Goal: Task Accomplishment & Management: Use online tool/utility

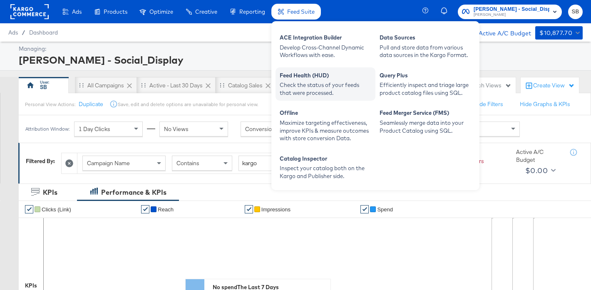
click at [344, 86] on div "Check the status of your feeds that were processed." at bounding box center [326, 88] width 92 height 15
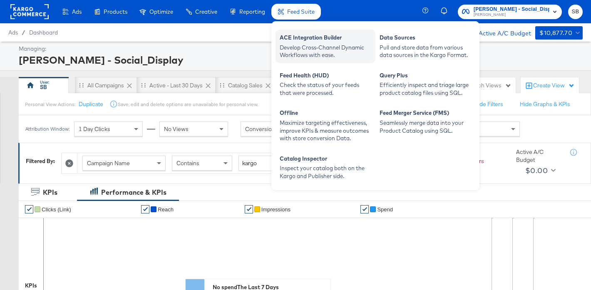
click at [305, 44] on div "Develop Cross-Channel Dynamic Workflows with ease." at bounding box center [326, 51] width 92 height 15
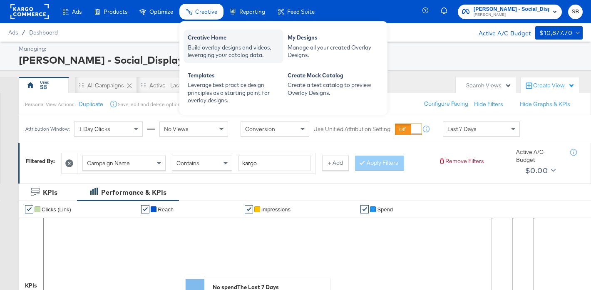
click at [239, 37] on div "Creative Home" at bounding box center [234, 39] width 92 height 10
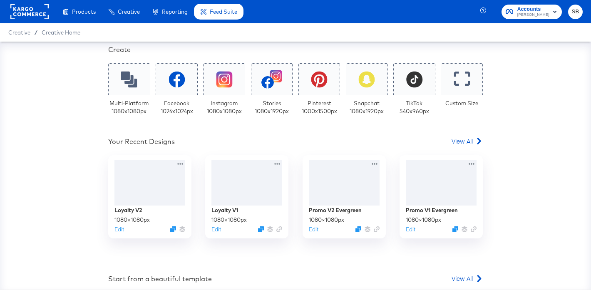
scroll to position [181, 0]
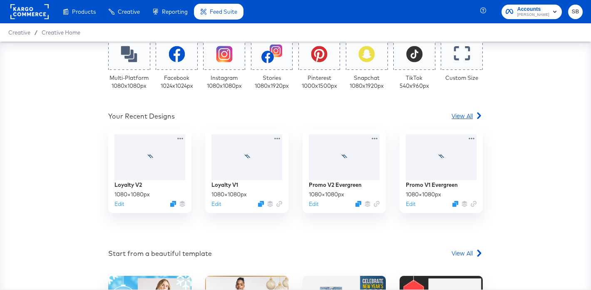
click at [476, 116] on icon at bounding box center [478, 115] width 7 height 7
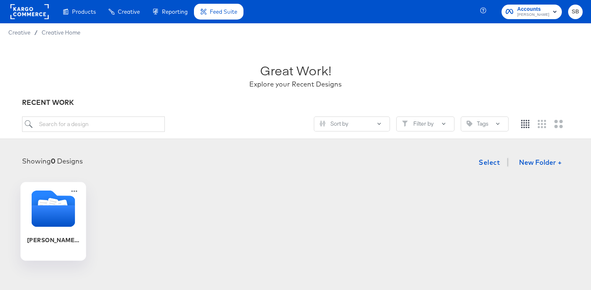
click at [67, 206] on icon "Folder" at bounding box center [54, 216] width 44 height 22
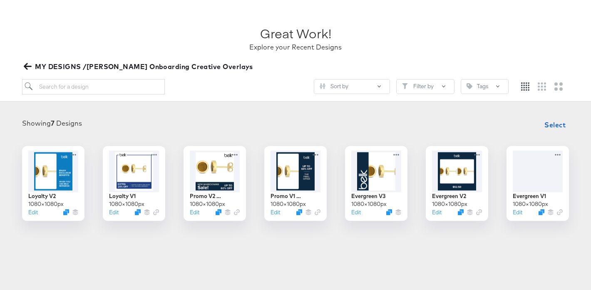
scroll to position [37, 0]
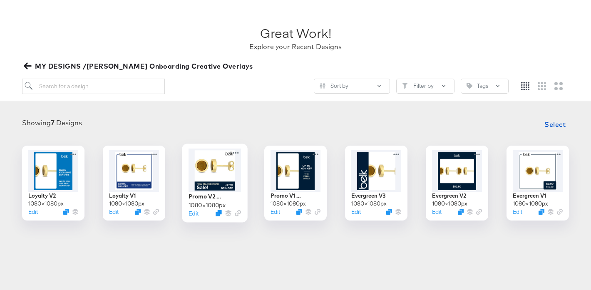
click at [240, 162] on div at bounding box center [214, 170] width 52 height 44
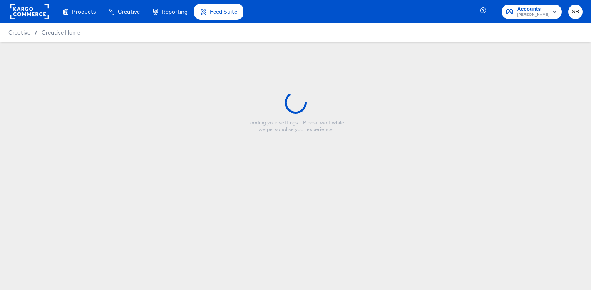
type input "Promo V2 Evergreen"
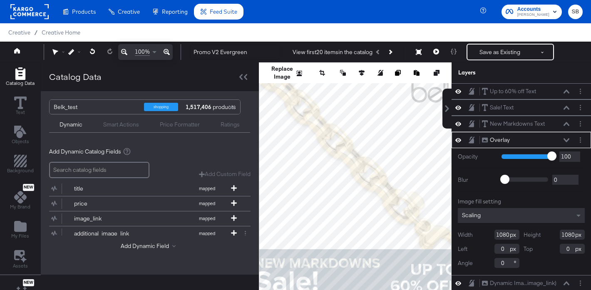
type input "-408"
type input "154"
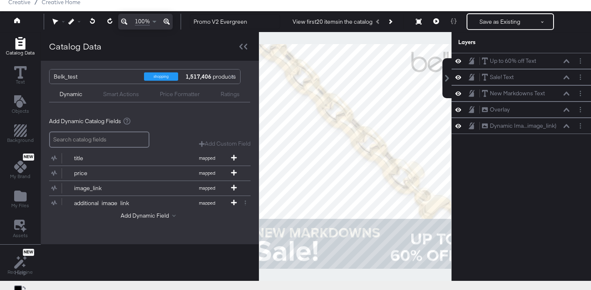
scroll to position [30, 0]
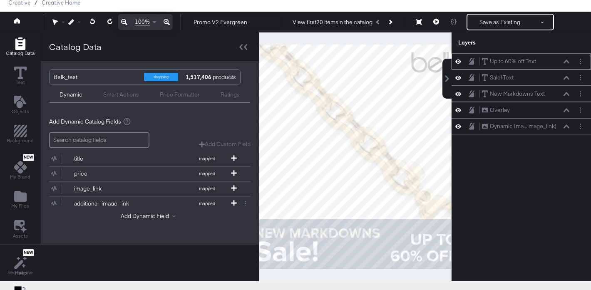
click at [457, 64] on icon at bounding box center [458, 61] width 6 height 7
click at [457, 64] on button at bounding box center [458, 61] width 7 height 7
click at [459, 78] on icon at bounding box center [458, 77] width 6 height 7
click at [459, 78] on icon at bounding box center [458, 77] width 6 height 5
click at [459, 95] on icon at bounding box center [458, 93] width 6 height 7
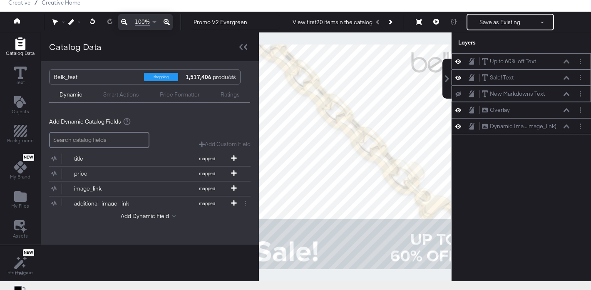
click at [459, 95] on icon at bounding box center [458, 94] width 6 height 5
click at [458, 109] on icon at bounding box center [458, 109] width 6 height 7
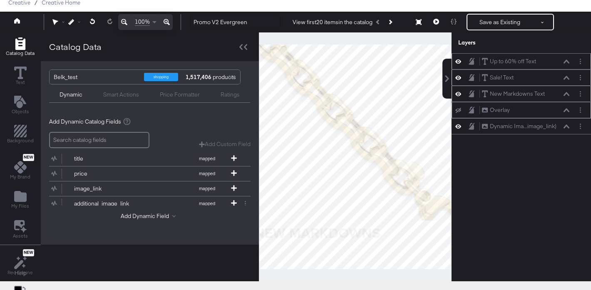
click at [458, 109] on icon at bounding box center [458, 110] width 6 height 5
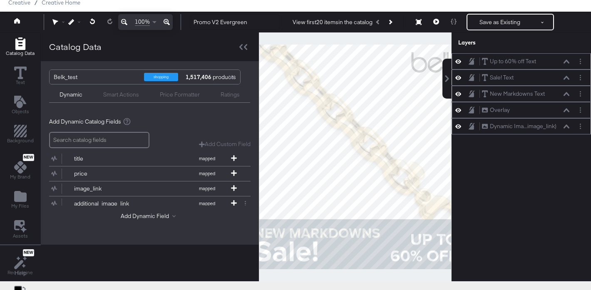
click at [459, 125] on icon at bounding box center [458, 126] width 6 height 7
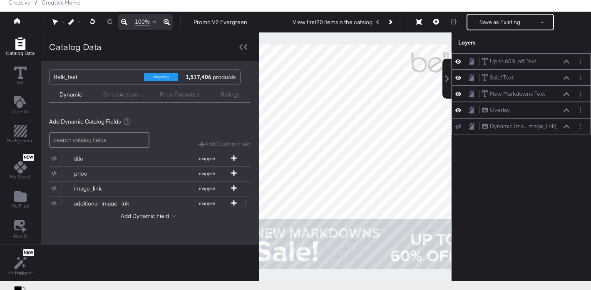
click at [459, 125] on icon at bounding box center [458, 126] width 6 height 5
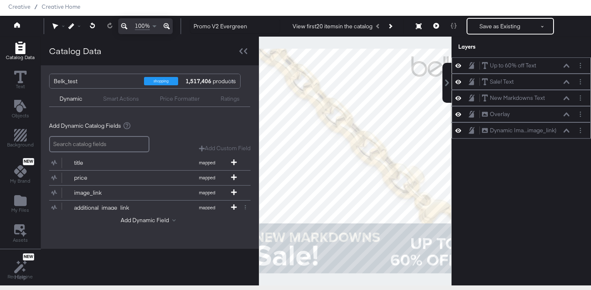
scroll to position [50, 0]
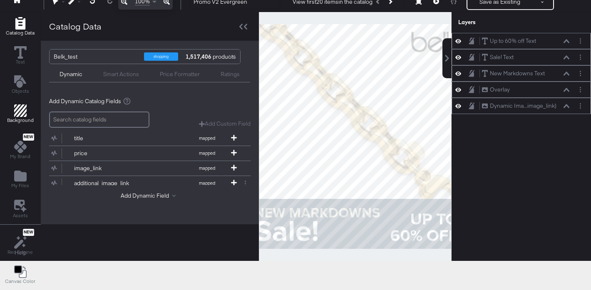
click at [16, 109] on icon "Add Rectangle" at bounding box center [20, 110] width 12 height 12
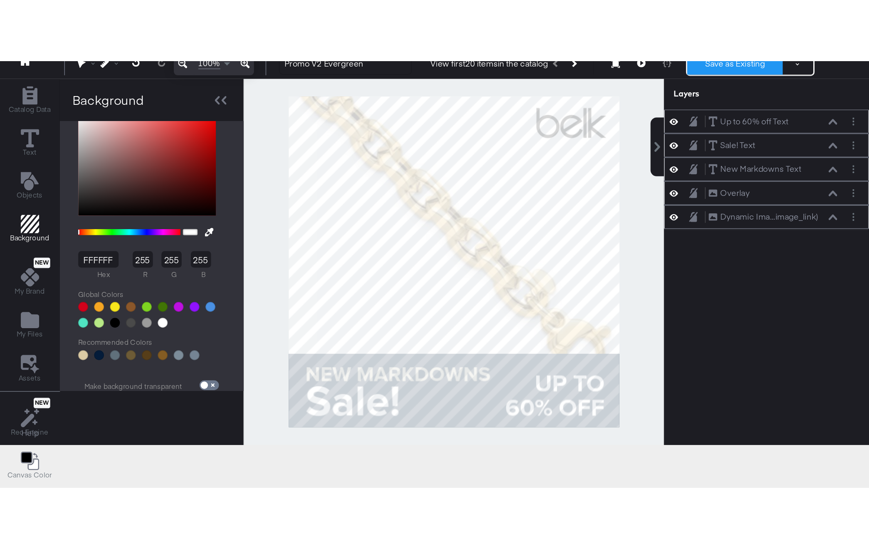
scroll to position [0, 0]
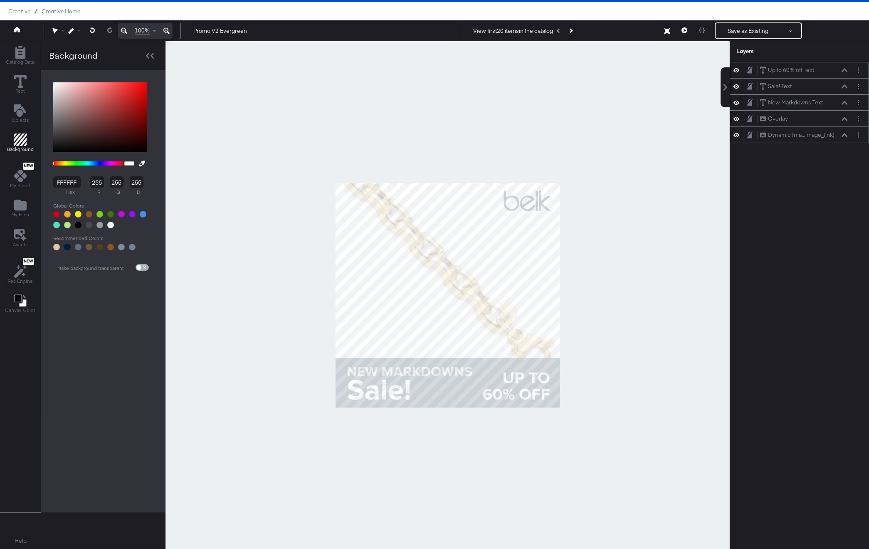
click at [144, 266] on input "checkbox" at bounding box center [139, 269] width 20 height 7
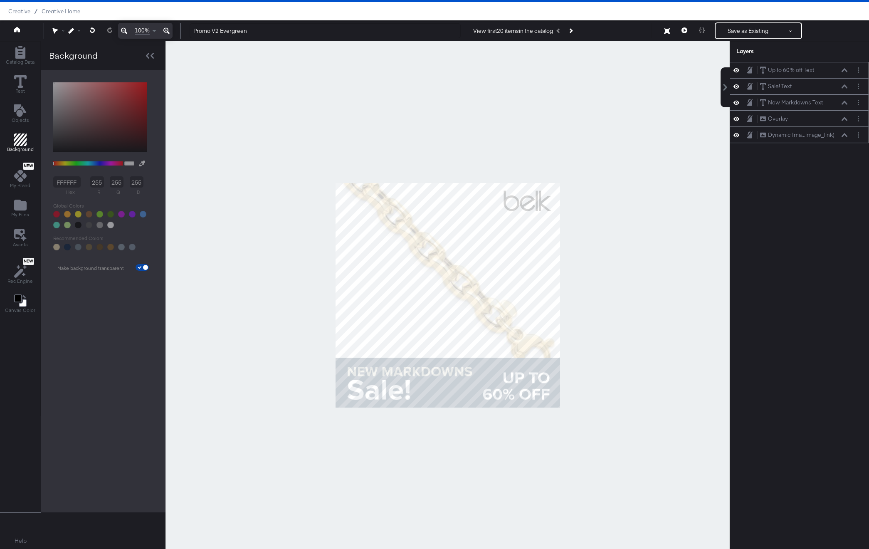
click at [140, 267] on input "checkbox" at bounding box center [146, 269] width 20 height 7
checkbox input "false"
type input "FFFFFF"
type input "255"
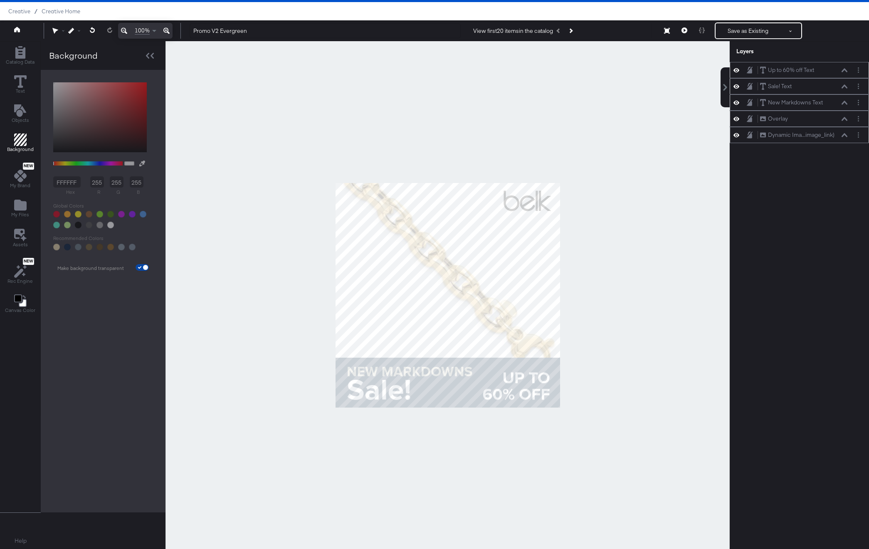
type input "255"
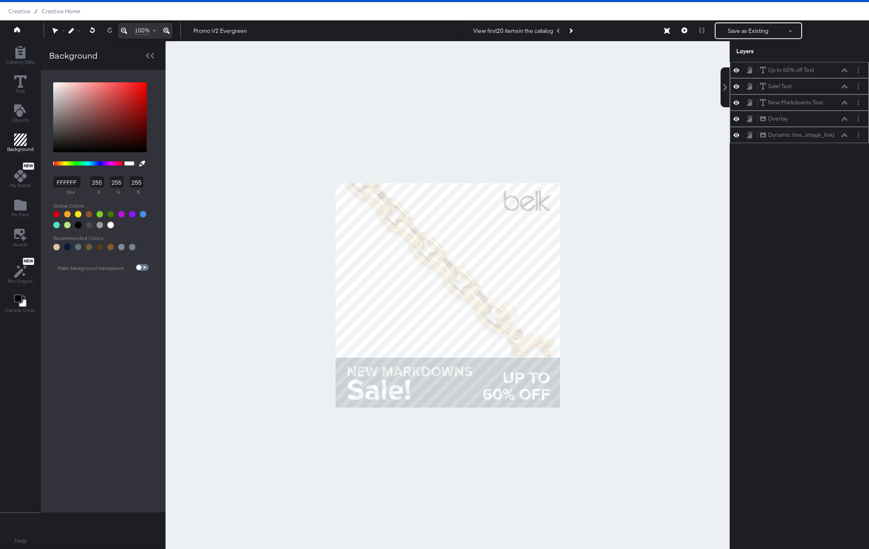
click at [590, 160] on div "Up to 60% off Text Up to 60% off Text Sale! Text Sale! Text New Markdowns Text …" at bounding box center [799, 299] width 139 height 474
click at [50, 13] on span "Creative Home" at bounding box center [61, 11] width 39 height 7
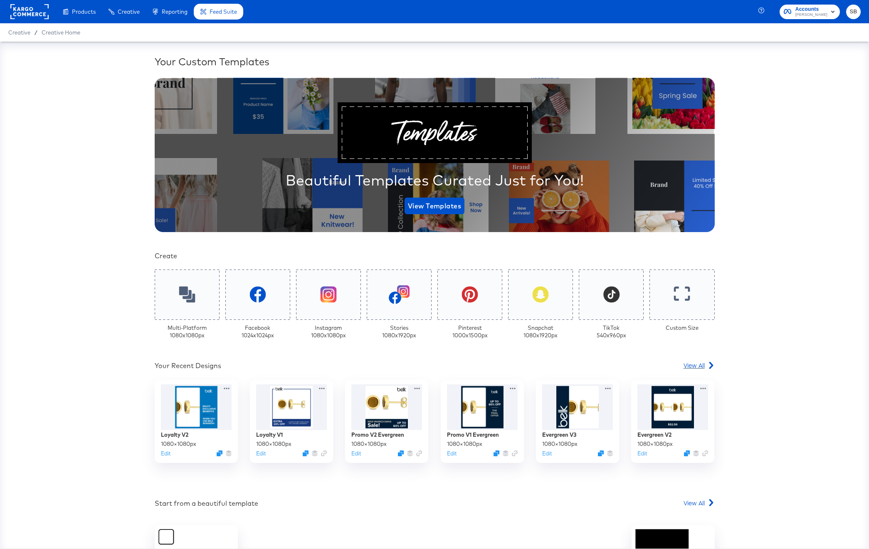
click at [590, 290] on span "View All" at bounding box center [694, 365] width 21 height 8
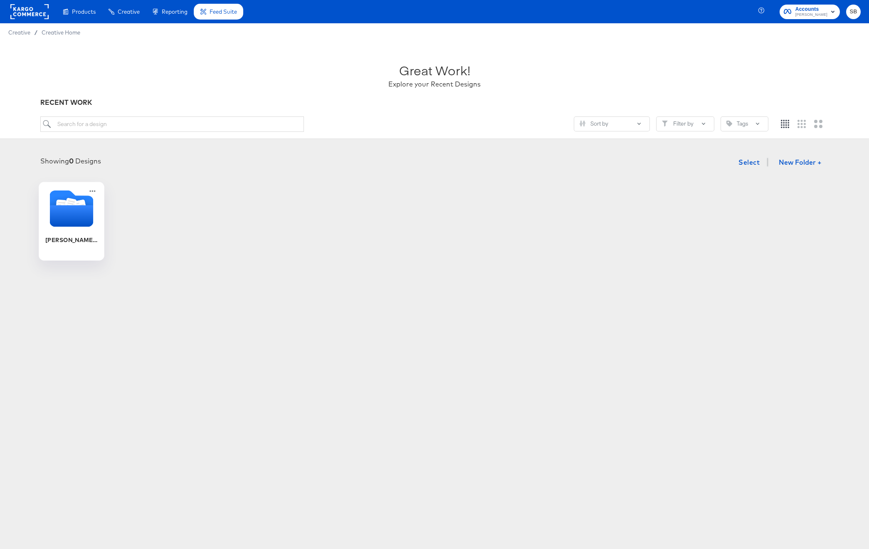
click at [57, 199] on icon "Folder" at bounding box center [72, 209] width 44 height 36
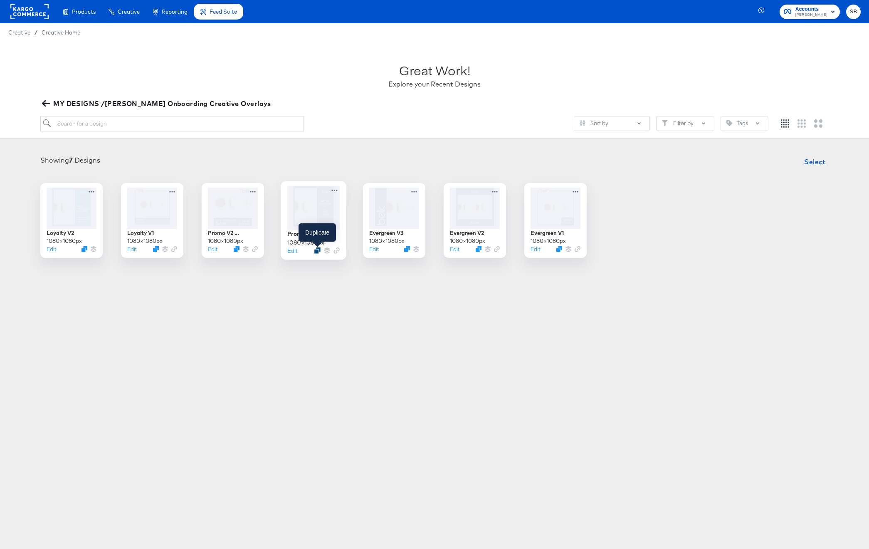
click at [316, 251] on icon "Duplicate" at bounding box center [317, 250] width 6 height 6
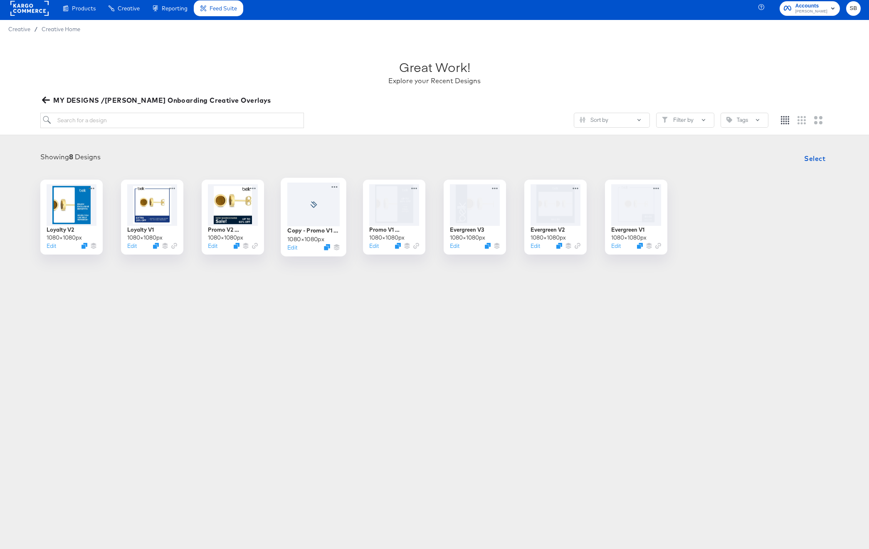
scroll to position [4, 0]
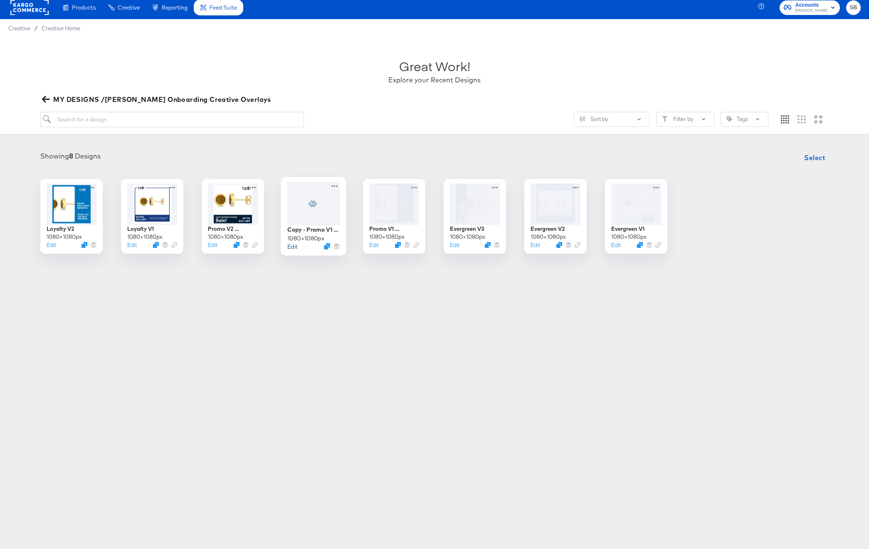
click at [292, 245] on button "Edit" at bounding box center [292, 247] width 10 height 8
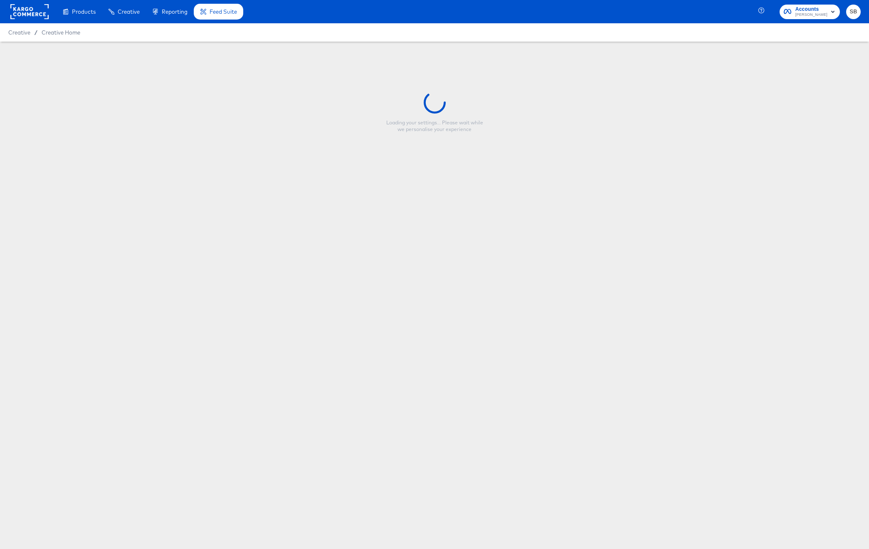
type input "Copy - Promo V1 Evergreen"
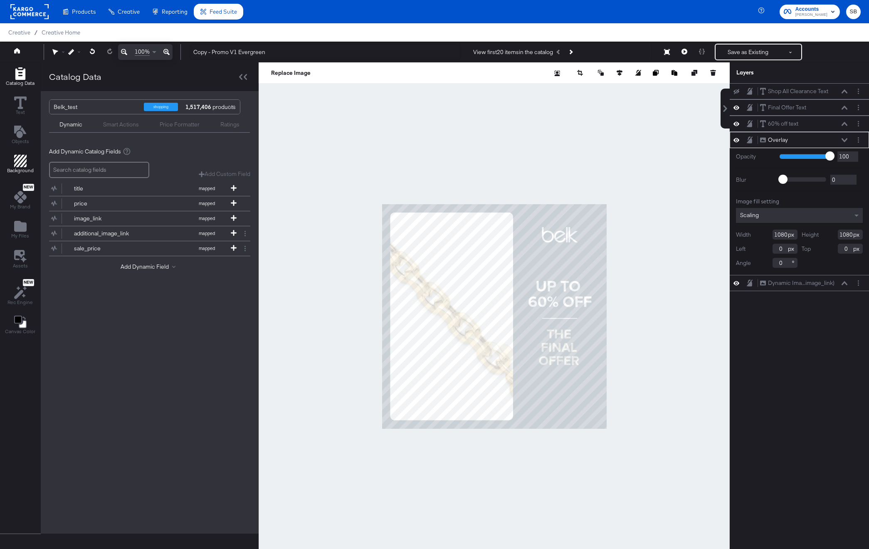
click at [19, 170] on span "Background" at bounding box center [20, 170] width 27 height 7
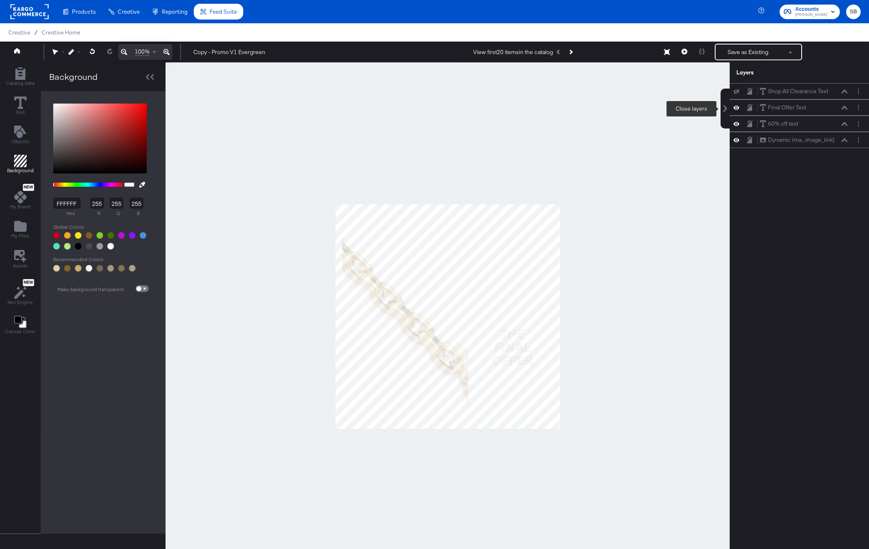
click at [590, 109] on icon at bounding box center [726, 108] width 4 height 7
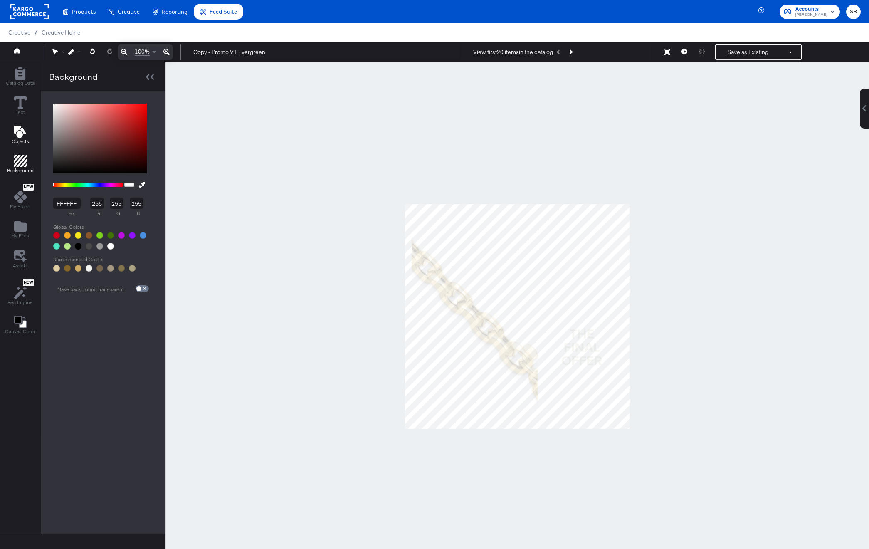
click at [24, 134] on icon "Add Text" at bounding box center [20, 132] width 12 height 12
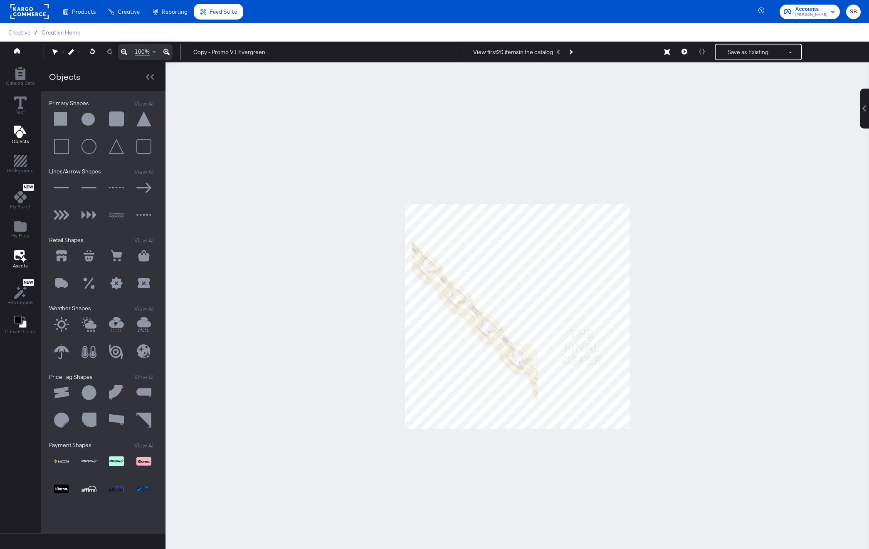
click at [25, 256] on icon at bounding box center [20, 256] width 12 height 13
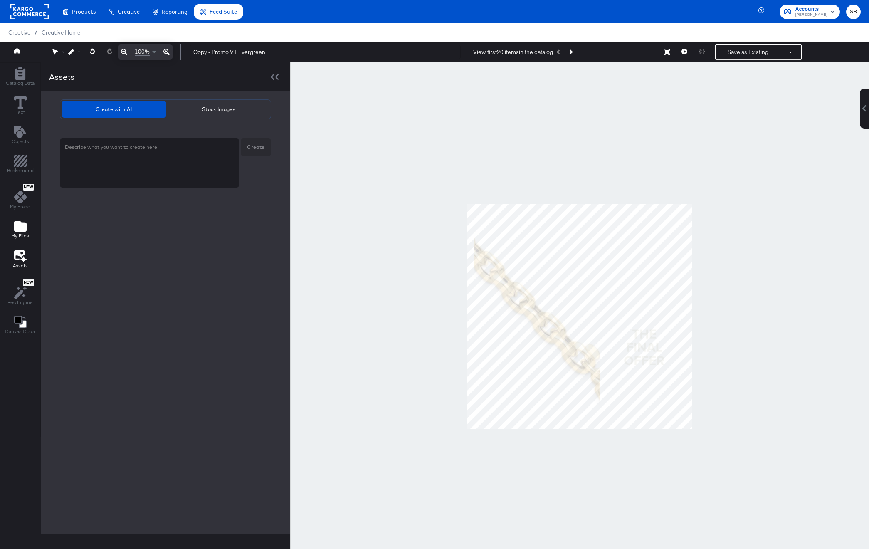
click at [26, 229] on div "My Files" at bounding box center [20, 229] width 18 height 19
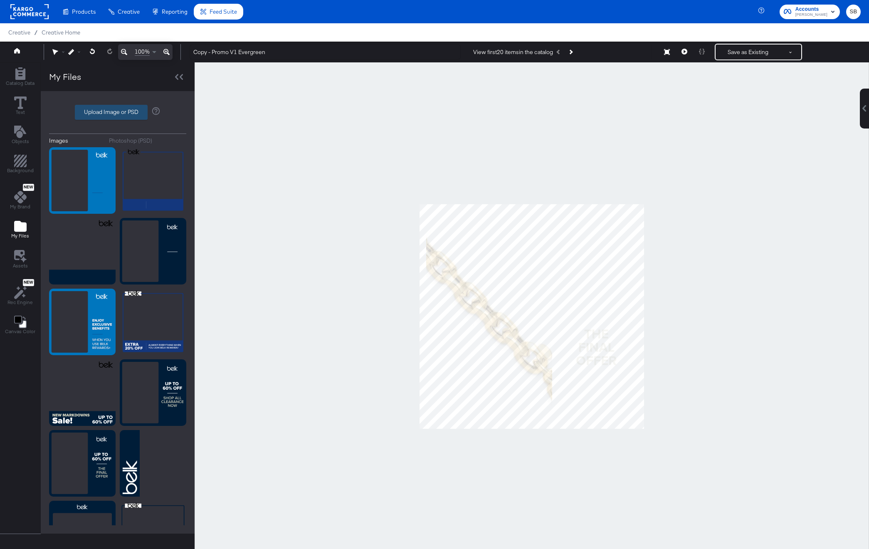
click at [118, 111] on label "Upload Image or PSD" at bounding box center [111, 112] width 72 height 14
click at [118, 112] on input "Upload Image or PSD" at bounding box center [118, 112] width 0 height 0
type input "C:\fakepath\AdobeStock_411821271 1.jpeg"
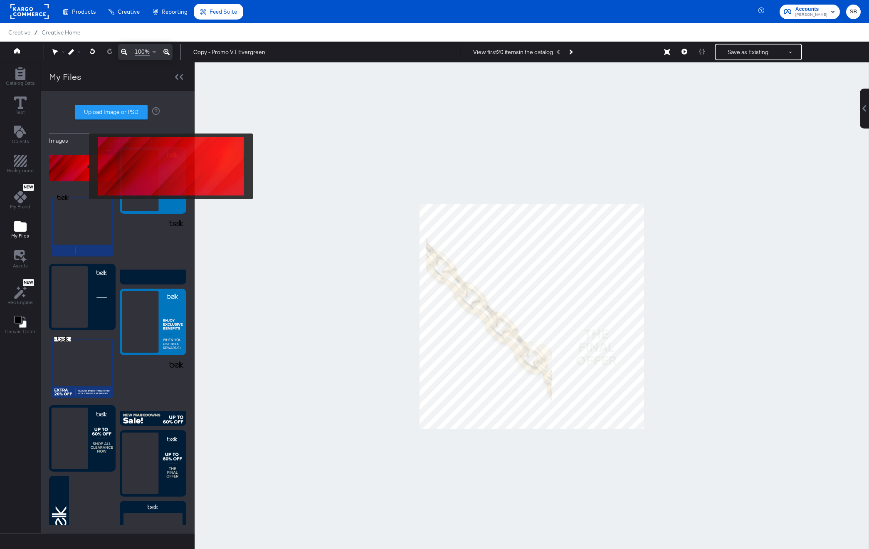
click at [84, 166] on img at bounding box center [82, 168] width 67 height 42
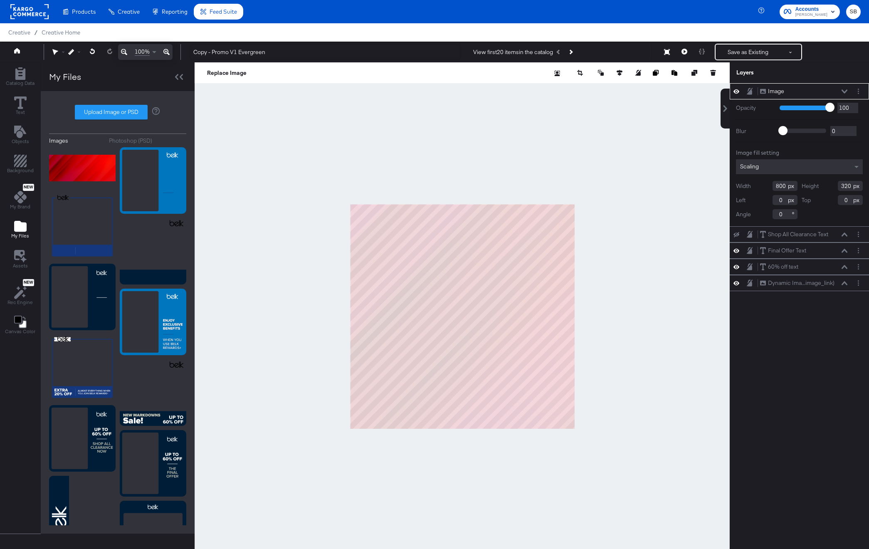
drag, startPoint x: 56, startPoint y: 164, endPoint x: 802, endPoint y: 546, distance: 837.9
click at [590, 83] on div "Catalog Data Text Objects Background New My Brand My Files Assets New Rec Engin…" at bounding box center [434, 72] width 869 height 21
type input "2728"
type input "1091"
drag, startPoint x: 788, startPoint y: 91, endPoint x: 787, endPoint y: 85, distance: 5.5
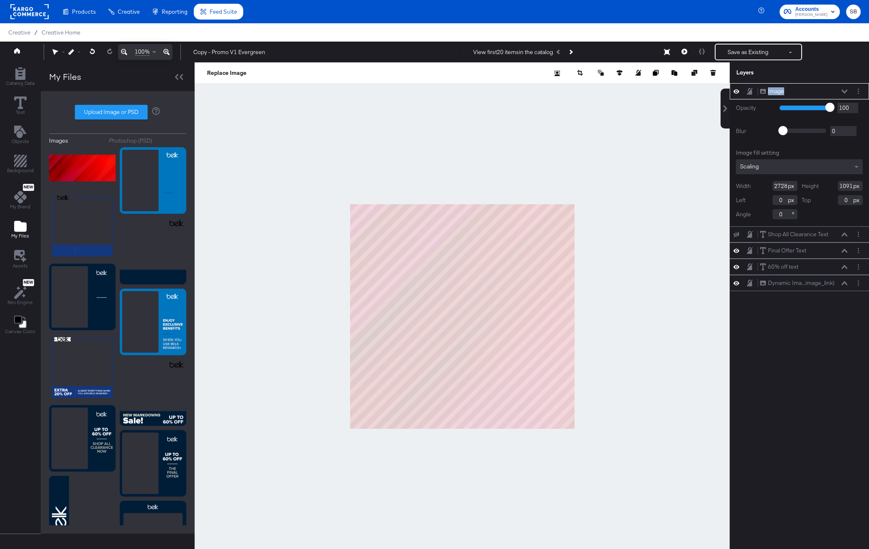
click at [590, 85] on div "Image Image" at bounding box center [799, 91] width 139 height 16
drag, startPoint x: 738, startPoint y: 87, endPoint x: 766, endPoint y: 80, distance: 29.3
click at [590, 80] on div "Layers Image Image Opacity 1 100 100 Blur 0 2000 0 Image fill setting Scaling W…" at bounding box center [799, 309] width 139 height 495
click at [590, 89] on icon at bounding box center [845, 91] width 6 height 4
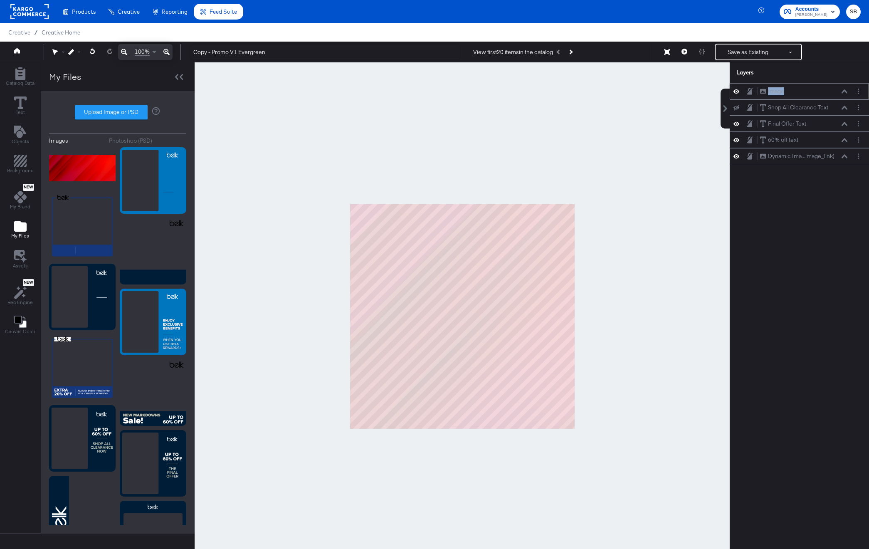
click at [590, 89] on button at bounding box center [844, 91] width 7 height 5
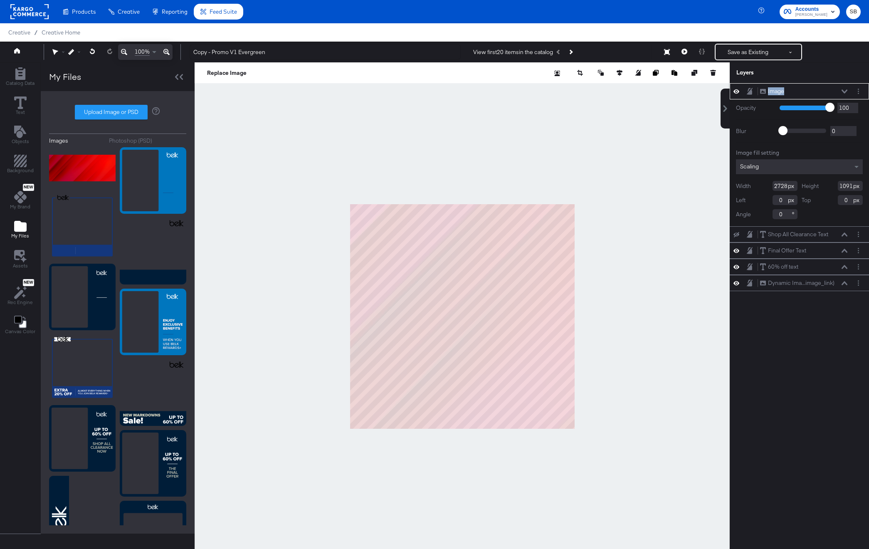
click at [590, 89] on icon at bounding box center [845, 91] width 6 height 4
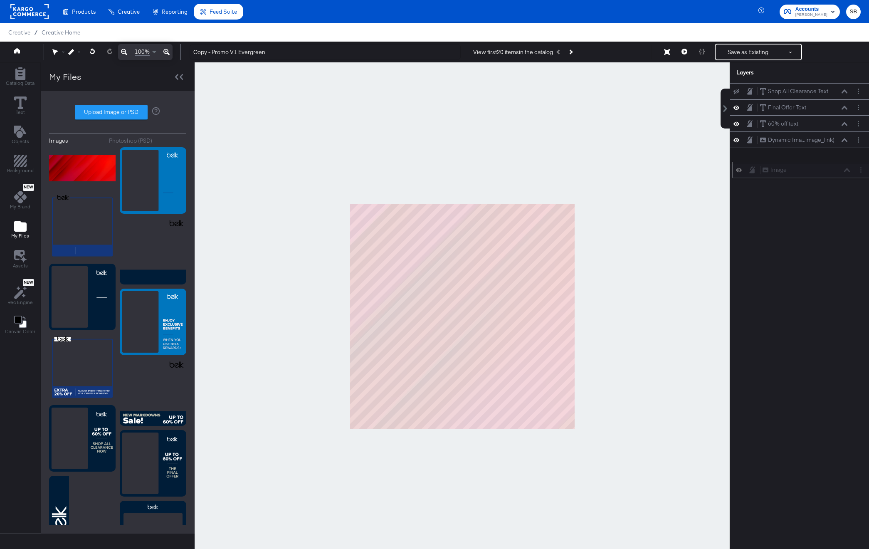
drag, startPoint x: 819, startPoint y: 89, endPoint x: 821, endPoint y: 171, distance: 82.0
click at [590, 171] on div "Image Image" at bounding box center [806, 170] width 88 height 9
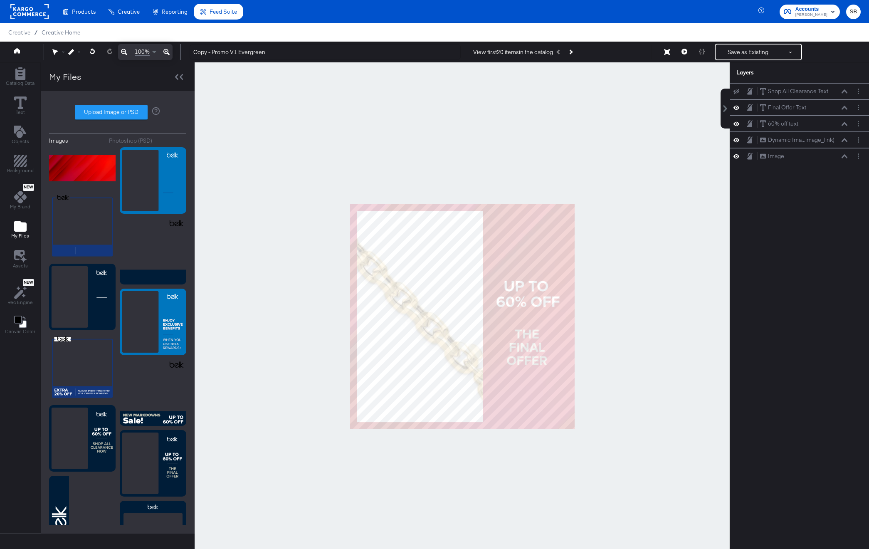
click at [517, 167] on div at bounding box center [462, 316] width 535 height 508
click at [590, 49] on icon at bounding box center [685, 52] width 6 height 6
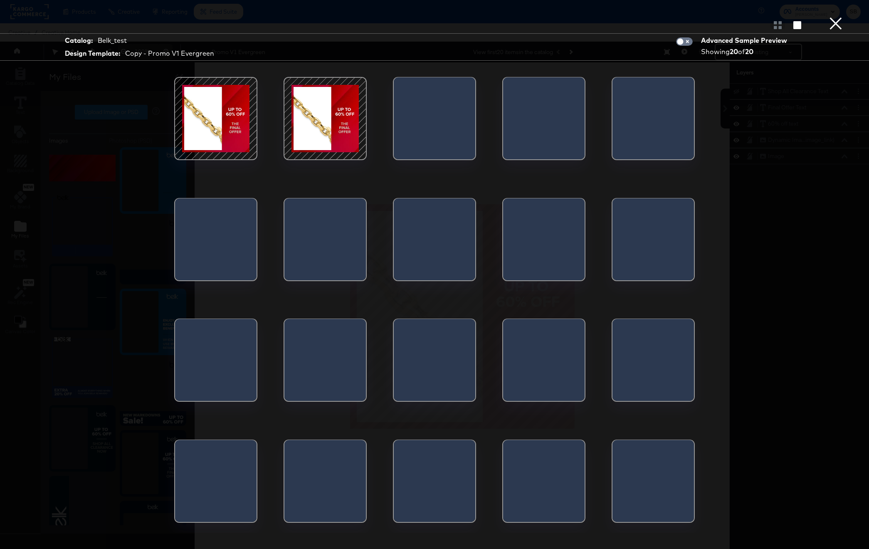
click at [590, 17] on button "×" at bounding box center [836, 8] width 17 height 17
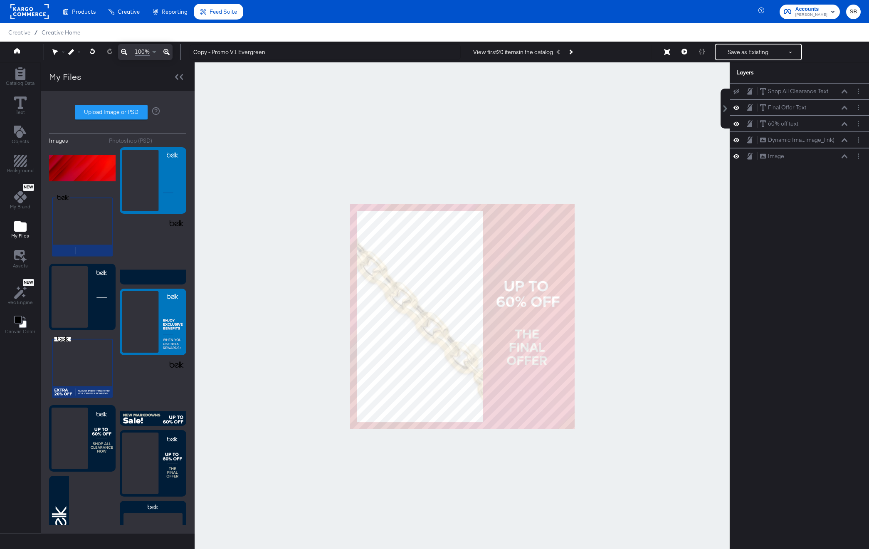
click at [503, 171] on div at bounding box center [462, 316] width 535 height 508
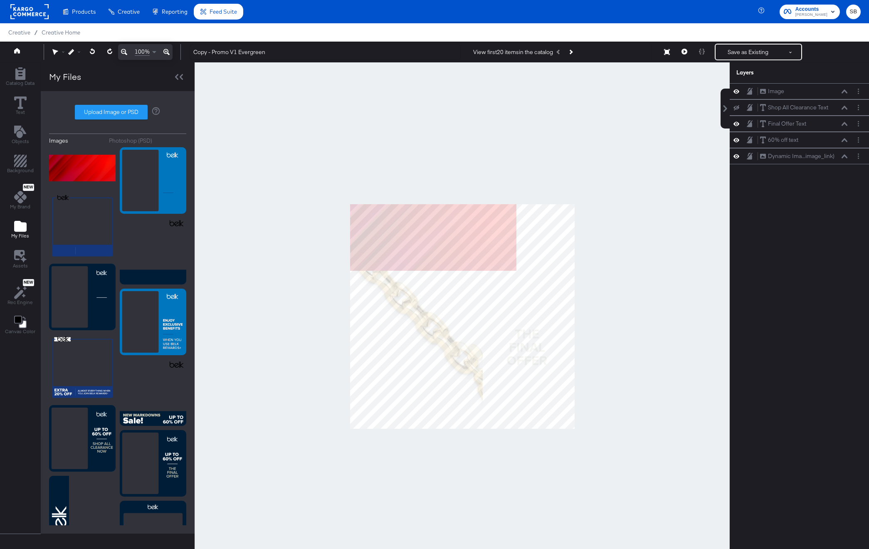
click at [525, 167] on div at bounding box center [462, 316] width 535 height 508
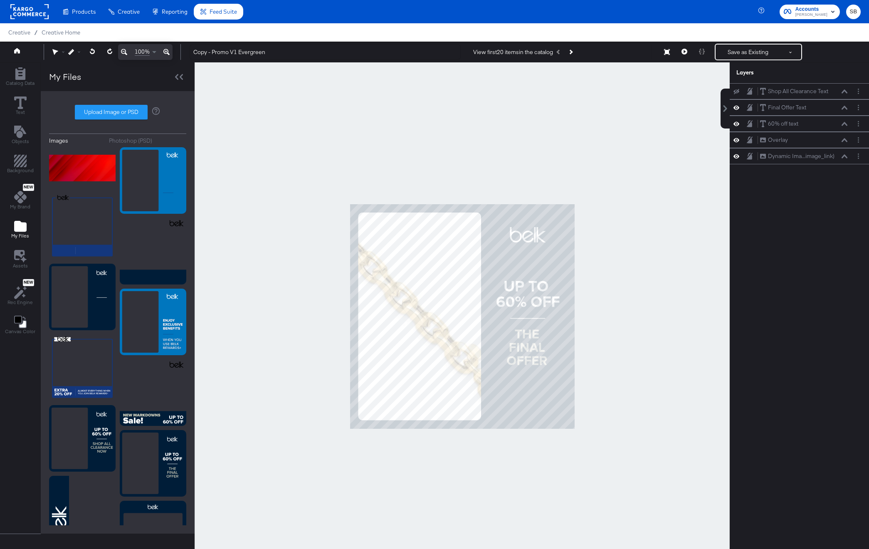
click at [582, 112] on div at bounding box center [462, 316] width 535 height 508
click at [590, 52] on button at bounding box center [684, 52] width 17 height 17
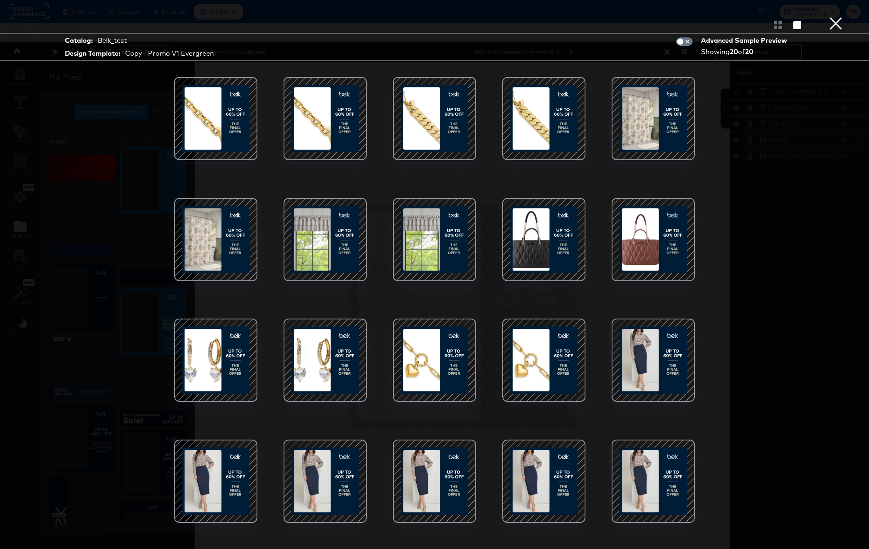
scroll to position [21, 0]
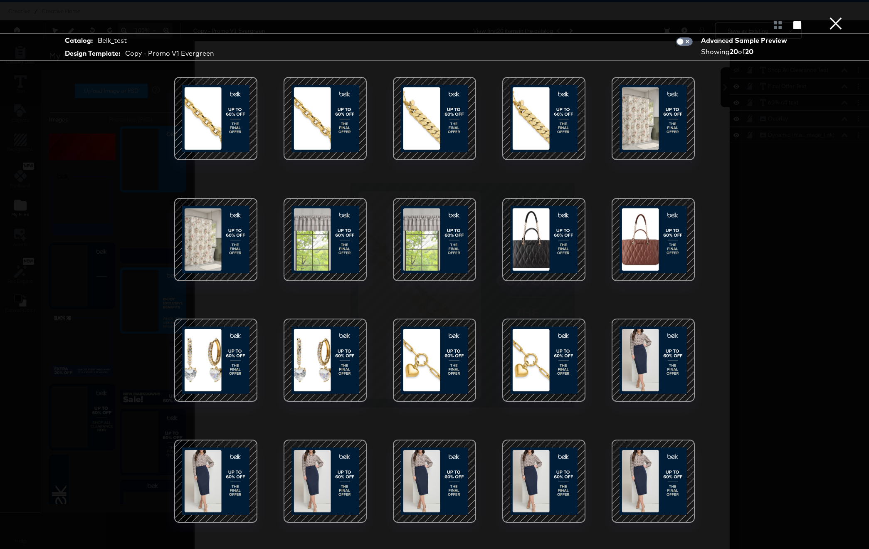
click at [590, 17] on button "×" at bounding box center [836, 8] width 17 height 17
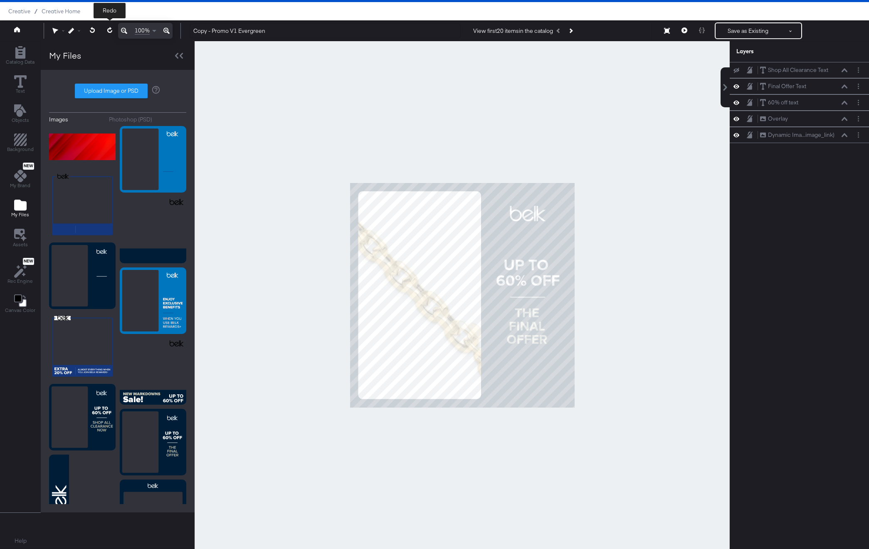
click at [106, 31] on button at bounding box center [109, 30] width 17 height 15
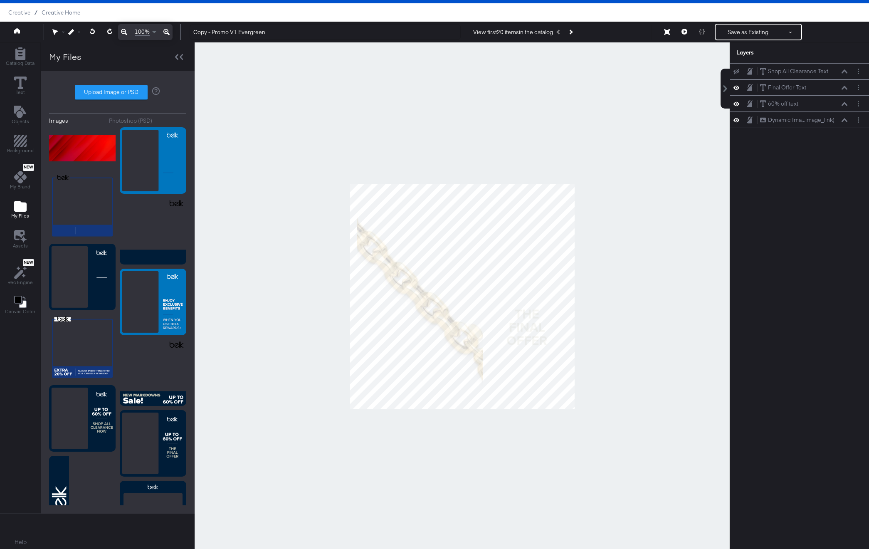
click at [110, 30] on icon at bounding box center [109, 31] width 5 height 6
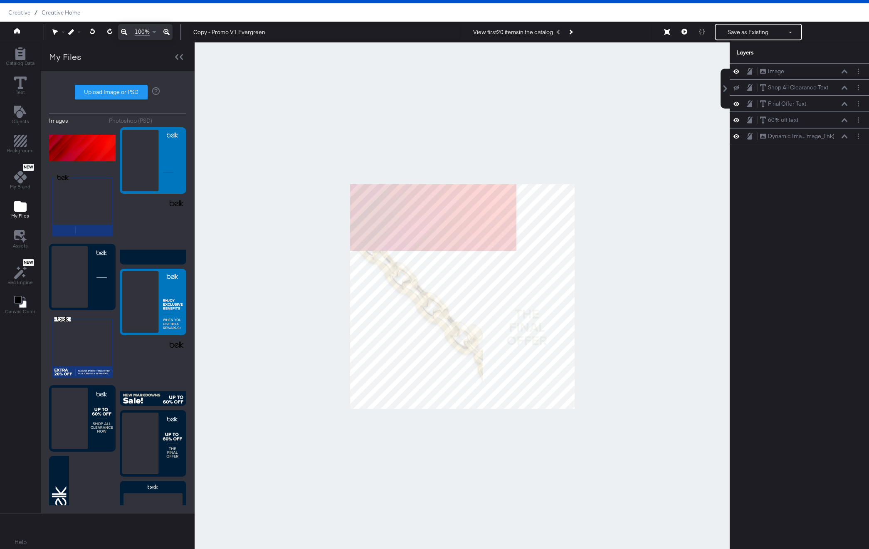
click at [110, 30] on icon at bounding box center [109, 31] width 5 height 6
click at [111, 31] on icon at bounding box center [109, 31] width 5 height 6
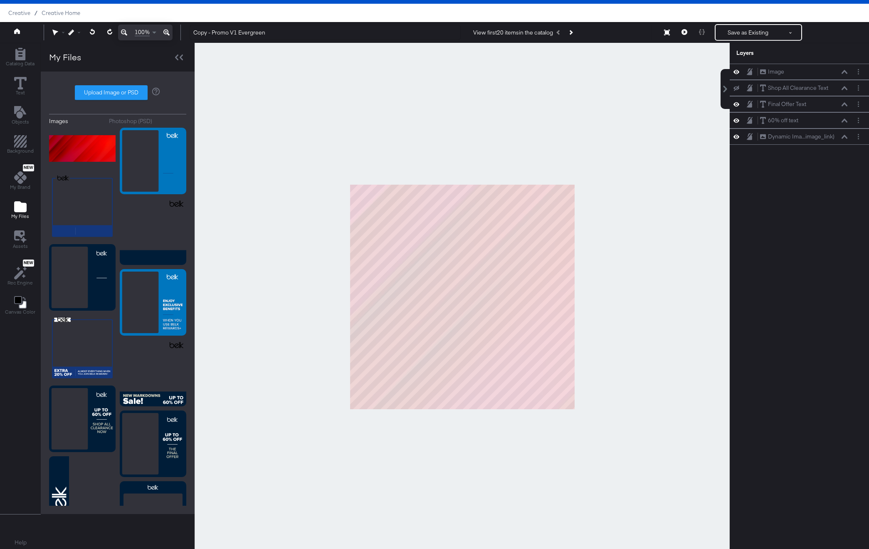
click at [113, 31] on button at bounding box center [109, 32] width 17 height 15
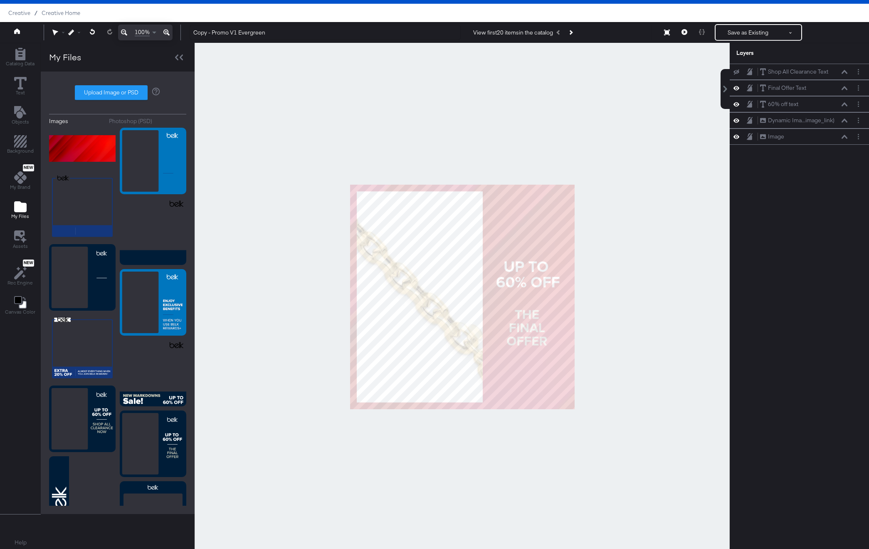
scroll to position [21, 0]
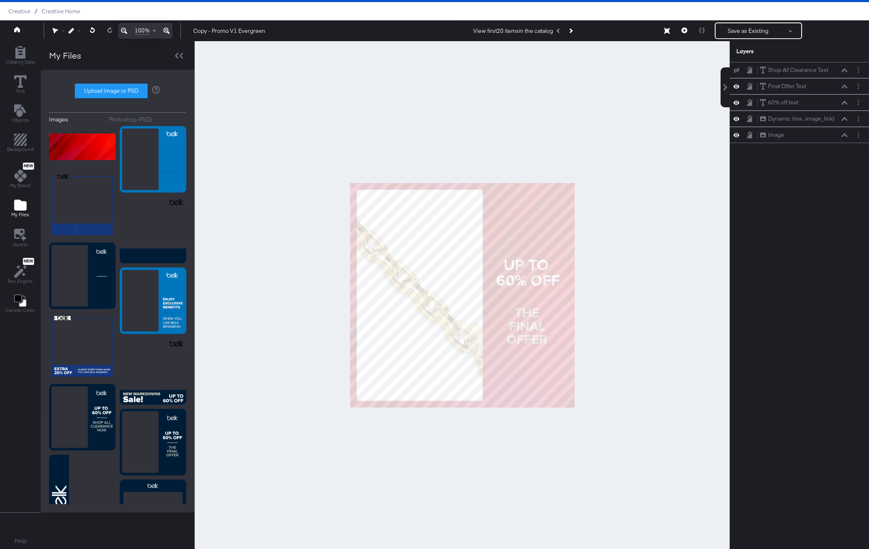
click at [109, 32] on span at bounding box center [109, 31] width 17 height 16
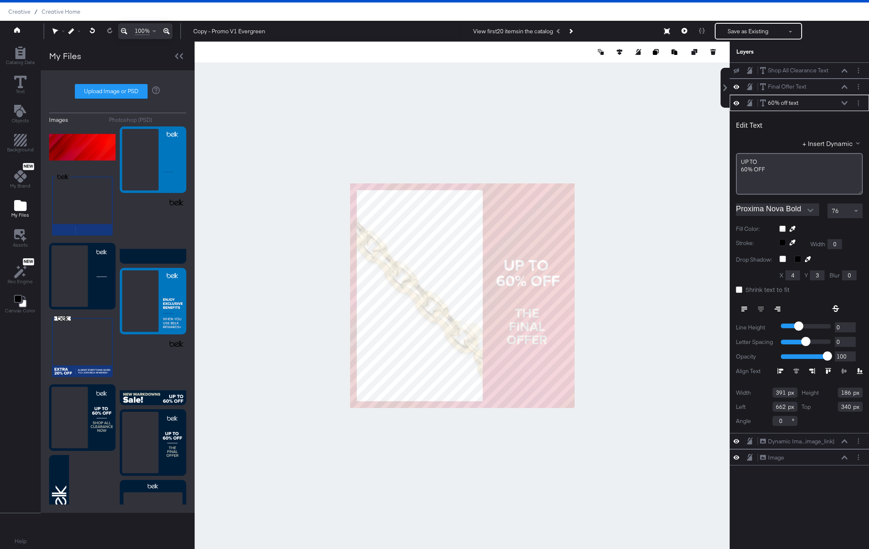
scroll to position [16, 0]
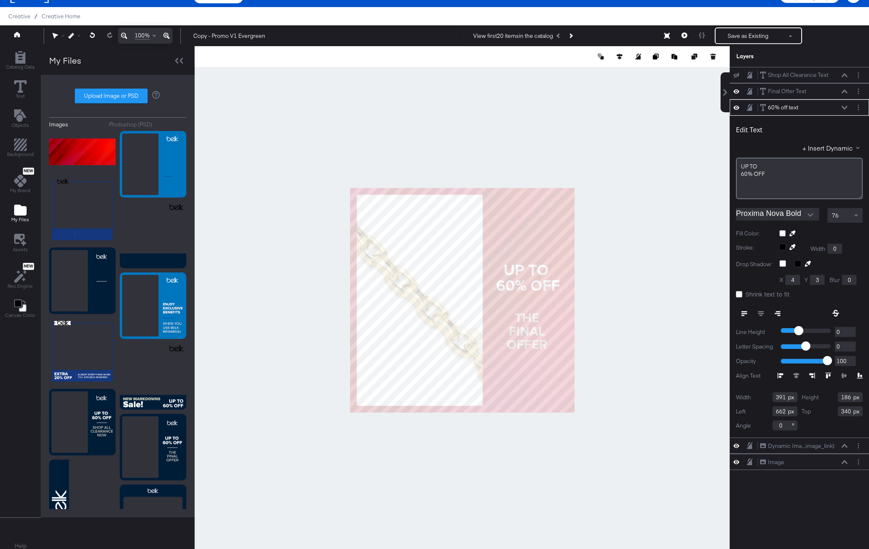
click at [590, 259] on div at bounding box center [462, 300] width 535 height 508
drag, startPoint x: 744, startPoint y: 173, endPoint x: 757, endPoint y: 191, distance: 21.5
click at [590, 175] on span "60% ﻿OFF" at bounding box center [754, 174] width 24 height 7
click at [590, 169] on div at bounding box center [462, 300] width 535 height 508
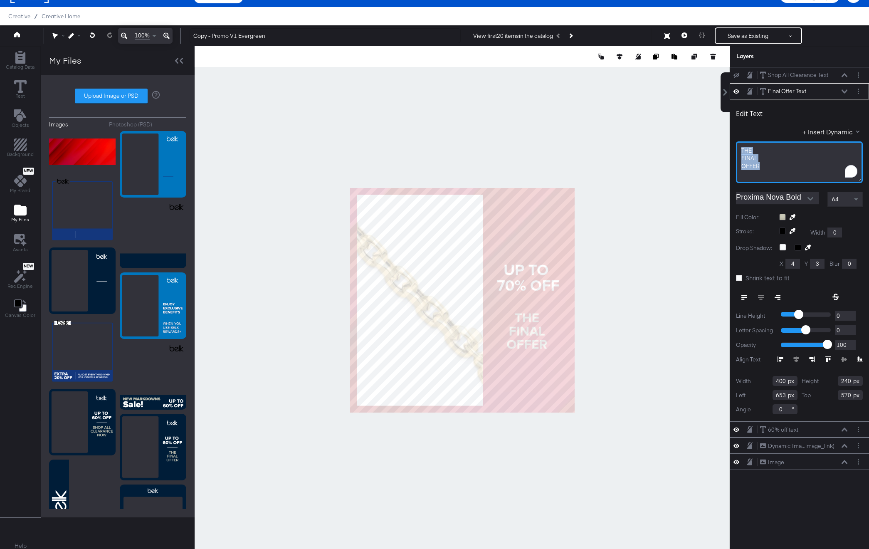
drag, startPoint x: 729, startPoint y: 147, endPoint x: 730, endPoint y: 142, distance: 5.3
click at [590, 142] on div "Edit Text + Insert Dynamic THE FINAL OFFER﻿ Proxima Nova Bold 64 Fill Color: St…" at bounding box center [799, 260] width 139 height 322
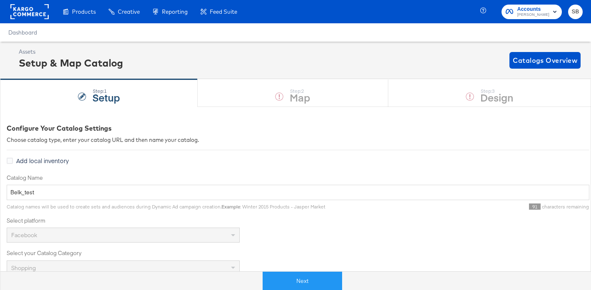
click at [17, 13] on rect at bounding box center [29, 11] width 38 height 15
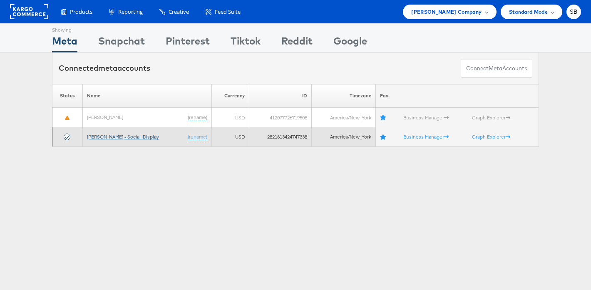
click at [119, 136] on link "[PERSON_NAME] - Social_Display" at bounding box center [123, 137] width 72 height 6
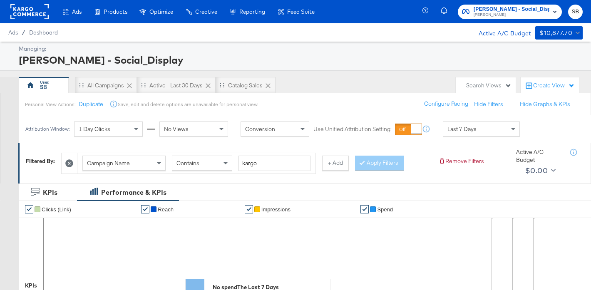
click at [223, 45] on div "Managing:" at bounding box center [300, 49] width 562 height 8
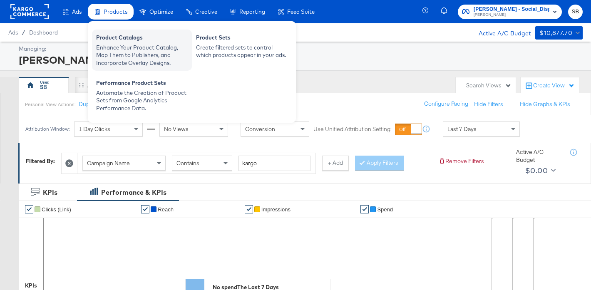
click at [132, 45] on div "Enhance Your Product Catalog, Map Them to Publishers, and Incorporate Overlay D…" at bounding box center [142, 55] width 92 height 23
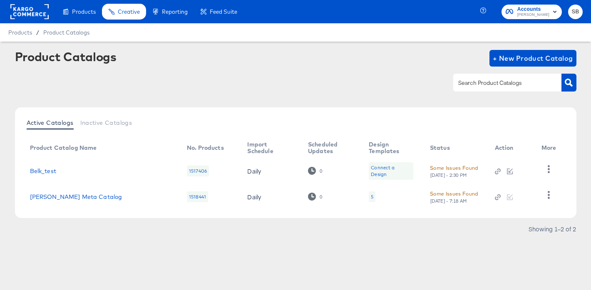
click at [64, 210] on div "Active Catalogs Inactive Catalogs Product Catalog Name No. Products Import Sche…" at bounding box center [295, 162] width 561 height 111
click at [55, 194] on link "Belk Meta Catalog" at bounding box center [76, 196] width 92 height 7
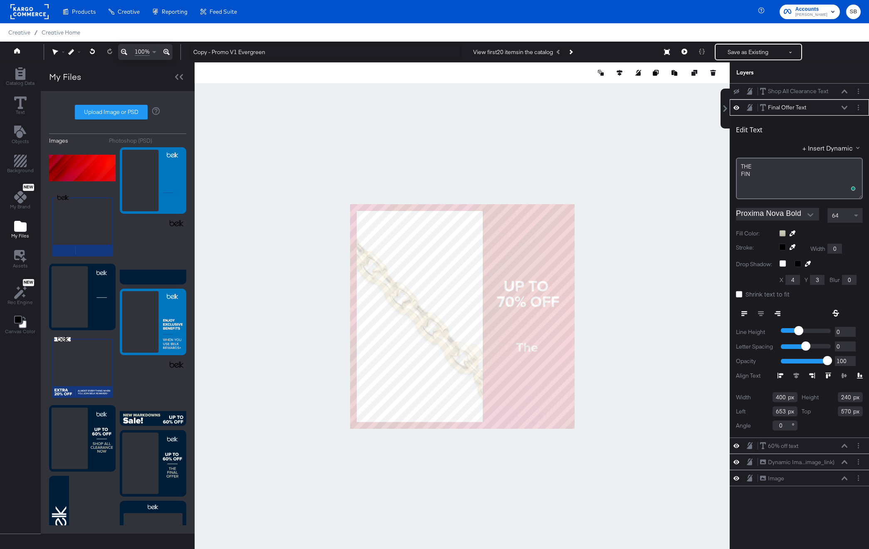
scroll to position [16, 0]
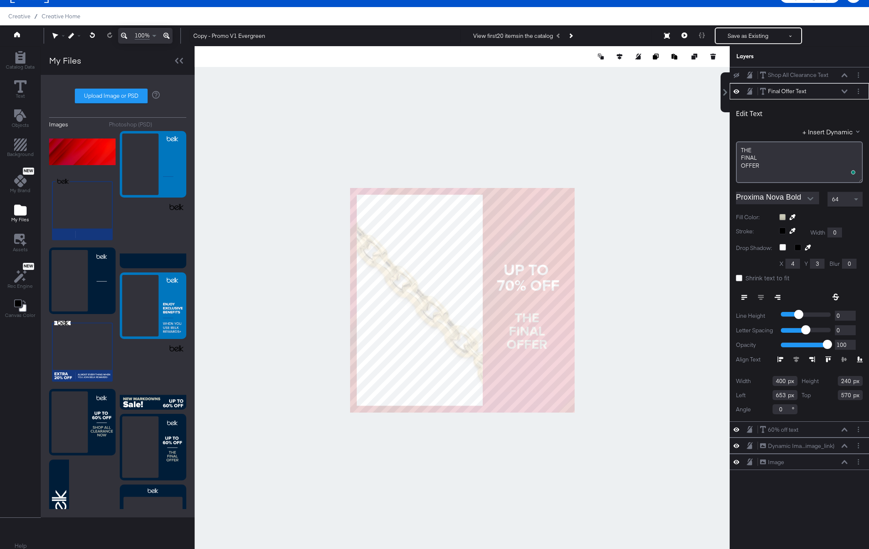
click at [564, 107] on div at bounding box center [462, 300] width 535 height 508
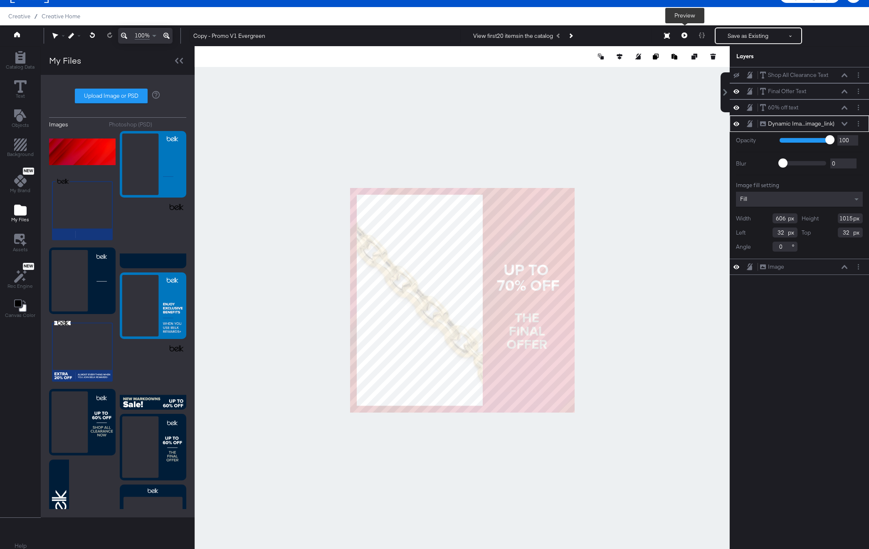
click at [684, 35] on icon at bounding box center [685, 35] width 6 height 6
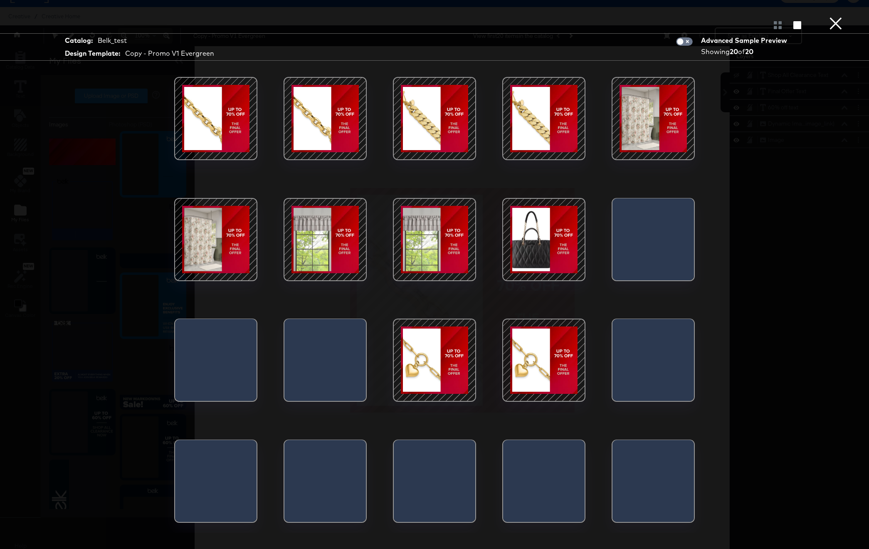
click at [835, 17] on button "×" at bounding box center [836, 8] width 17 height 17
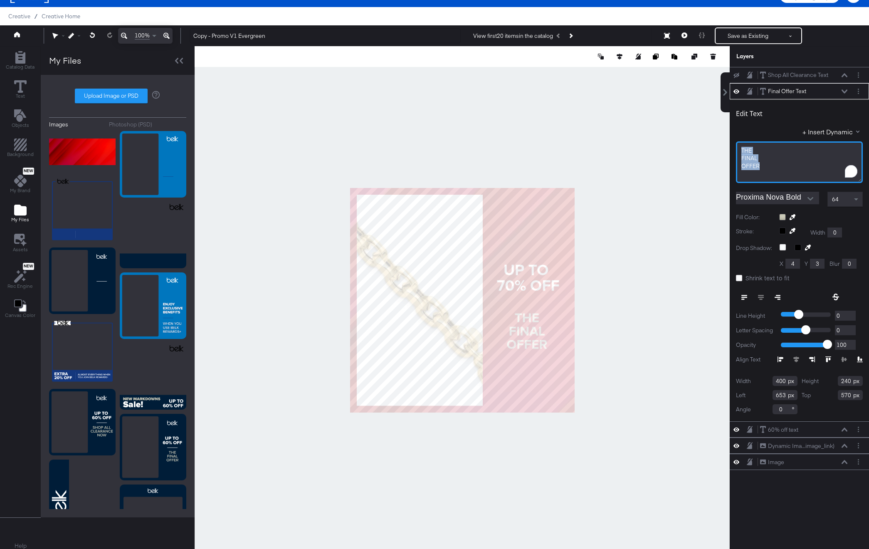
drag, startPoint x: 751, startPoint y: 159, endPoint x: 745, endPoint y: 149, distance: 11.8
click at [742, 149] on div "THE FINAL OFFER﻿" at bounding box center [799, 162] width 127 height 42
click at [637, 134] on div at bounding box center [462, 300] width 535 height 508
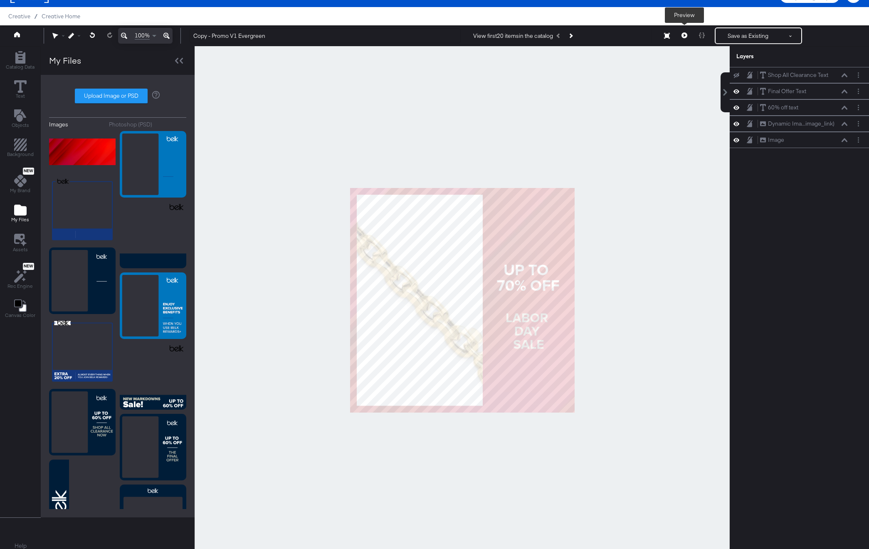
click at [687, 36] on icon at bounding box center [685, 35] width 6 height 6
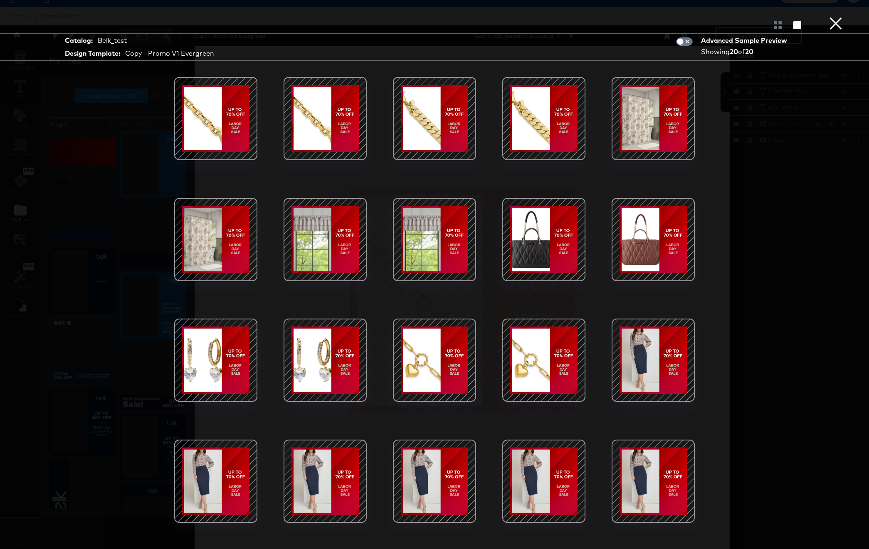
scroll to position [21, 0]
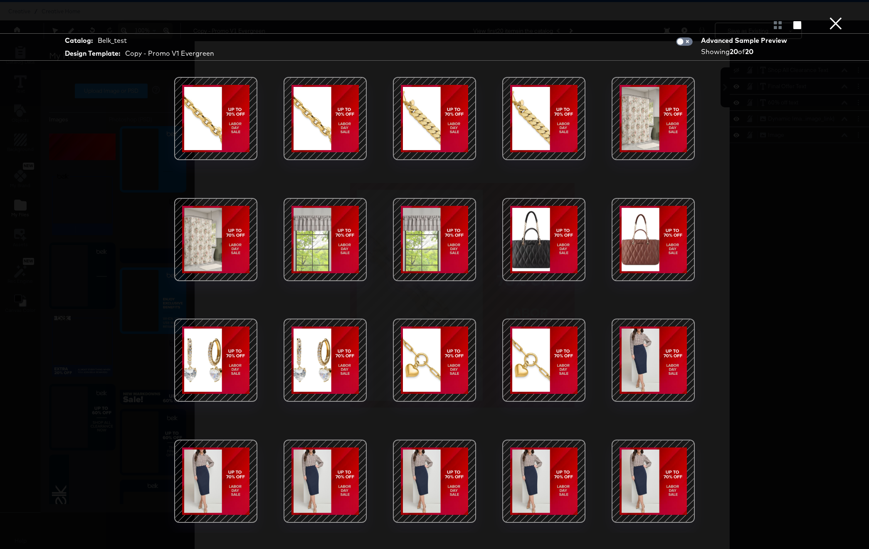
click at [552, 359] on div at bounding box center [544, 360] width 71 height 71
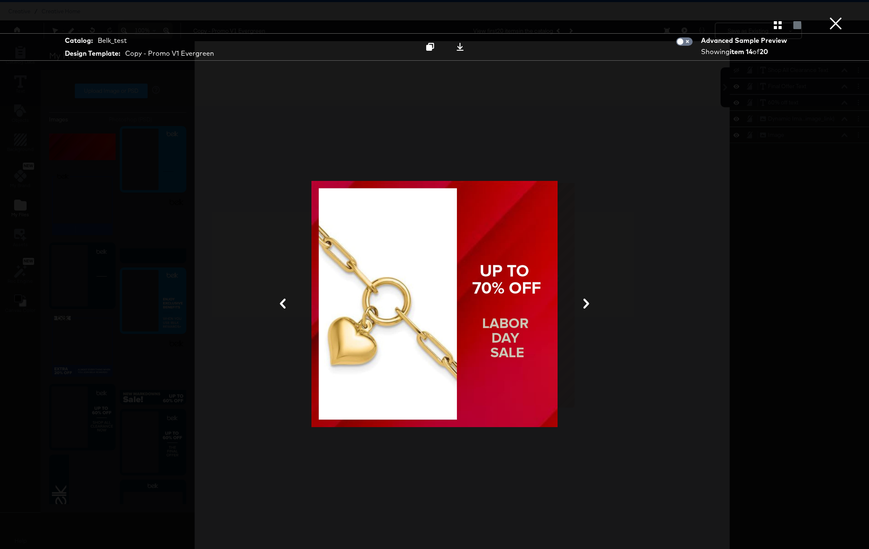
click at [585, 299] on icon at bounding box center [587, 304] width 6 height 10
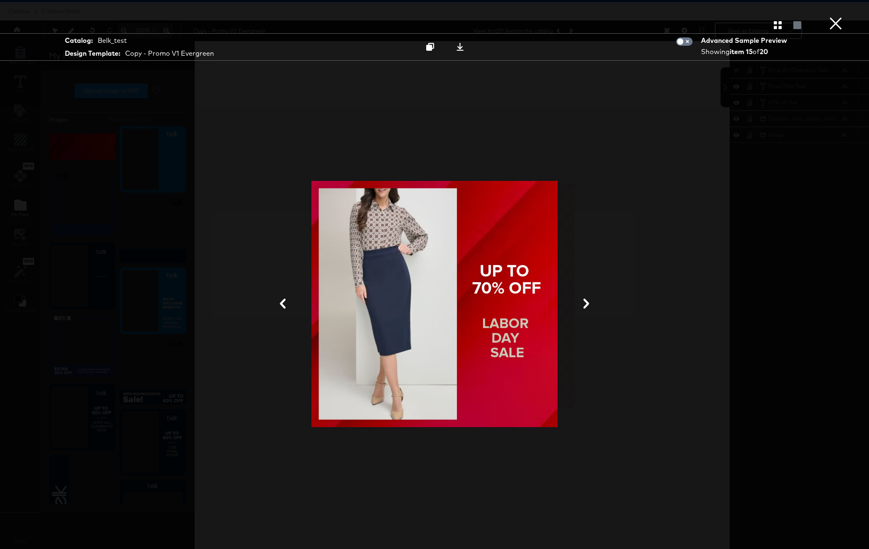
click at [587, 303] on icon at bounding box center [587, 304] width 6 height 10
click at [582, 307] on icon at bounding box center [587, 304] width 10 height 10
click at [834, 17] on button "×" at bounding box center [836, 8] width 17 height 17
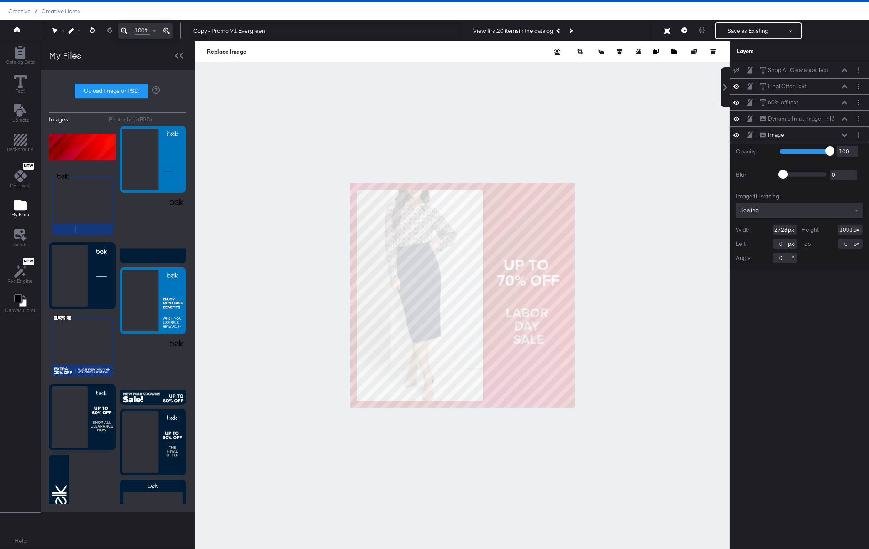
click at [355, 417] on div at bounding box center [462, 295] width 535 height 508
type input "1093"
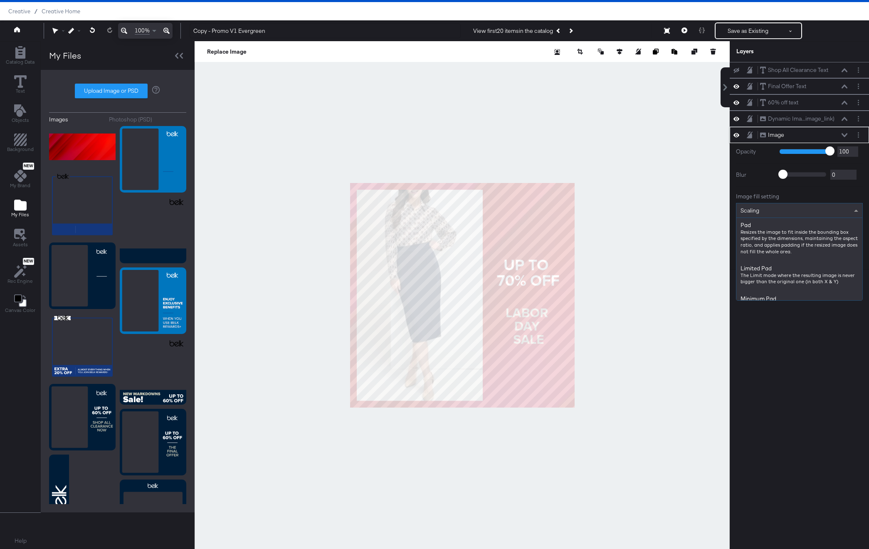
click at [773, 209] on div "Scaling" at bounding box center [800, 210] width 126 height 14
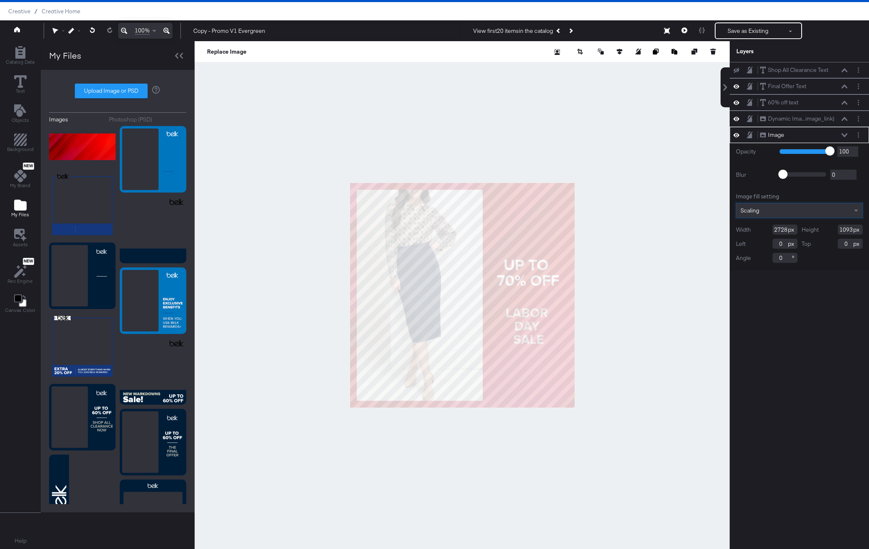
click at [674, 178] on div at bounding box center [462, 295] width 535 height 508
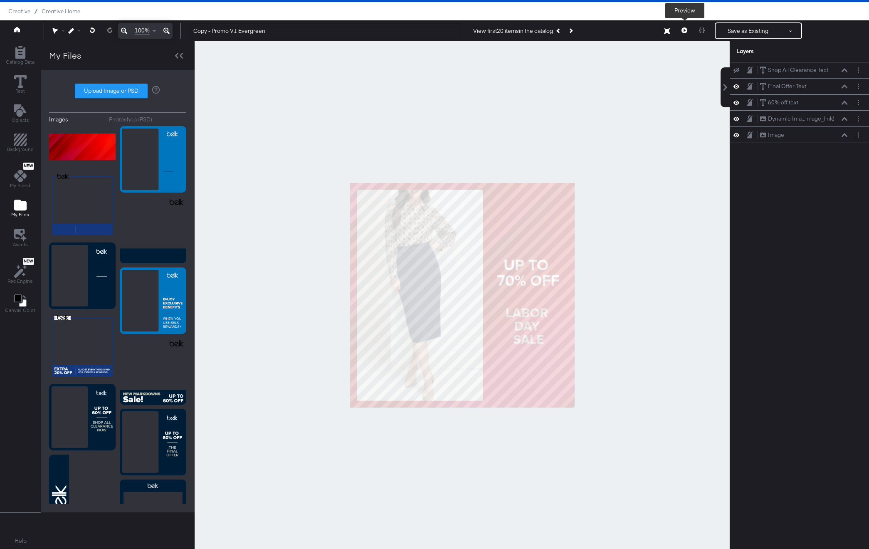
click at [683, 32] on icon at bounding box center [685, 30] width 6 height 6
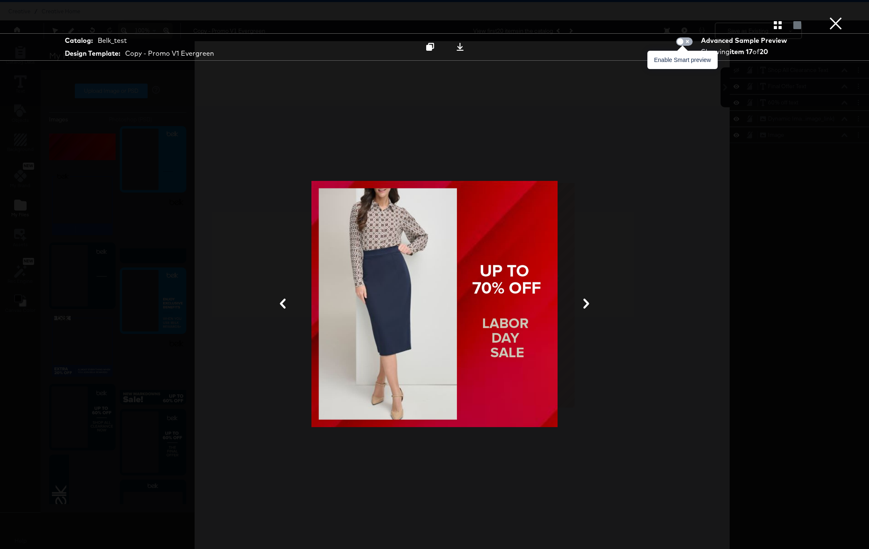
click at [684, 44] on input "checkbox" at bounding box center [680, 44] width 25 height 8
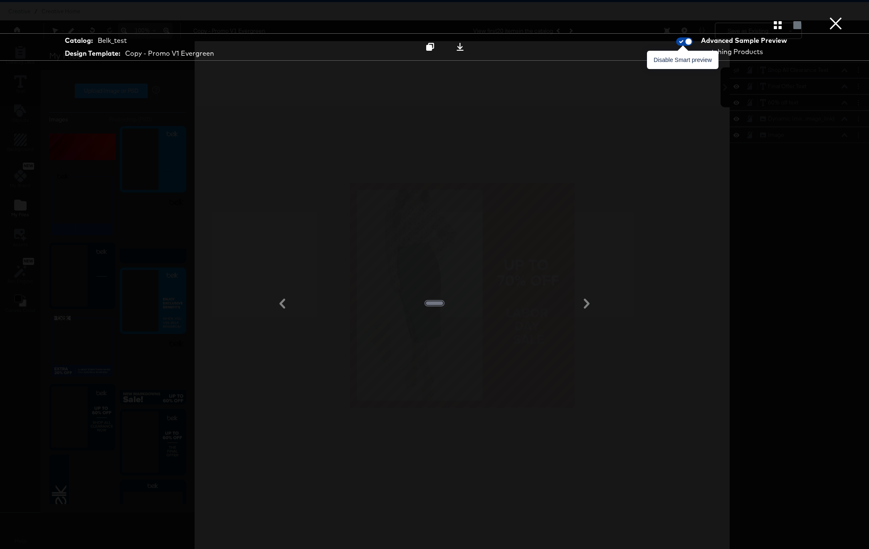
click at [681, 42] on input "checkbox" at bounding box center [688, 44] width 25 height 8
checkbox input "false"
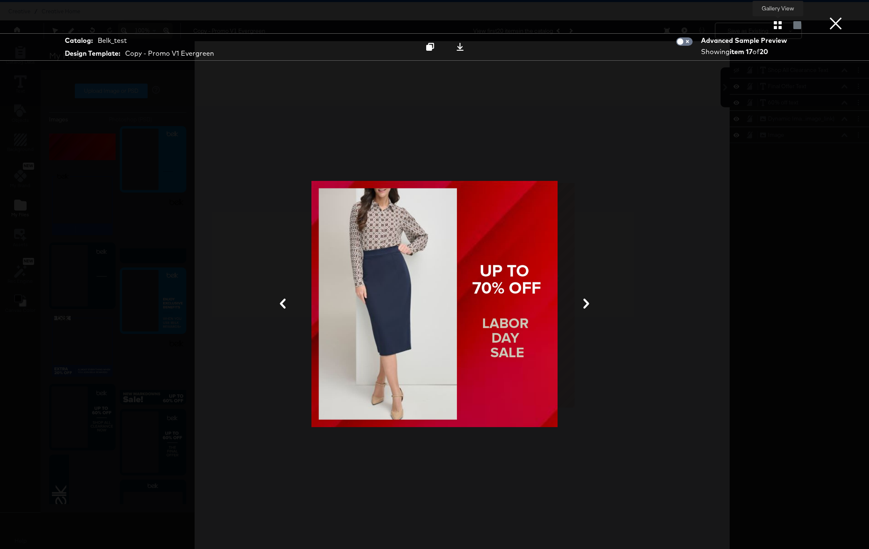
click at [774, 26] on icon "button" at bounding box center [778, 25] width 8 height 8
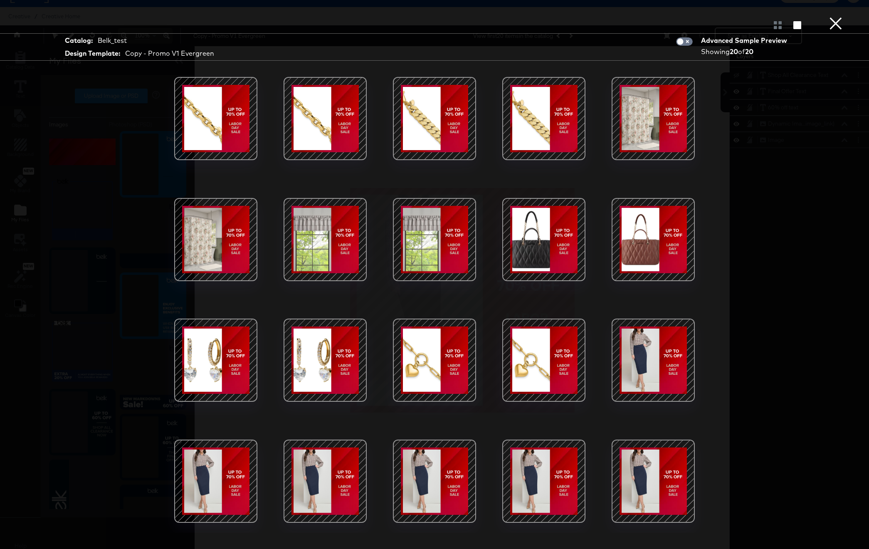
scroll to position [21, 0]
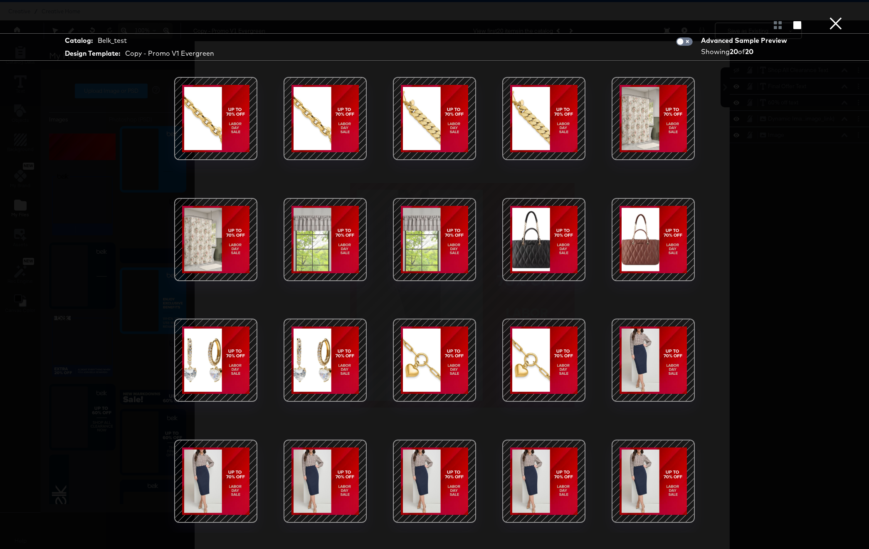
click at [312, 254] on div at bounding box center [325, 239] width 71 height 71
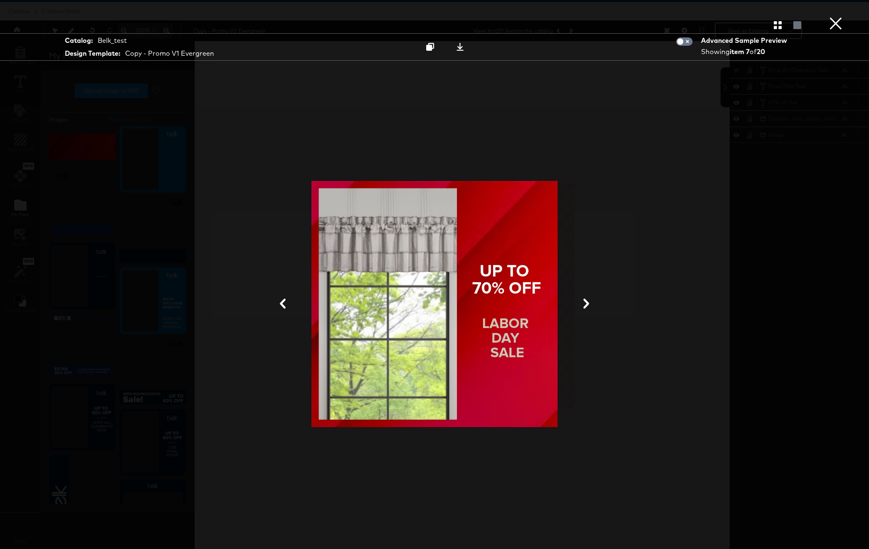
click at [844, 24] on div "Product View" at bounding box center [434, 25] width 869 height 17
click at [838, 17] on button "×" at bounding box center [836, 8] width 17 height 17
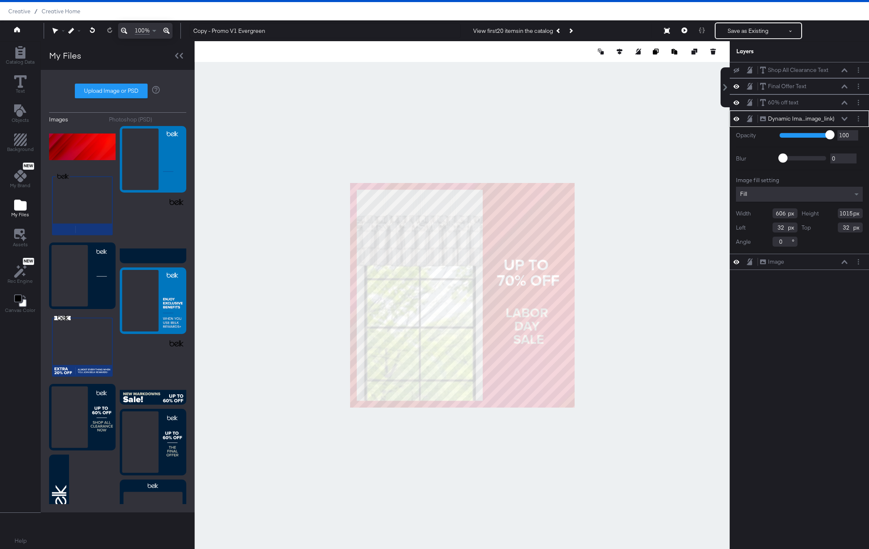
click at [794, 188] on div "Fill" at bounding box center [799, 194] width 127 height 15
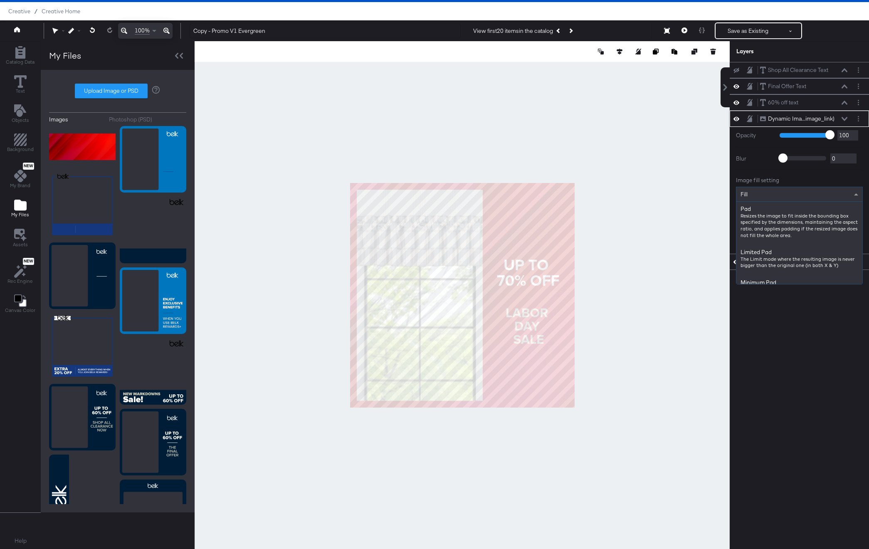
scroll to position [140, 0]
click at [614, 148] on div at bounding box center [462, 295] width 535 height 508
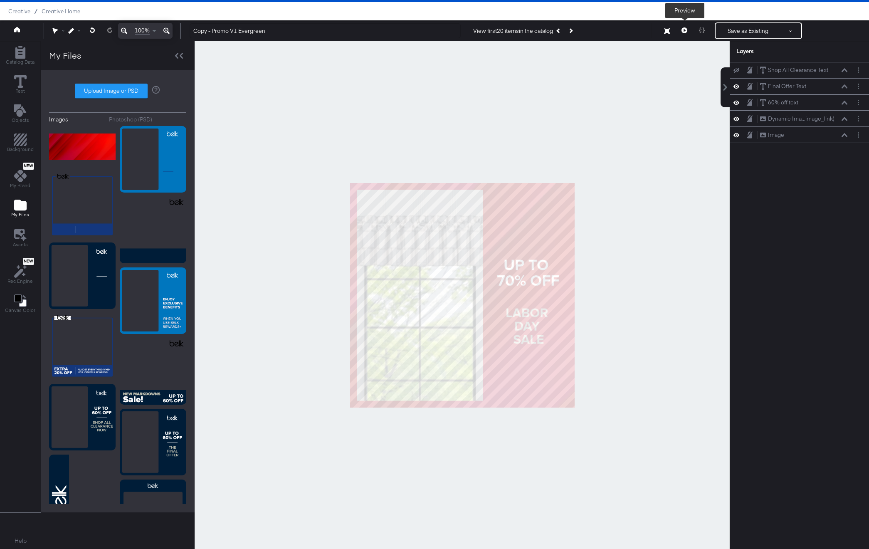
click at [683, 29] on icon at bounding box center [685, 30] width 6 height 6
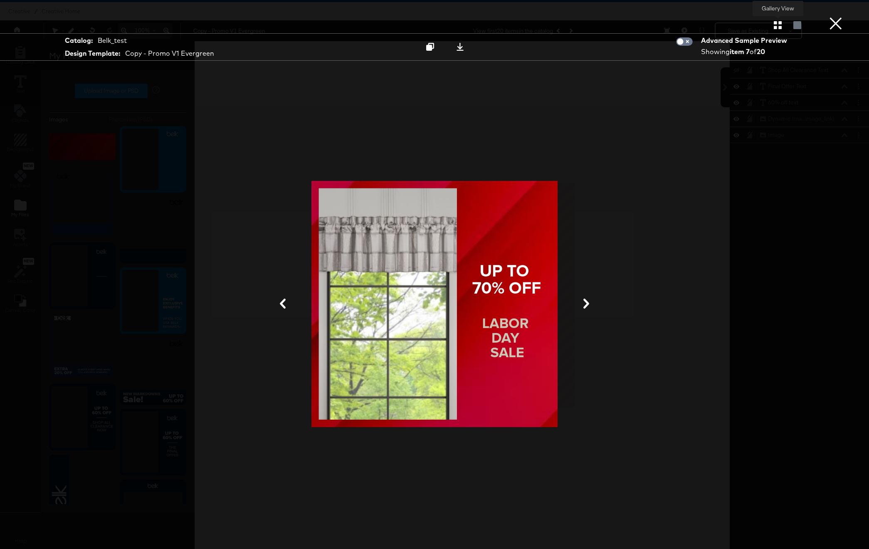
click at [782, 25] on icon "button" at bounding box center [778, 25] width 8 height 8
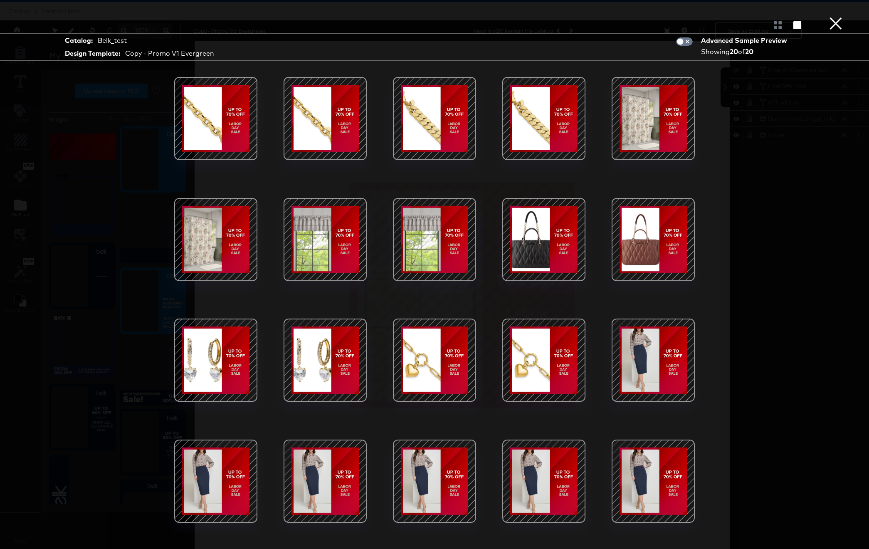
click at [656, 230] on div at bounding box center [653, 239] width 71 height 71
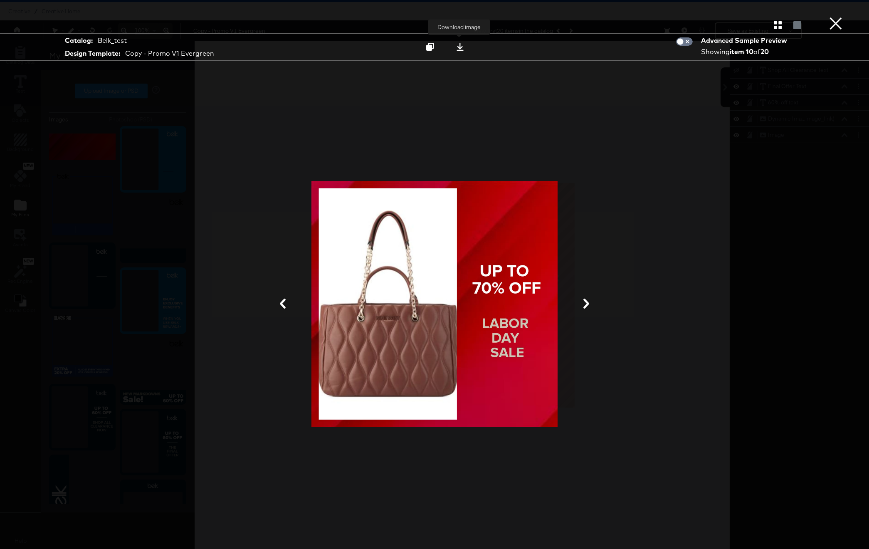
click at [460, 44] on icon at bounding box center [460, 47] width 8 height 8
click at [825, 27] on div "Gallery View" at bounding box center [434, 25] width 869 height 17
click at [837, 17] on button "×" at bounding box center [836, 8] width 17 height 17
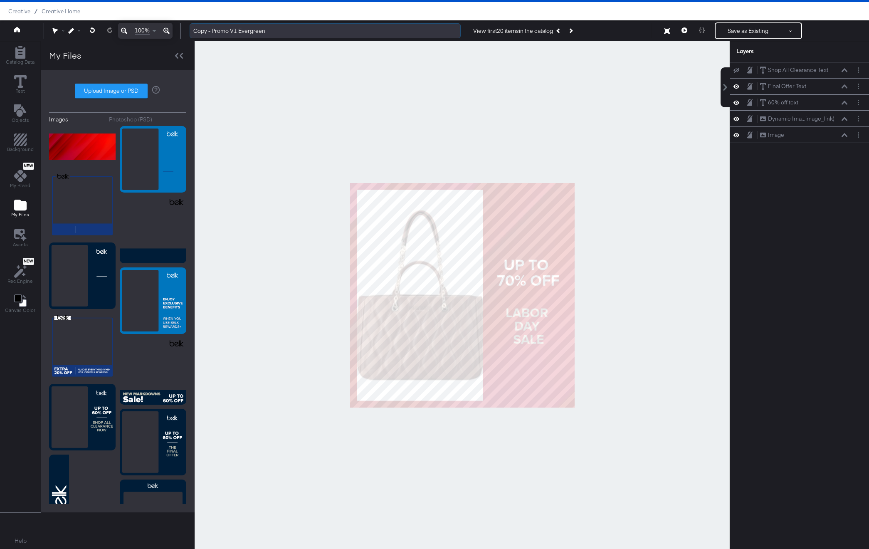
drag, startPoint x: 210, startPoint y: 31, endPoint x: 192, endPoint y: 30, distance: 18.3
click at [192, 30] on input "Copy - Promo V1 Evergreen" at bounding box center [325, 30] width 271 height 15
click at [219, 31] on input "Promo V1 Evergreen" at bounding box center [325, 30] width 271 height 15
click at [257, 33] on input "Promo V! Evergreen" at bounding box center [325, 30] width 271 height 15
drag, startPoint x: 218, startPoint y: 32, endPoint x: 220, endPoint y: 43, distance: 11.5
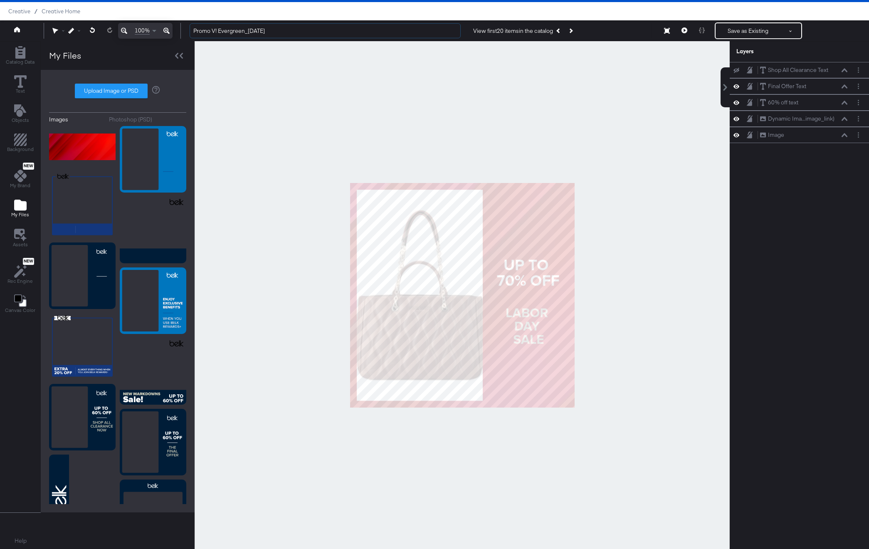
click at [218, 32] on input "Promo V! Evergreen_Labor Day" at bounding box center [325, 30] width 271 height 15
type input "Promo V1 Evergreen_[DATE]"
click at [582, 94] on div at bounding box center [462, 295] width 535 height 508
click at [785, 30] on button at bounding box center [791, 30] width 21 height 15
click at [763, 60] on button "Save as New Design" at bounding box center [763, 60] width 87 height 15
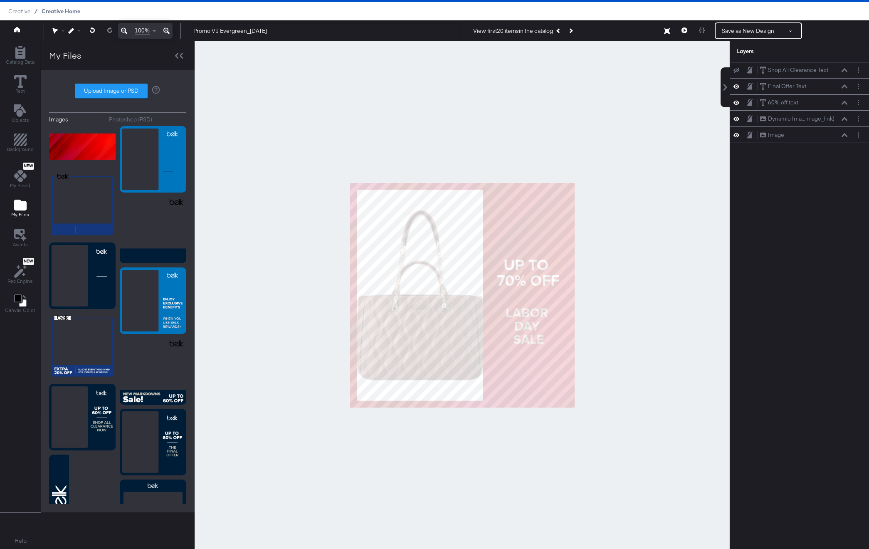
click at [45, 11] on span "Creative Home" at bounding box center [61, 11] width 39 height 7
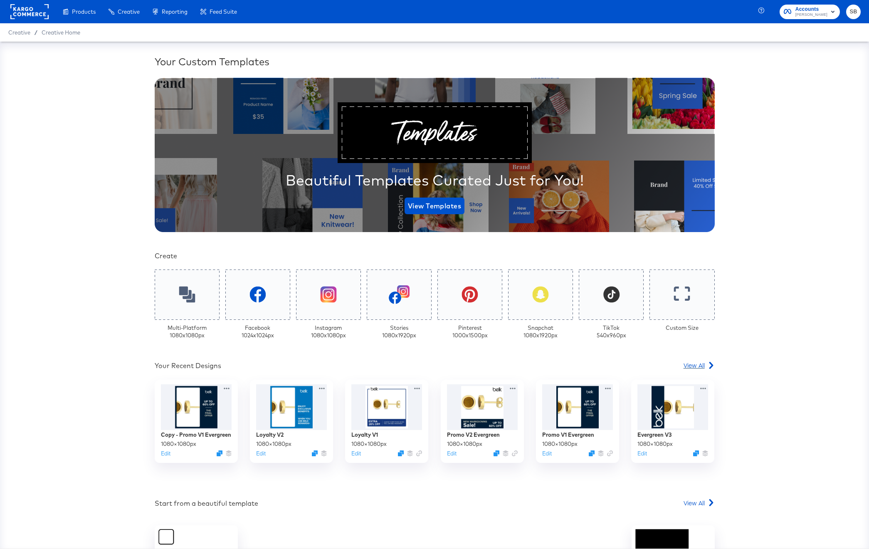
click at [703, 364] on span "View All" at bounding box center [694, 365] width 21 height 8
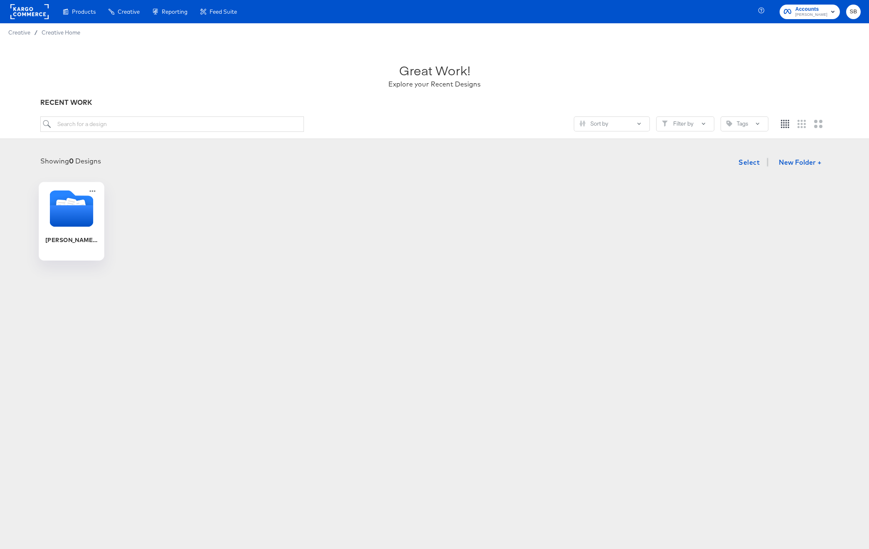
click at [69, 217] on icon "Folder" at bounding box center [72, 216] width 44 height 22
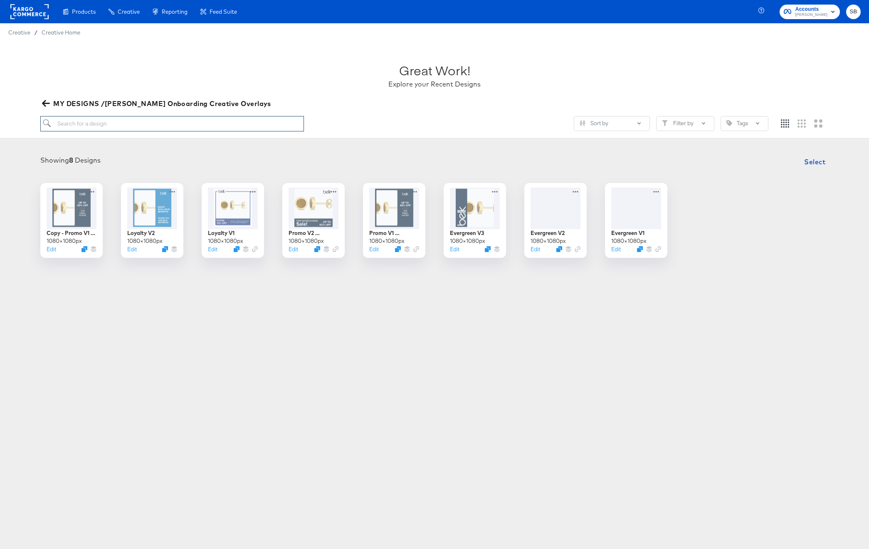
click at [174, 124] on input "search" at bounding box center [172, 123] width 264 height 15
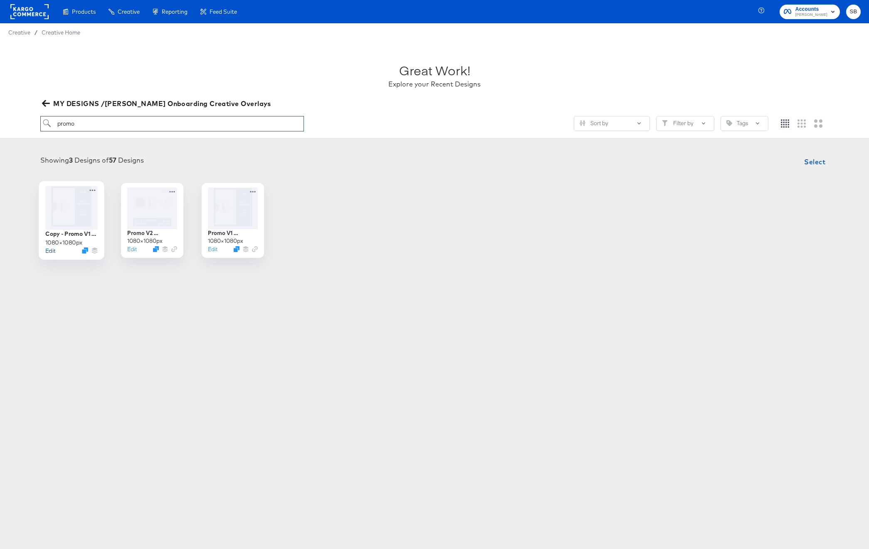
type input "promo"
click at [49, 252] on button "Edit" at bounding box center [50, 251] width 10 height 8
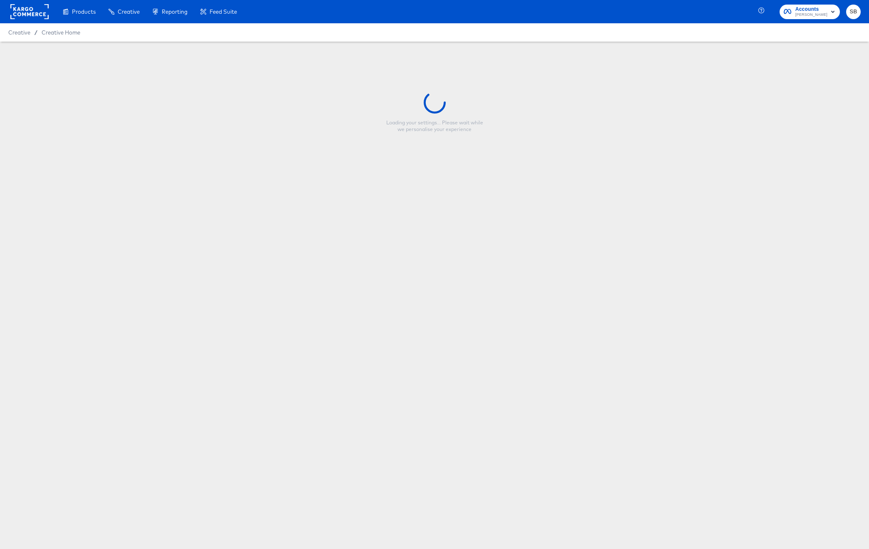
type input "Copy - Promo V1 Evergreen"
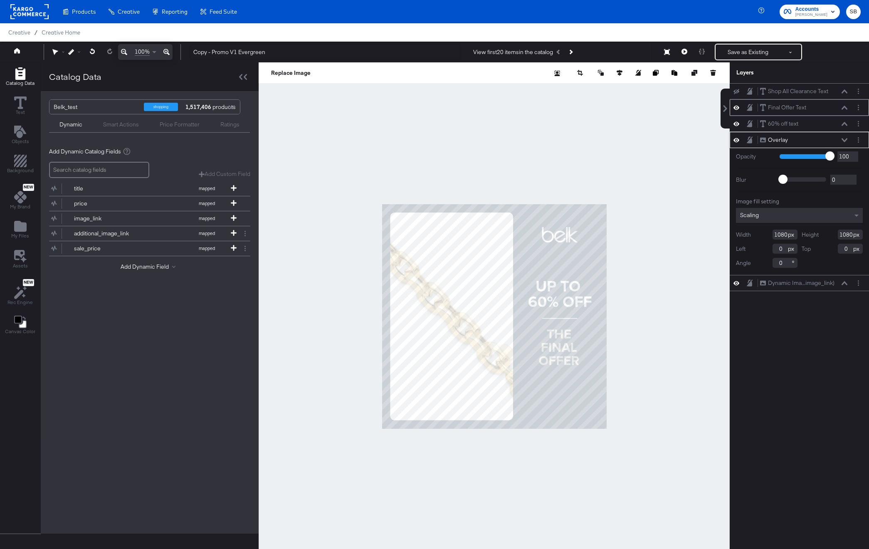
click at [736, 106] on icon at bounding box center [737, 107] width 6 height 7
click at [736, 106] on icon at bounding box center [737, 107] width 6 height 5
click at [738, 139] on icon at bounding box center [737, 140] width 6 height 4
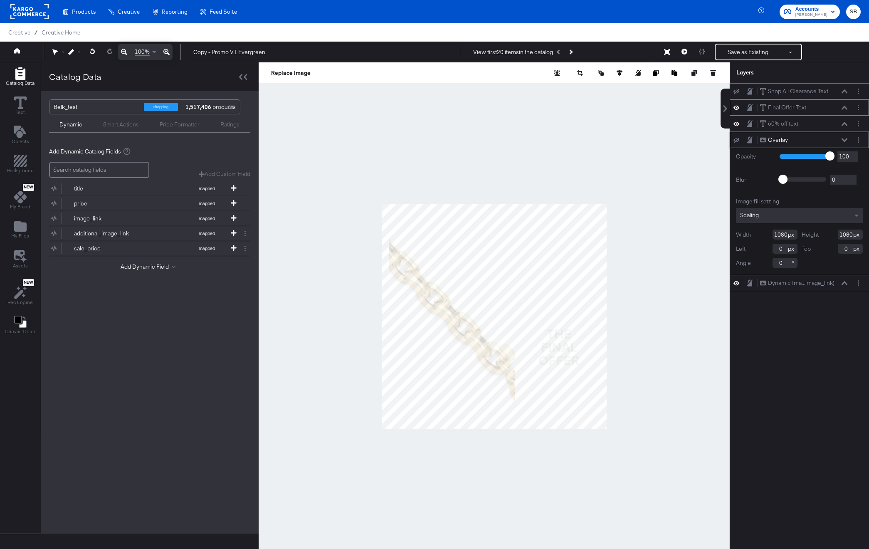
click at [738, 139] on icon at bounding box center [737, 139] width 6 height 5
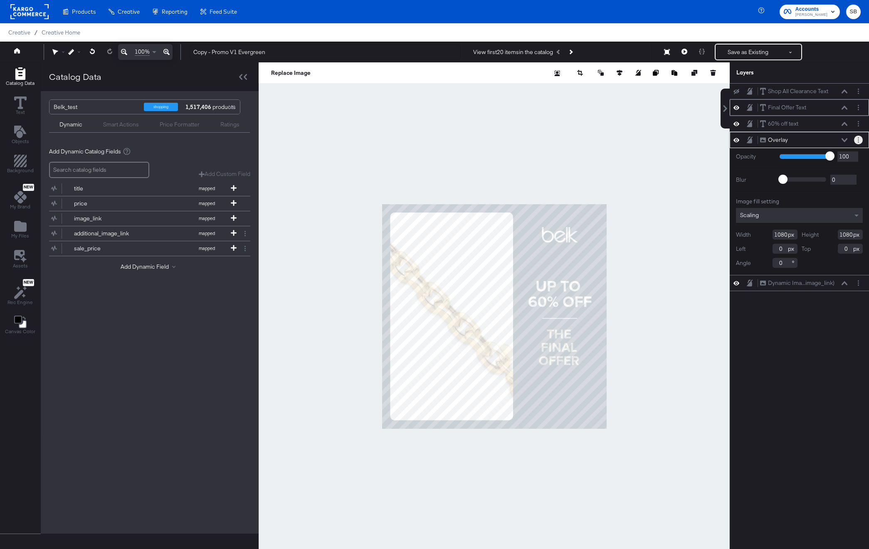
click at [860, 141] on button "Layer Options" at bounding box center [858, 140] width 9 height 9
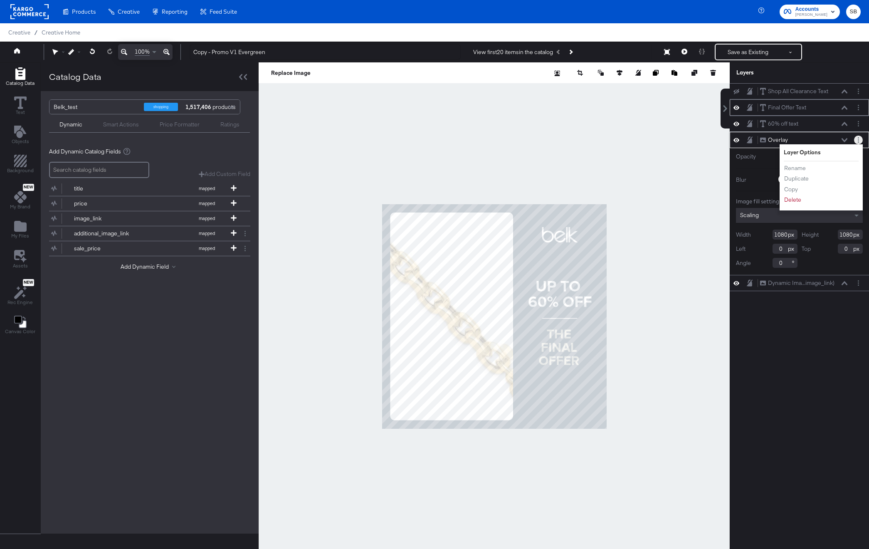
click at [860, 141] on button "Layer Options" at bounding box center [858, 140] width 9 height 9
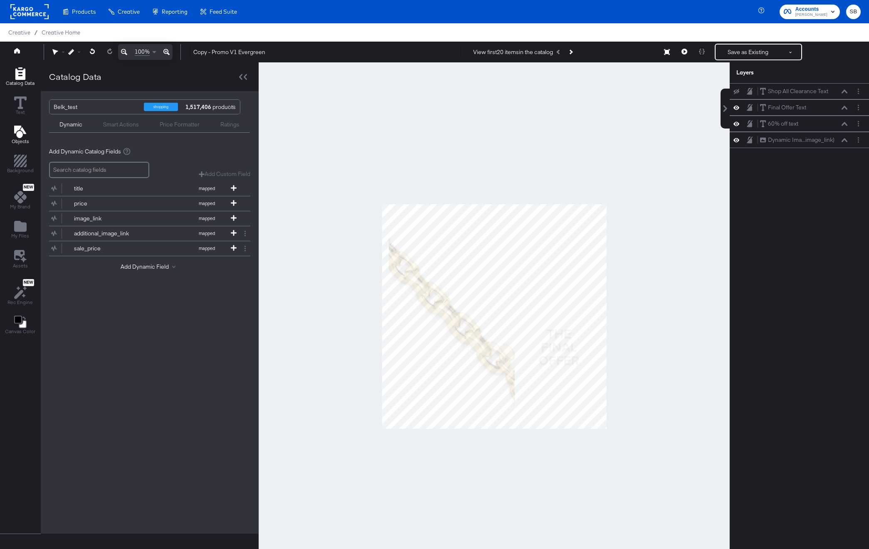
click at [22, 132] on icon "Add Text" at bounding box center [20, 132] width 12 height 12
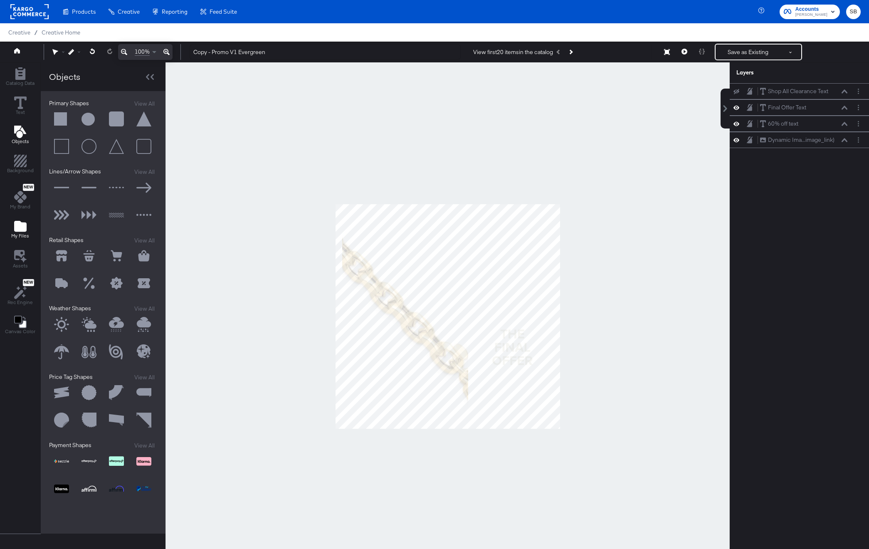
click at [28, 231] on div "My Files" at bounding box center [20, 229] width 18 height 19
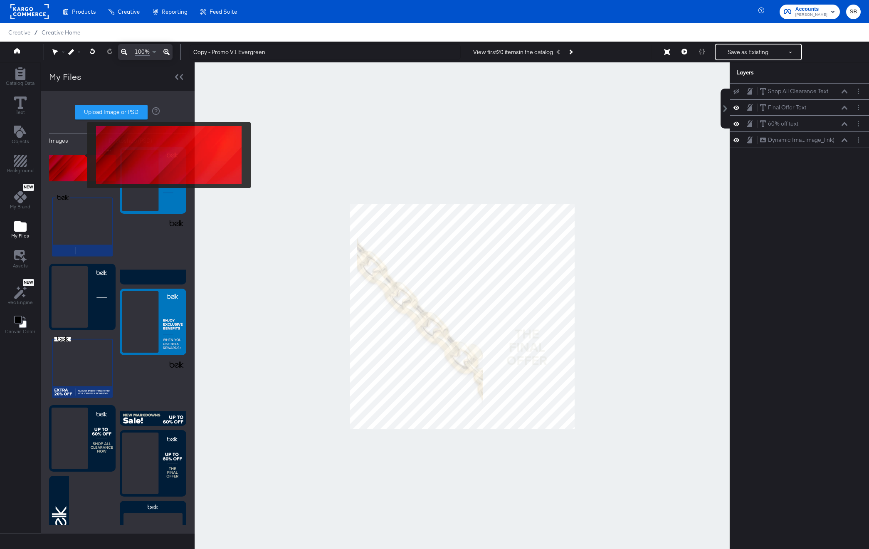
click at [82, 168] on img at bounding box center [82, 168] width 67 height 42
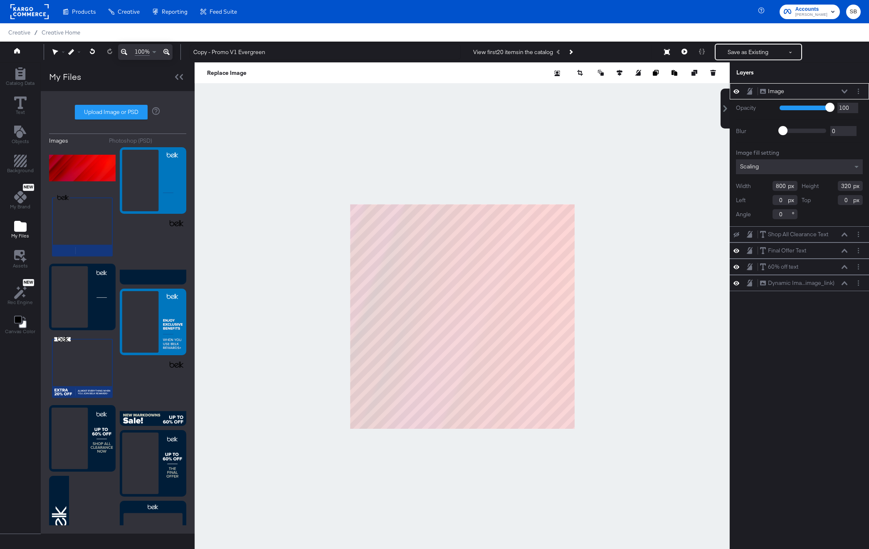
click at [596, 431] on div at bounding box center [462, 316] width 535 height 508
type input "1186"
type input "1089"
drag, startPoint x: 793, startPoint y: 89, endPoint x: 789, endPoint y: 159, distance: 70.8
click at [789, 159] on div "Image Image Opacity 1 100 100 Blur 0 2000 0 Image fill setting Scaling Width 11…" at bounding box center [799, 154] width 139 height 143
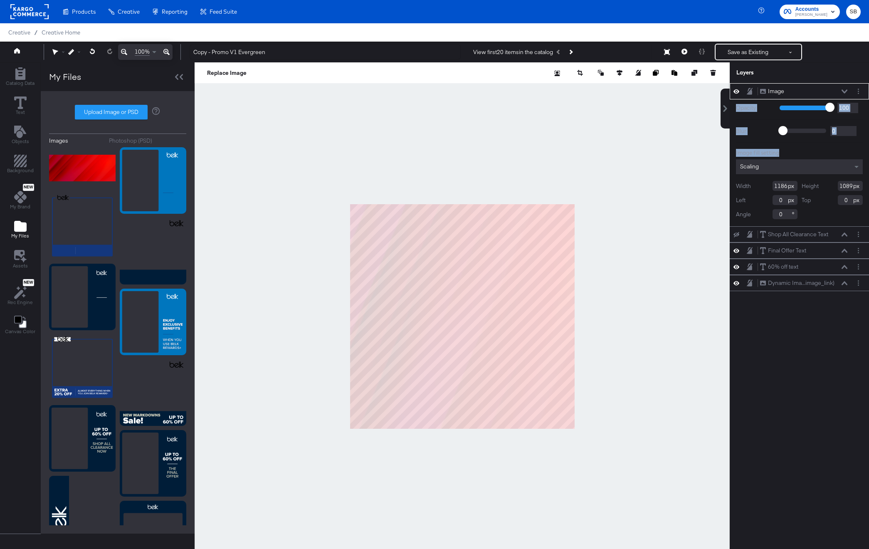
click at [736, 91] on icon at bounding box center [737, 91] width 6 height 7
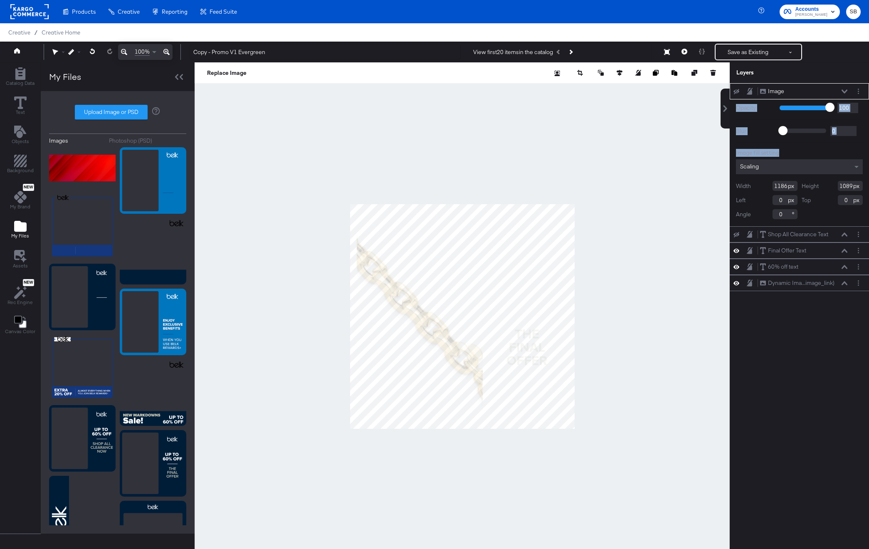
click at [735, 90] on icon at bounding box center [737, 91] width 6 height 5
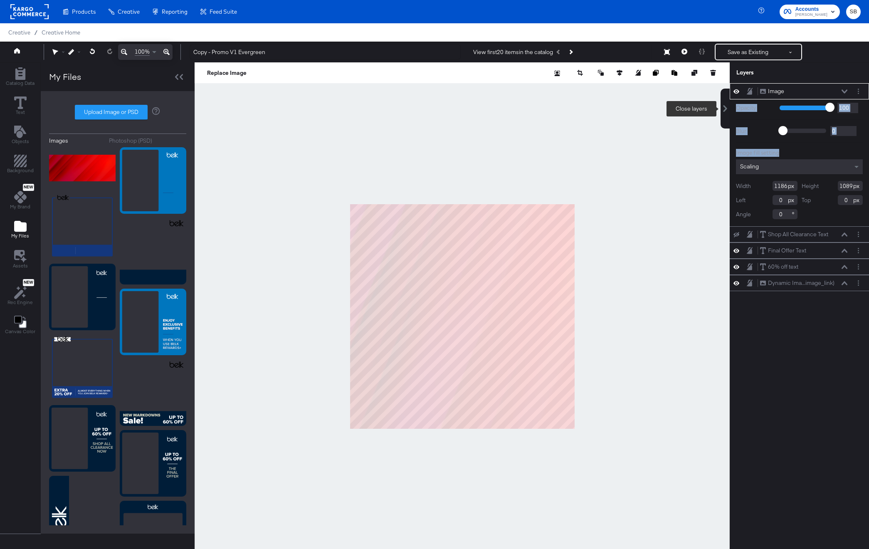
click at [726, 107] on icon at bounding box center [726, 108] width 4 height 7
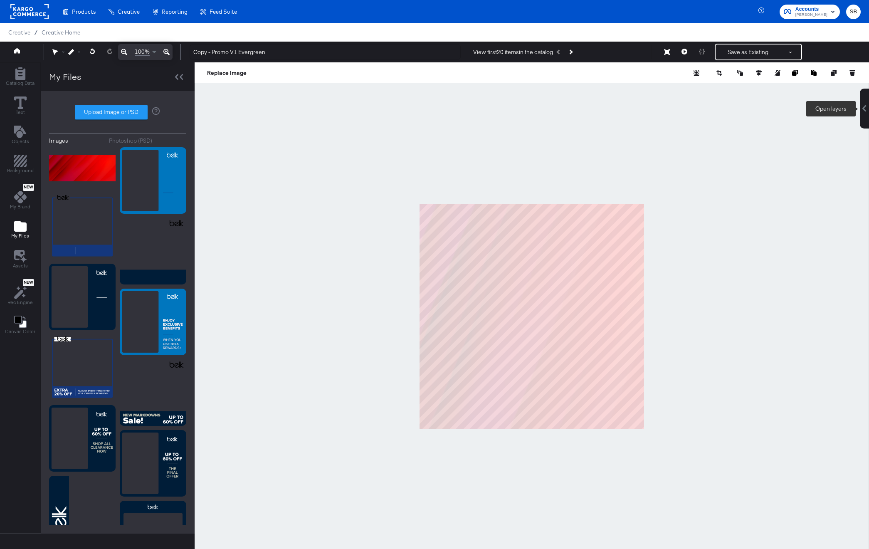
click at [862, 109] on icon at bounding box center [864, 108] width 7 height 7
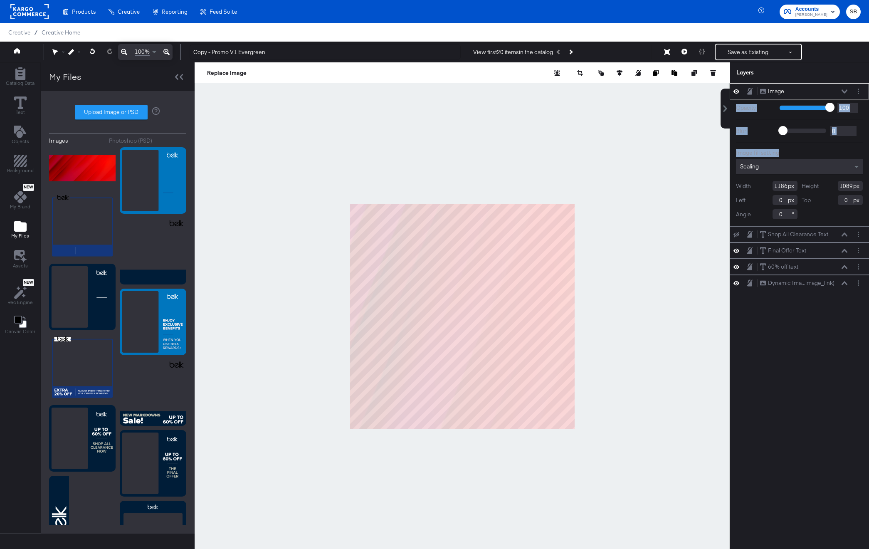
click at [847, 90] on icon at bounding box center [845, 91] width 6 height 4
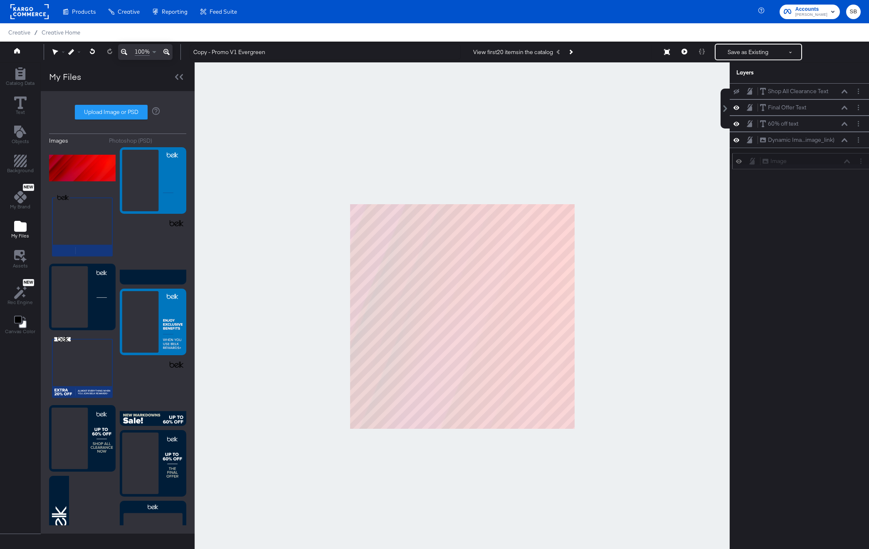
drag, startPoint x: 800, startPoint y: 91, endPoint x: 803, endPoint y: 163, distance: 72.4
click at [803, 163] on div "Image Image" at bounding box center [806, 161] width 88 height 9
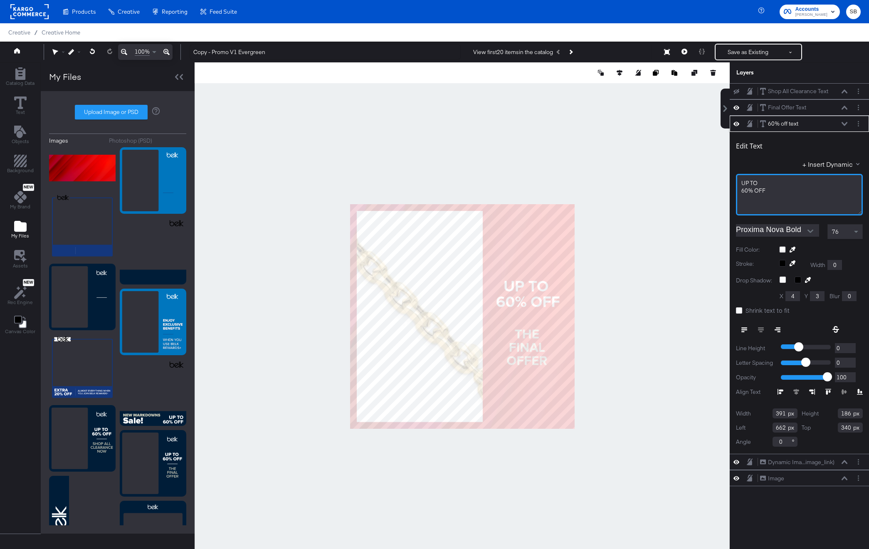
drag, startPoint x: 747, startPoint y: 190, endPoint x: 752, endPoint y: 207, distance: 17.4
click at [747, 191] on span "60% ﻿OFF" at bounding box center [754, 190] width 24 height 7
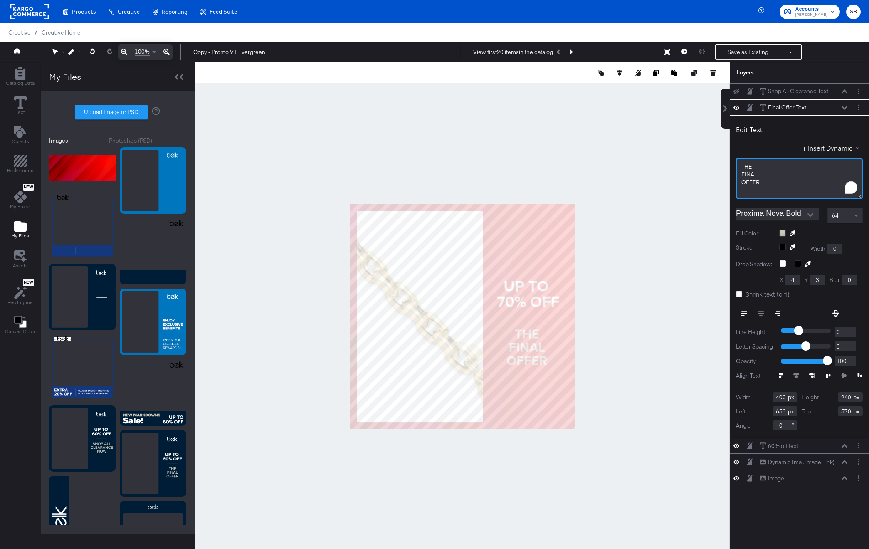
drag, startPoint x: 743, startPoint y: 174, endPoint x: 742, endPoint y: 165, distance: 9.6
click at [742, 165] on div "THE FINAL OFFER﻿" at bounding box center [799, 179] width 127 height 42
click at [769, 180] on div "OFFER﻿" at bounding box center [800, 182] width 116 height 8
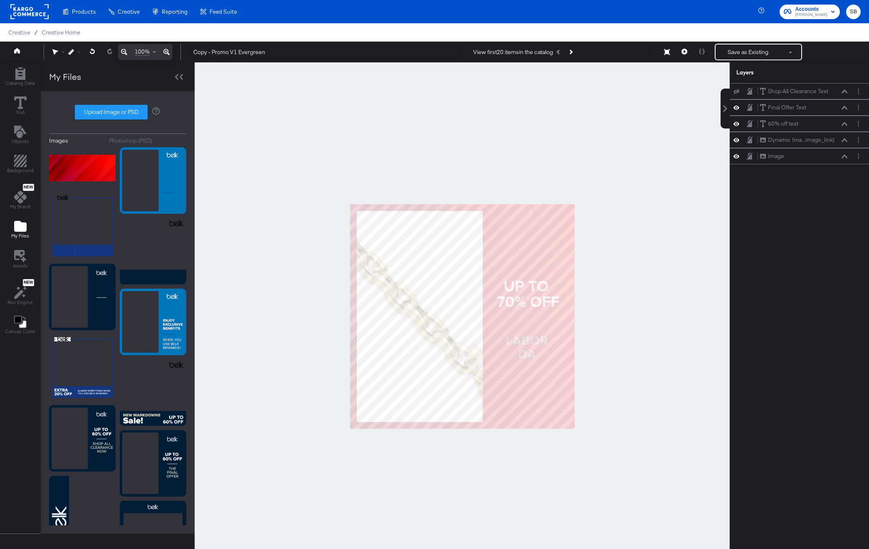
click at [552, 130] on div at bounding box center [462, 316] width 535 height 508
click at [742, 49] on button "Save as Existing" at bounding box center [748, 52] width 65 height 15
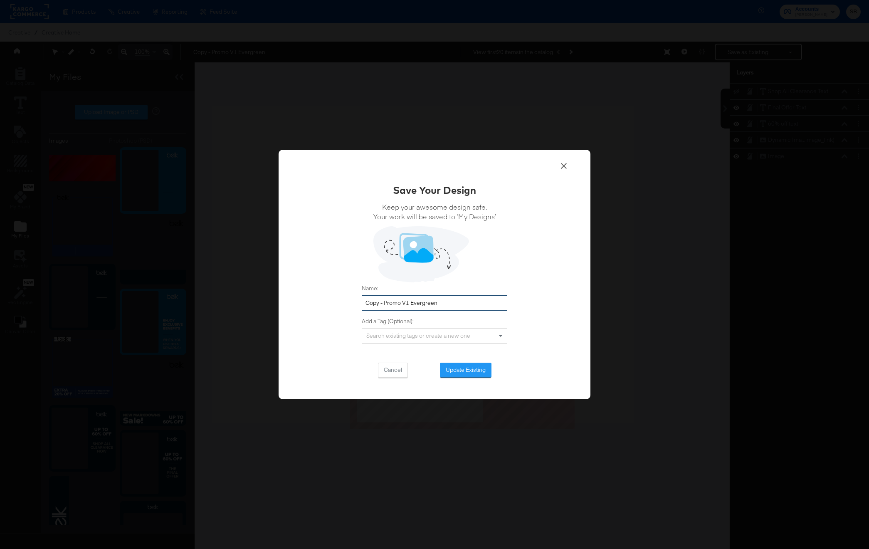
drag, startPoint x: 384, startPoint y: 303, endPoint x: 354, endPoint y: 302, distance: 30.0
click at [356, 302] on div "Save Your Design Keep your awesome design safe. Your work will be saved to ‘My …" at bounding box center [435, 275] width 312 height 250
click at [460, 303] on input "Promo V1 Evergreen" at bounding box center [435, 302] width 146 height 15
type input "Promo V1 Evergreen_[DATE]"
click at [464, 370] on button "Update Existing" at bounding box center [466, 370] width 52 height 15
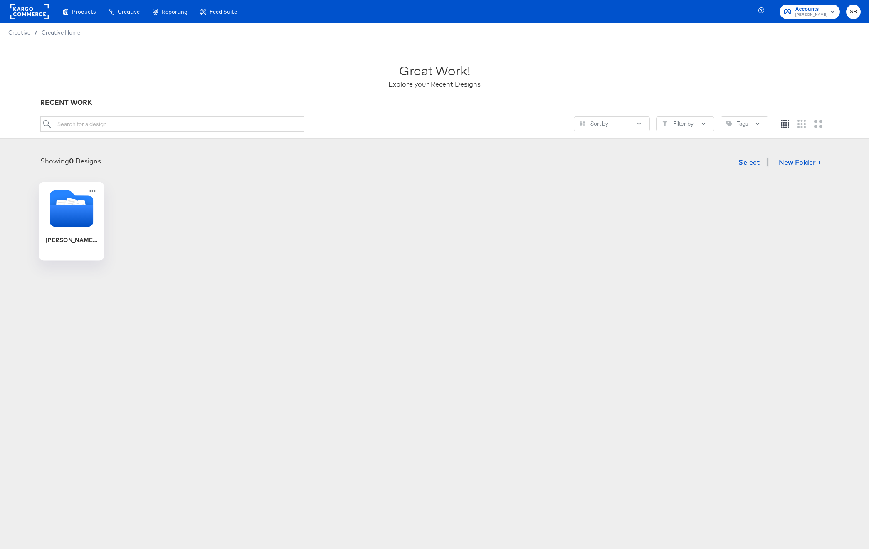
click at [71, 208] on icon "Folder" at bounding box center [72, 216] width 44 height 22
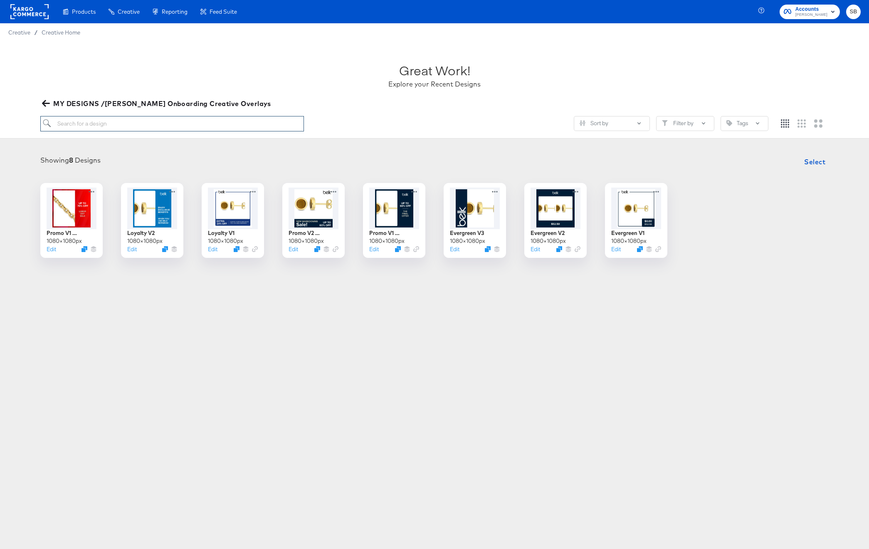
click at [163, 121] on input "search" at bounding box center [172, 123] width 264 height 15
type input "promo"
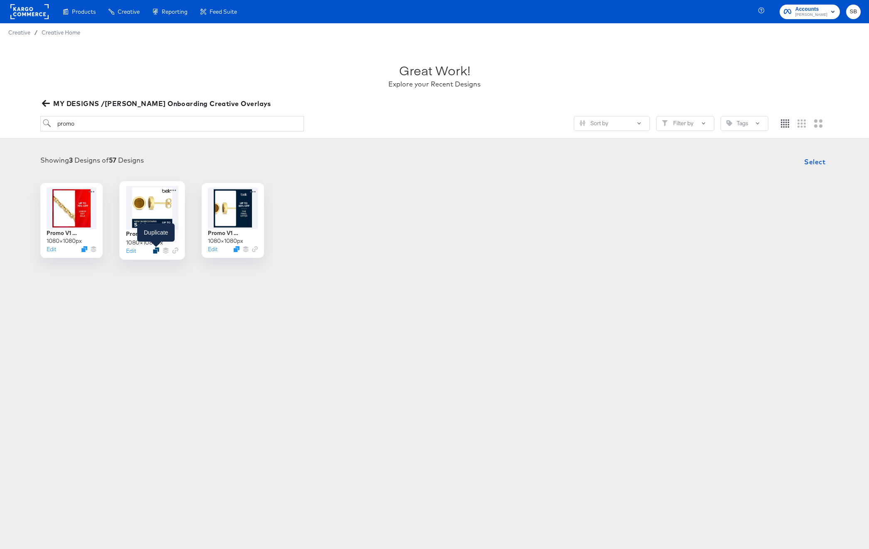
click at [156, 250] on icon "Duplicate" at bounding box center [156, 250] width 6 height 6
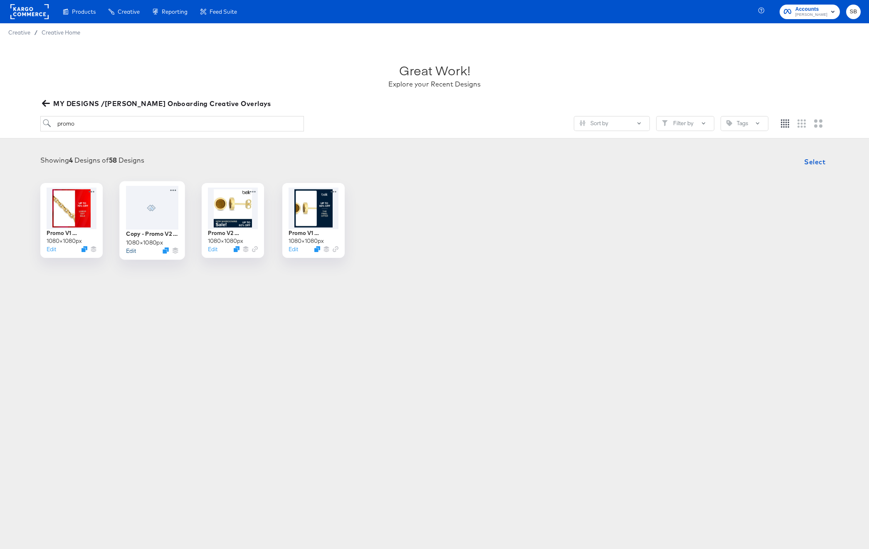
click at [131, 250] on button "Edit" at bounding box center [131, 251] width 10 height 8
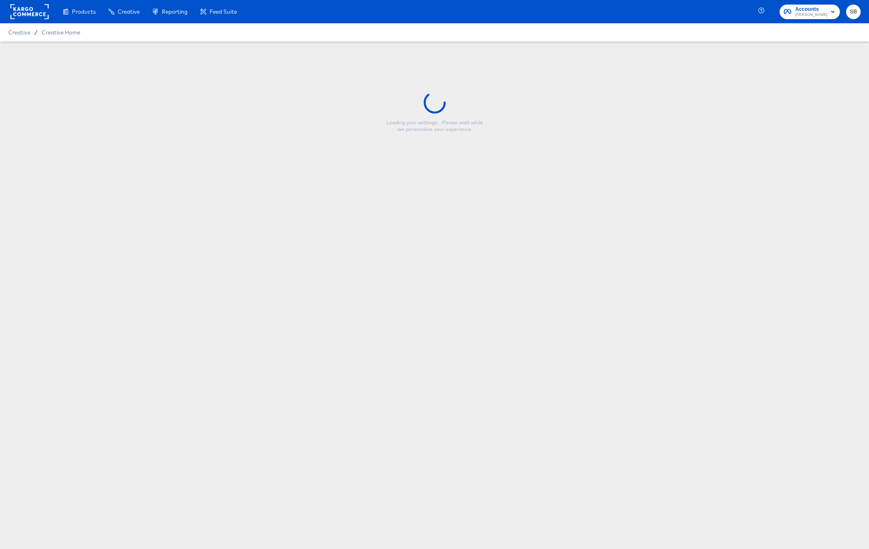
type input "Copy - Promo V2 Evergreen"
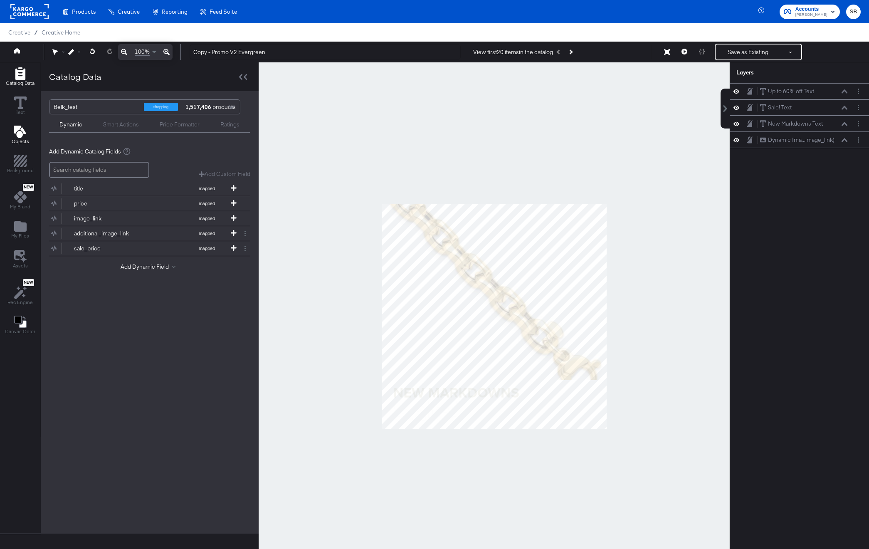
click at [22, 131] on icon "Add Text" at bounding box center [20, 132] width 12 height 12
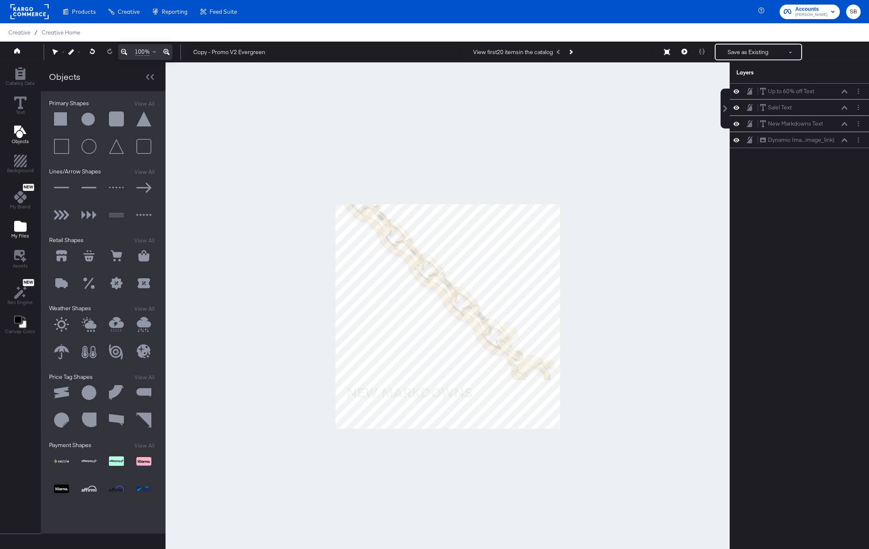
click at [12, 224] on div "My Files" at bounding box center [20, 229] width 18 height 19
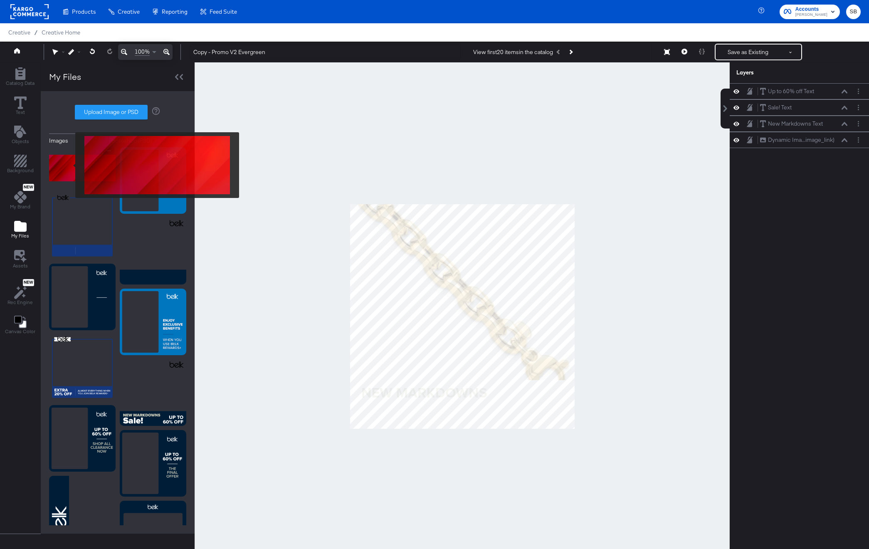
click at [70, 165] on img at bounding box center [82, 168] width 67 height 42
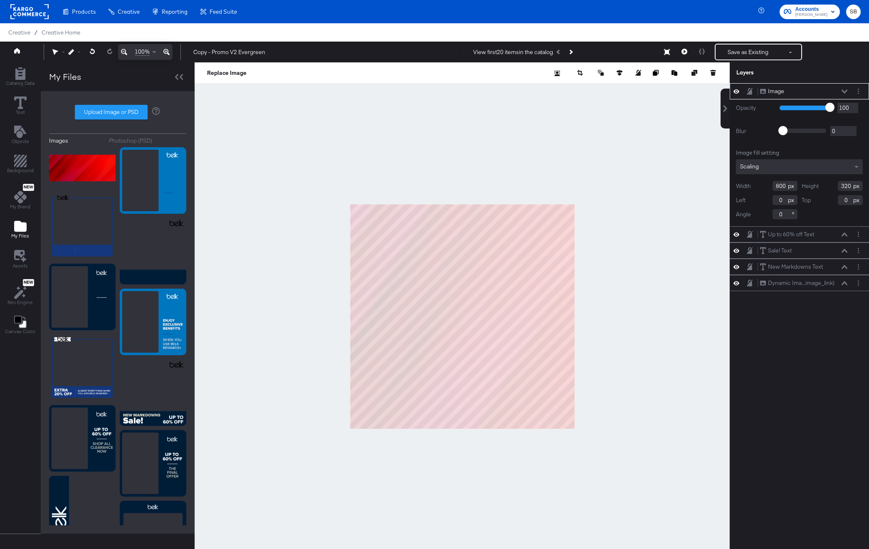
click at [696, 431] on div at bounding box center [462, 316] width 535 height 508
type input "1666"
type input "1089"
click at [846, 89] on icon at bounding box center [845, 91] width 6 height 4
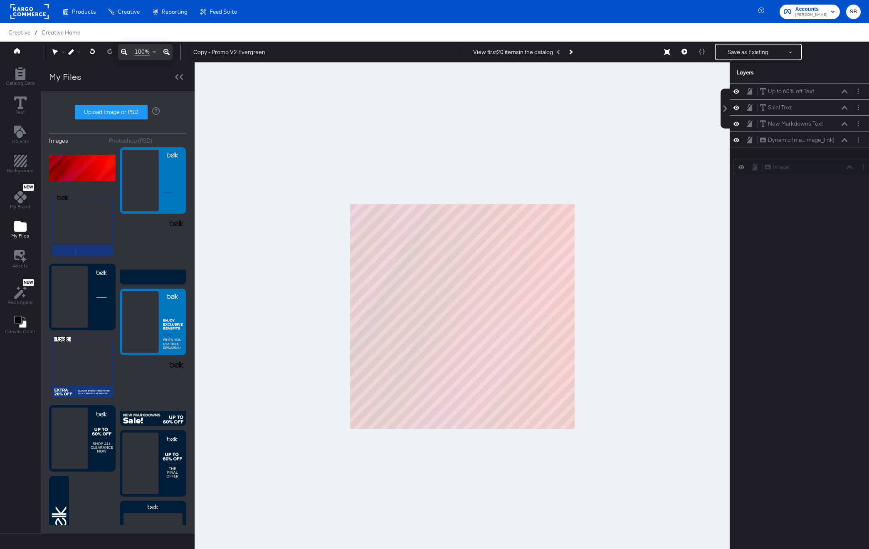
drag, startPoint x: 796, startPoint y: 90, endPoint x: 802, endPoint y: 169, distance: 78.8
click at [802, 169] on div "Image Image" at bounding box center [809, 167] width 88 height 9
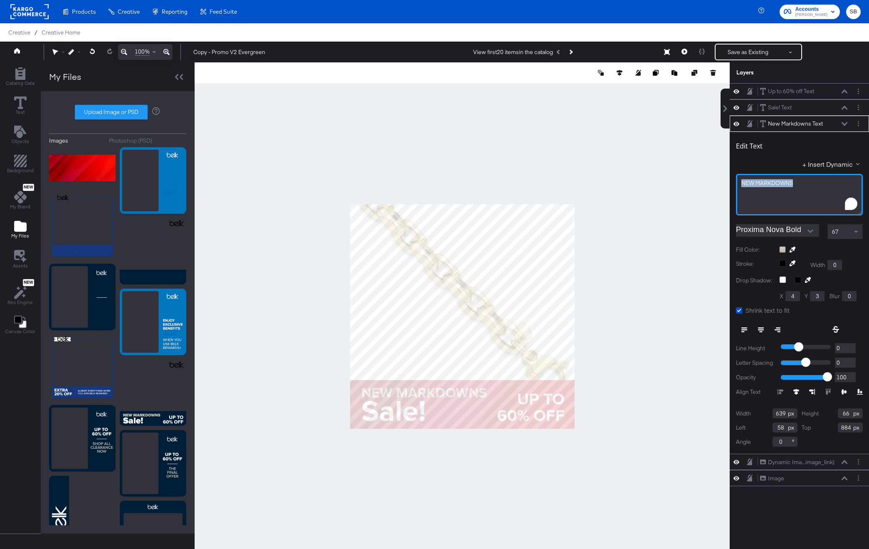
drag, startPoint x: 794, startPoint y: 182, endPoint x: 739, endPoint y: 182, distance: 55.3
click at [739, 182] on div "NEW ﻿MARKDOWNS" at bounding box center [799, 195] width 127 height 42
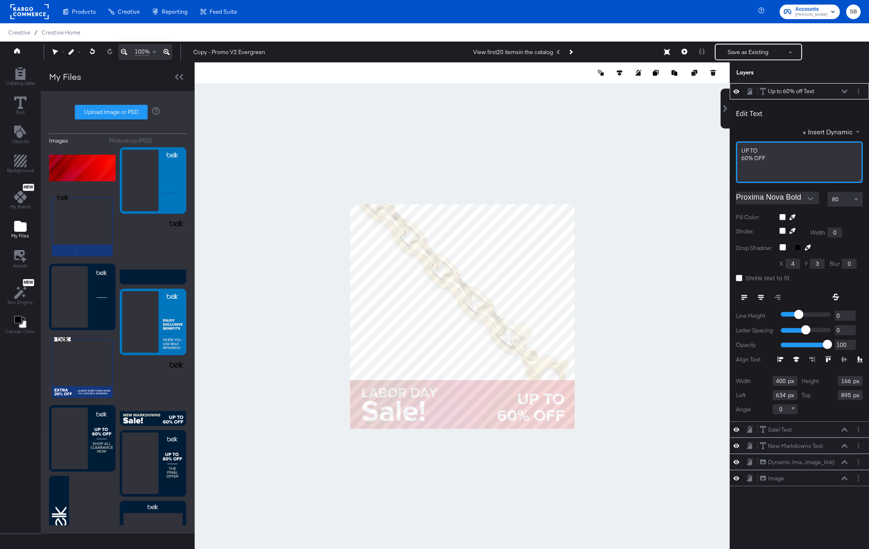
drag, startPoint x: 745, startPoint y: 156, endPoint x: 750, endPoint y: 173, distance: 17.0
click at [745, 157] on span "60% ﻿OFF" at bounding box center [754, 157] width 24 height 7
click at [666, 240] on div at bounding box center [462, 316] width 535 height 508
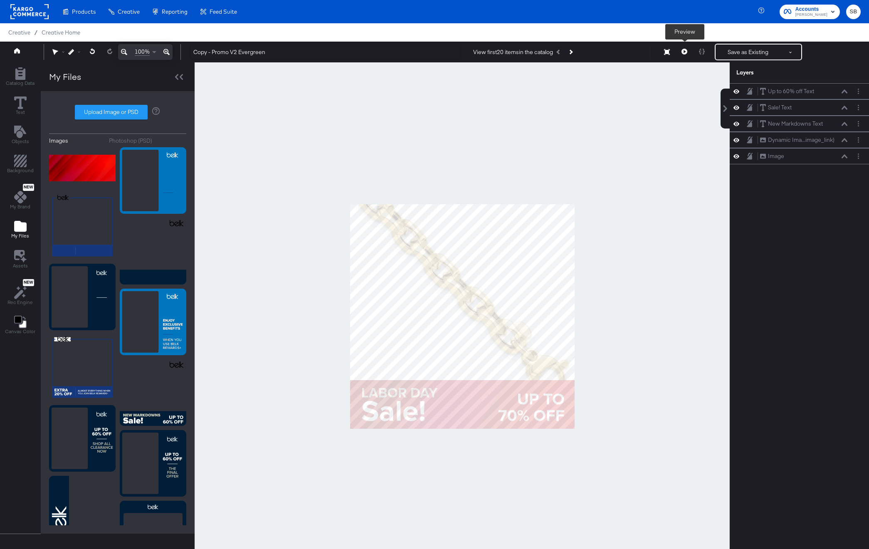
click at [686, 52] on icon at bounding box center [685, 52] width 6 height 6
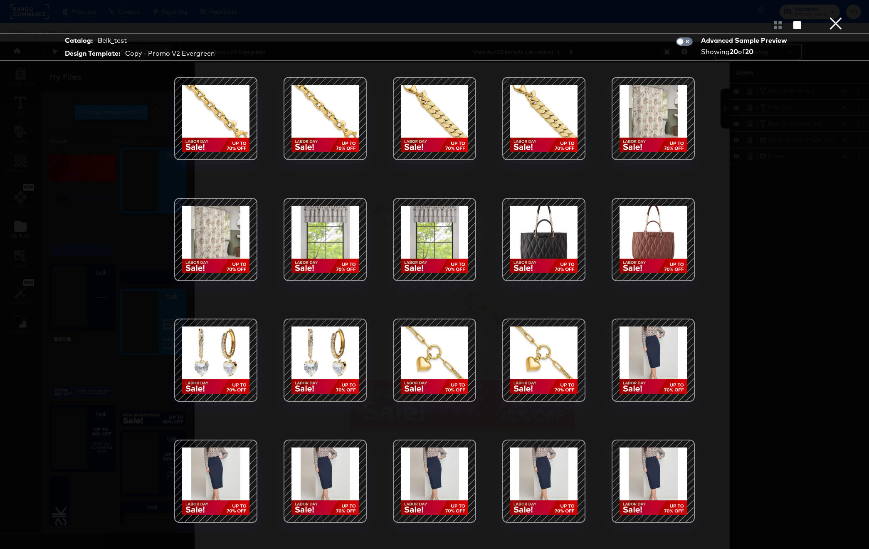
click at [222, 237] on div at bounding box center [216, 239] width 71 height 71
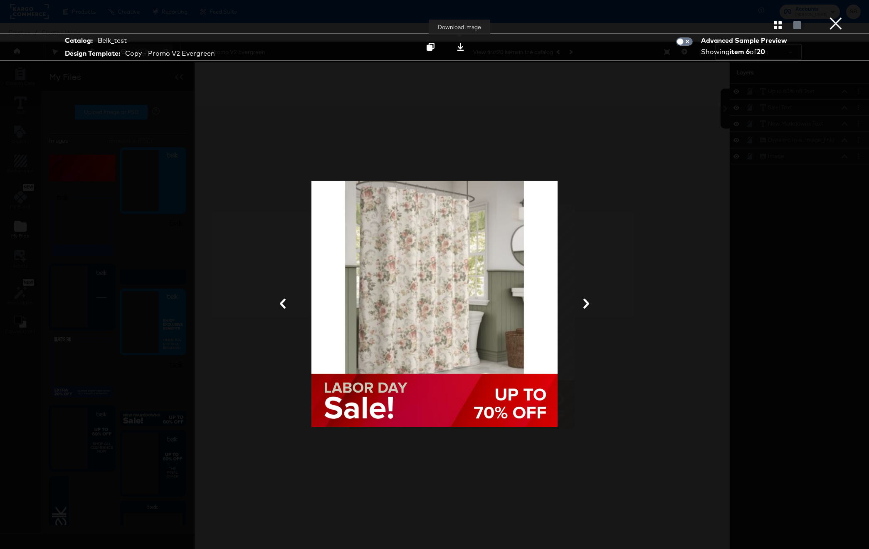
click at [458, 48] on icon at bounding box center [461, 47] width 8 height 8
click at [782, 25] on button "button" at bounding box center [778, 25] width 15 height 8
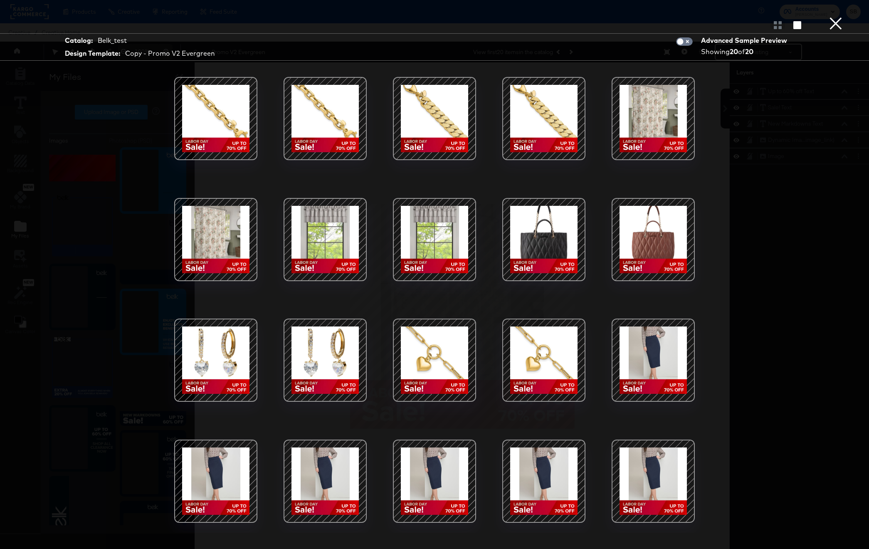
scroll to position [21, 0]
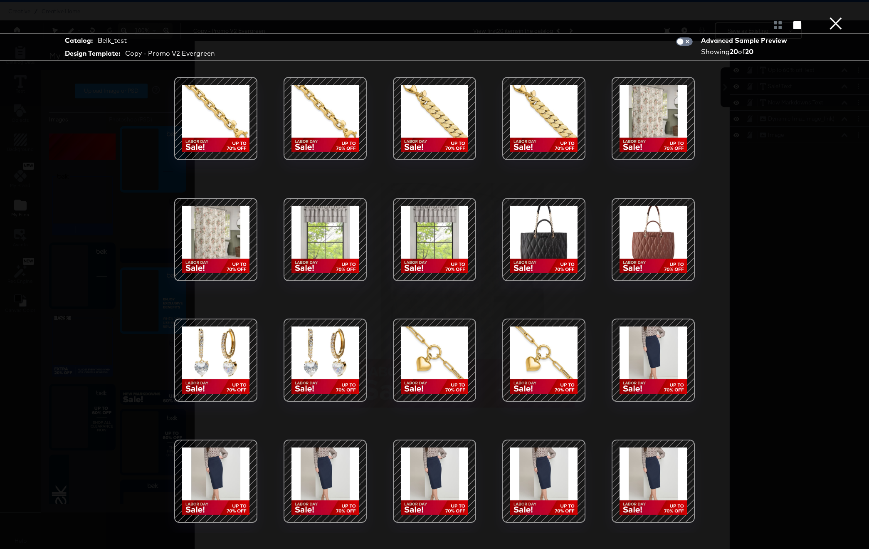
click at [645, 349] on div at bounding box center [653, 360] width 71 height 71
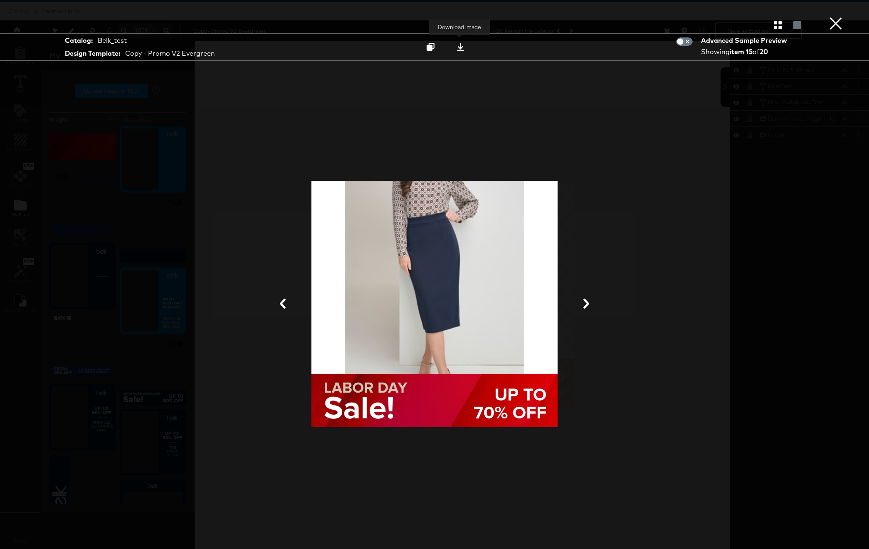
click at [459, 45] on icon at bounding box center [461, 47] width 8 height 8
click at [839, 17] on button "×" at bounding box center [836, 8] width 17 height 17
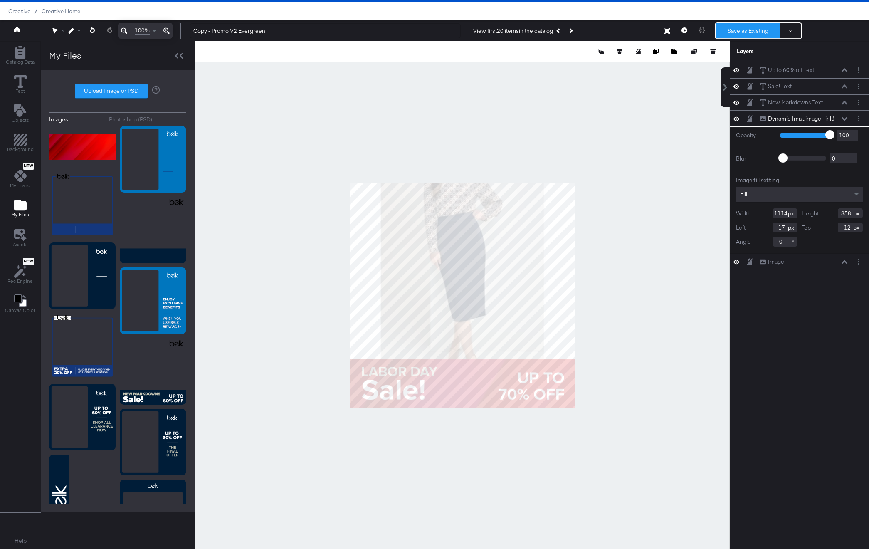
click at [763, 31] on button "Save as Existing" at bounding box center [748, 30] width 65 height 15
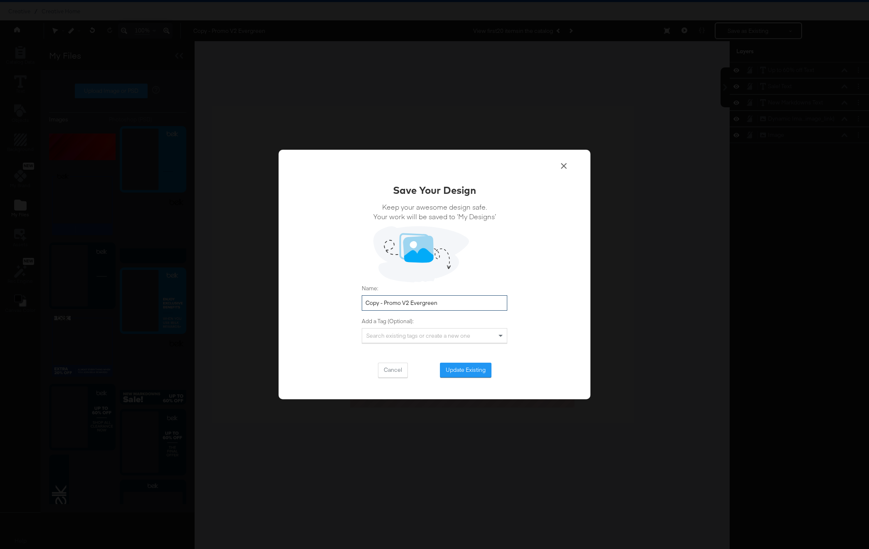
drag, startPoint x: 385, startPoint y: 304, endPoint x: 356, endPoint y: 304, distance: 28.3
click at [356, 304] on div "Save Your Design Keep your awesome design safe. Your work will be saved to ‘My …" at bounding box center [435, 275] width 312 height 250
click at [446, 304] on input "Promo V2 Evergreen" at bounding box center [435, 302] width 146 height 15
type input "Promo V2 Evergreen_[DATE]"
click at [465, 364] on button "Update Existing" at bounding box center [466, 370] width 52 height 15
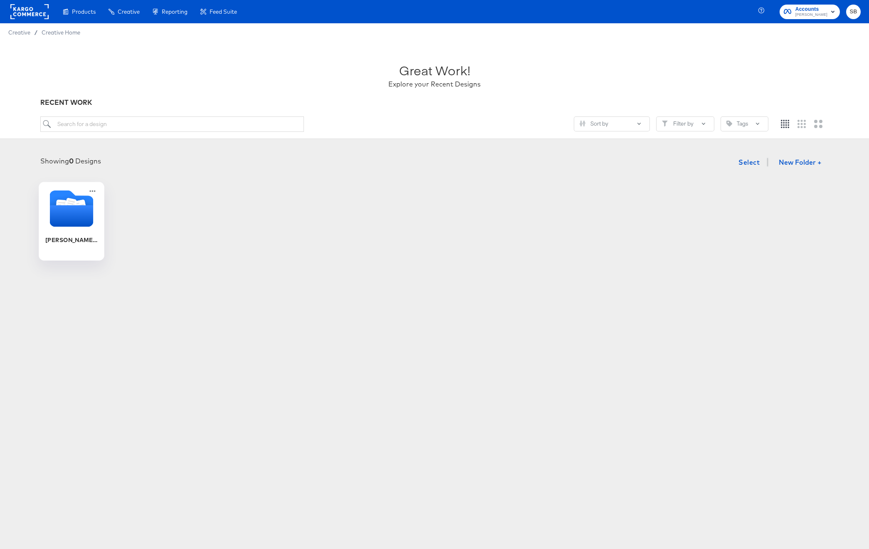
click at [69, 207] on icon "Folder" at bounding box center [72, 216] width 44 height 22
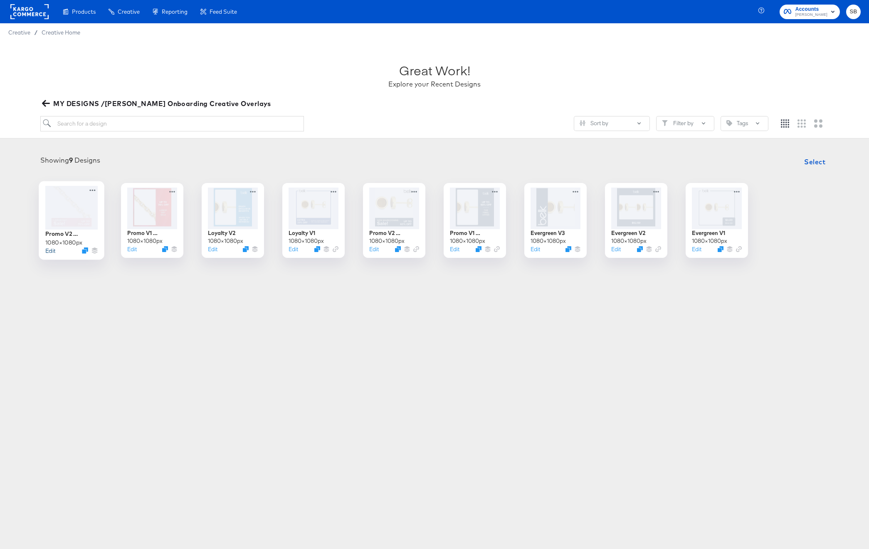
click at [48, 250] on button "Edit" at bounding box center [50, 251] width 10 height 8
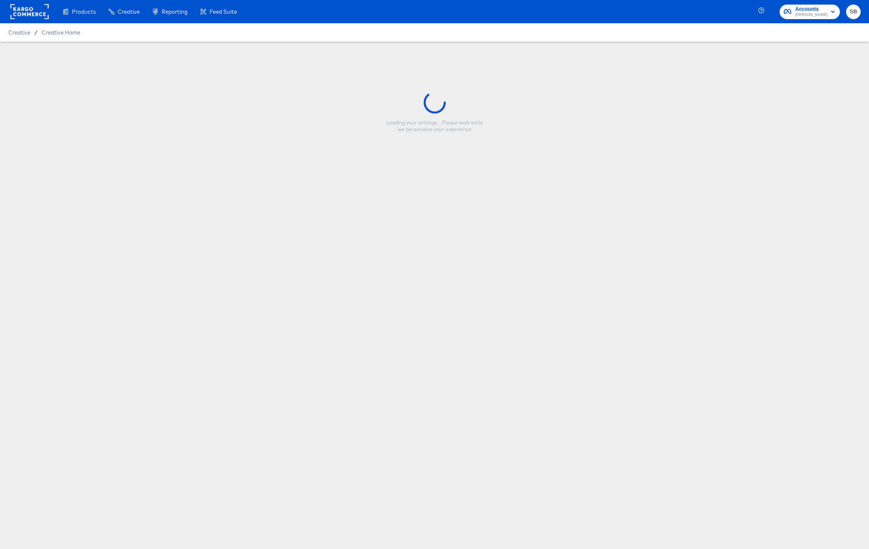
type input "Promo V2 Evergreen_[DATE]"
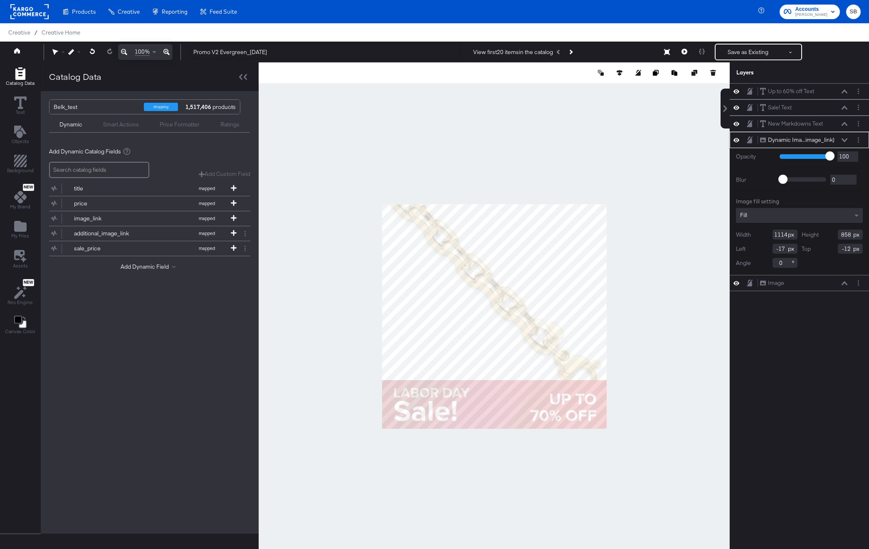
click at [786, 215] on div "Fill" at bounding box center [799, 215] width 127 height 15
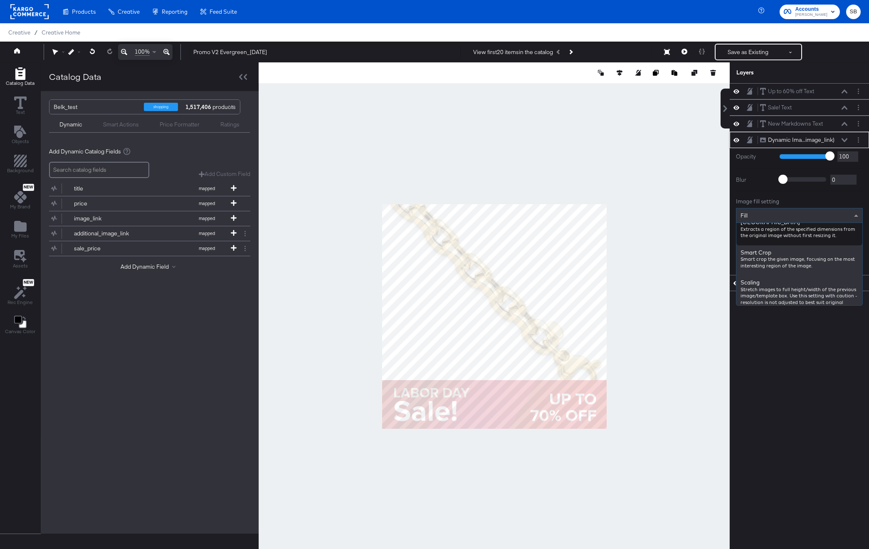
scroll to position [205, 0]
click at [663, 173] on div at bounding box center [494, 316] width 471 height 508
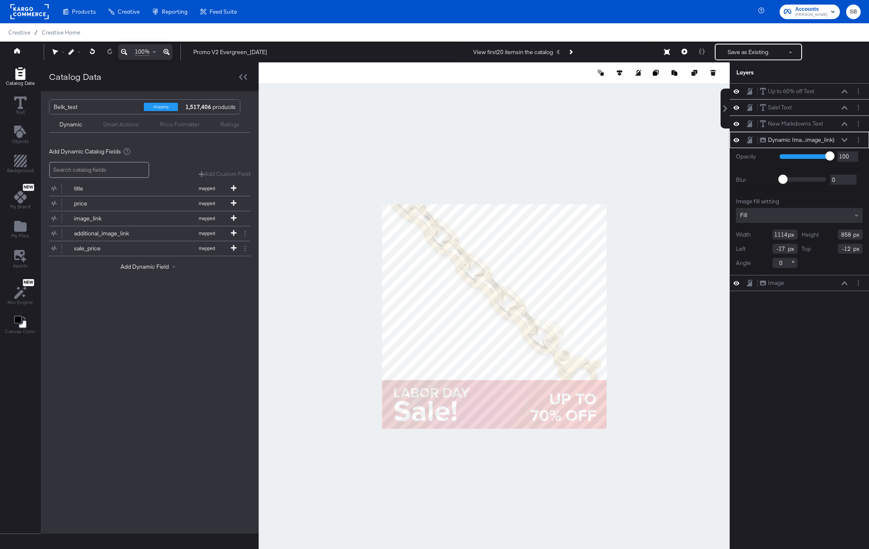
click at [766, 213] on div "Fill" at bounding box center [799, 215] width 127 height 15
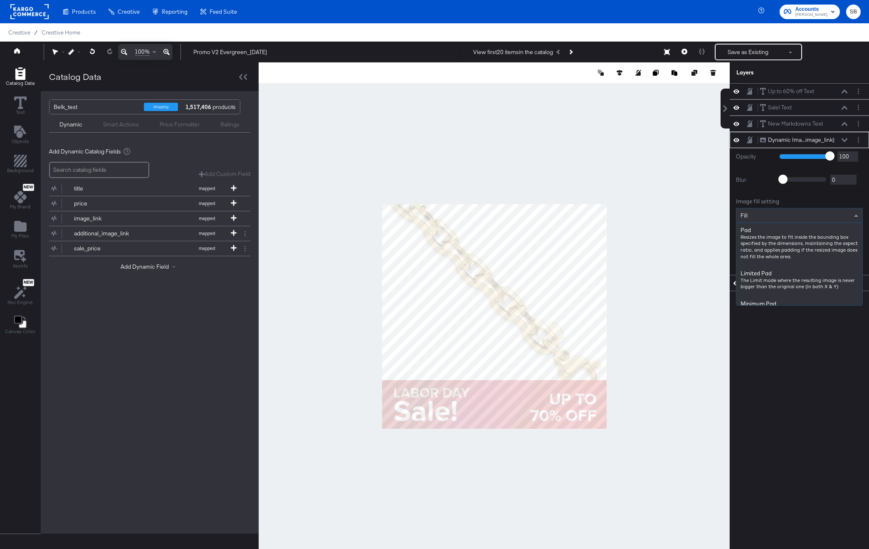
scroll to position [140, 0]
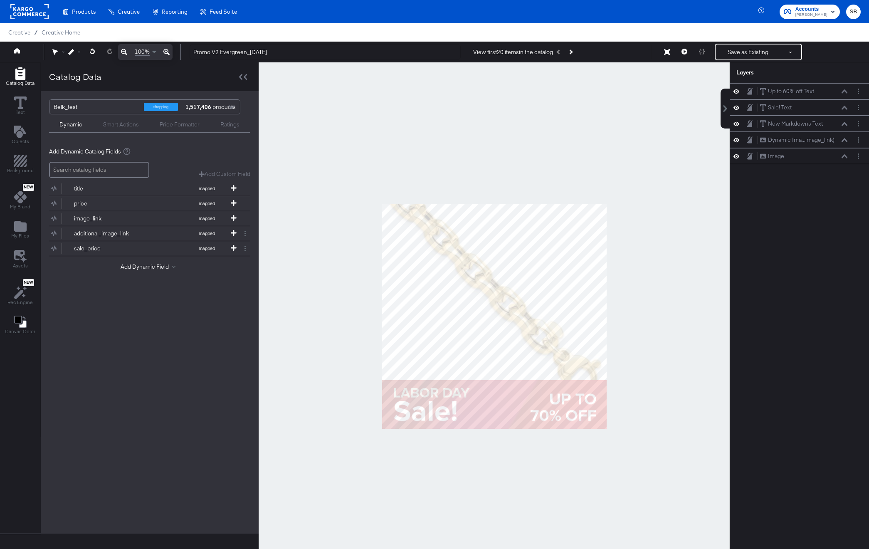
click at [661, 173] on div at bounding box center [494, 316] width 471 height 508
click at [681, 52] on button at bounding box center [684, 52] width 17 height 17
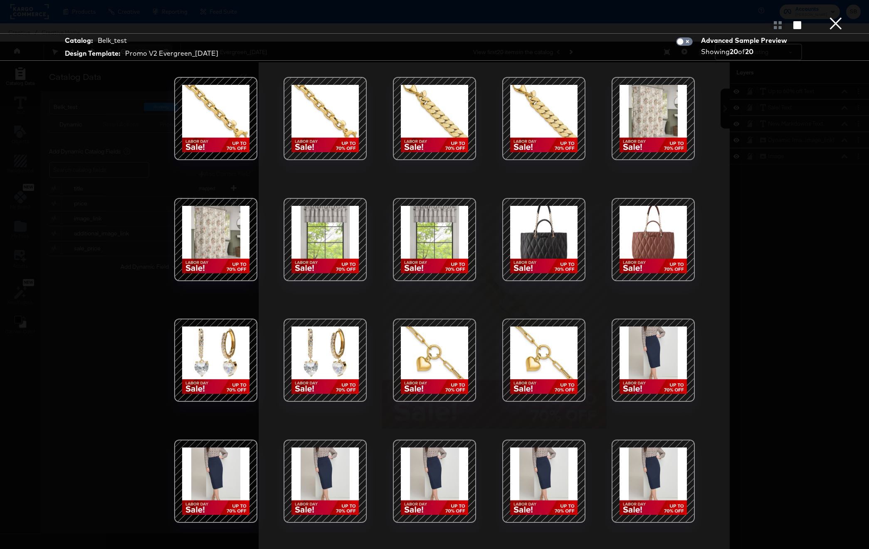
click at [833, 17] on button "×" at bounding box center [836, 8] width 17 height 17
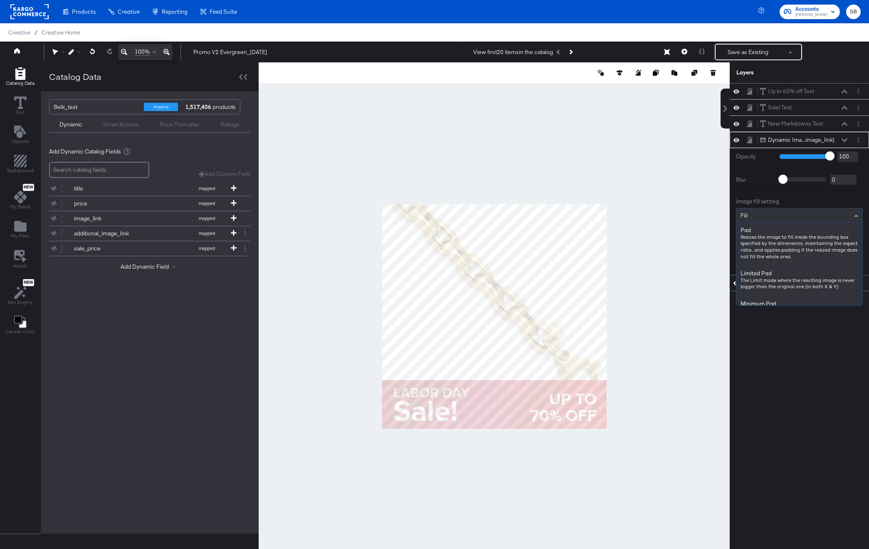
click at [773, 211] on div "Fill" at bounding box center [800, 215] width 126 height 14
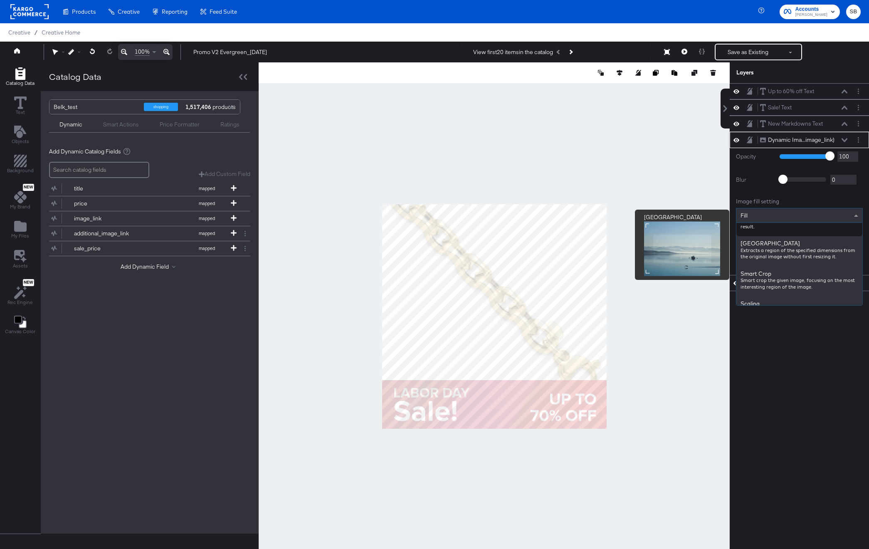
scroll to position [205, 0]
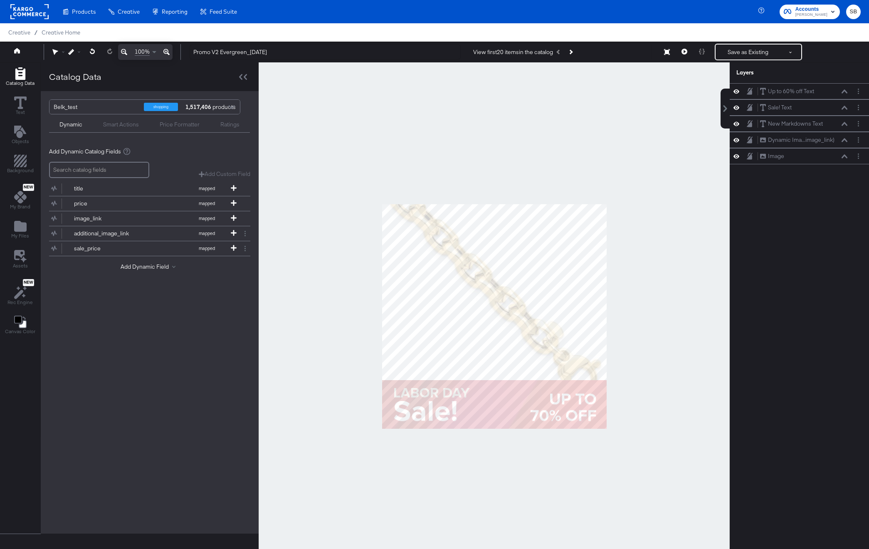
click at [664, 349] on div at bounding box center [494, 316] width 471 height 508
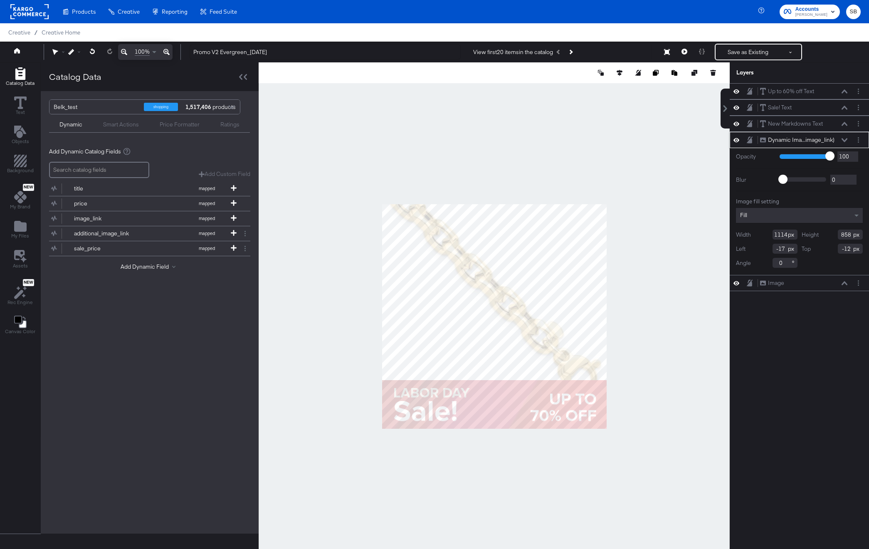
click at [761, 218] on div "Fill" at bounding box center [799, 215] width 127 height 15
click at [681, 53] on button at bounding box center [684, 52] width 17 height 17
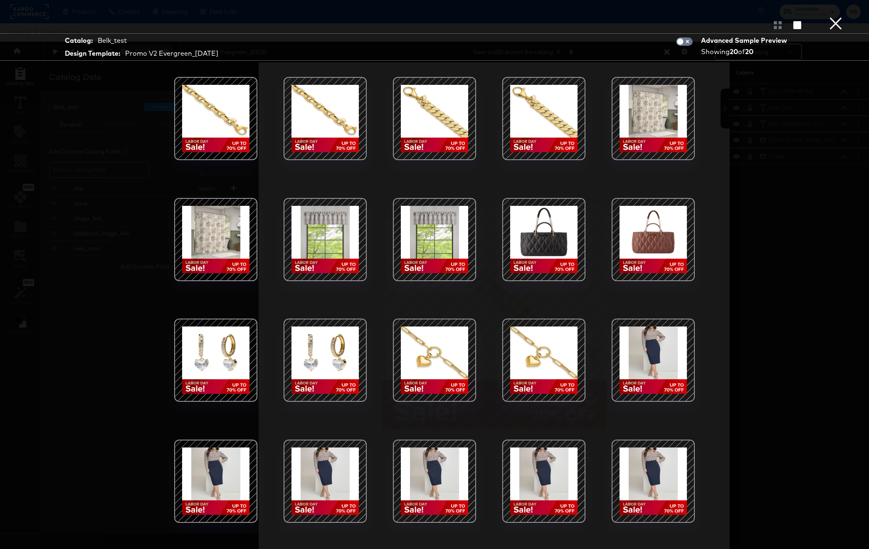
scroll to position [21, 0]
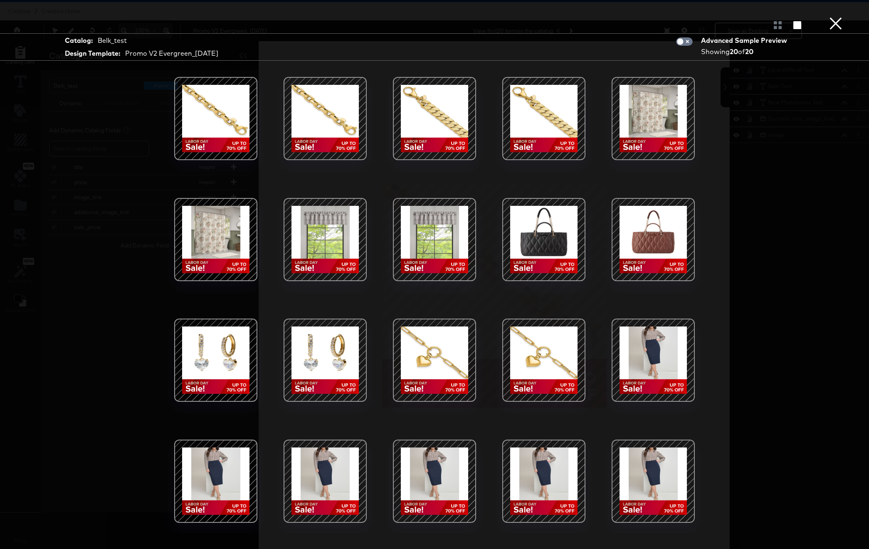
click at [569, 351] on div at bounding box center [544, 360] width 71 height 71
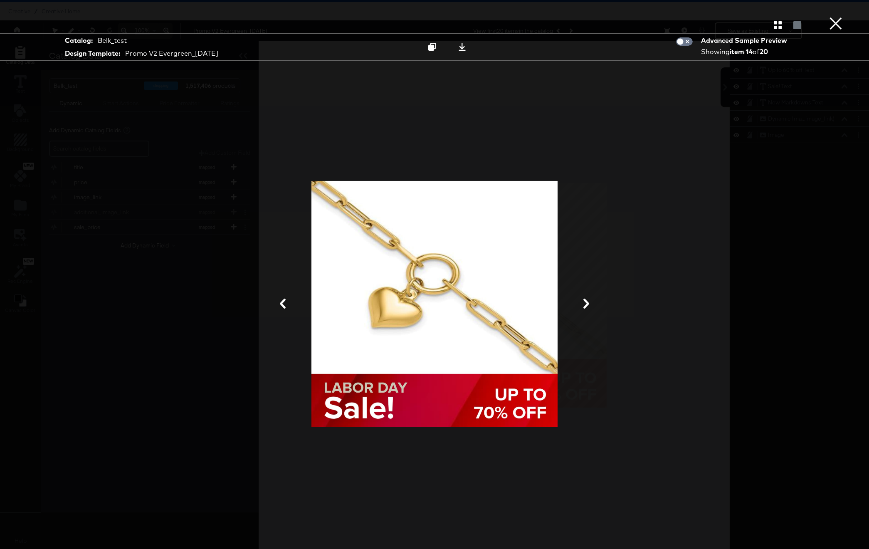
click at [667, 233] on div at bounding box center [435, 304] width 624 height 466
click at [836, 17] on button "×" at bounding box center [836, 8] width 17 height 17
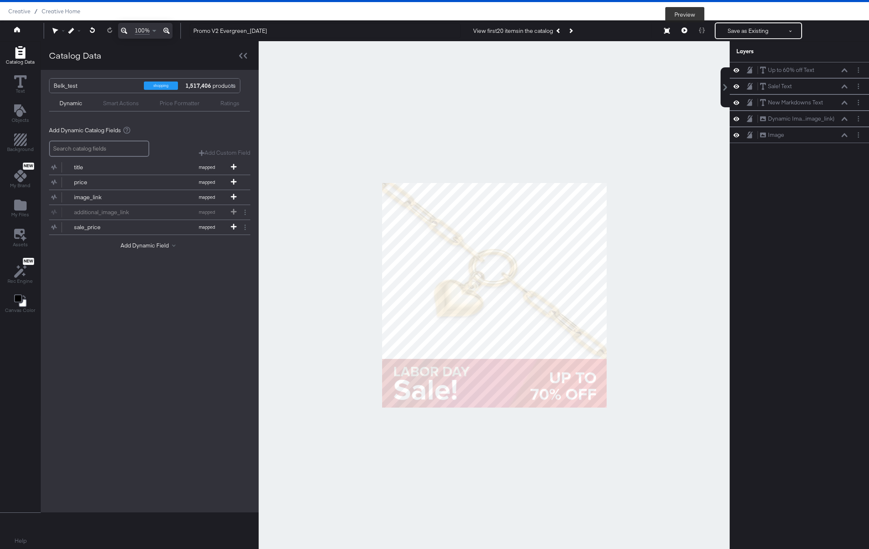
click at [686, 29] on icon at bounding box center [685, 30] width 6 height 6
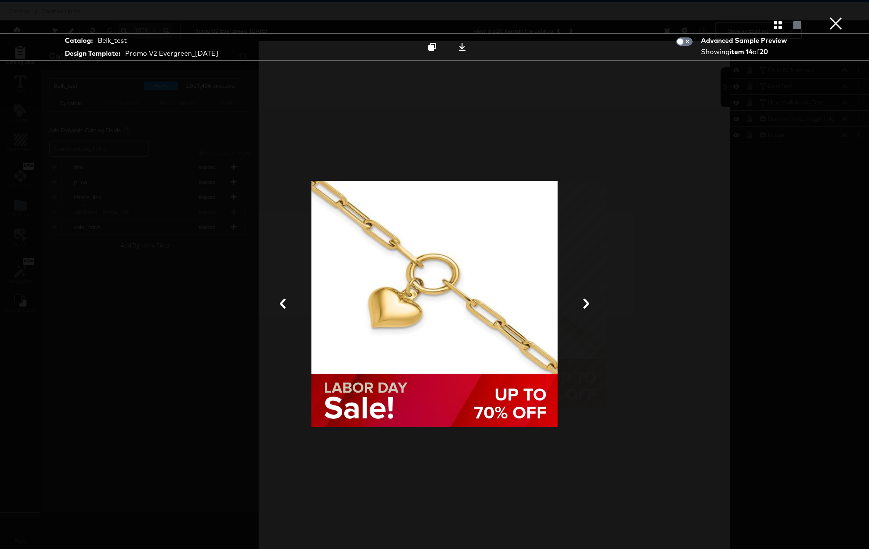
click at [837, 17] on button "×" at bounding box center [836, 8] width 17 height 17
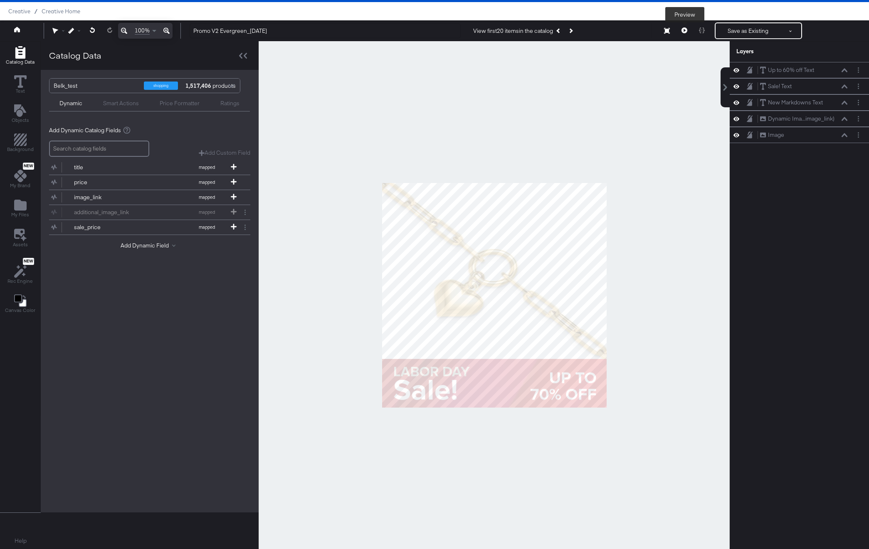
click at [686, 32] on icon at bounding box center [685, 30] width 6 height 6
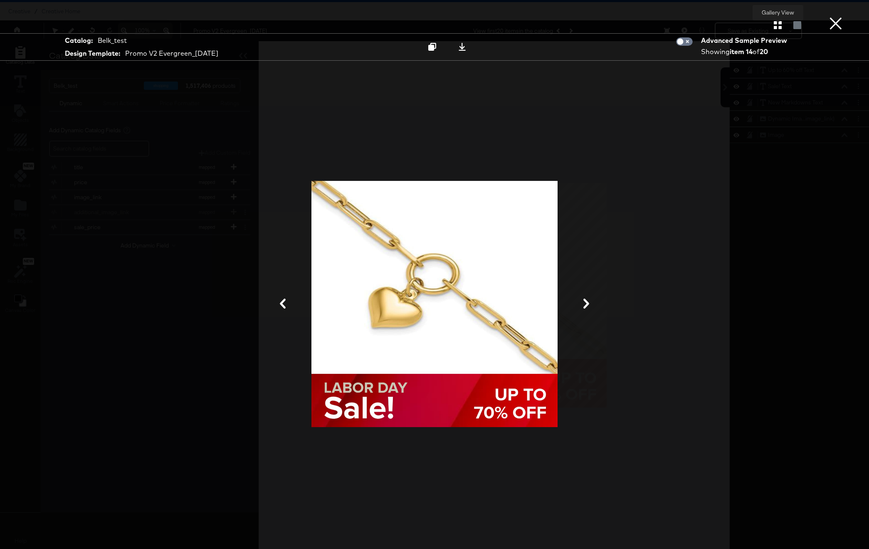
click at [779, 25] on icon "button" at bounding box center [778, 25] width 8 height 8
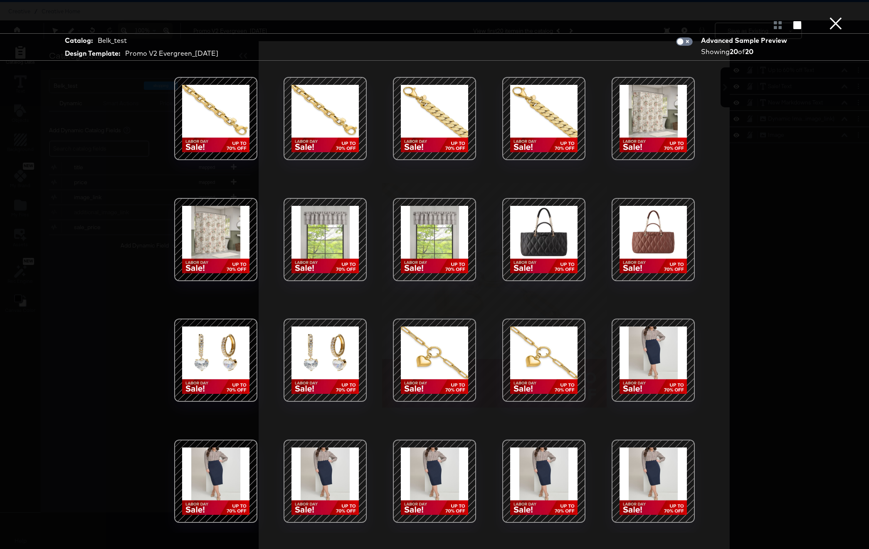
click at [835, 17] on button "×" at bounding box center [836, 8] width 17 height 17
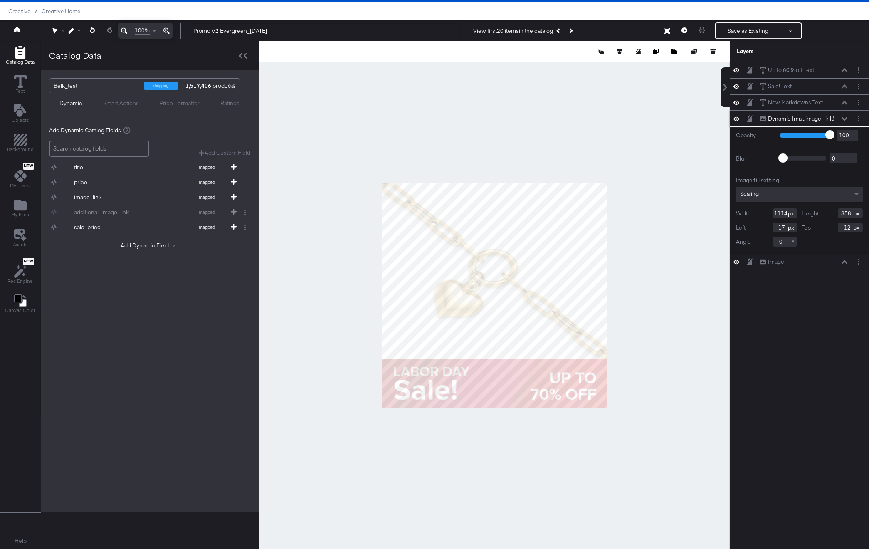
click at [771, 192] on div "Scaling" at bounding box center [799, 194] width 127 height 15
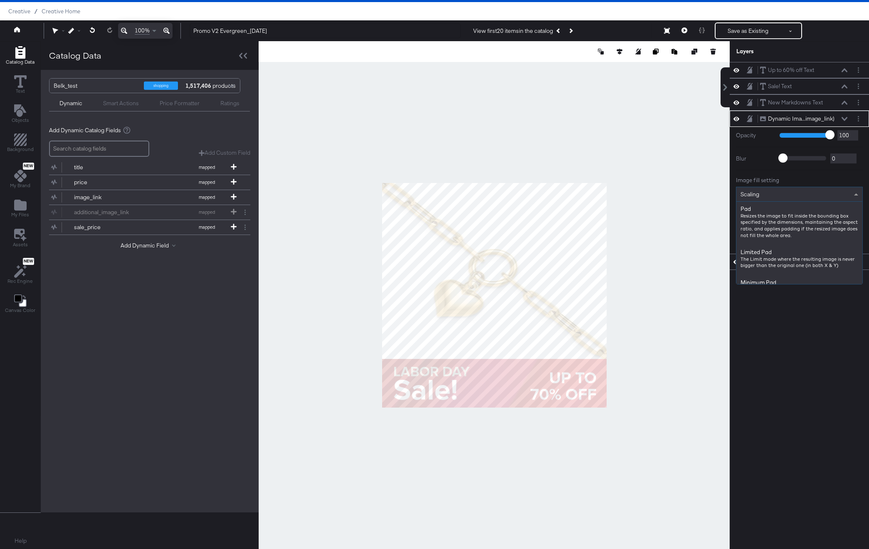
scroll to position [205, 0]
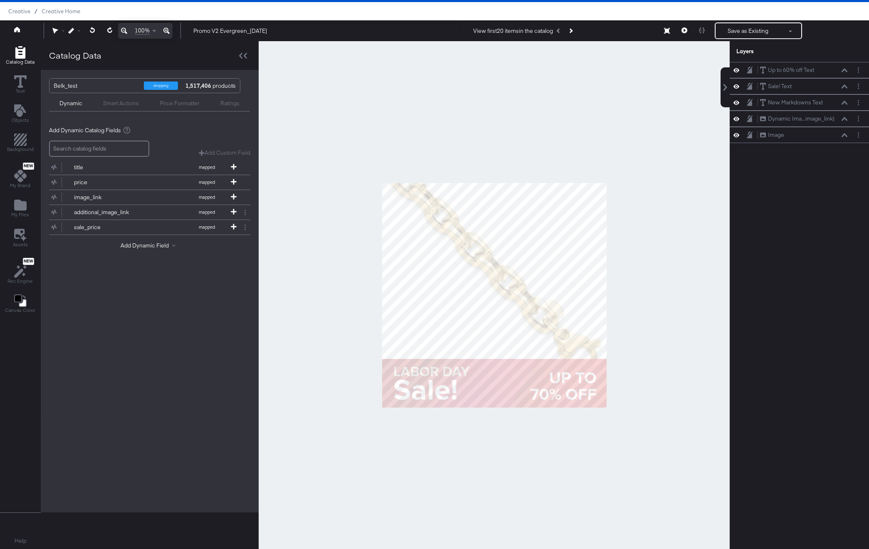
click at [683, 198] on div at bounding box center [494, 295] width 471 height 508
click at [62, 15] on div "Creative / Creative Home" at bounding box center [434, 11] width 869 height 18
click at [67, 11] on span "Creative Home" at bounding box center [61, 11] width 39 height 7
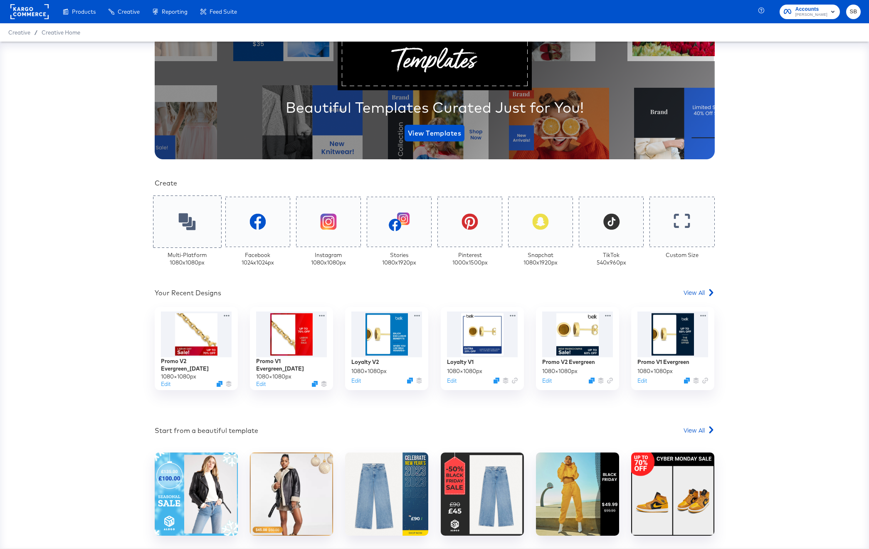
scroll to position [106, 0]
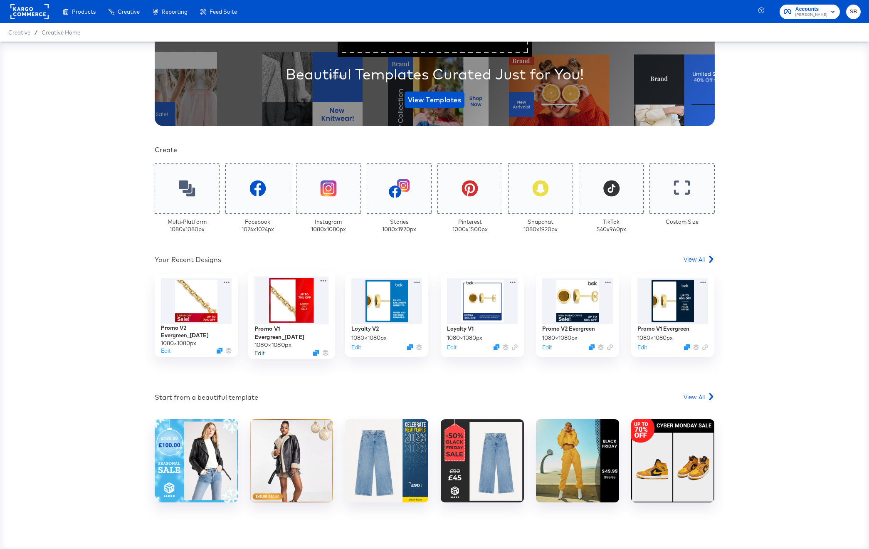
click at [260, 351] on button "Edit" at bounding box center [260, 353] width 10 height 8
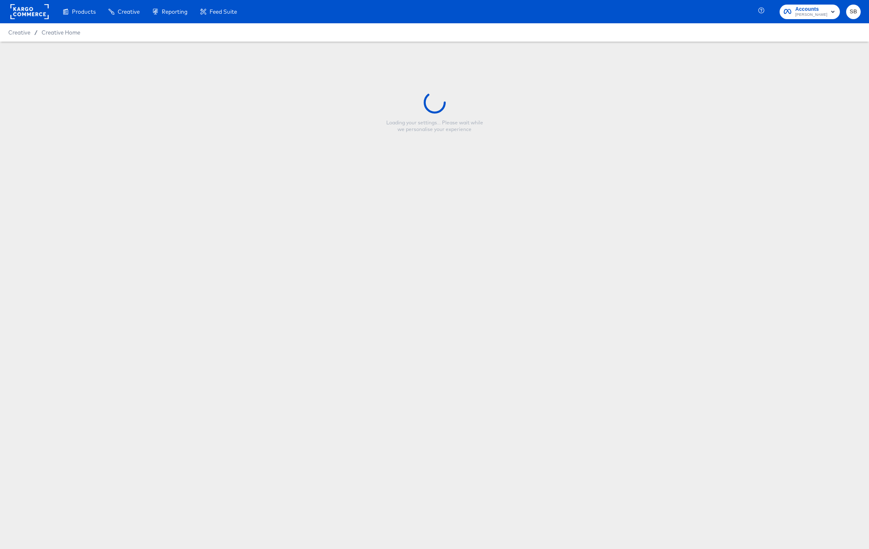
type input "Promo V1 Evergreen_[DATE]"
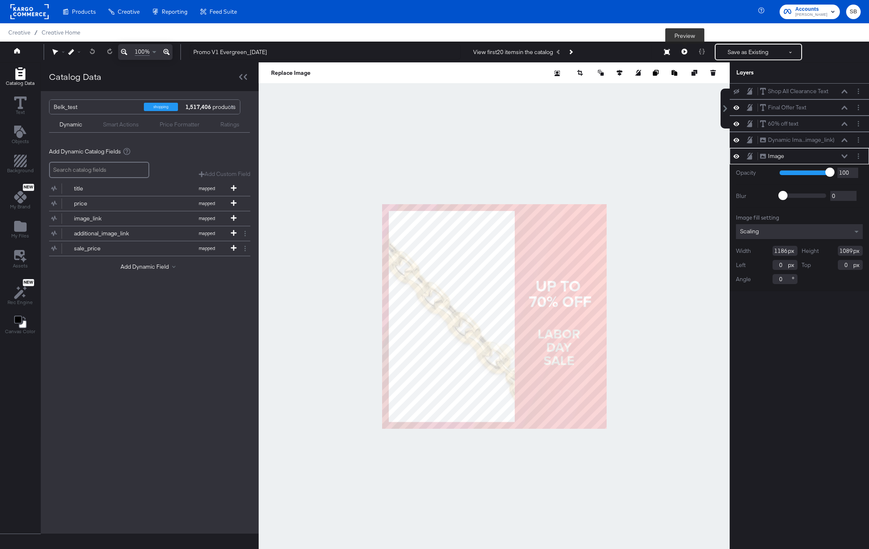
click at [687, 52] on icon at bounding box center [685, 52] width 6 height 6
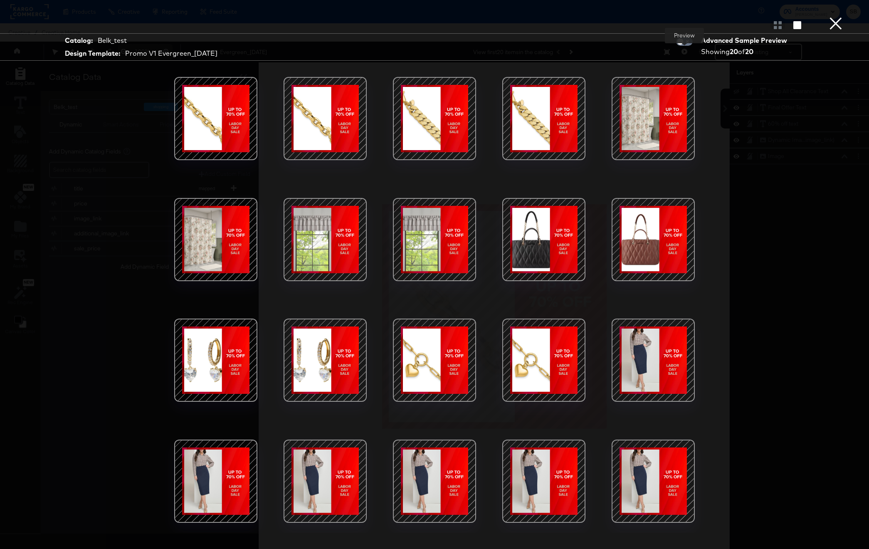
click at [336, 355] on div at bounding box center [325, 360] width 71 height 71
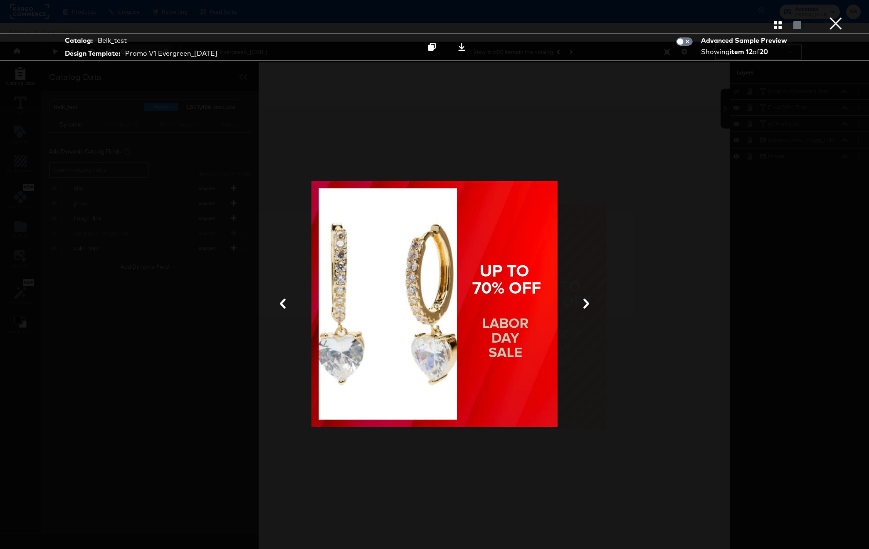
click at [766, 76] on div "Catalog: Belk_test Design Template: Promo V1 Evergreen_[DATE] Advanced Sample P…" at bounding box center [434, 275] width 869 height 516
click at [843, 17] on button "×" at bounding box center [836, 8] width 17 height 17
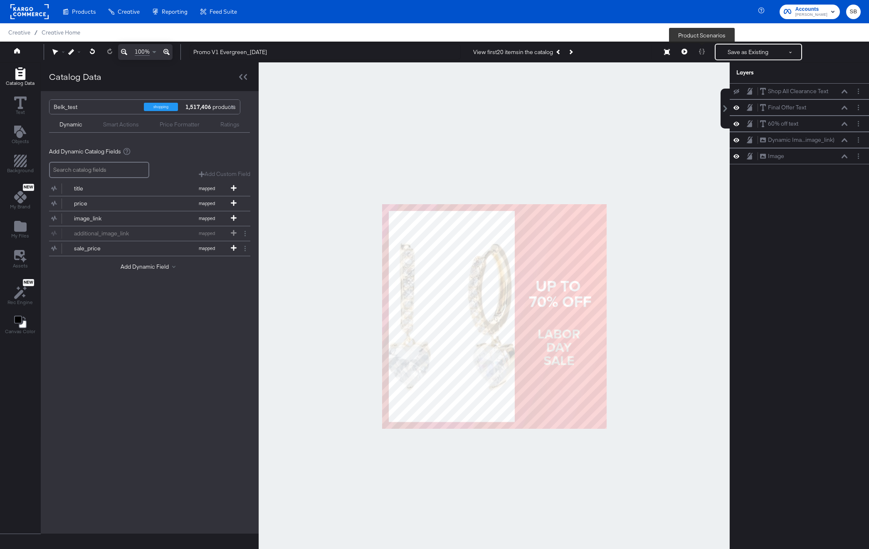
click at [683, 52] on icon at bounding box center [685, 52] width 6 height 6
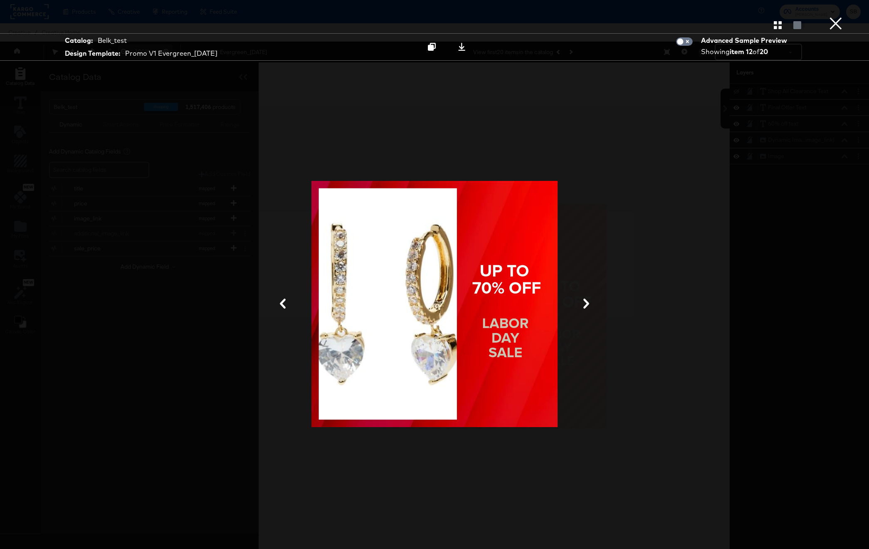
click at [784, 30] on div at bounding box center [434, 25] width 869 height 17
click at [779, 23] on icon "button" at bounding box center [778, 25] width 8 height 8
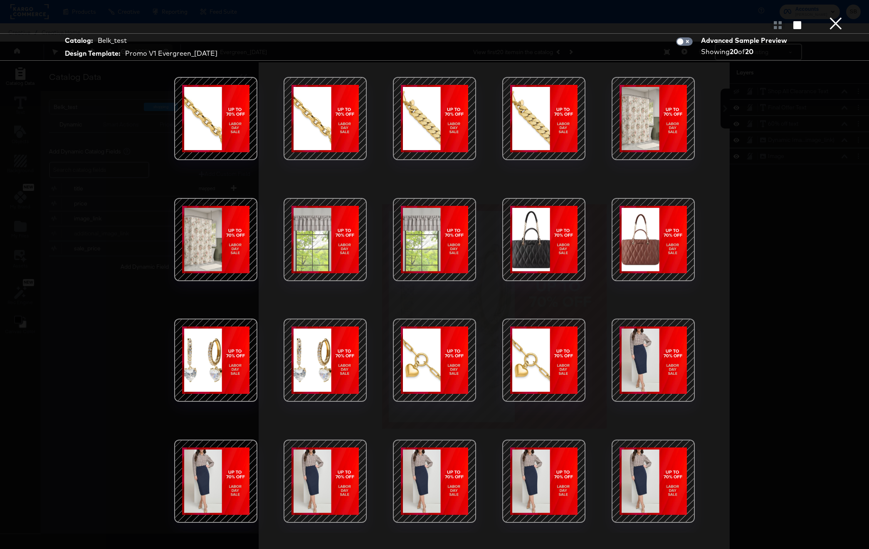
click at [654, 124] on div at bounding box center [653, 118] width 71 height 71
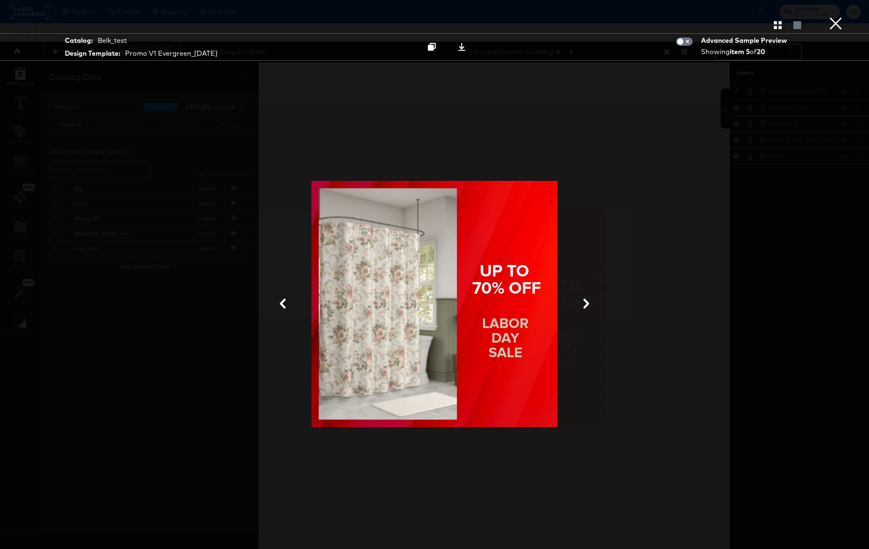
click at [685, 134] on div at bounding box center [435, 304] width 624 height 466
click at [838, 17] on button "×" at bounding box center [836, 8] width 17 height 17
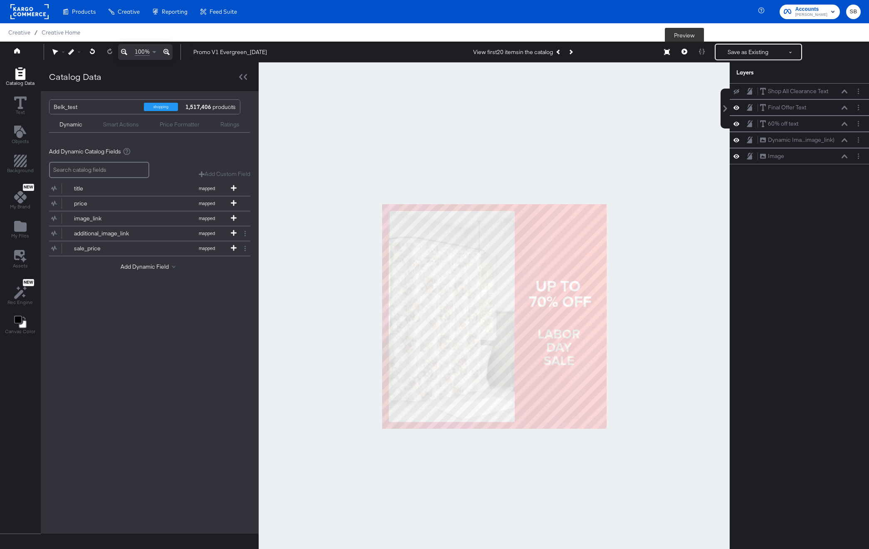
click at [686, 50] on icon at bounding box center [685, 52] width 6 height 6
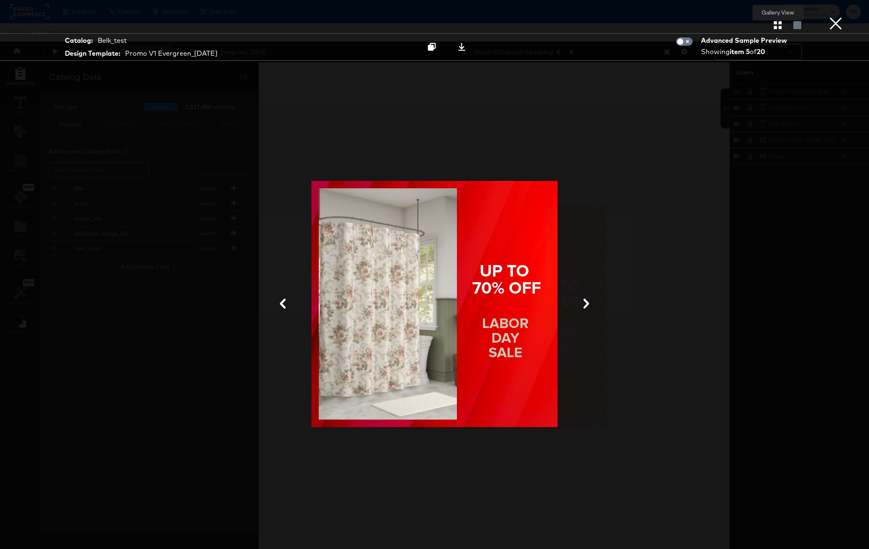
click at [779, 25] on icon "button" at bounding box center [778, 25] width 8 height 8
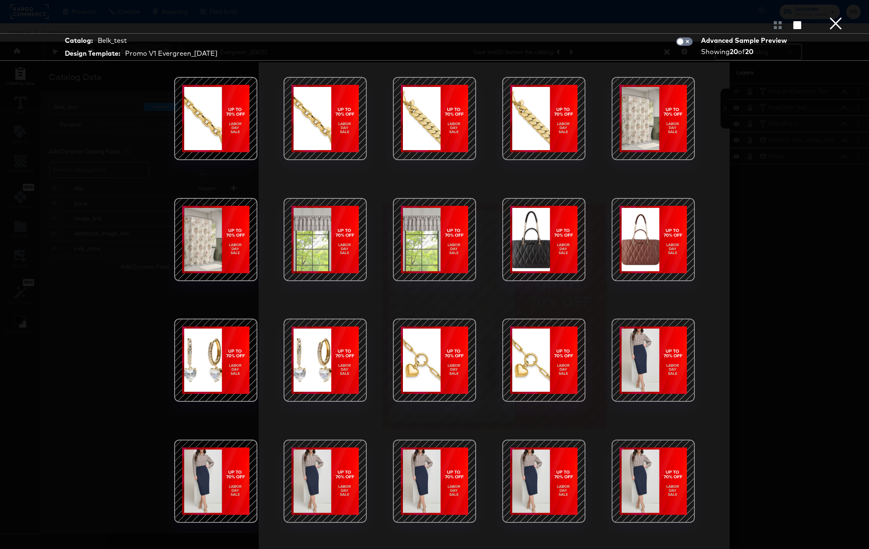
scroll to position [21, 0]
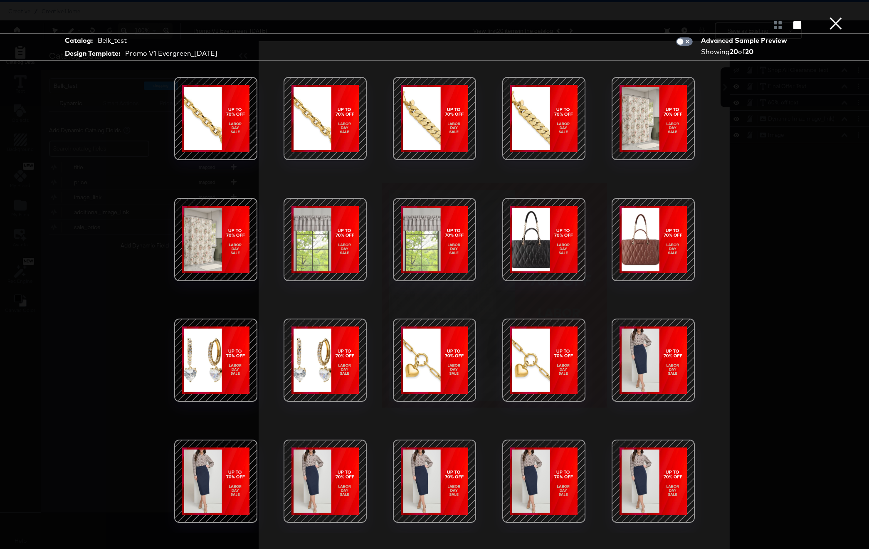
click at [546, 355] on div at bounding box center [544, 360] width 71 height 71
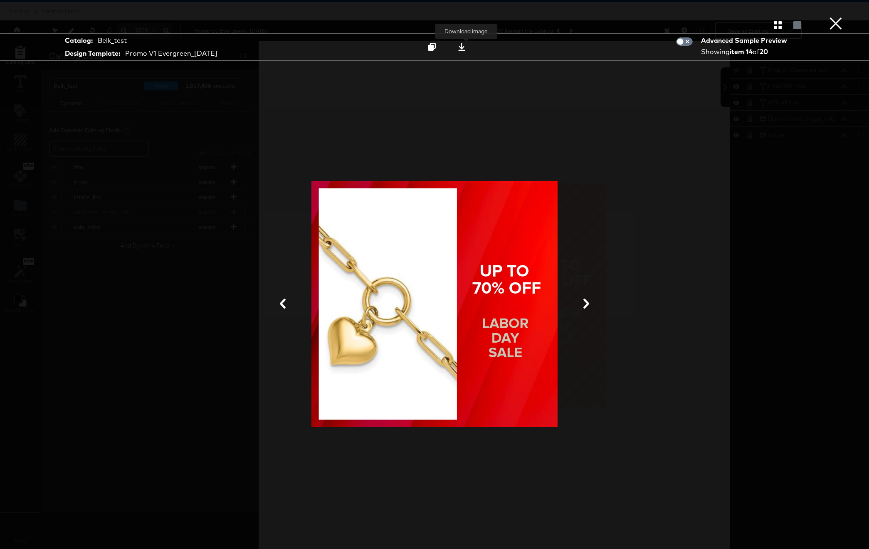
click at [466, 45] on icon at bounding box center [462, 47] width 8 height 8
click at [838, 17] on button "×" at bounding box center [836, 8] width 17 height 17
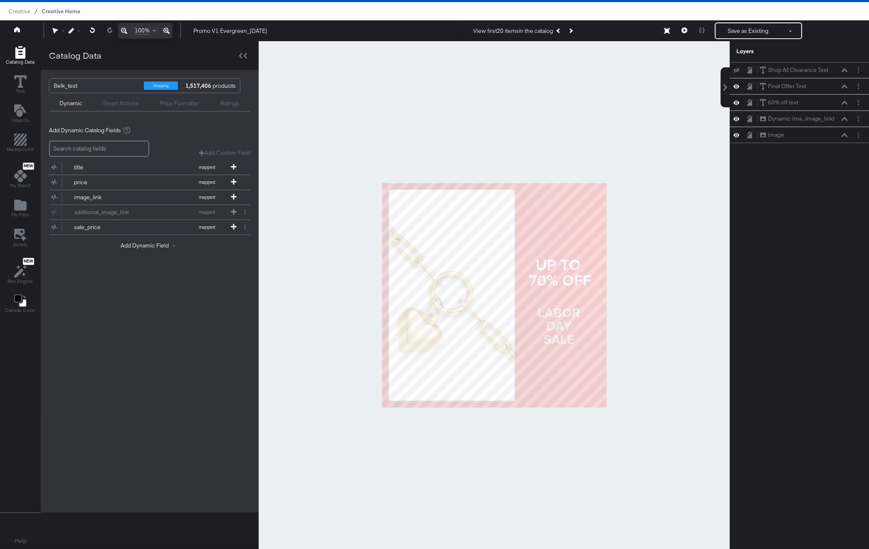
click at [50, 14] on span "Creative Home" at bounding box center [61, 11] width 39 height 7
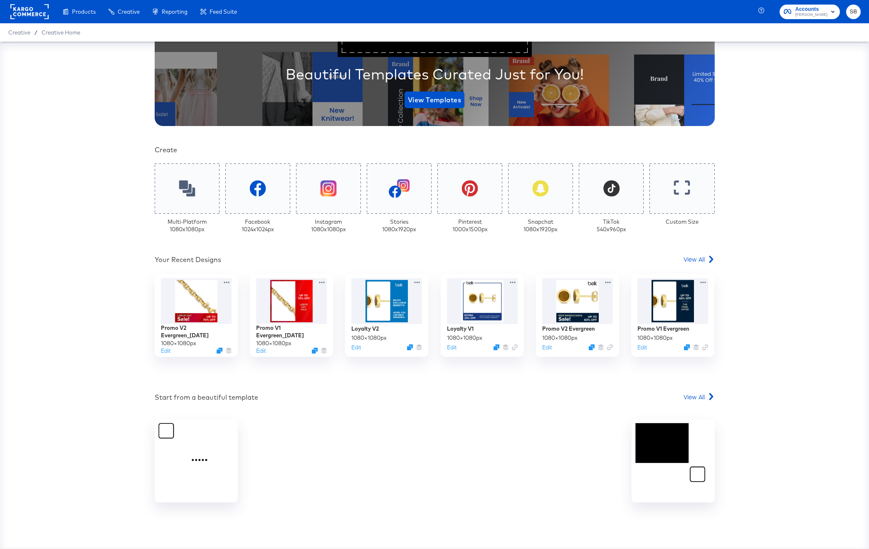
scroll to position [105, 0]
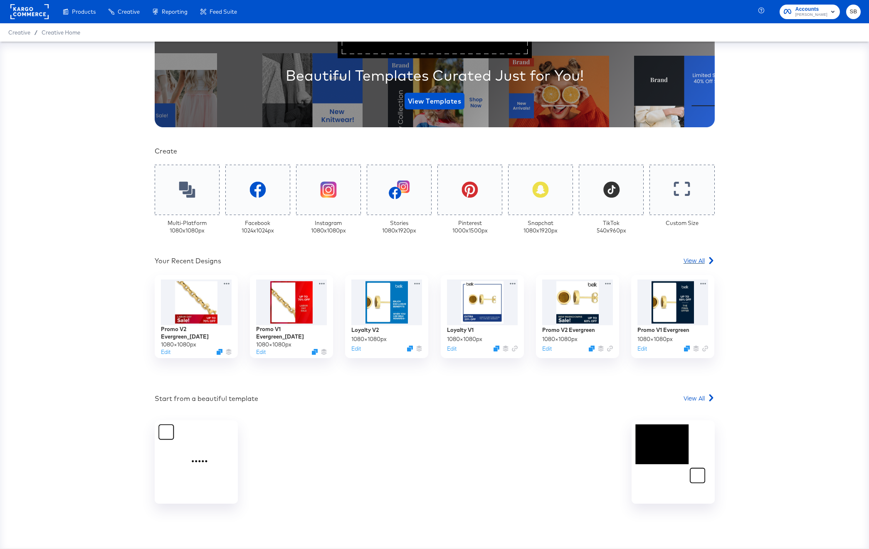
click at [703, 262] on span "View All" at bounding box center [694, 260] width 21 height 8
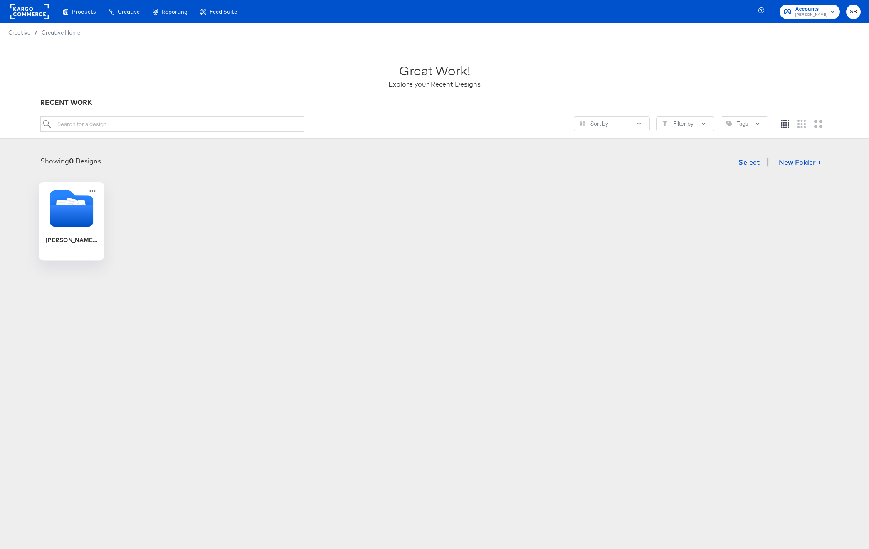
click at [74, 210] on icon "Folder" at bounding box center [72, 216] width 44 height 22
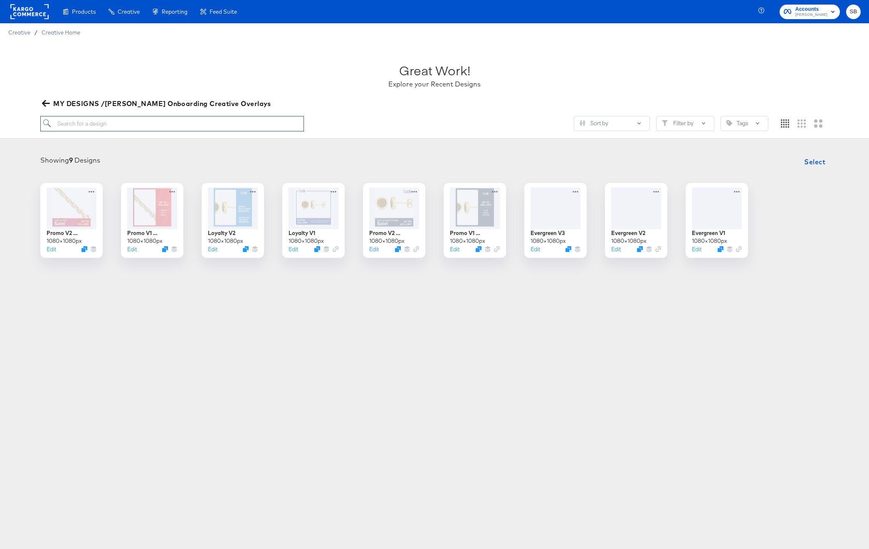
click at [154, 124] on input "search" at bounding box center [172, 123] width 264 height 15
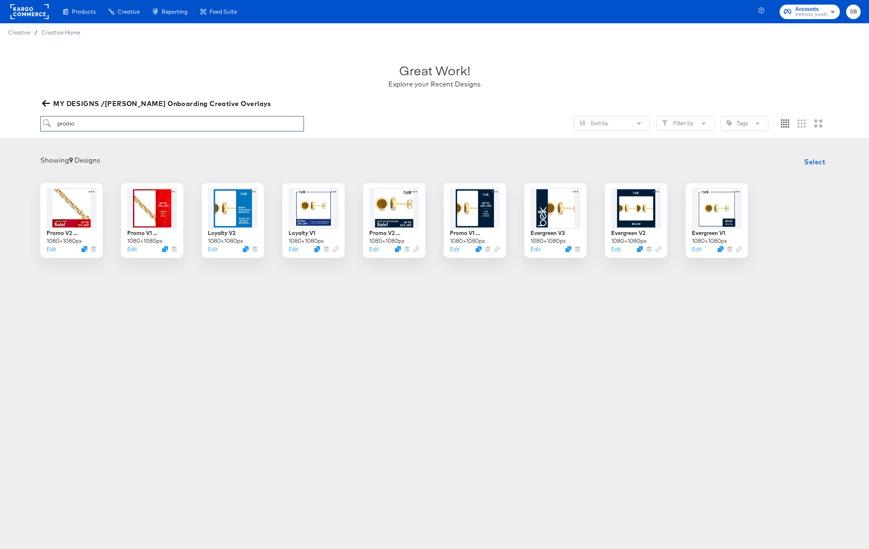
type input "promo"
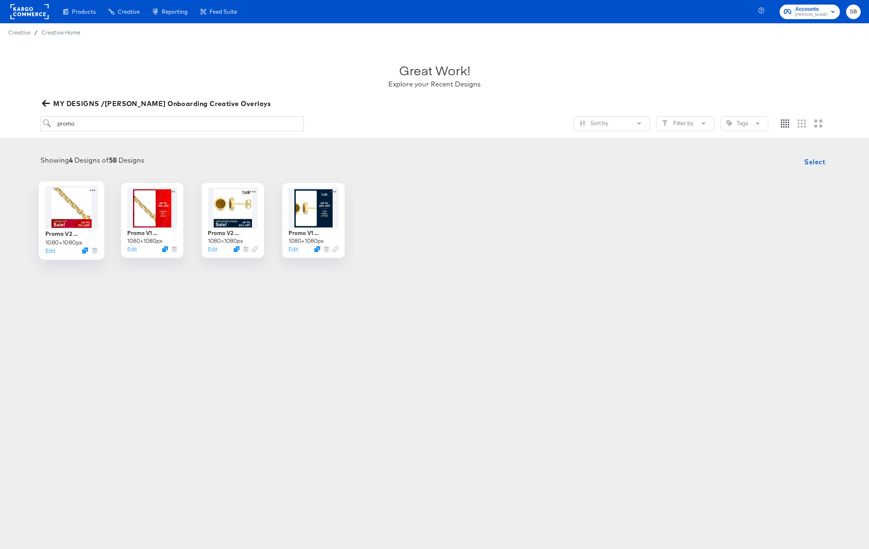
click at [75, 208] on div at bounding box center [71, 208] width 52 height 44
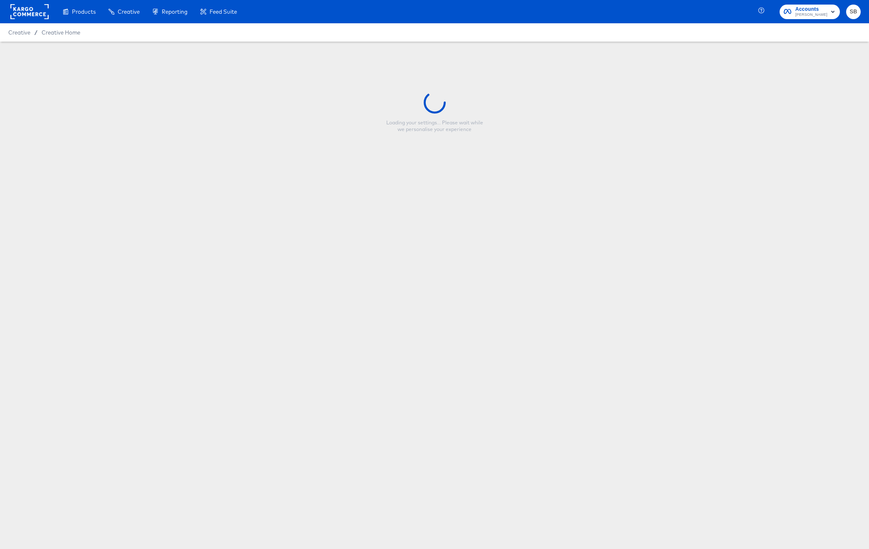
type input "Promo V2 Evergreen_[DATE]"
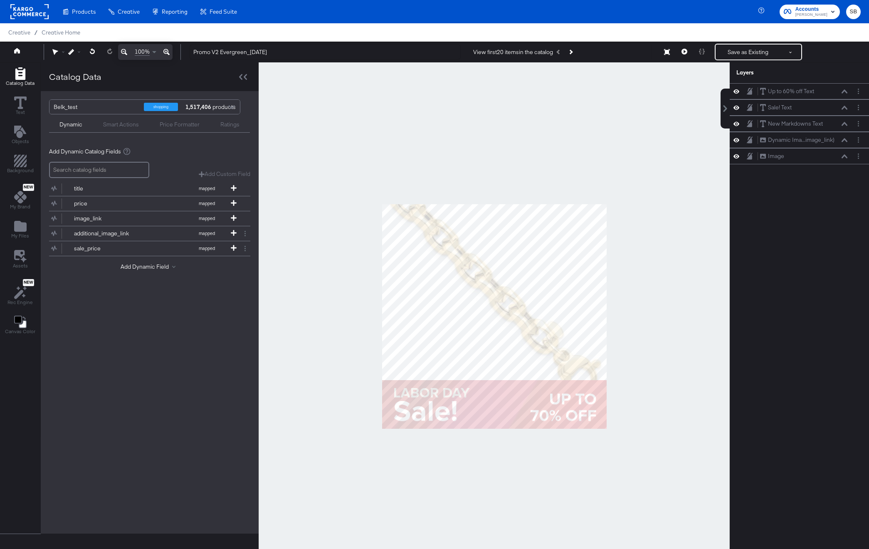
click at [426, 148] on div at bounding box center [494, 316] width 471 height 508
click at [20, 226] on icon "Add Files" at bounding box center [20, 226] width 12 height 11
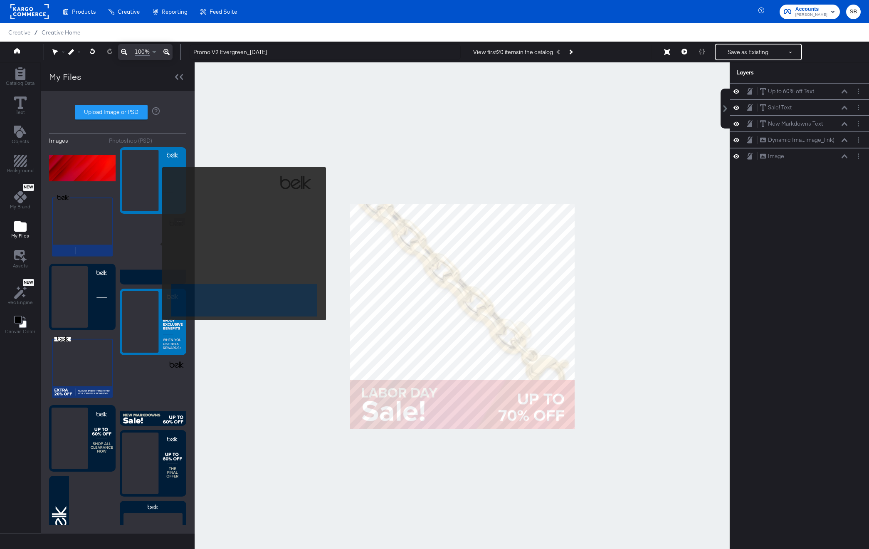
click at [157, 244] on img at bounding box center [153, 251] width 67 height 67
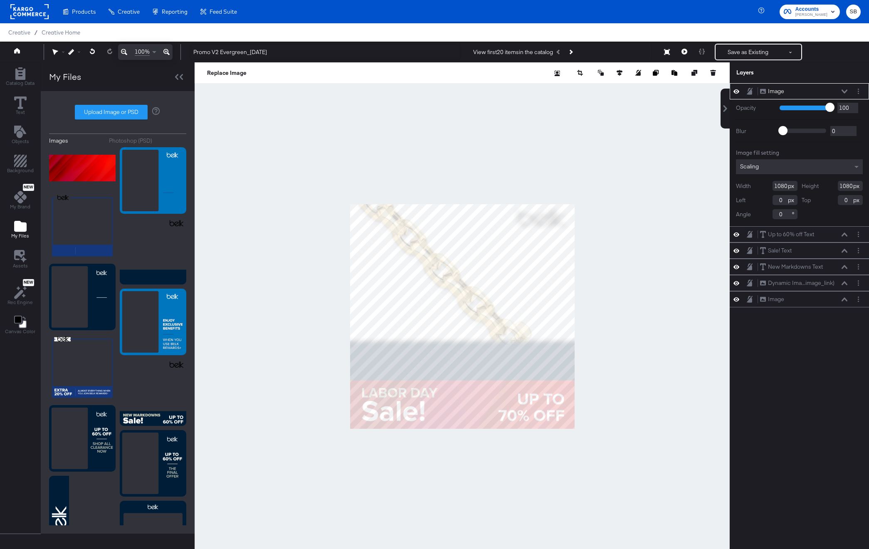
type input "847"
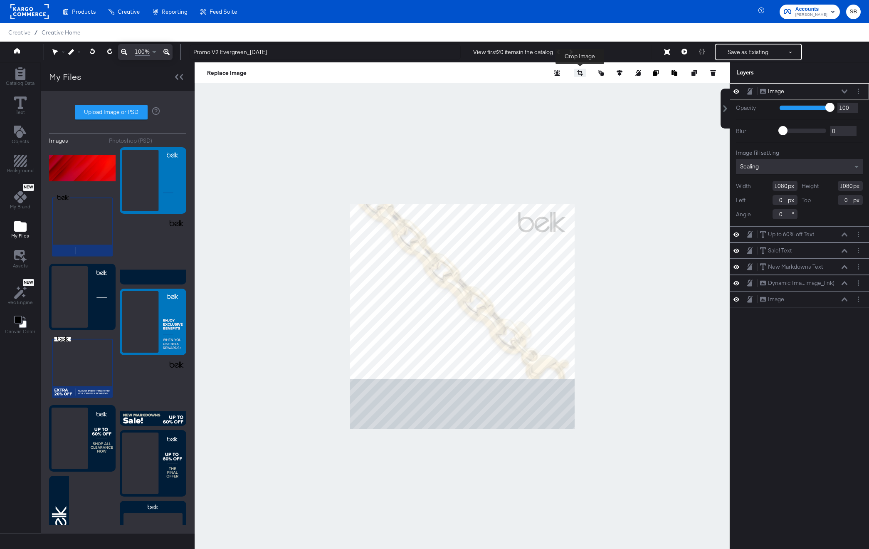
click at [584, 72] on button "button" at bounding box center [580, 73] width 12 height 8
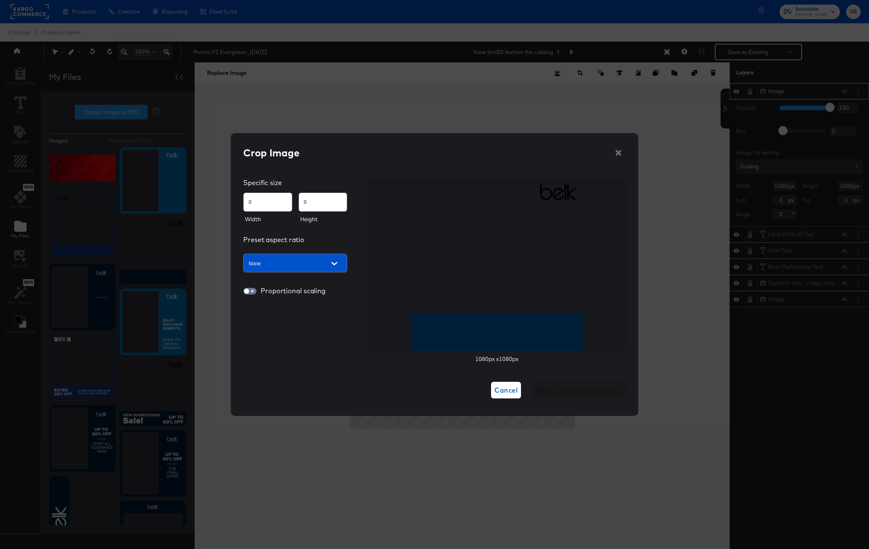
click at [619, 151] on icon "button" at bounding box center [619, 153] width 6 height 6
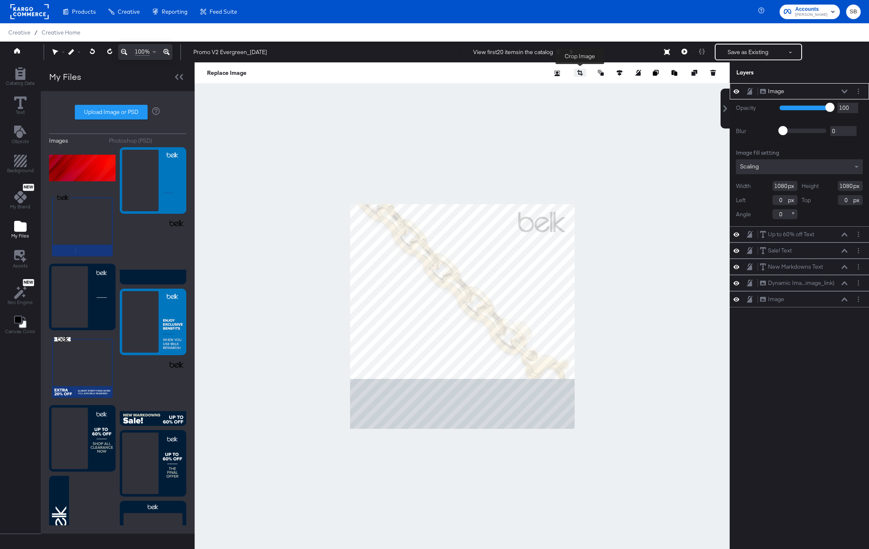
click at [580, 74] on icon "button" at bounding box center [581, 73] width 5 height 3
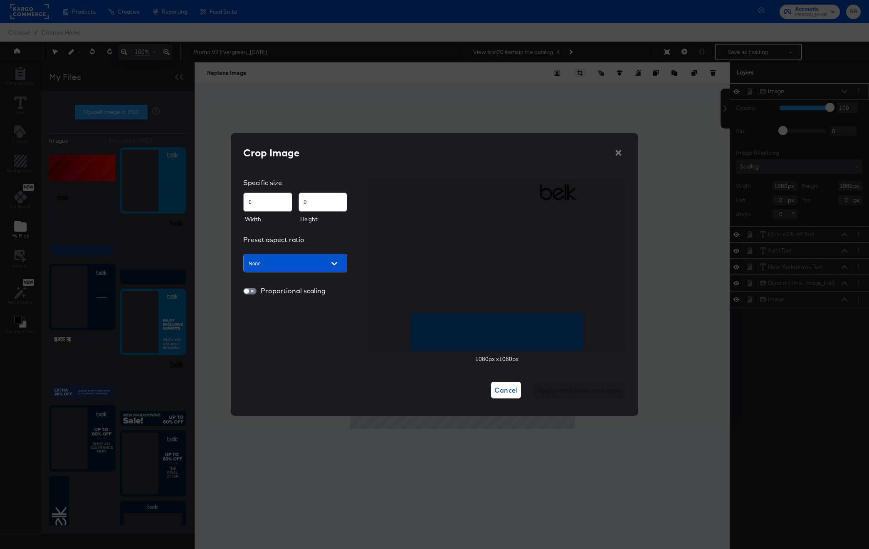
scroll to position [21, 0]
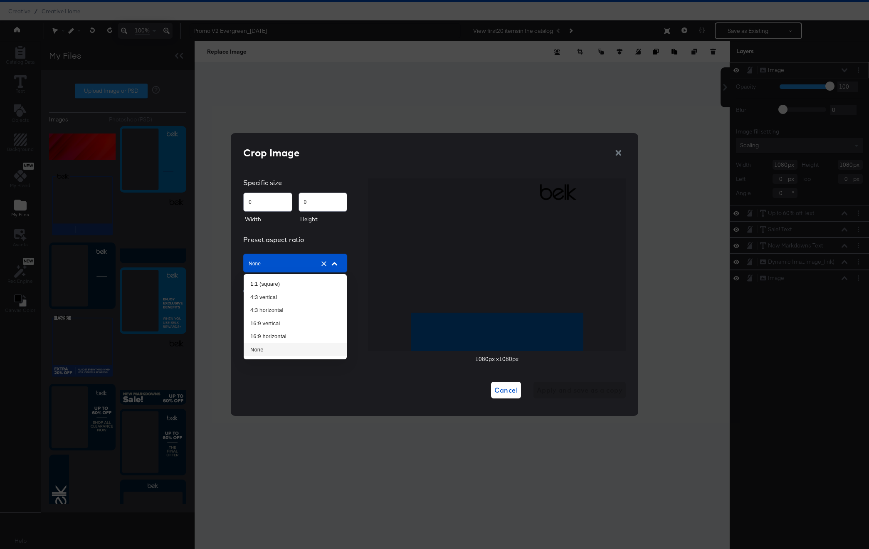
click at [290, 261] on input "None" at bounding box center [283, 264] width 73 height 10
click at [513, 276] on img at bounding box center [497, 264] width 173 height 173
click at [499, 340] on img at bounding box center [497, 264] width 173 height 173
type input "86"
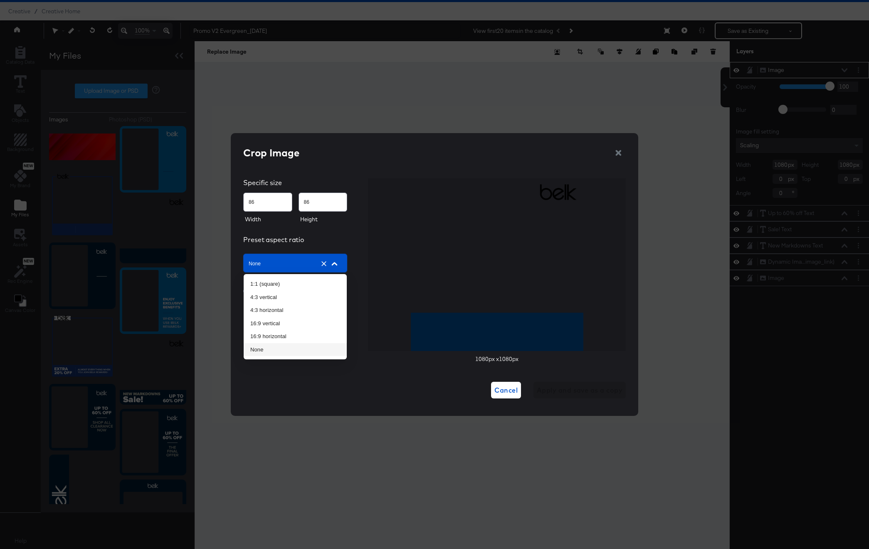
type input "111"
type input "116"
type input "163"
type input "184"
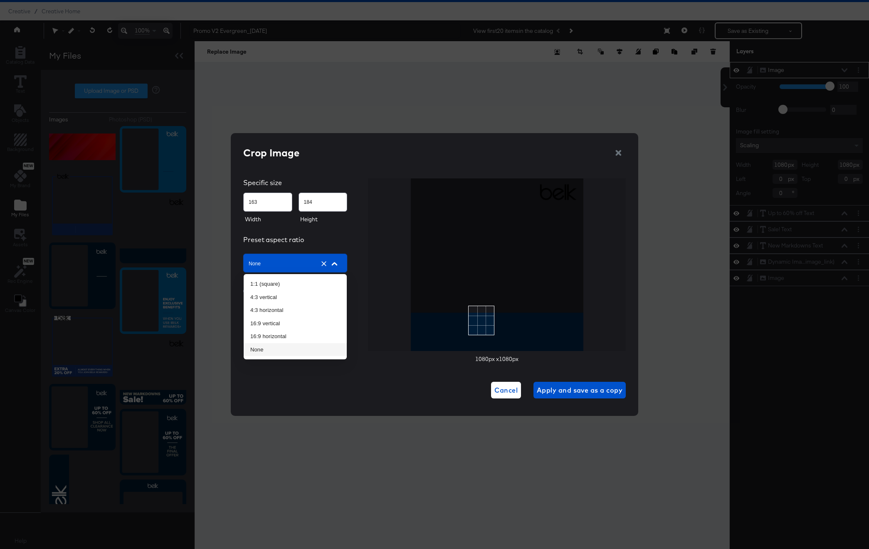
type input "207"
type input "243"
type input "236"
type input "287"
type input "261"
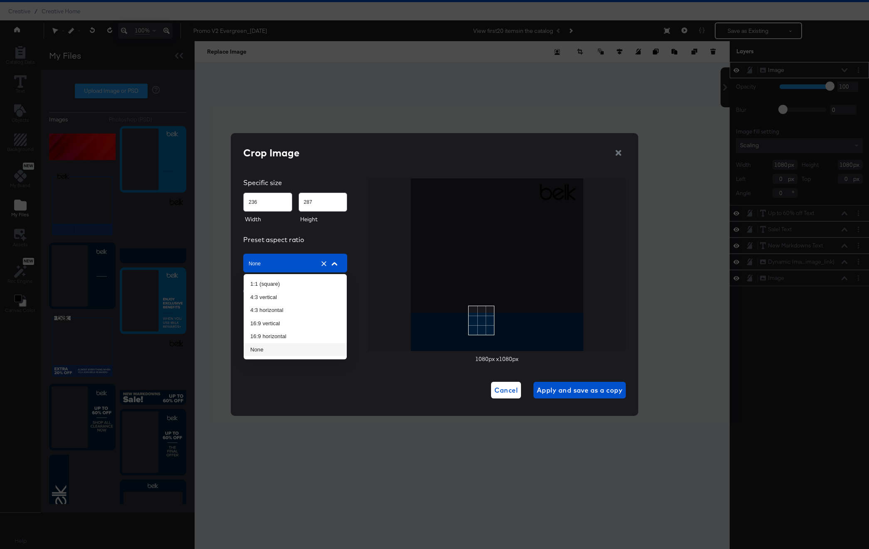
type input "329"
type input "274"
type input "359"
type input "282"
type input "386"
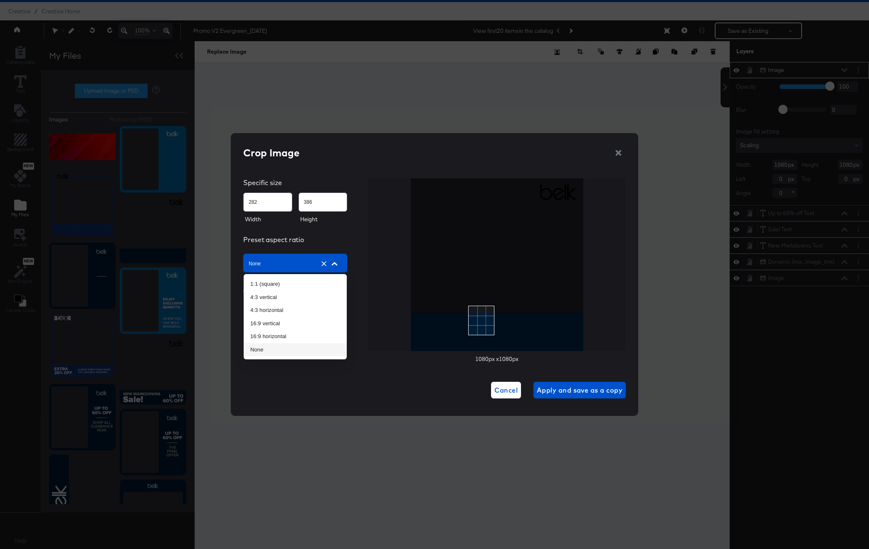
type input "285"
type input "405"
type input "287"
type input "453"
type input "284"
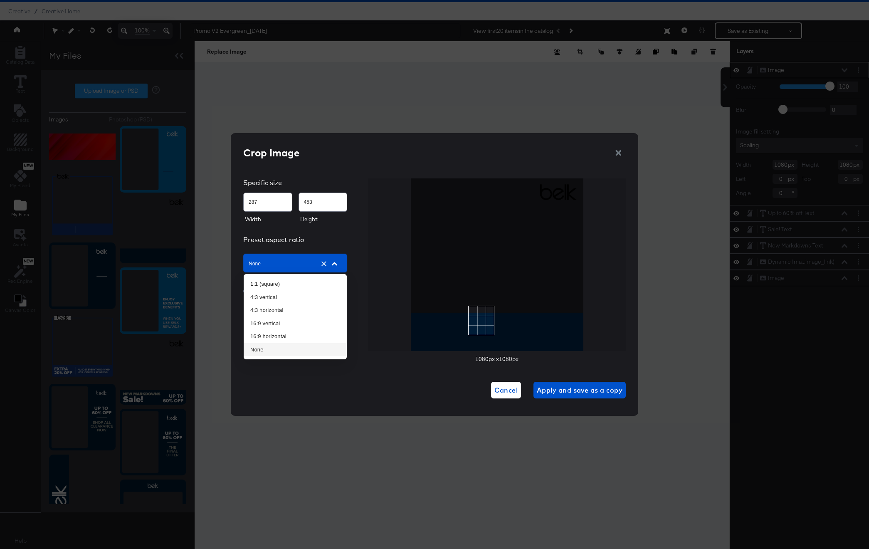
type input "499"
type input "280"
type input "527"
type input "277"
type input "550"
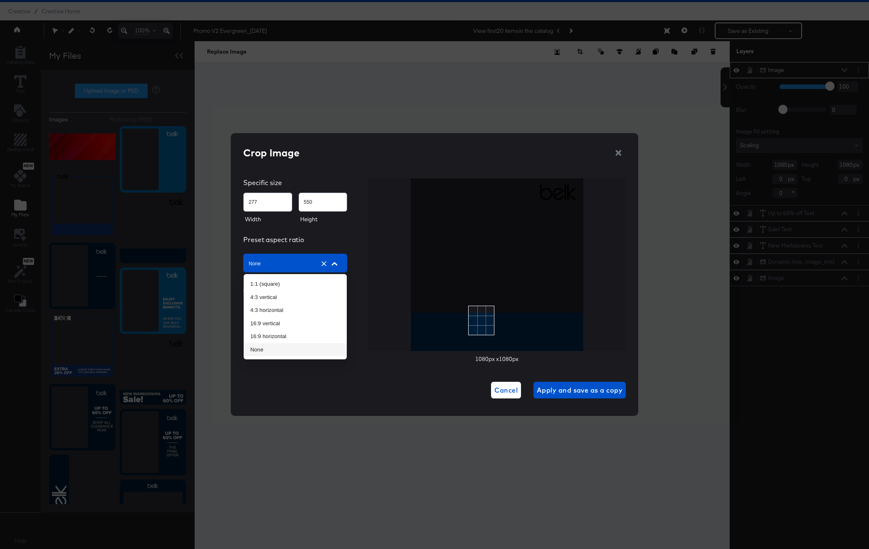
type input "276"
type input "569"
click at [450, 244] on div at bounding box center [497, 264] width 173 height 173
click at [430, 220] on div "Use the arrow keys to move the crop selection area" at bounding box center [435, 223] width 44 height 91
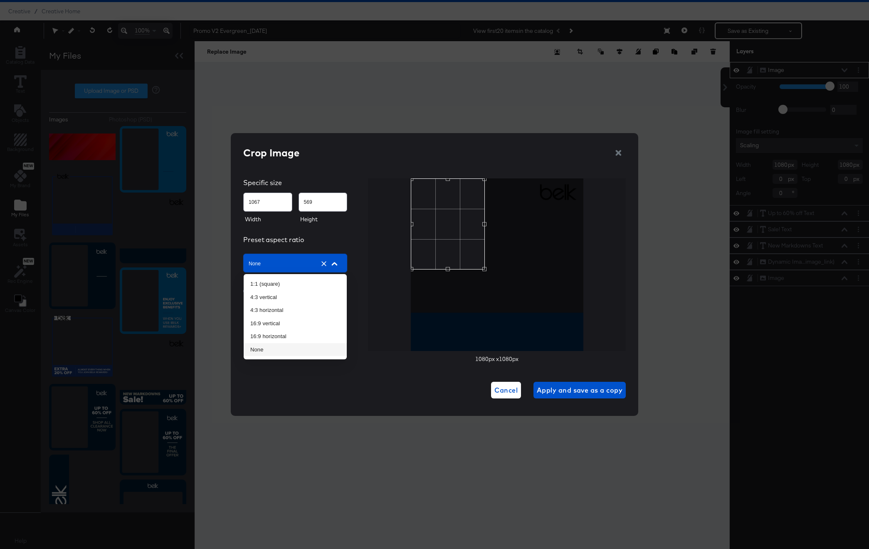
type input "1080"
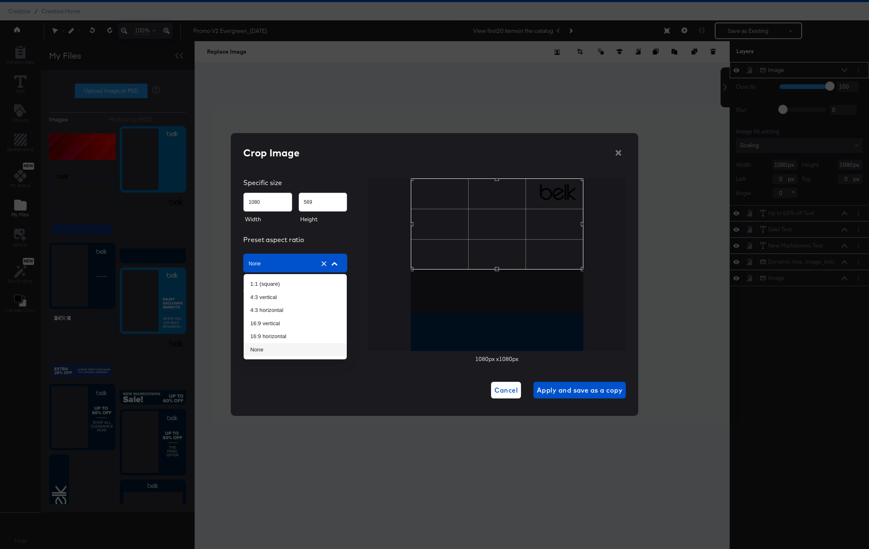
click at [588, 225] on div at bounding box center [497, 264] width 258 height 173
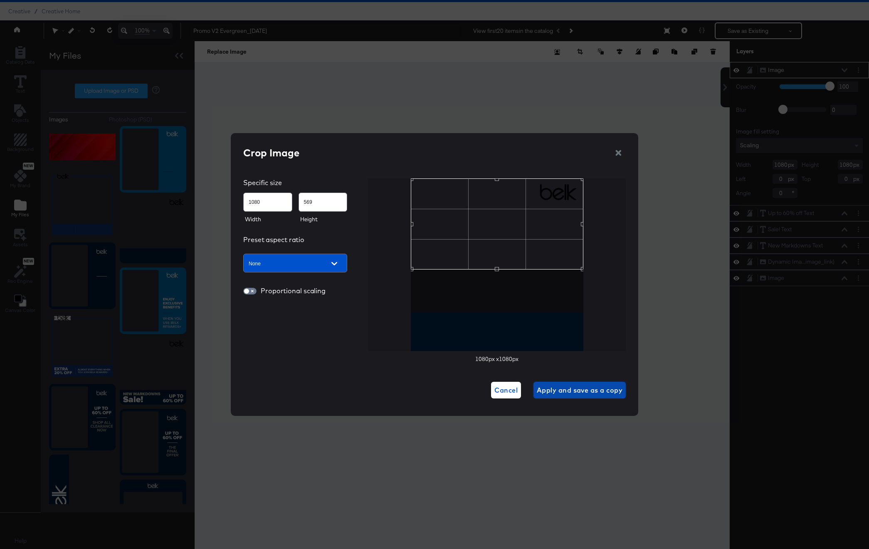
click at [581, 391] on span "Apply and save as a copy" at bounding box center [580, 390] width 86 height 12
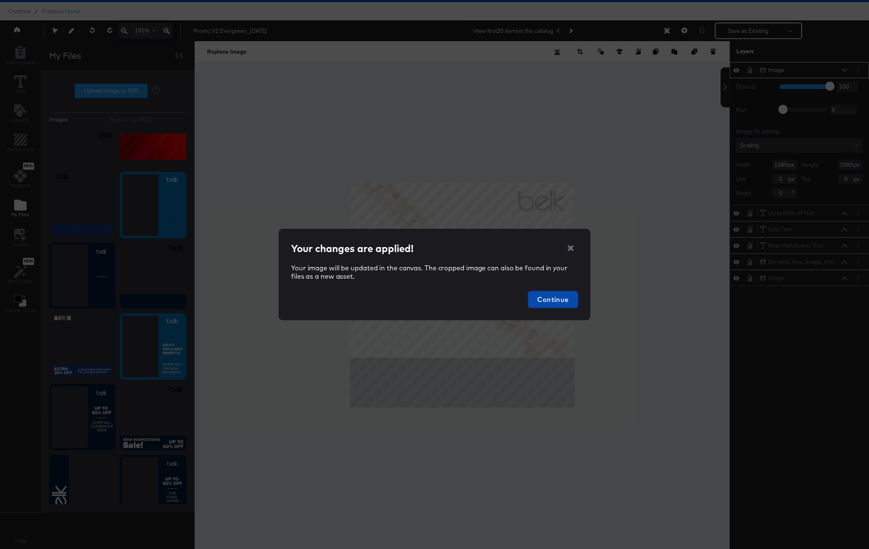
click at [563, 297] on span "Continue" at bounding box center [553, 300] width 43 height 12
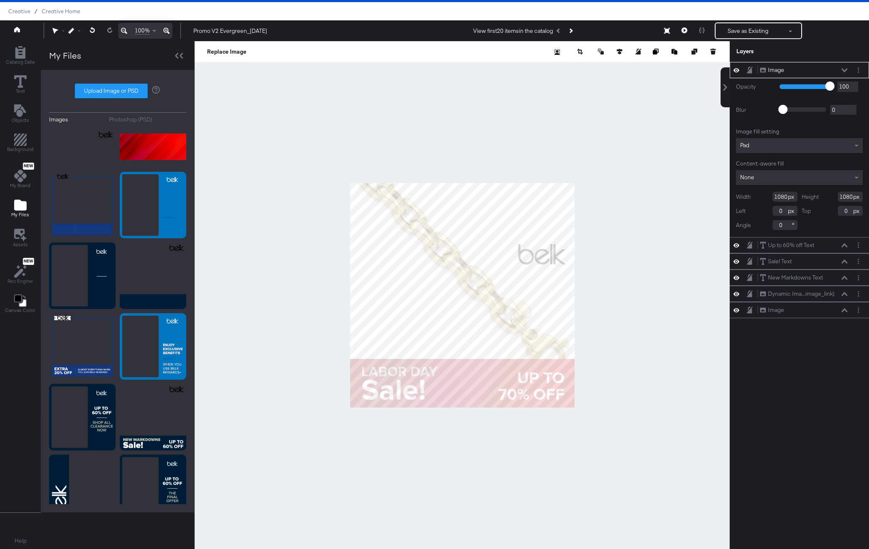
click at [465, 120] on div at bounding box center [462, 295] width 535 height 508
click at [328, 123] on div at bounding box center [462, 295] width 535 height 508
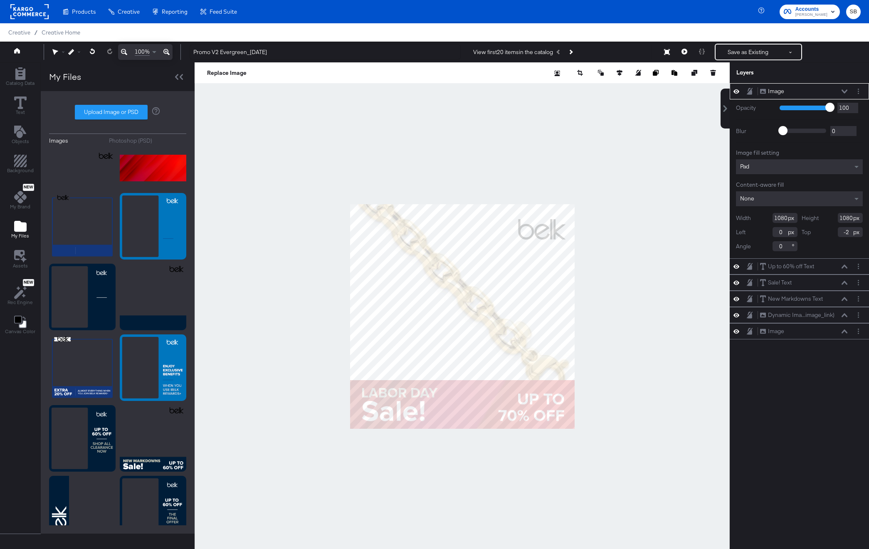
type input "-222"
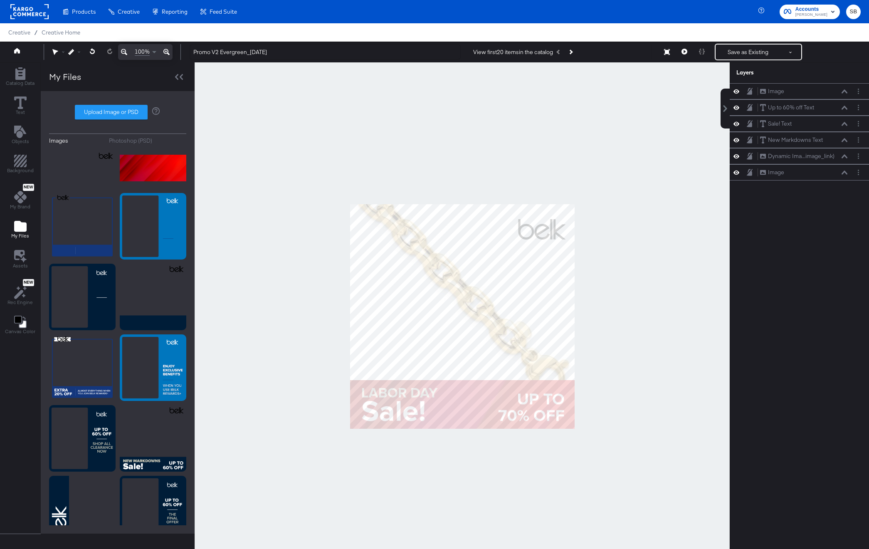
click at [679, 257] on div at bounding box center [462, 316] width 535 height 508
click at [681, 51] on button at bounding box center [684, 52] width 17 height 17
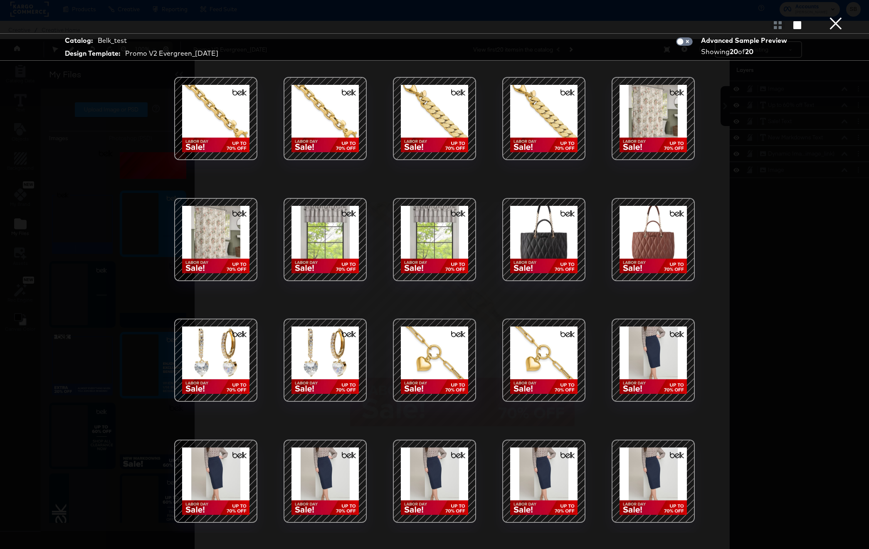
scroll to position [3, 0]
click at [835, 17] on button "×" at bounding box center [836, 8] width 17 height 17
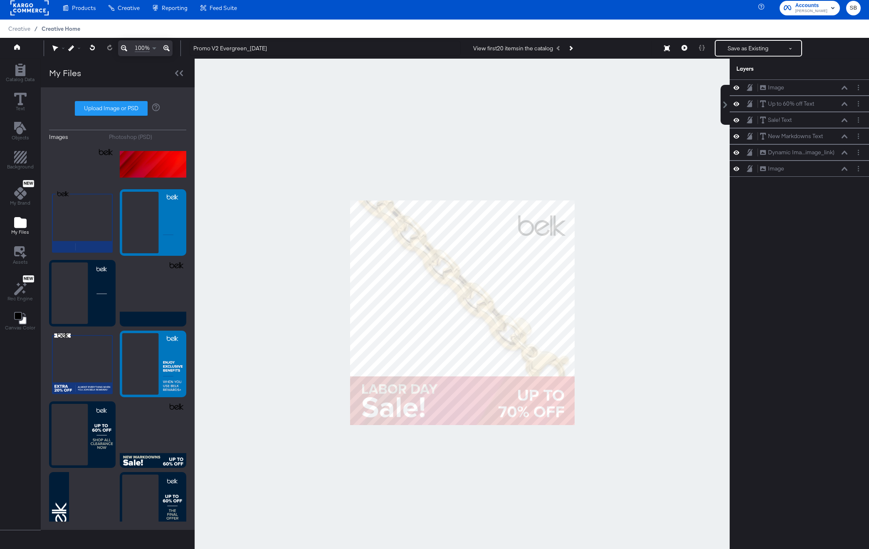
click at [51, 29] on span "Creative Home" at bounding box center [61, 28] width 39 height 7
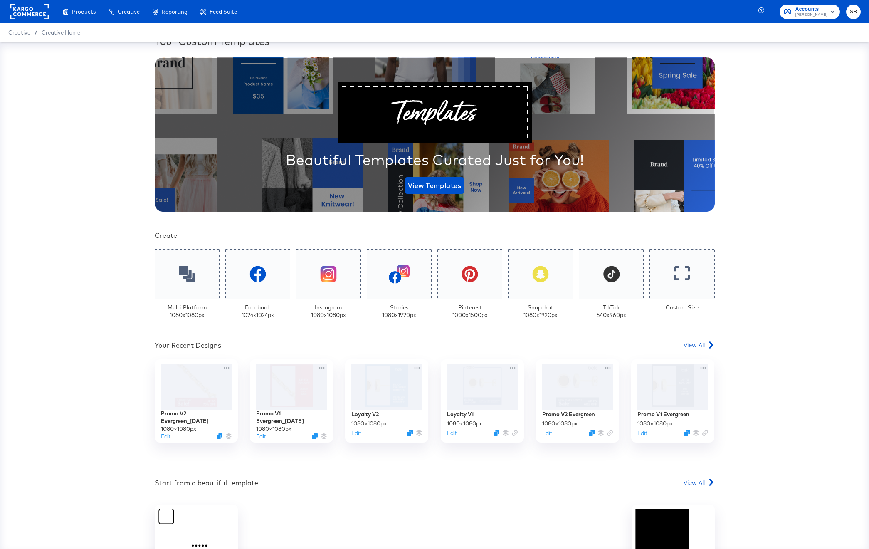
scroll to position [30, 0]
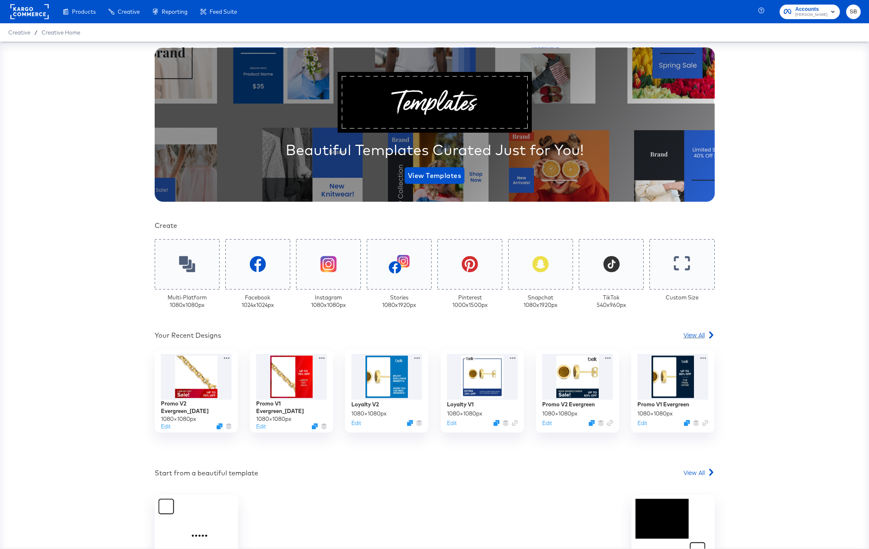
click at [700, 333] on span "View All" at bounding box center [694, 335] width 21 height 8
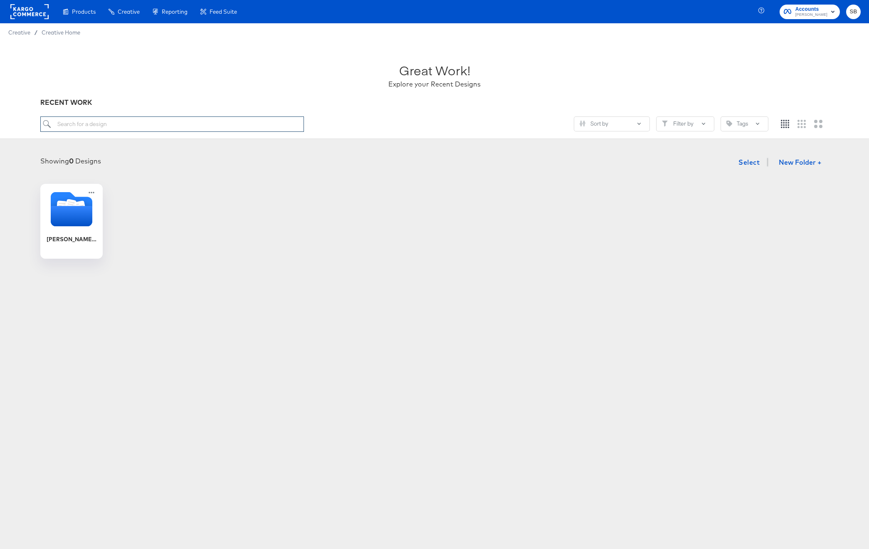
click at [198, 120] on input "search" at bounding box center [172, 123] width 264 height 15
click at [69, 224] on icon "Folder" at bounding box center [72, 216] width 44 height 22
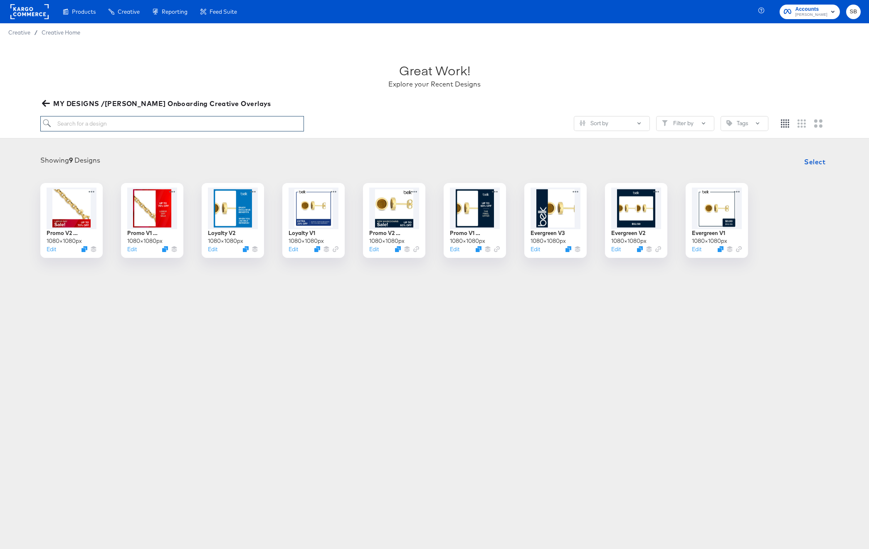
click at [188, 125] on input "search" at bounding box center [172, 123] width 264 height 15
type input "promo"
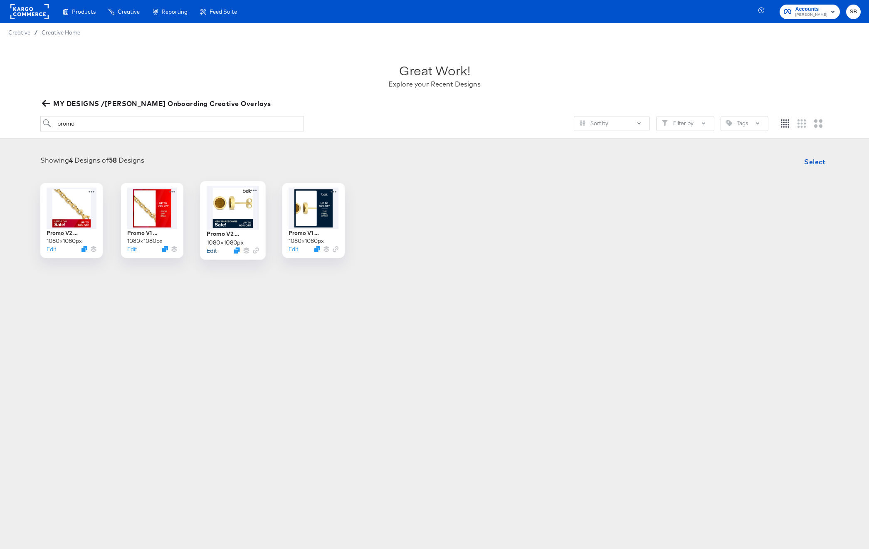
click at [212, 250] on button "Edit" at bounding box center [212, 251] width 10 height 8
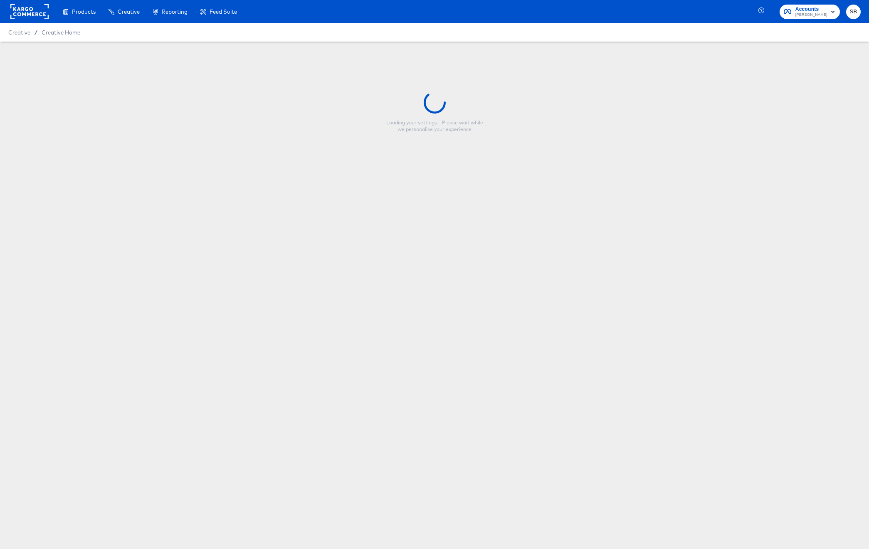
type input "Promo V2 Evergreen"
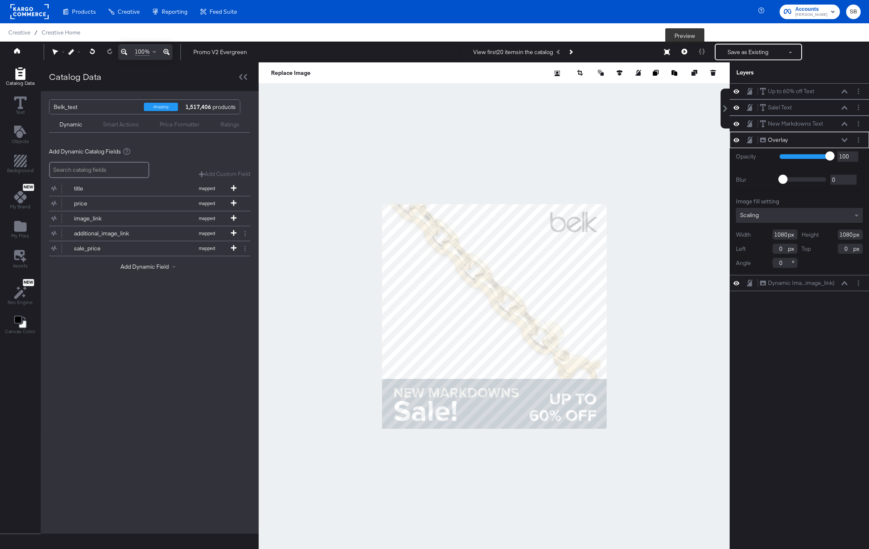
click at [684, 51] on icon at bounding box center [685, 52] width 6 height 6
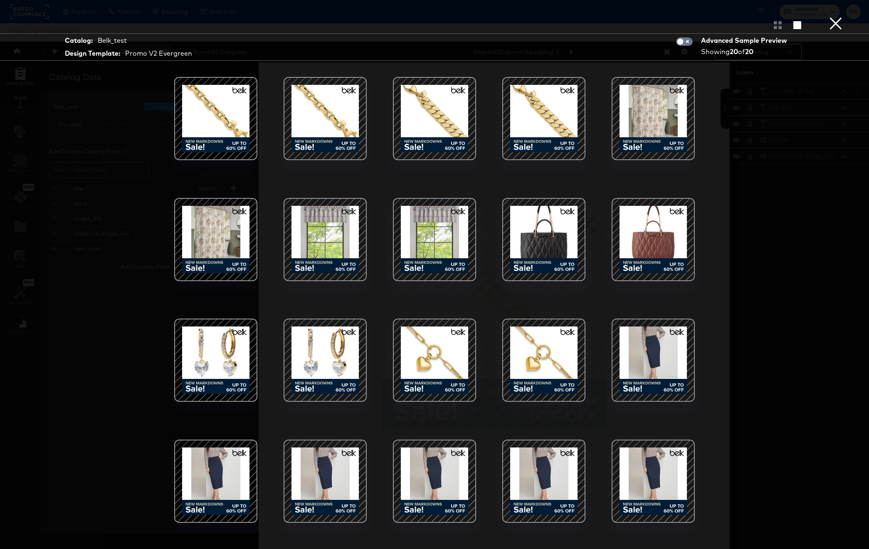
click at [332, 346] on div at bounding box center [325, 360] width 71 height 71
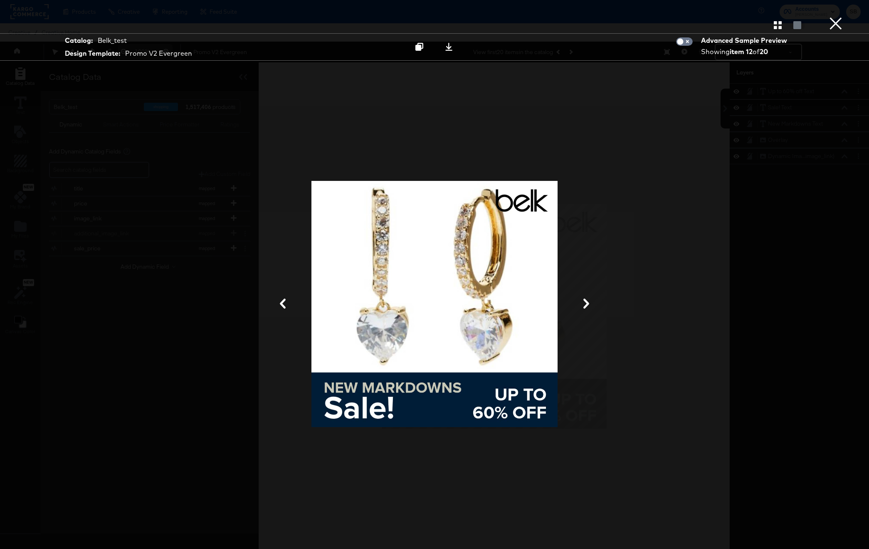
click at [587, 306] on icon at bounding box center [587, 304] width 6 height 10
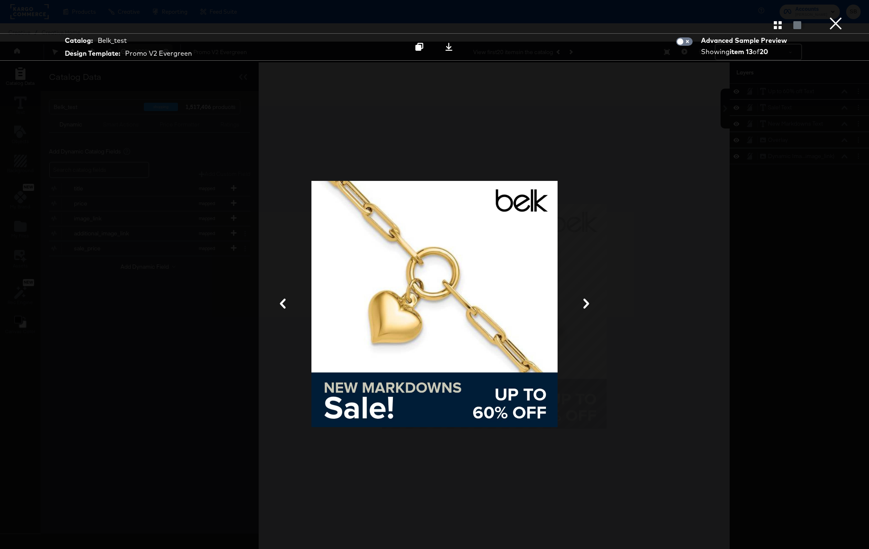
click at [587, 306] on icon at bounding box center [587, 304] width 6 height 10
click at [389, 121] on div at bounding box center [435, 303] width 250 height 453
click at [779, 25] on icon "button" at bounding box center [778, 25] width 8 height 8
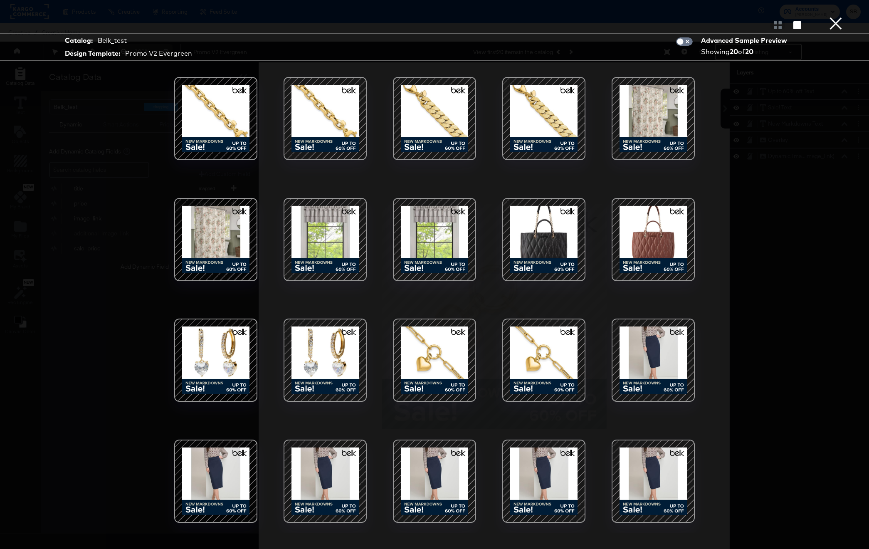
click at [656, 126] on div at bounding box center [653, 118] width 71 height 71
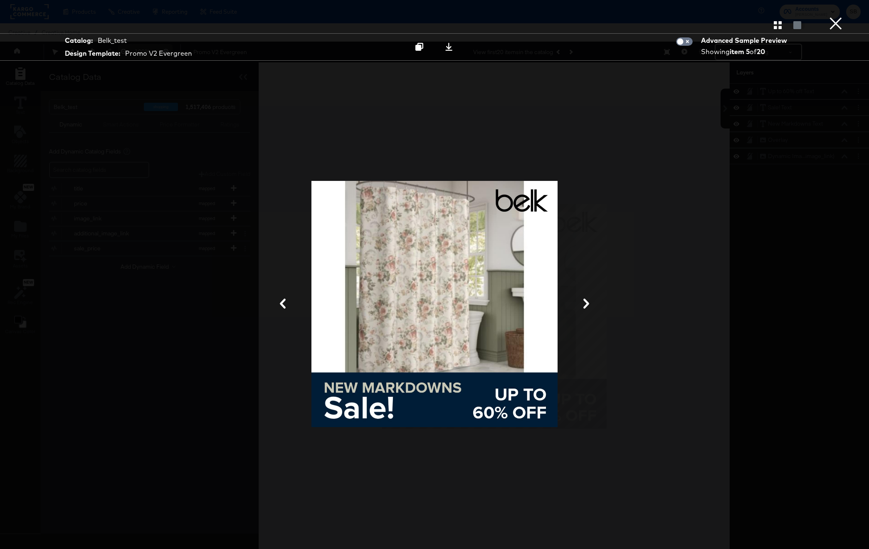
click at [839, 17] on button "×" at bounding box center [836, 8] width 17 height 17
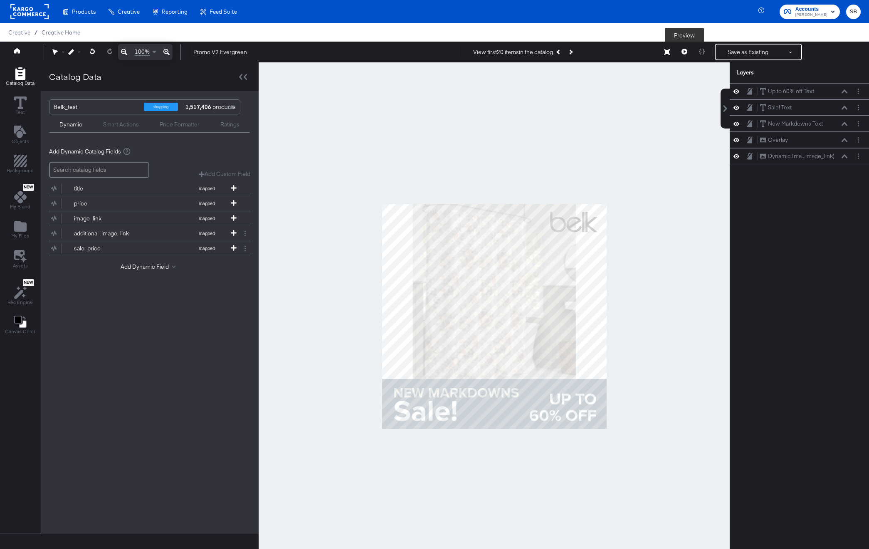
click at [682, 49] on icon at bounding box center [685, 52] width 6 height 6
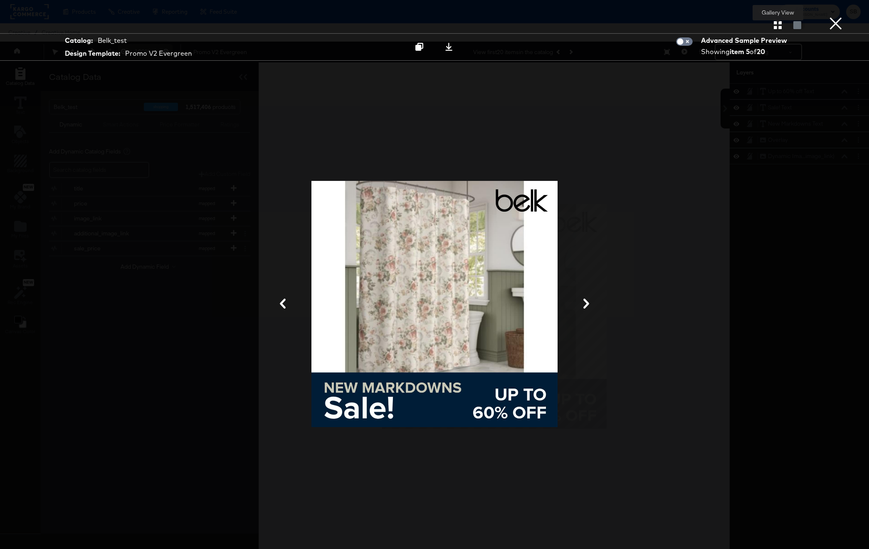
click at [779, 25] on icon "button" at bounding box center [778, 25] width 8 height 8
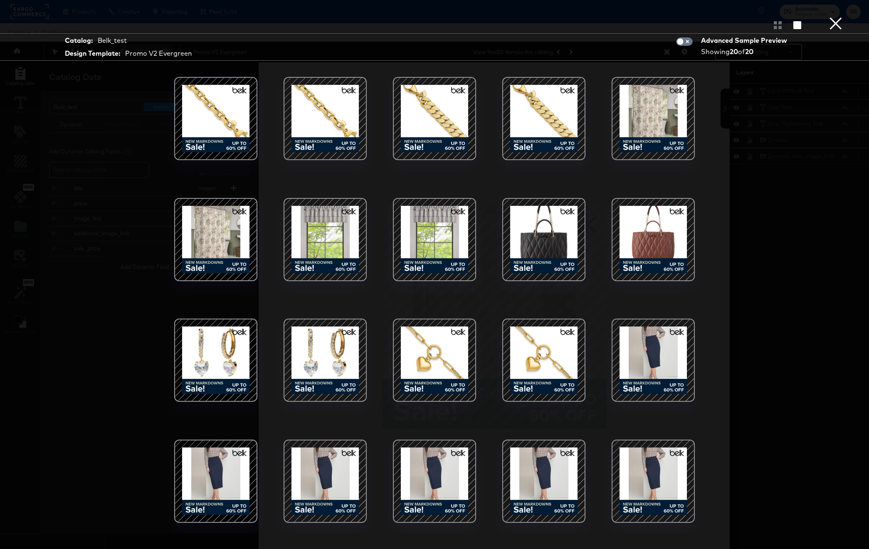
click at [423, 238] on div at bounding box center [434, 239] width 71 height 71
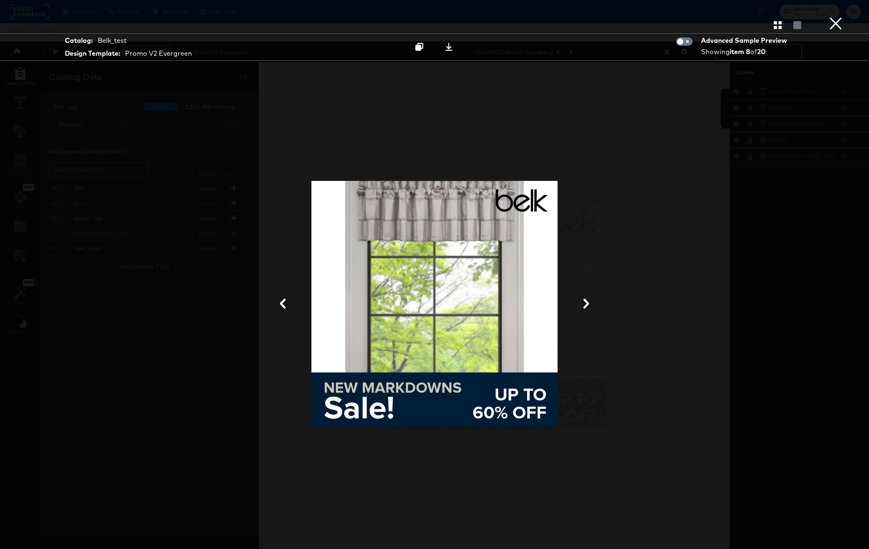
click at [831, 17] on button "×" at bounding box center [836, 8] width 17 height 17
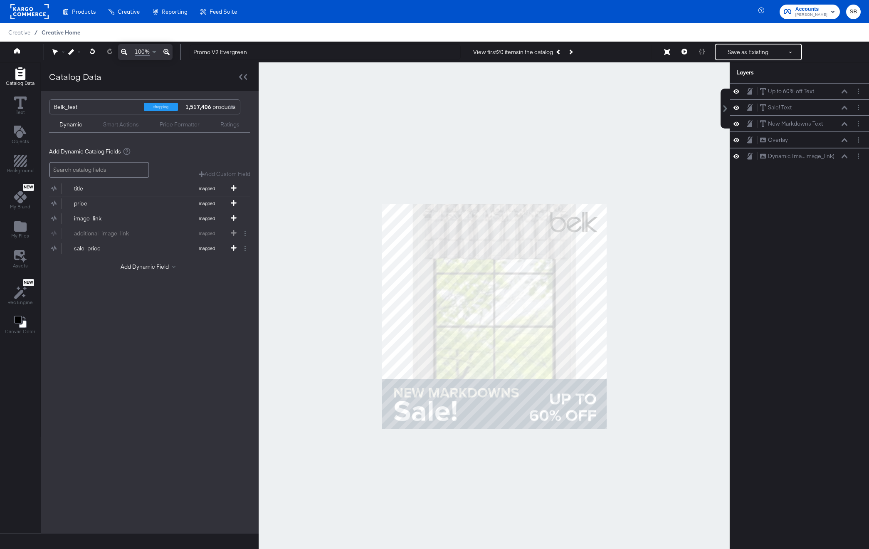
click at [61, 34] on span "Creative Home" at bounding box center [61, 32] width 39 height 7
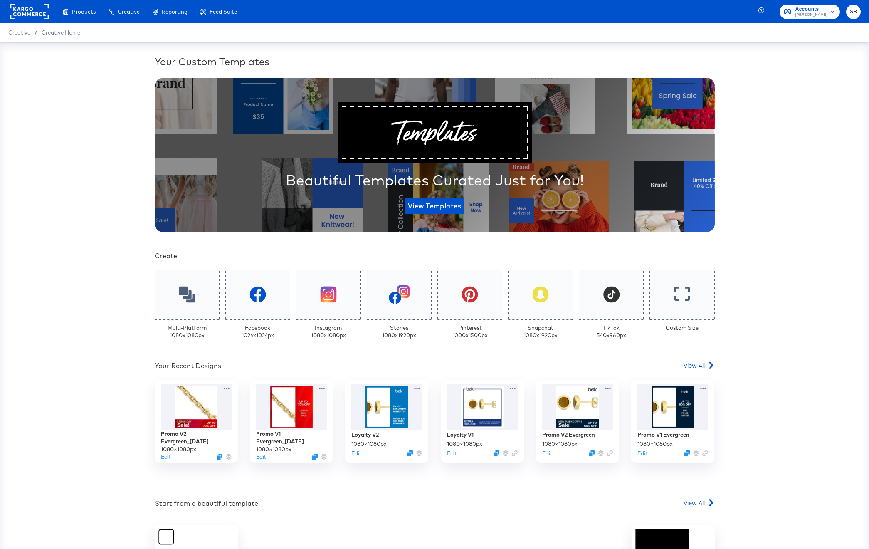
click at [693, 364] on span "View All" at bounding box center [694, 365] width 21 height 8
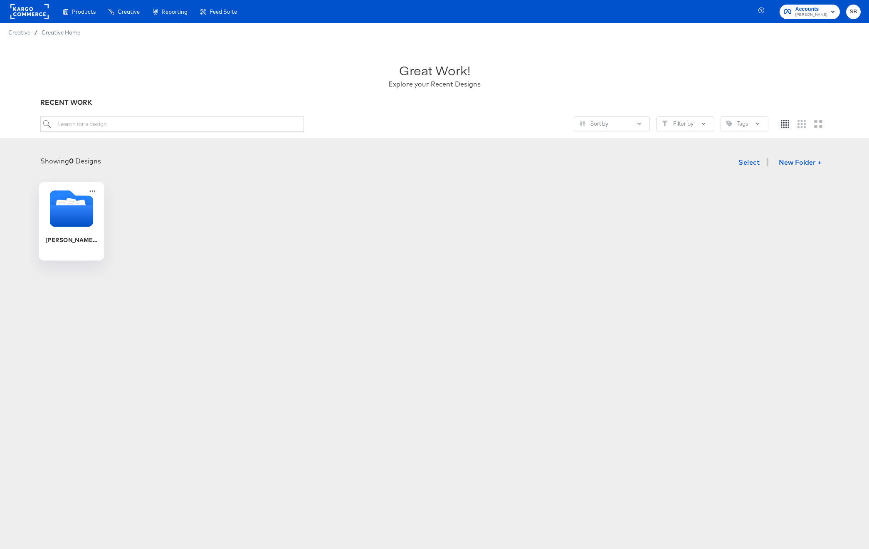
click at [79, 223] on icon "Folder" at bounding box center [72, 216] width 44 height 22
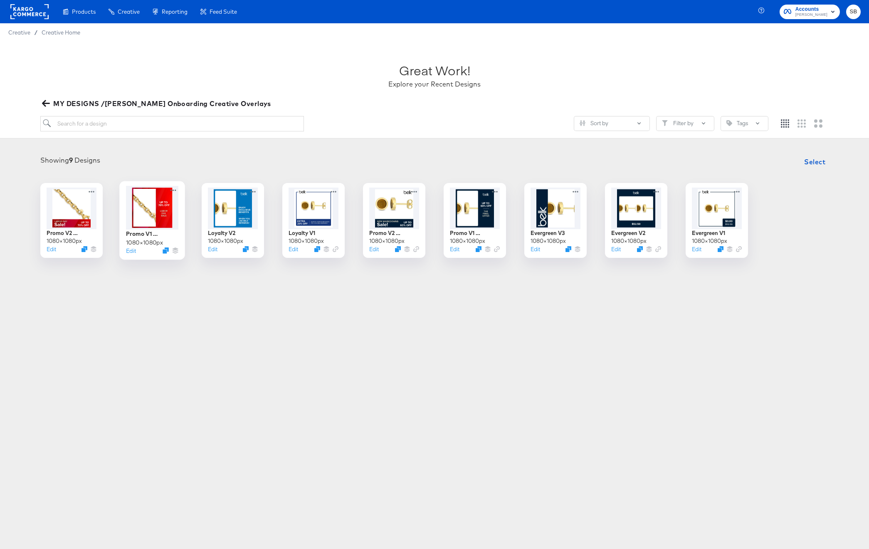
click at [156, 211] on div at bounding box center [152, 208] width 52 height 44
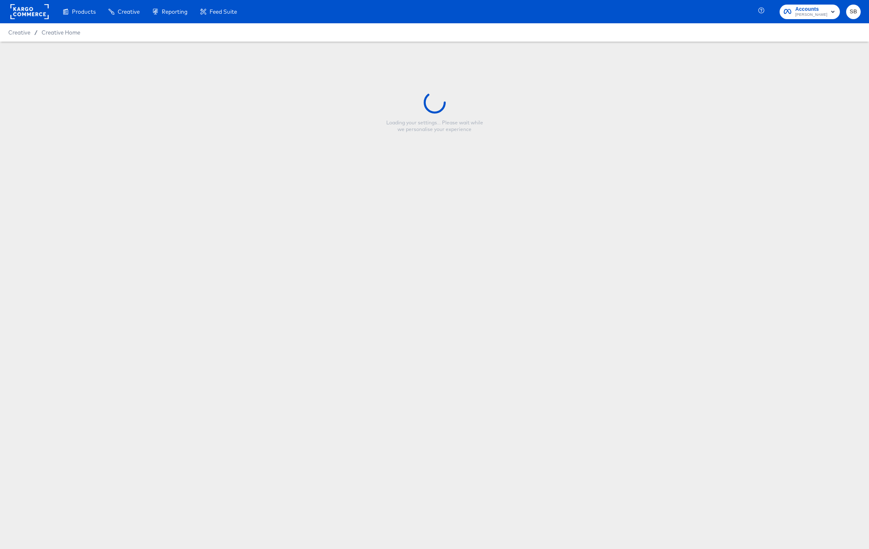
type input "Promo V1 Evergreen_[DATE]"
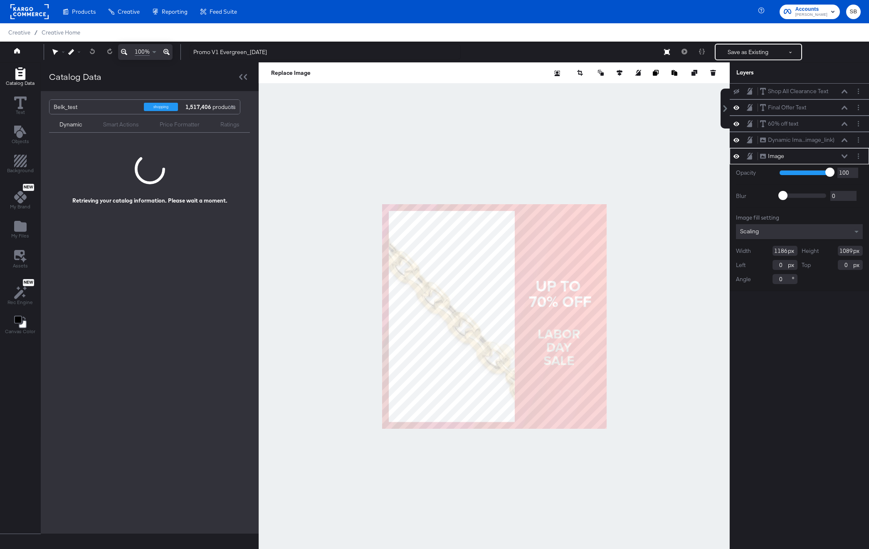
click at [609, 149] on div at bounding box center [494, 316] width 471 height 508
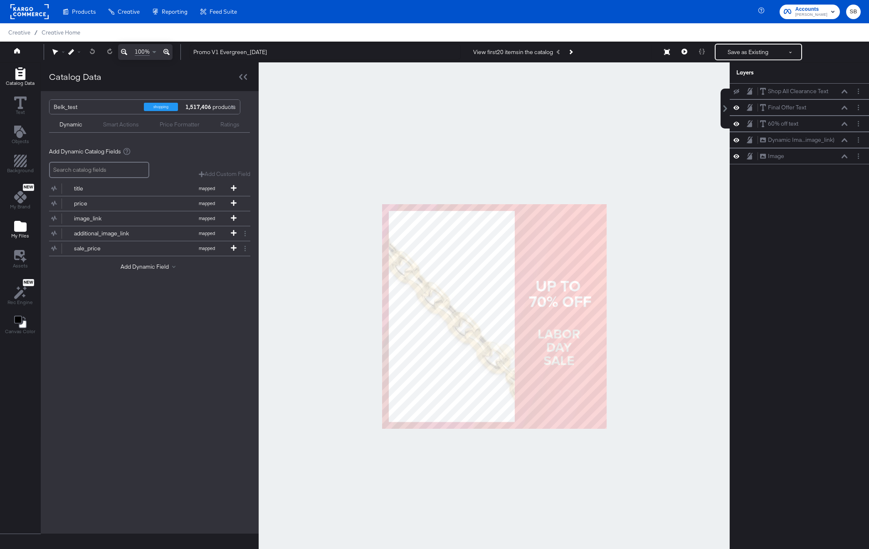
click at [12, 225] on div "My Files" at bounding box center [20, 229] width 18 height 19
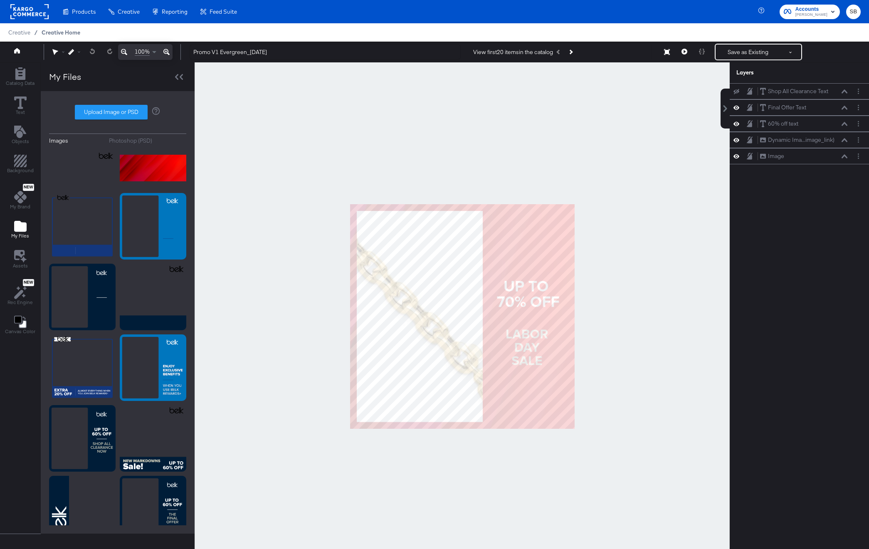
click at [59, 33] on span "Creative Home" at bounding box center [61, 32] width 39 height 7
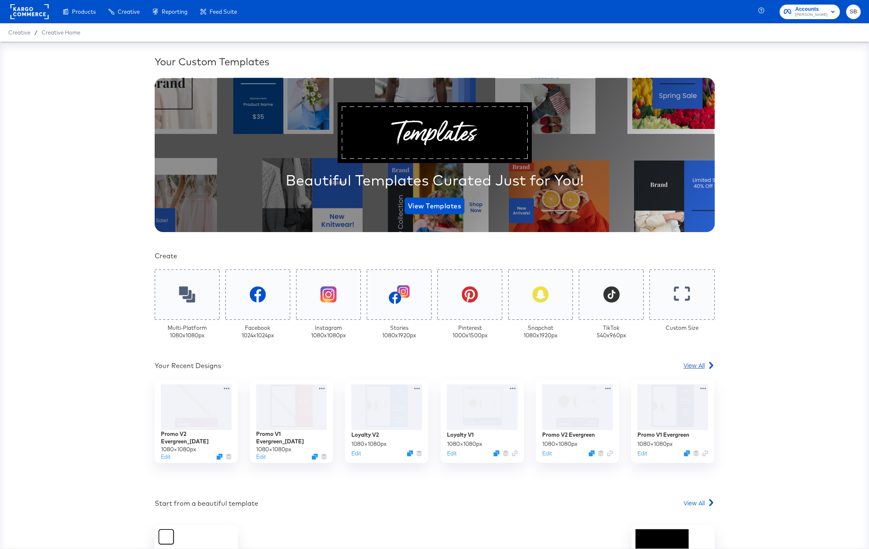
click at [697, 364] on span "View All" at bounding box center [694, 365] width 21 height 8
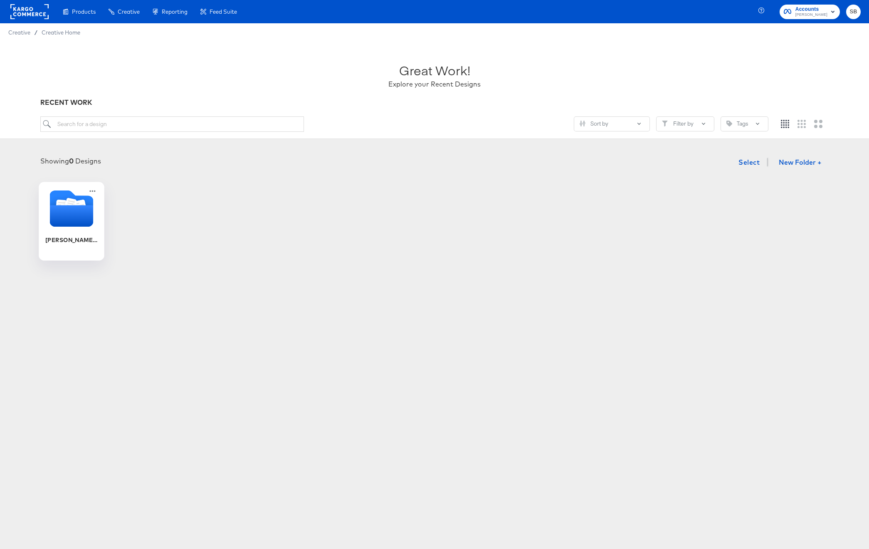
click at [61, 228] on icon "Folder" at bounding box center [72, 209] width 44 height 44
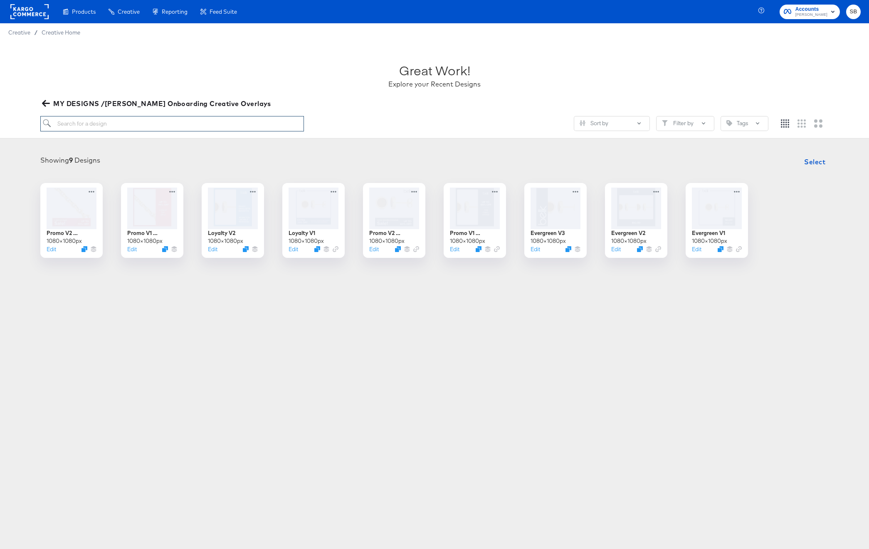
click at [188, 119] on input "search" at bounding box center [172, 123] width 264 height 15
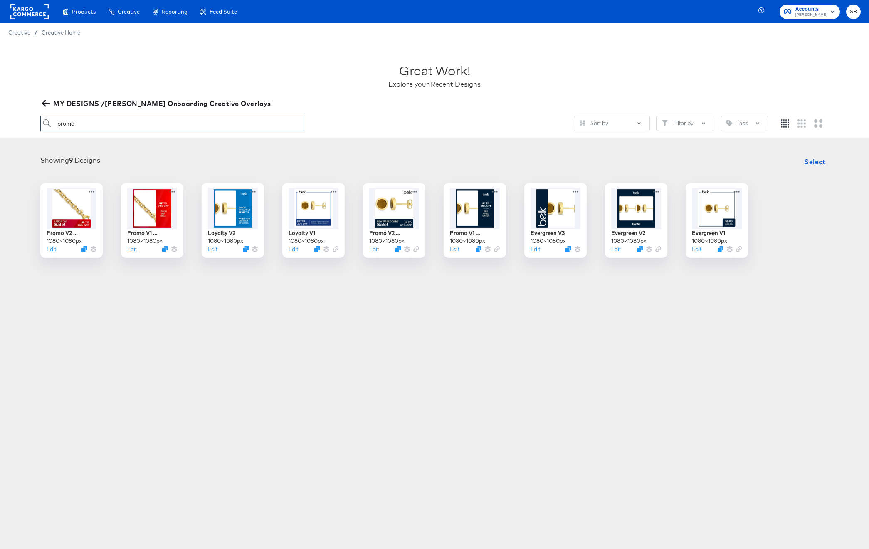
type input "promo"
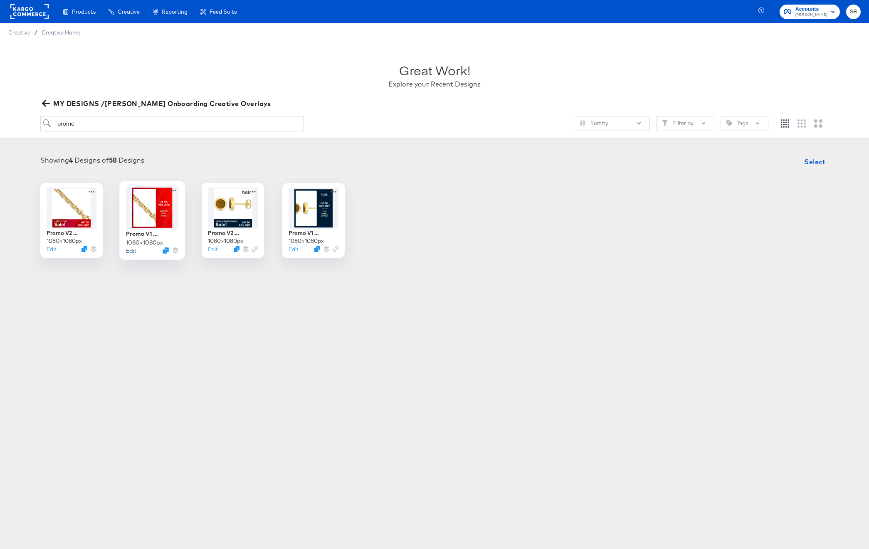
click at [131, 250] on button "Edit" at bounding box center [131, 251] width 10 height 8
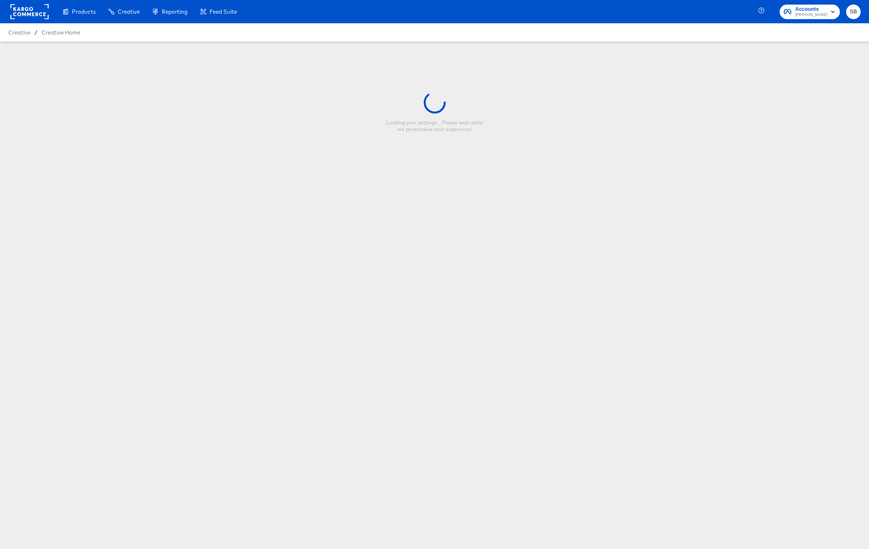
type input "Promo V1 Evergreen_[DATE]"
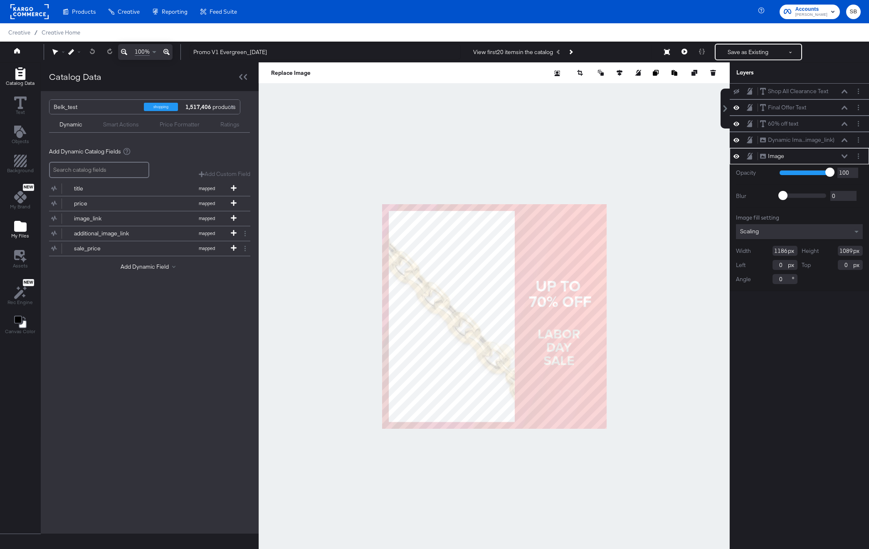
click at [26, 228] on div "My Files" at bounding box center [20, 229] width 18 height 19
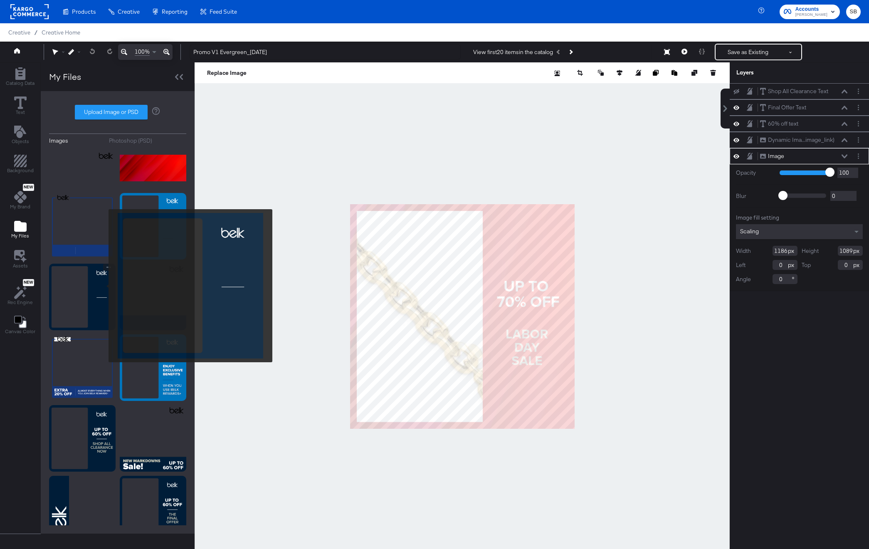
click at [103, 286] on img at bounding box center [82, 297] width 67 height 67
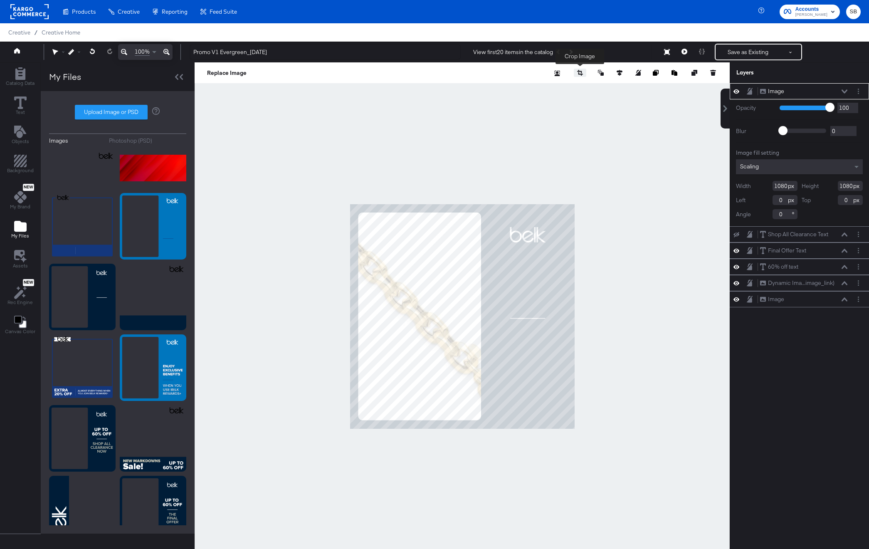
click at [584, 72] on button "button" at bounding box center [580, 73] width 12 height 8
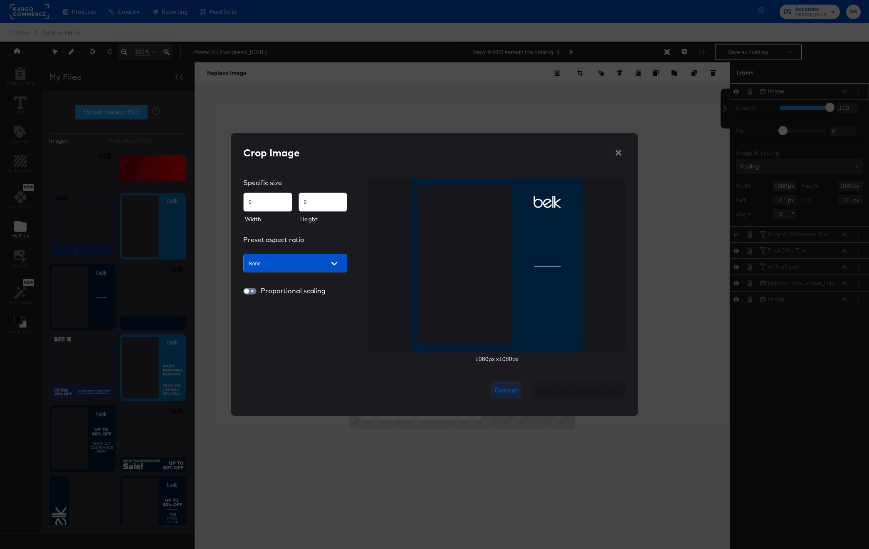
click at [504, 391] on span "Cancel" at bounding box center [506, 390] width 23 height 12
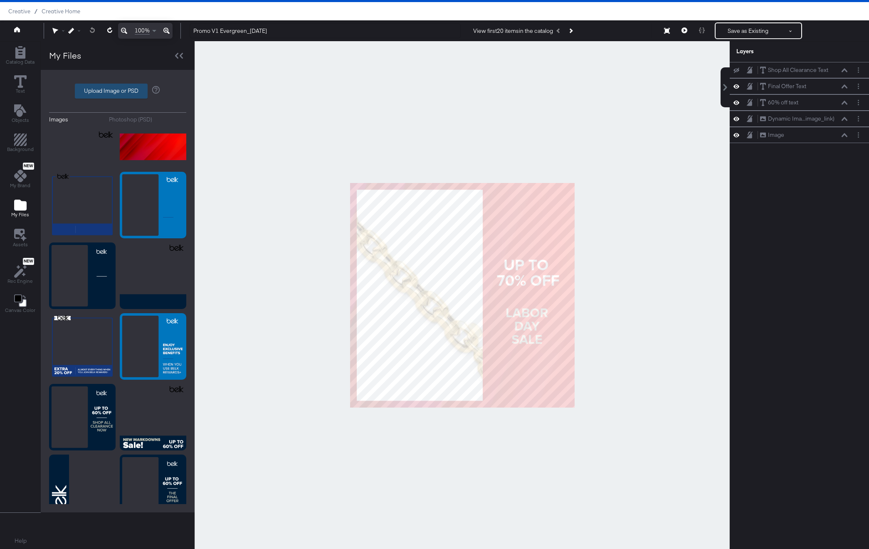
click at [101, 91] on label "Upload Image or PSD" at bounding box center [111, 91] width 72 height 14
click at [118, 91] on input "Upload Image or PSD" at bounding box center [118, 91] width 0 height 0
type input "C:\fakepath\66be0e90722ed0d268917b094034c533.f65dc7e8320b6be1a10447b7dc71e71a.B…"
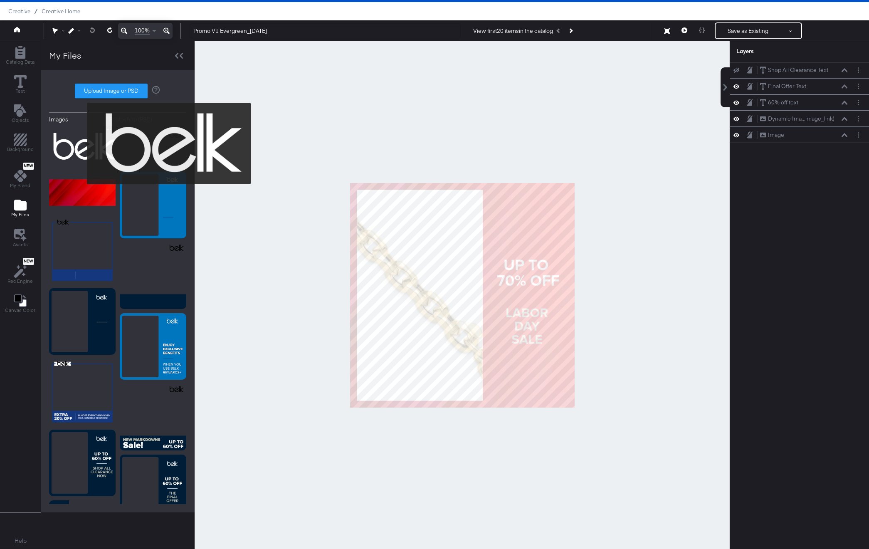
click at [82, 144] on img at bounding box center [82, 147] width 67 height 42
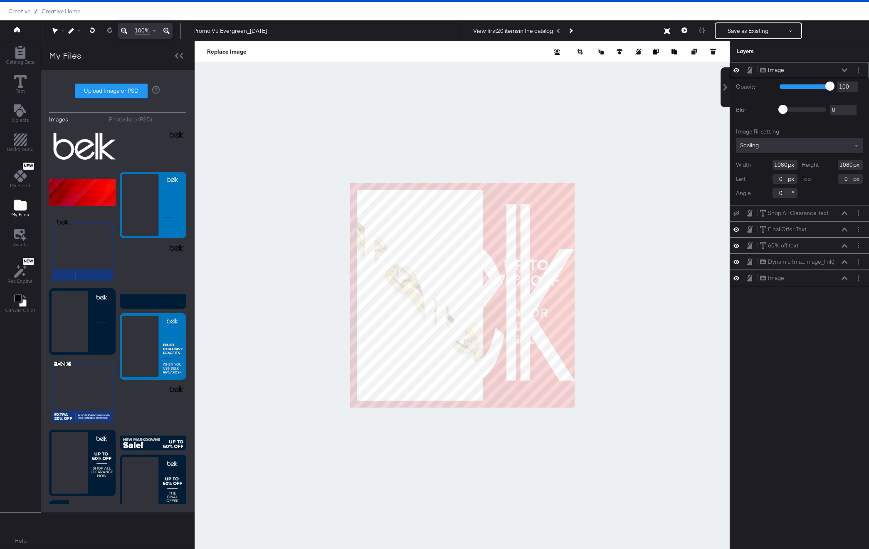
type input "532"
type input "413"
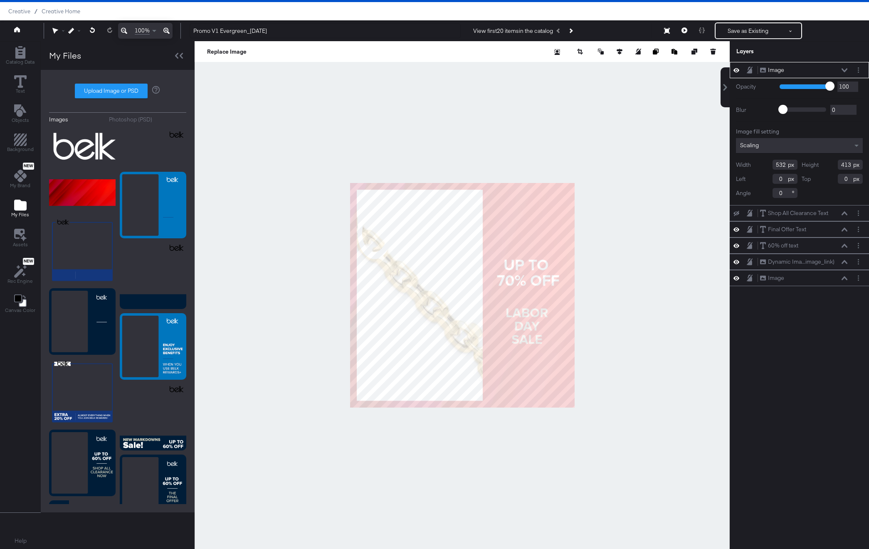
type input "546"
type input "223"
type input "300"
type input "138"
type input "778"
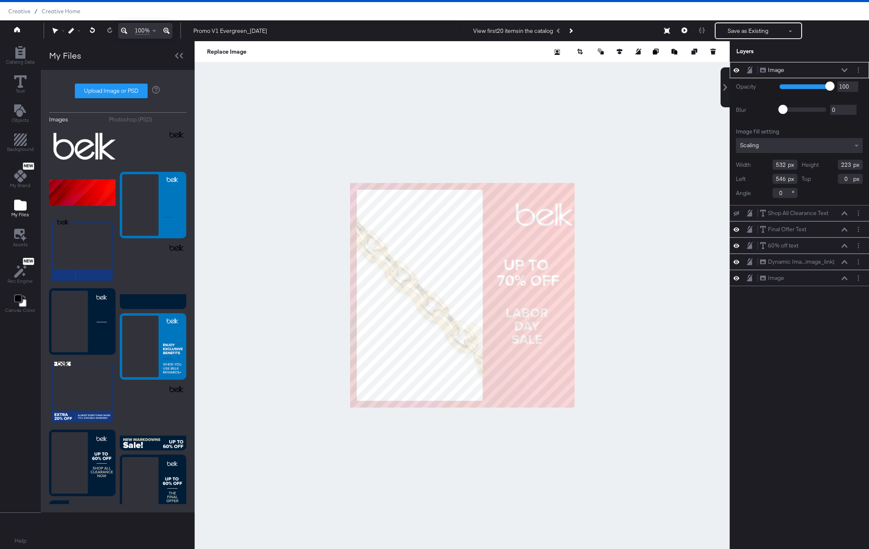
type input "85"
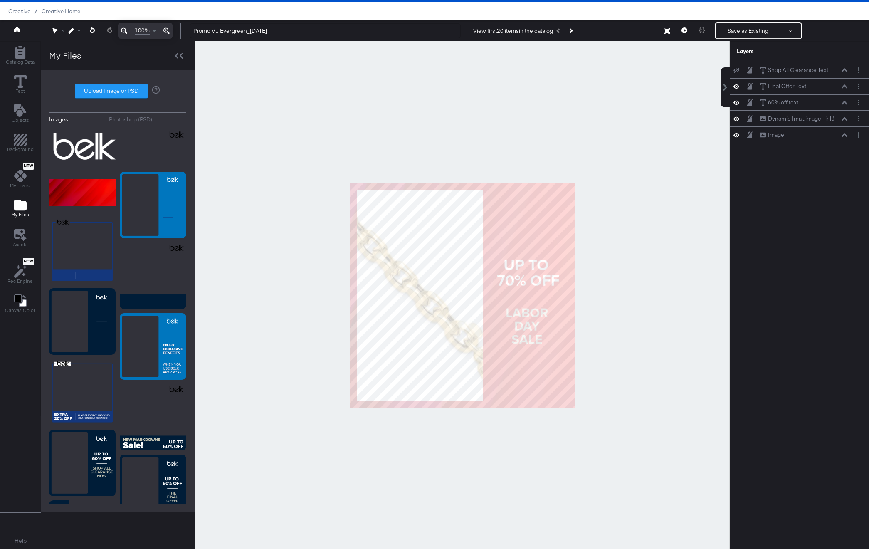
click at [383, 112] on div at bounding box center [462, 295] width 535 height 508
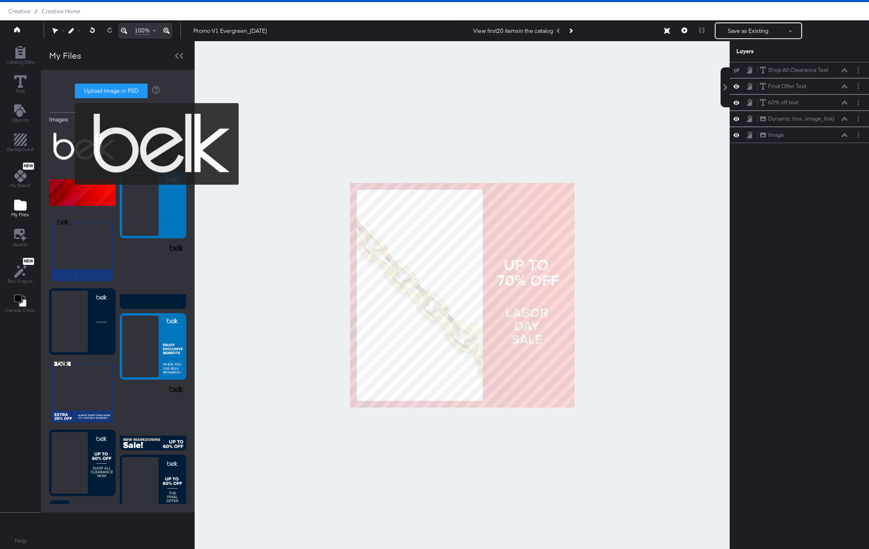
click at [69, 144] on img at bounding box center [82, 147] width 67 height 42
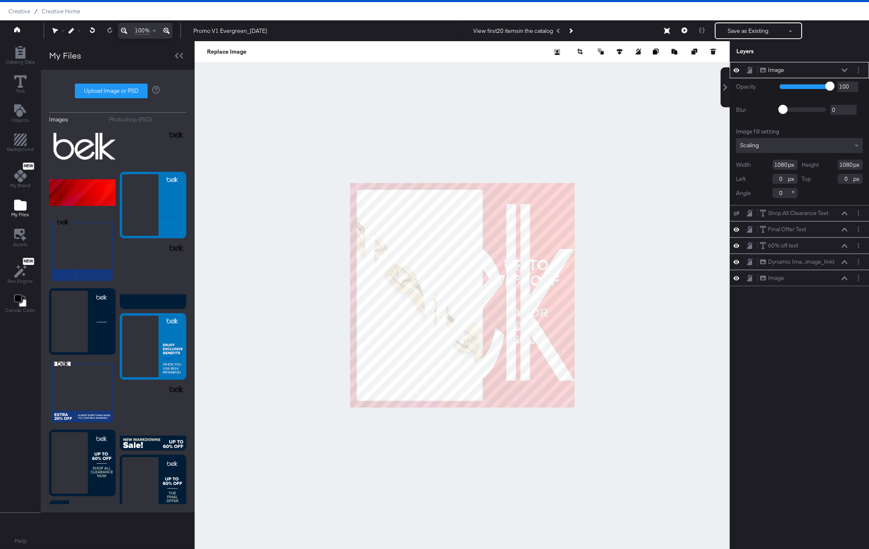
click at [755, 141] on div "Scaling" at bounding box center [799, 145] width 127 height 15
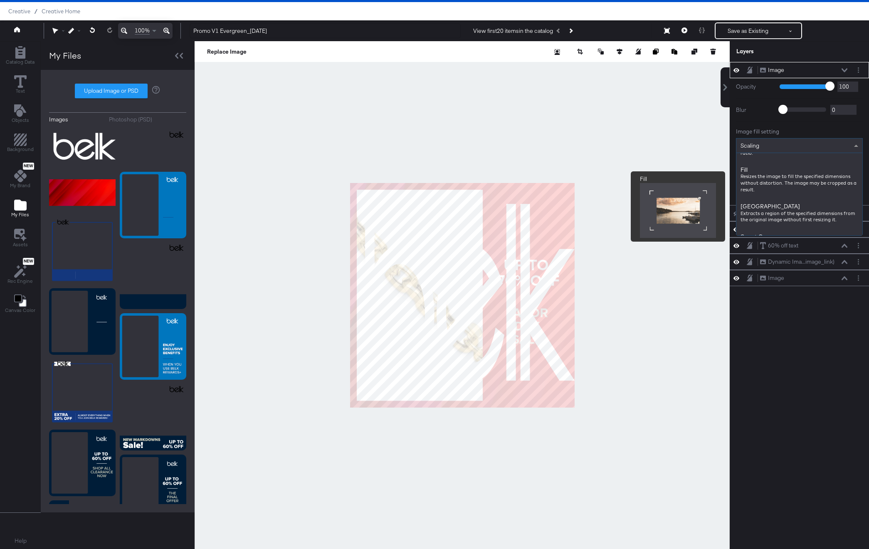
scroll to position [149, 0]
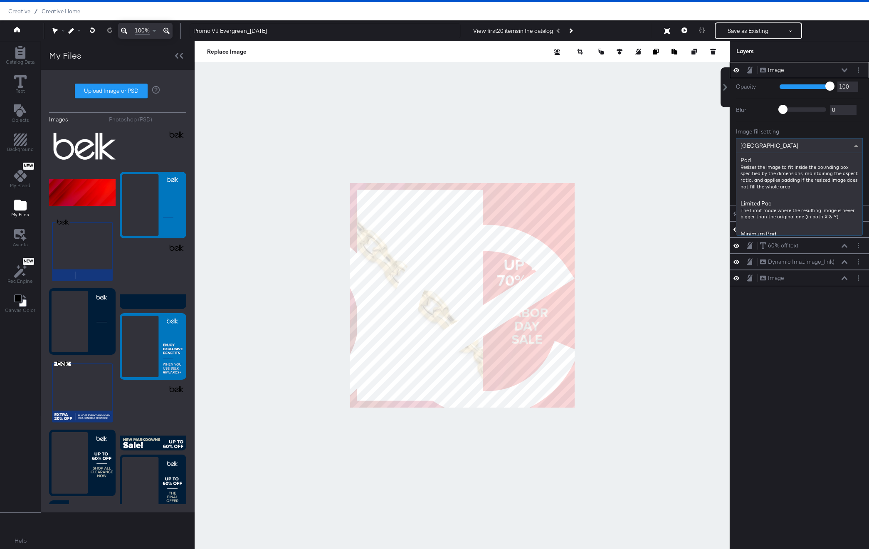
click at [765, 142] on span "[GEOGRAPHIC_DATA]" at bounding box center [770, 145] width 58 height 7
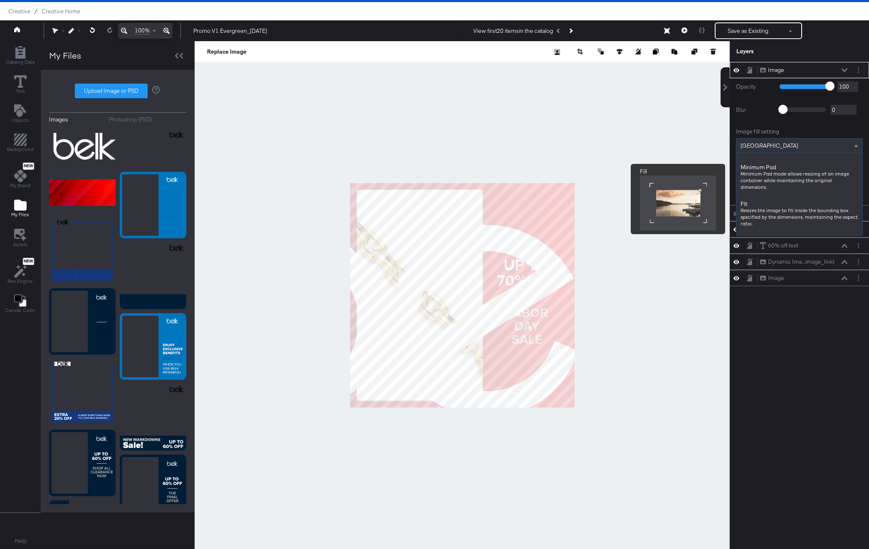
scroll to position [64, 0]
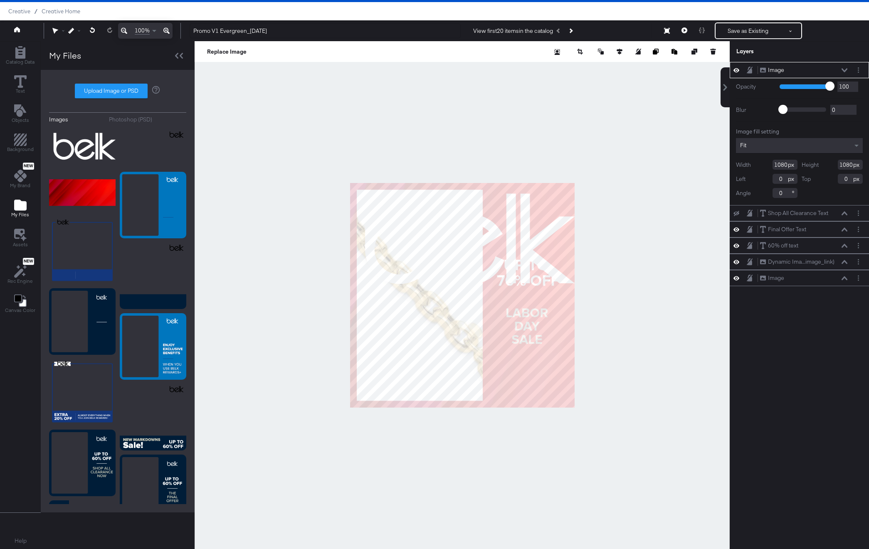
type input "484"
type input "740"
type input "596"
type input "340"
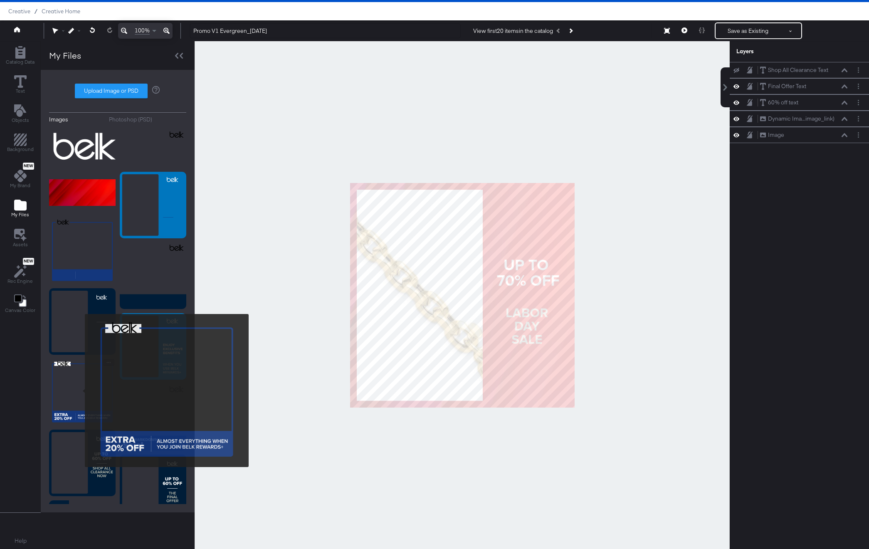
click at [79, 391] on img at bounding box center [82, 392] width 67 height 67
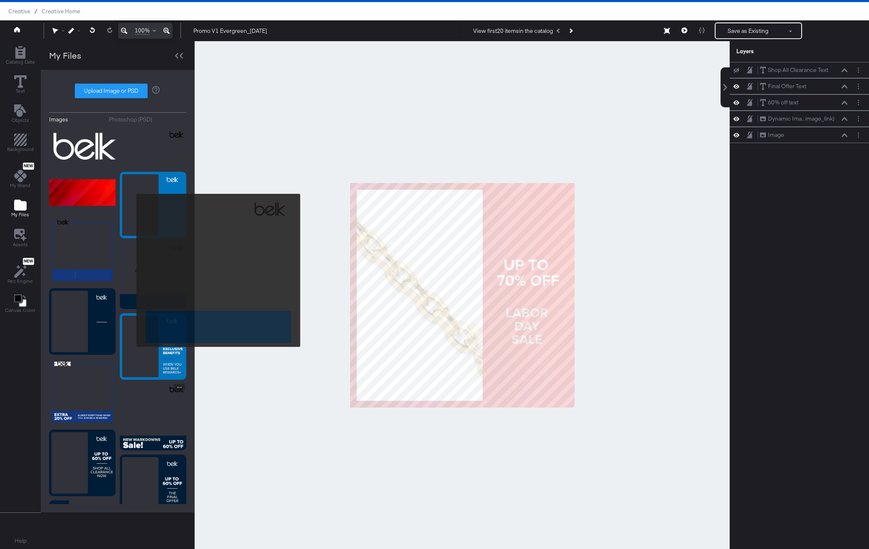
scroll to position [0, 0]
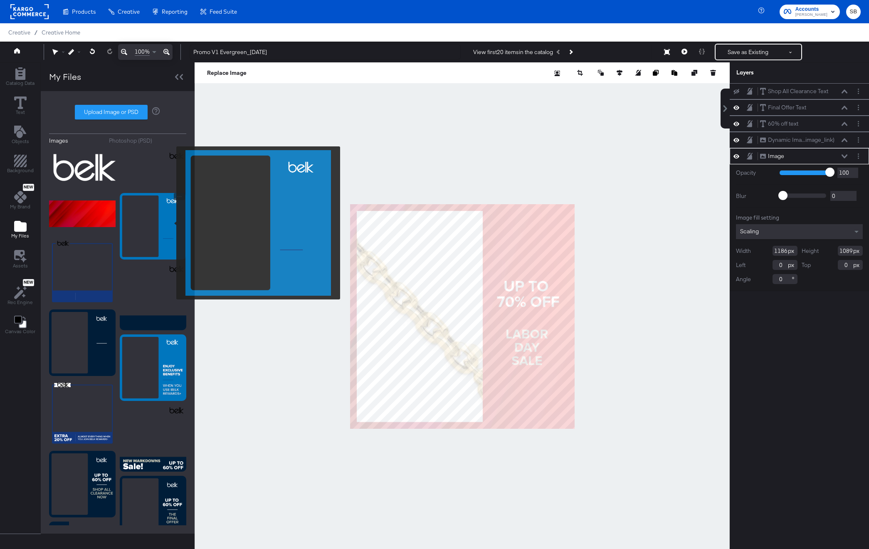
click at [171, 223] on img at bounding box center [153, 226] width 67 height 67
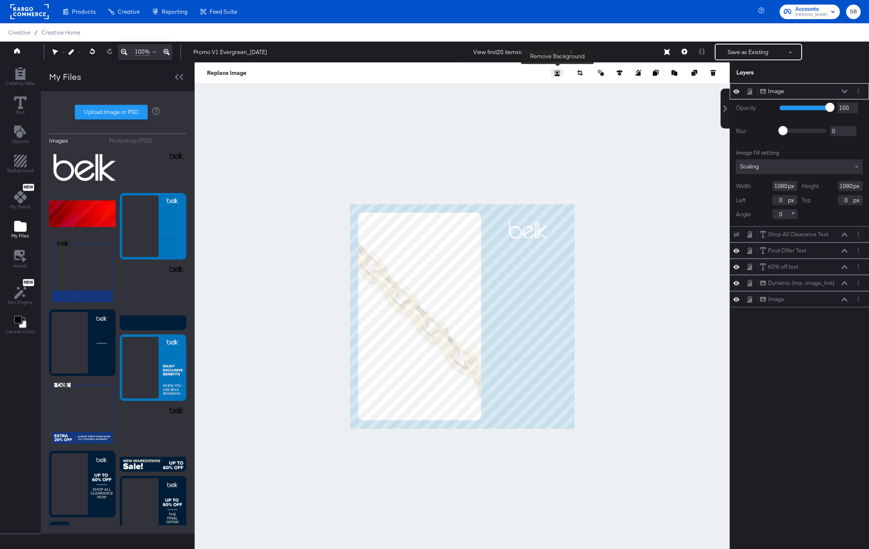
click at [561, 73] on button "button" at bounding box center [557, 73] width 12 height 8
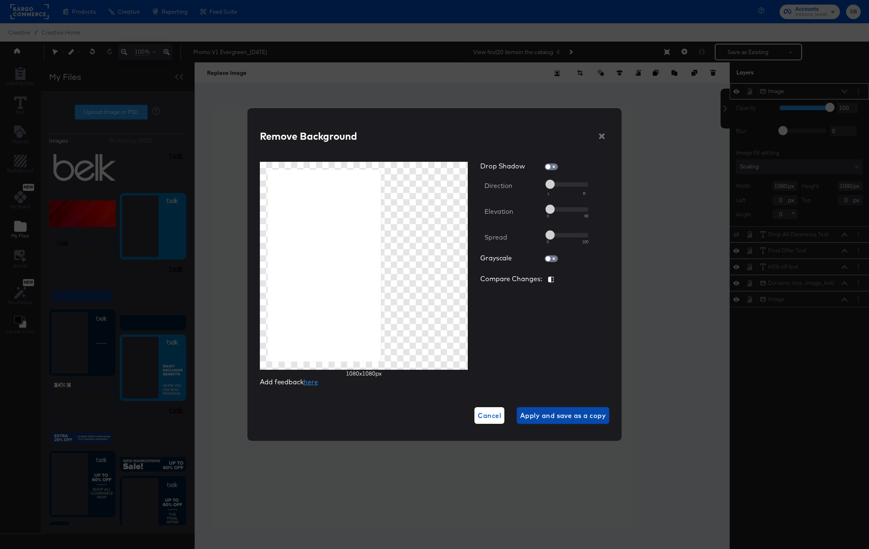
click at [579, 416] on span "Apply and save as a copy" at bounding box center [563, 416] width 86 height 12
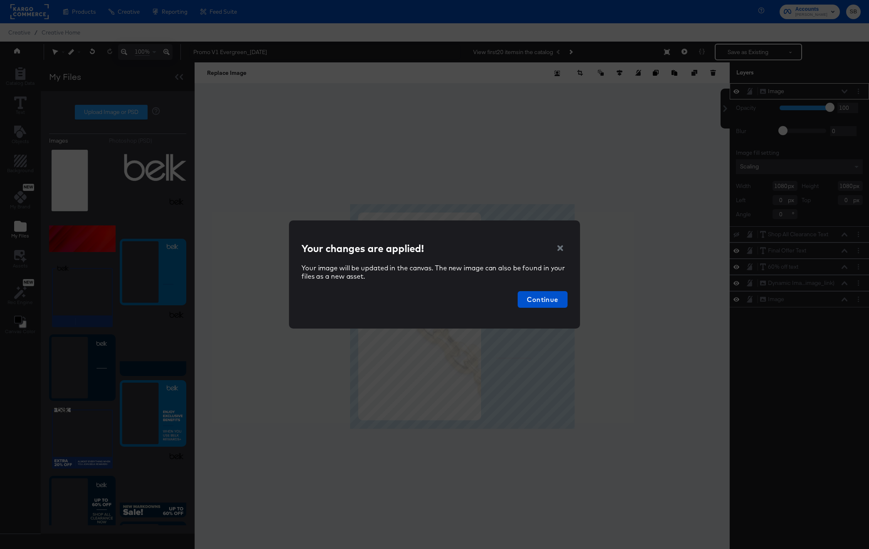
click at [559, 245] on icon "button" at bounding box center [561, 248] width 8 height 8
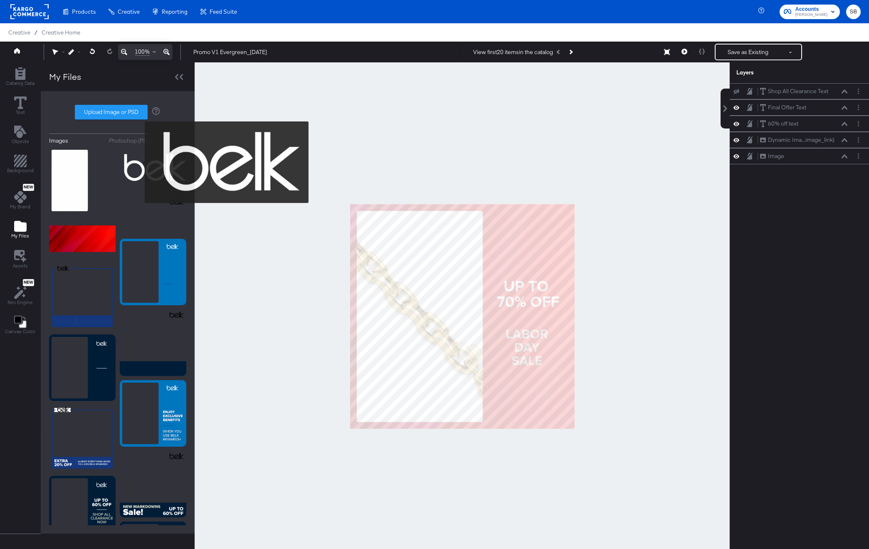
click at [139, 162] on img at bounding box center [153, 168] width 67 height 42
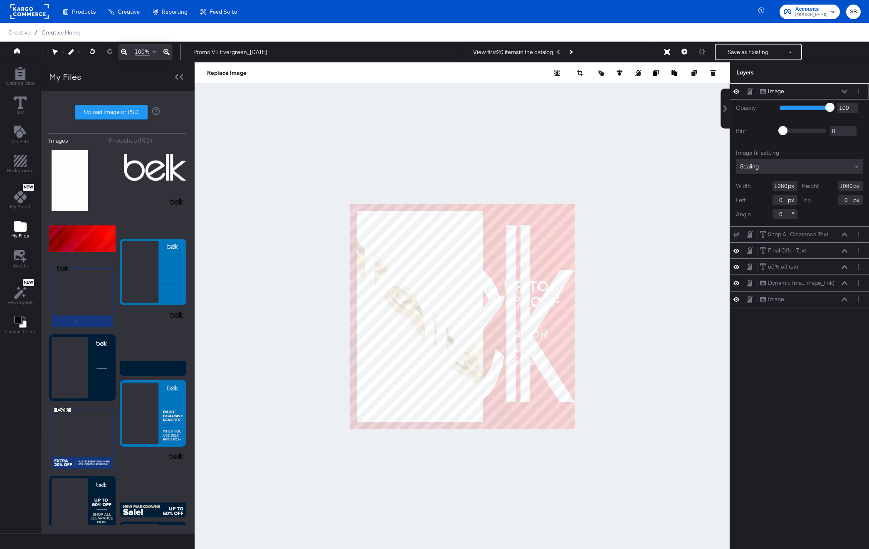
click at [761, 164] on div "Scaling" at bounding box center [799, 166] width 127 height 15
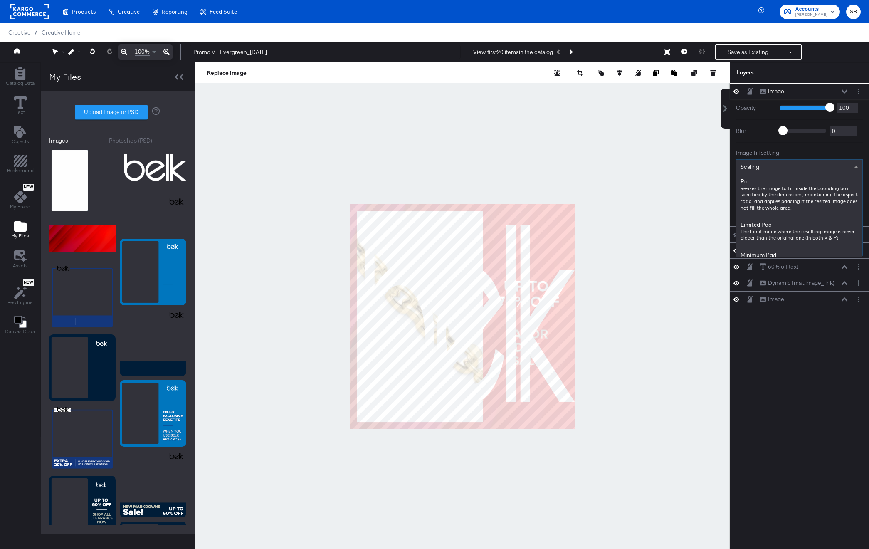
scroll to position [205, 0]
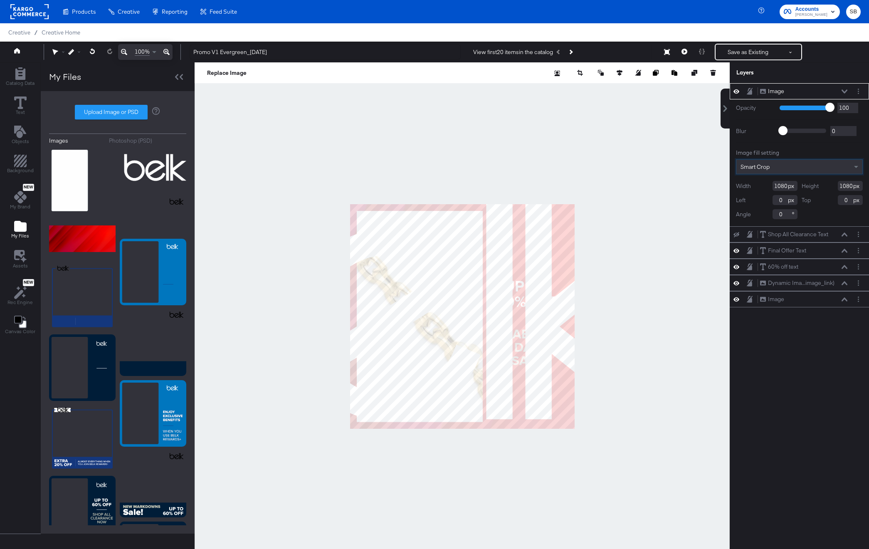
click at [791, 166] on div "Smart Crop" at bounding box center [800, 167] width 126 height 14
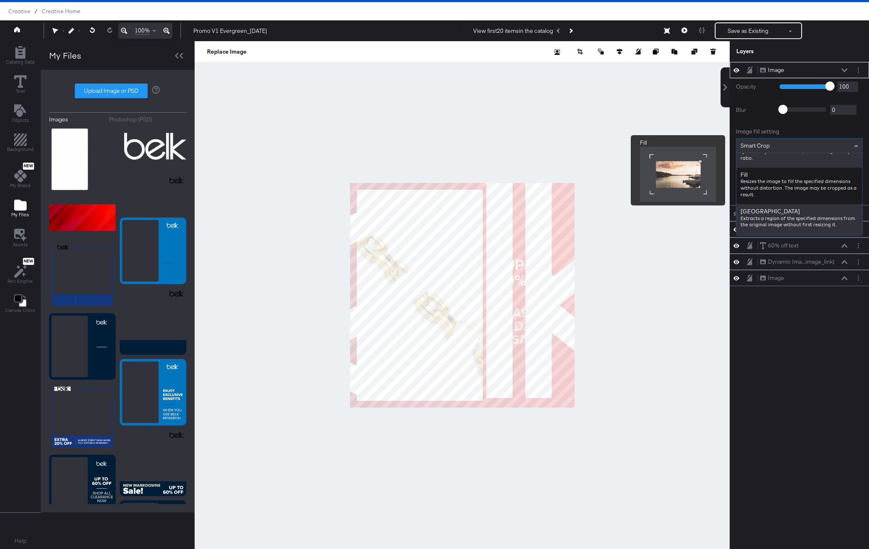
scroll to position [129, 0]
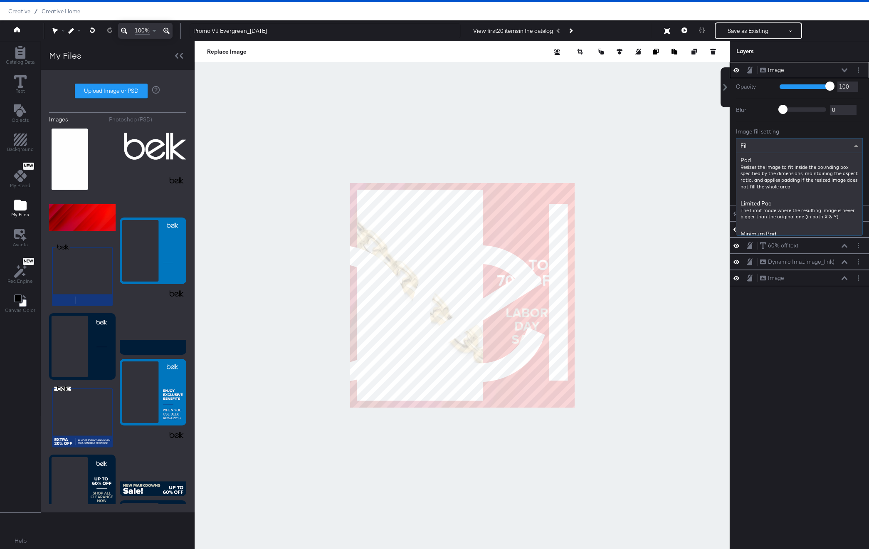
click at [767, 142] on div "Fill" at bounding box center [800, 146] width 126 height 14
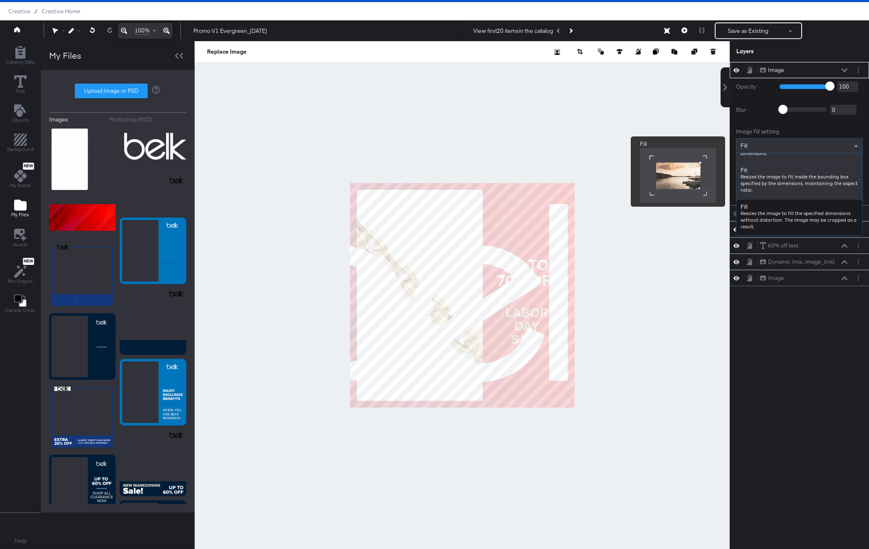
scroll to position [87, 0]
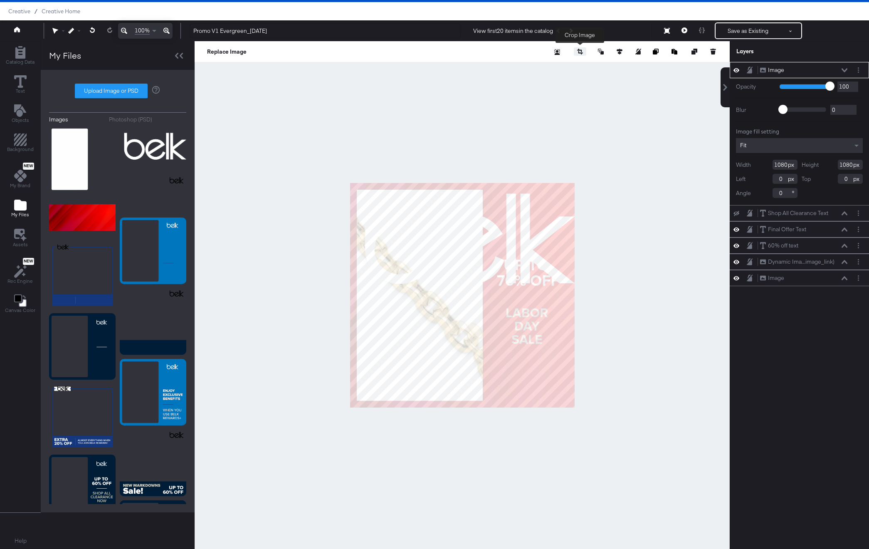
click at [579, 49] on icon "button" at bounding box center [579, 50] width 5 height 3
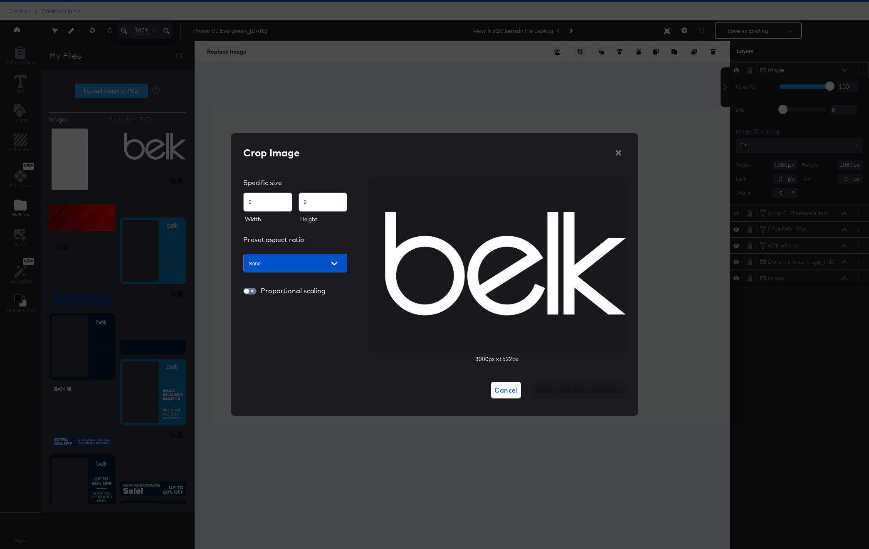
type input "240"
type input "122"
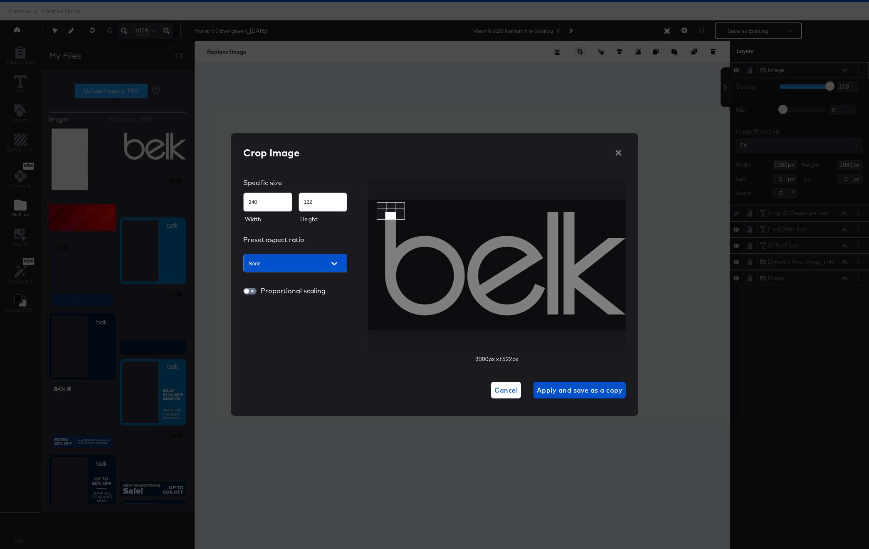
type input "329"
type input "203"
type input "554"
type input "326"
type input "796"
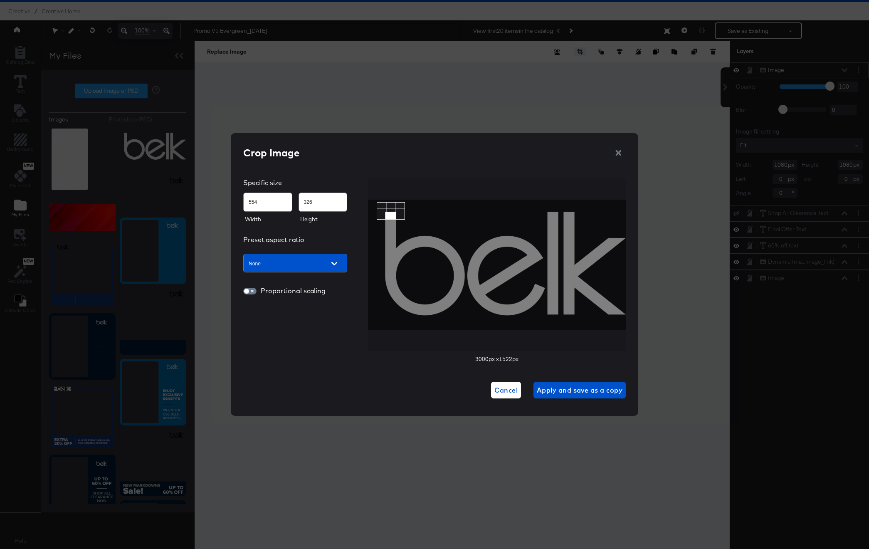
type input "448"
type input "1040"
type input "567"
type input "1235"
type input "665"
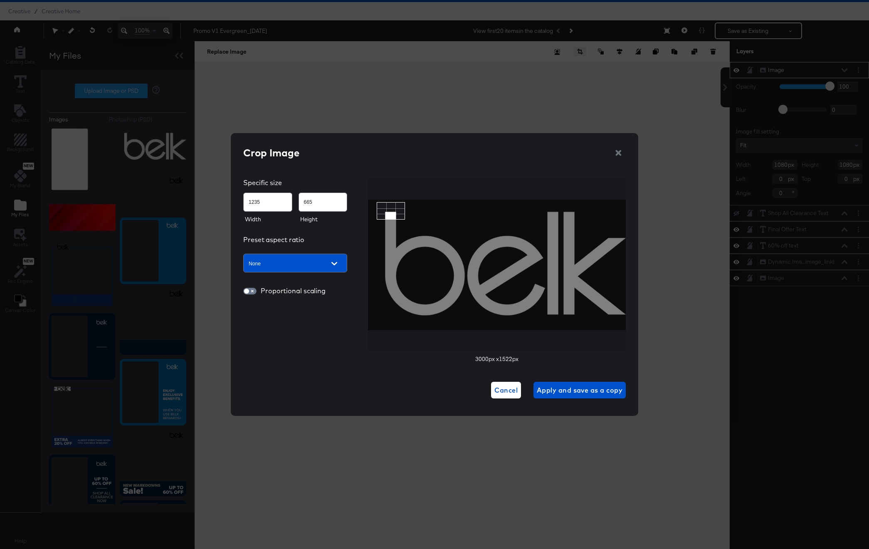
type input "1354"
type input "727"
type input "1401"
type input "755"
type input "1434"
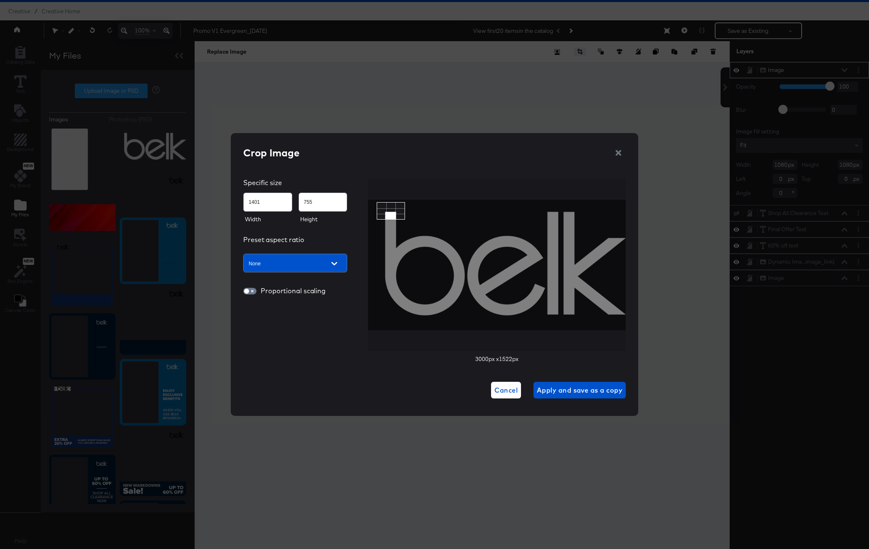
type input "775"
type input "1467"
type input "796"
type input "1518"
type input "830"
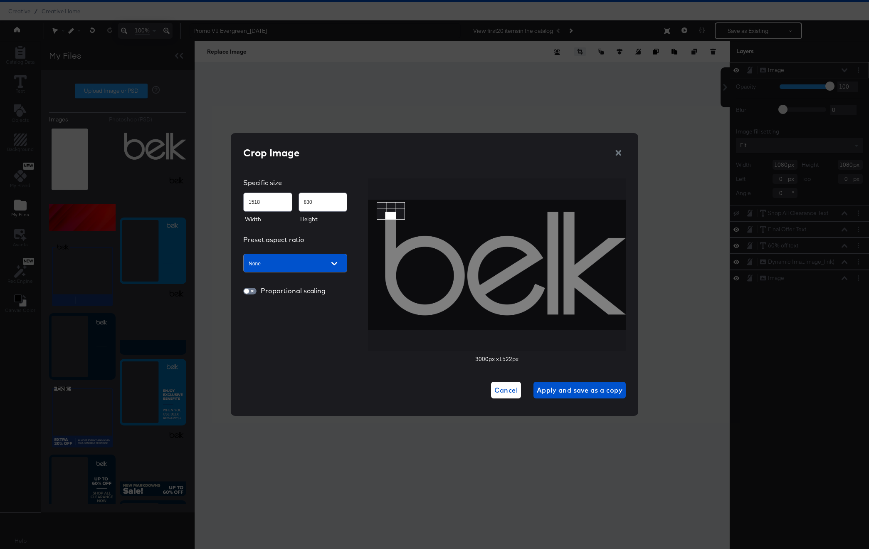
type input "1560"
type input "858"
type input "1674"
type input "926"
type input "1726"
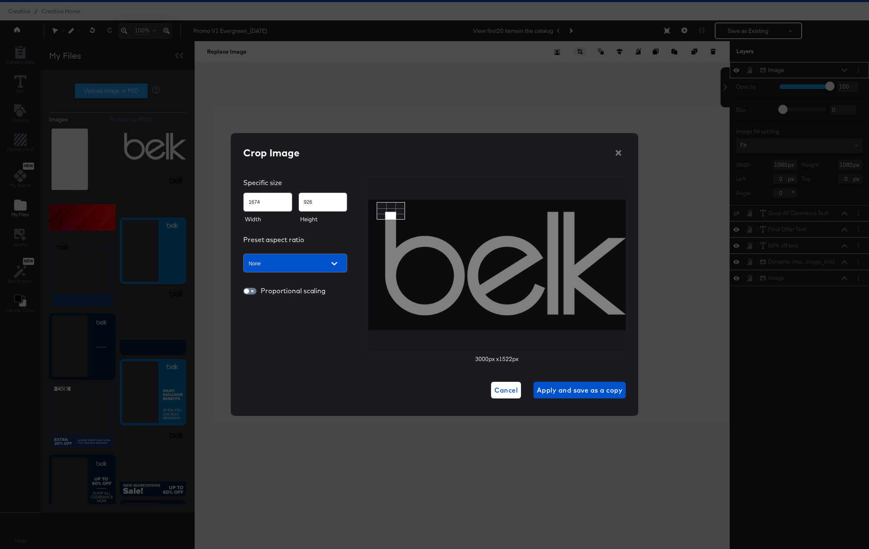
type input "960"
type input "1779"
type input "995"
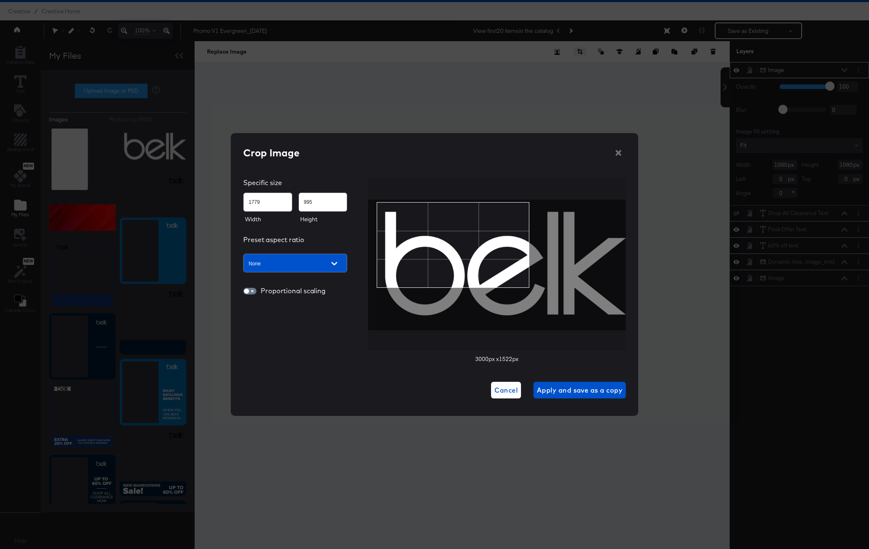
type input "1856"
type input "1044"
type input "1953"
type input "1105"
type input "2016"
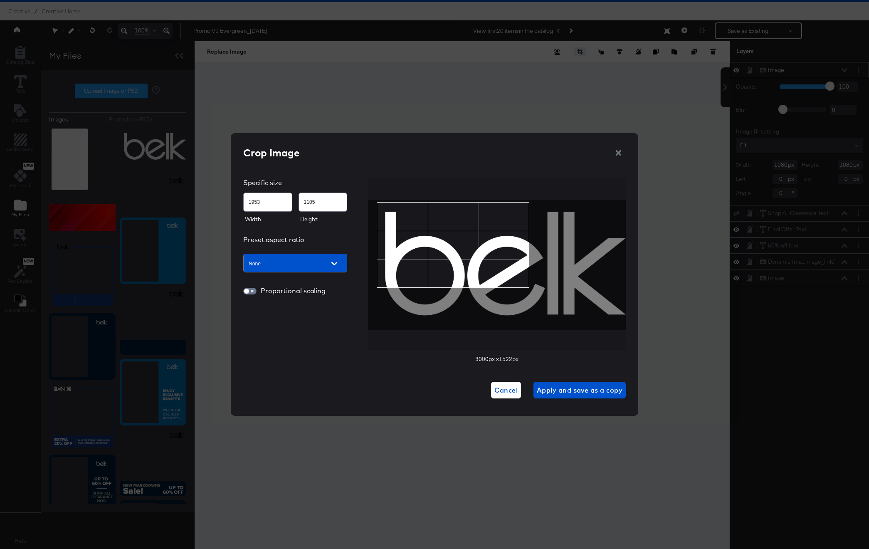
type input "1146"
type input "2072"
type input "1185"
type input "2112"
type input "1214"
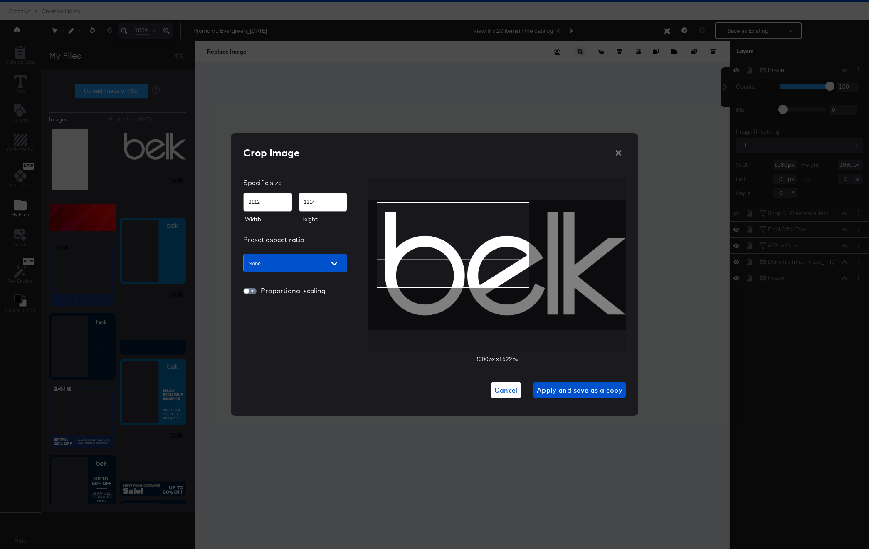
type input "2145"
type input "1236"
type input "2180"
type input "1258"
type input "2200"
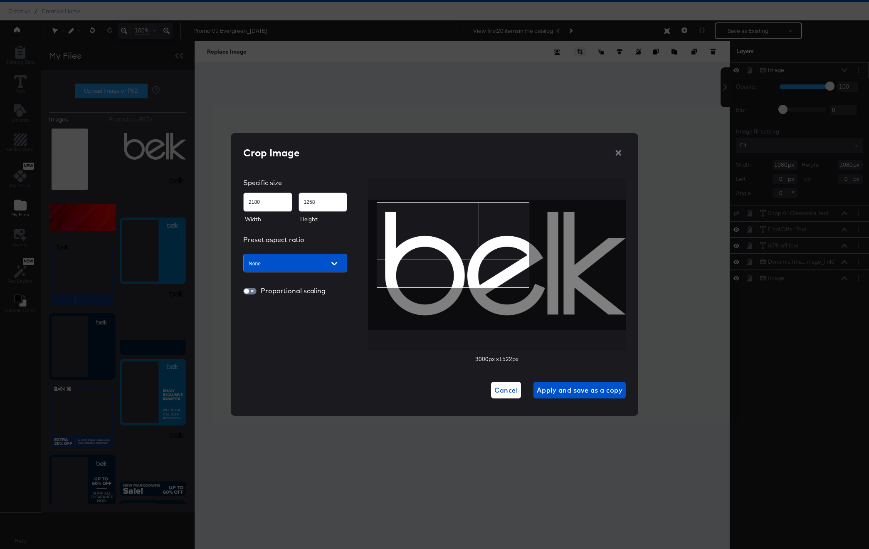
type input "1269"
type input "2218"
type input "1280"
type input "2238"
type input "1290"
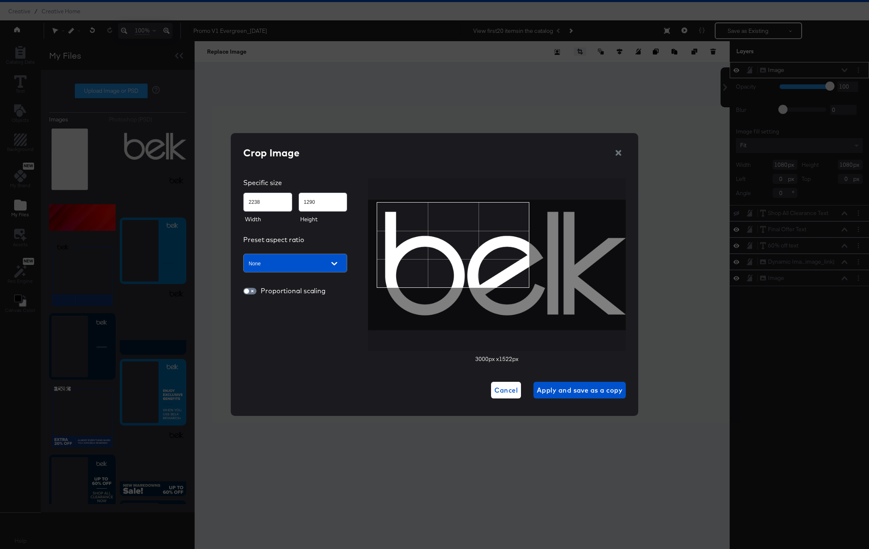
type input "2251"
type input "1296"
type input "2260"
type input "1302"
type input "2270"
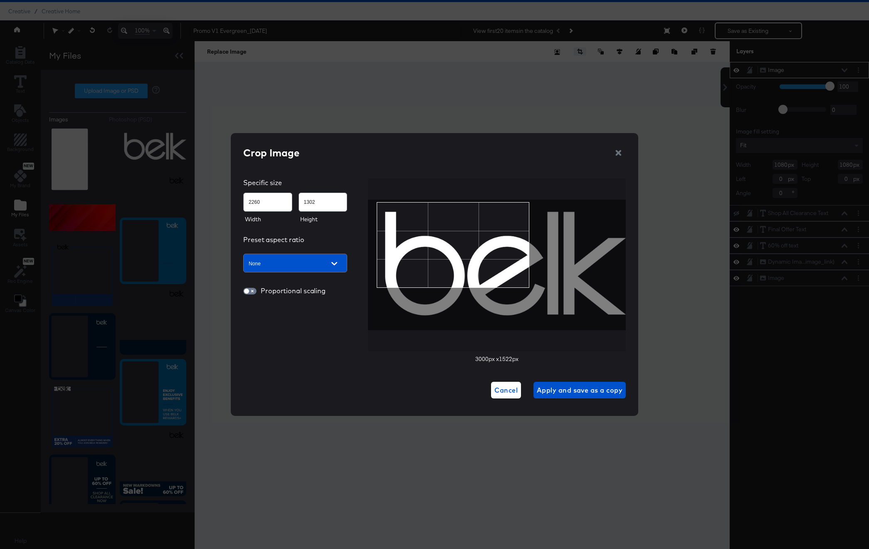
type input "1309"
type input "2286"
type input "1318"
type input "2301"
type input "1326"
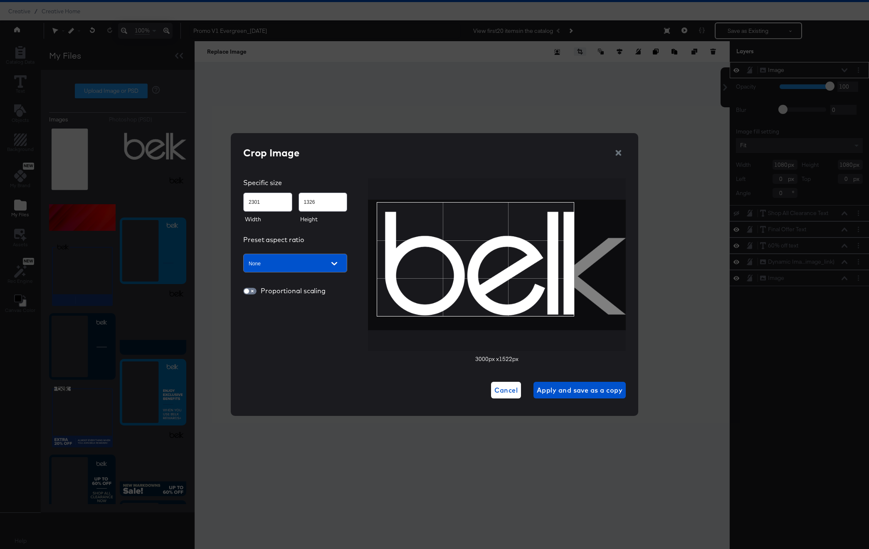
type input "2321"
type input "1335"
type input "2341"
type input "1344"
type input "2361"
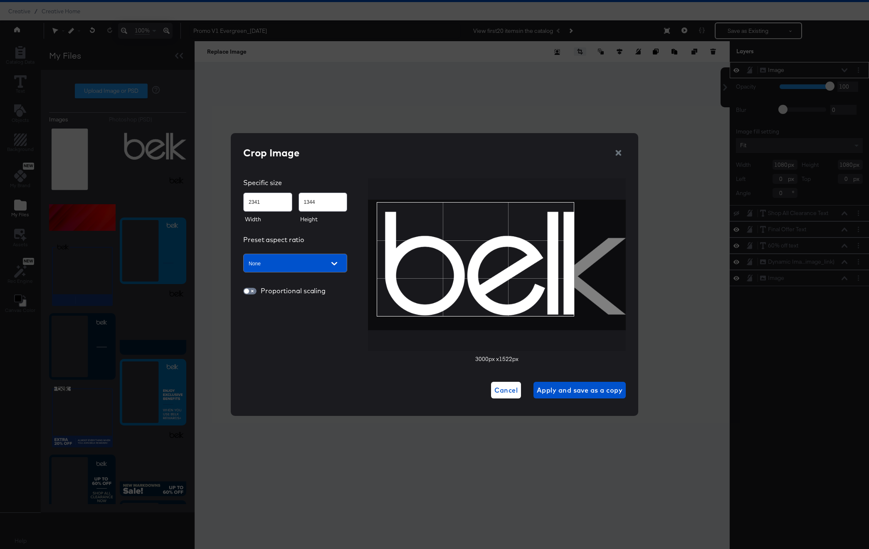
type input "1353"
type input "2384"
type input "1361"
type input "2407"
type input "1367"
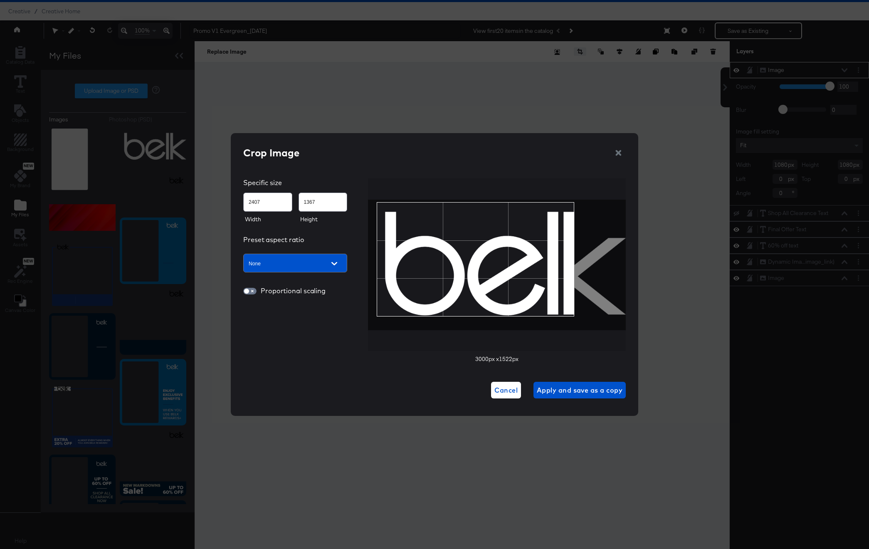
type input "2429"
type input "1372"
type input "2452"
type input "1378"
type input "2463"
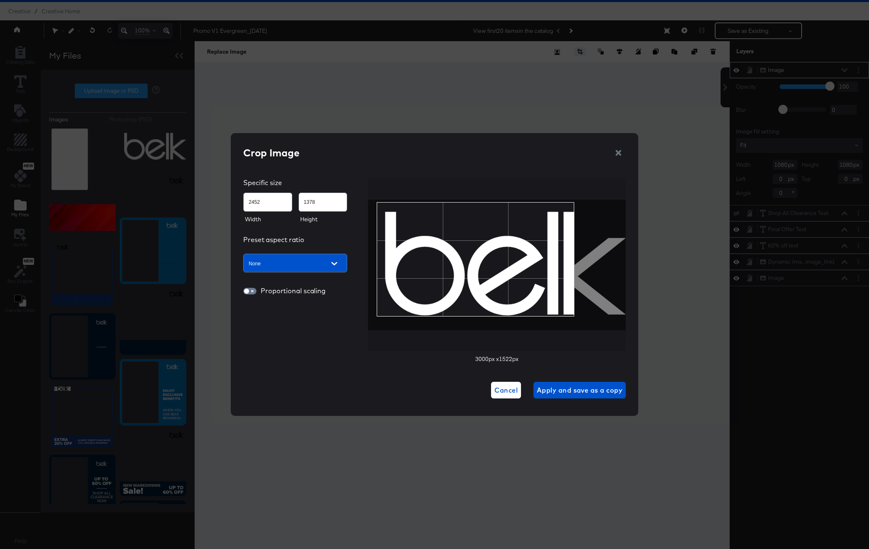
type input "1381"
type input "2475"
type input "1385"
type input "2484"
type input "1388"
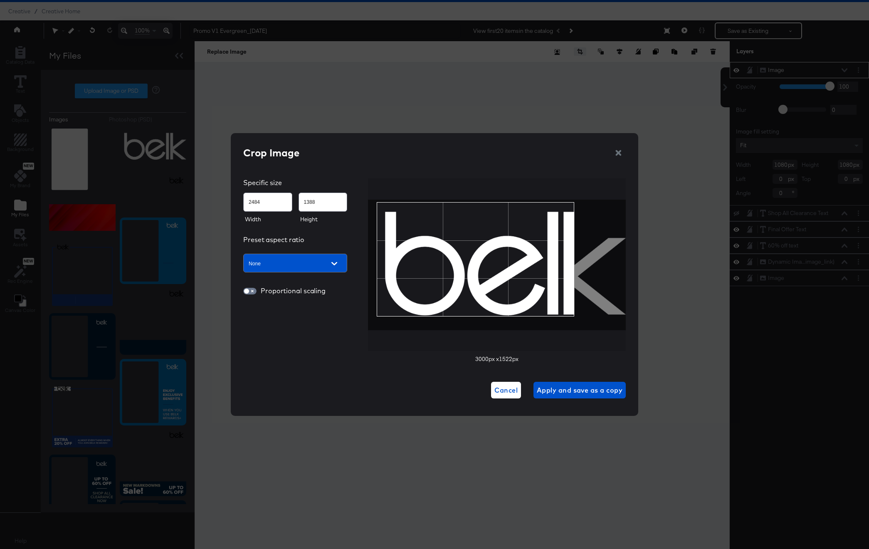
type input "2492"
type input "1390"
type input "2501"
type input "1393"
type input "2548"
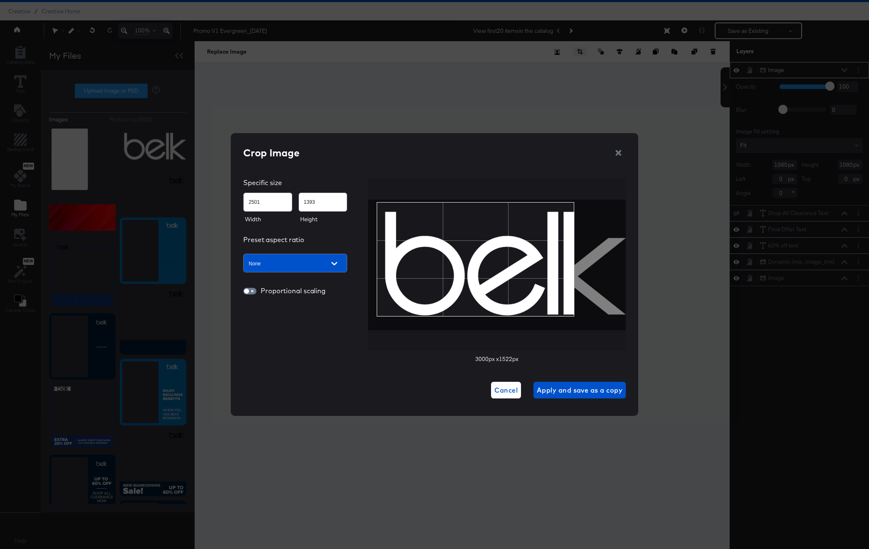
type input "1404"
type input "2590"
type input "1413"
type input "2628"
type input "1422"
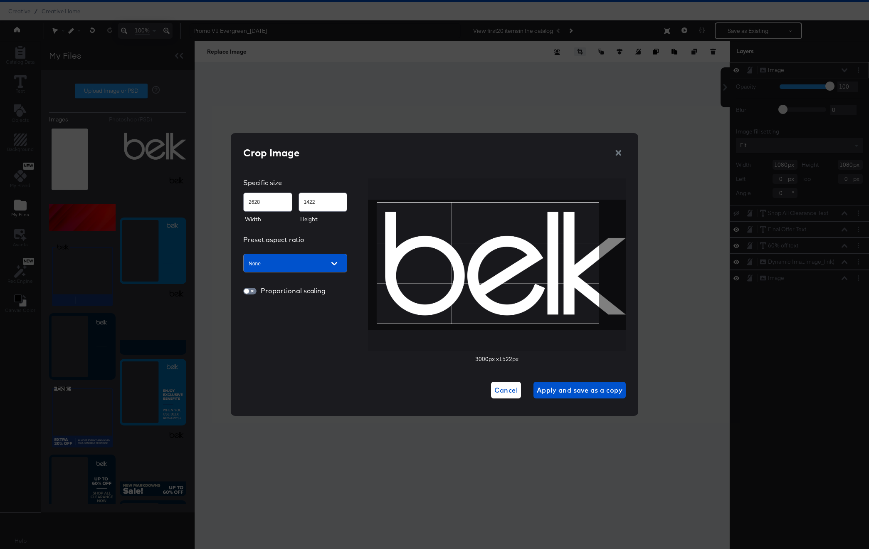
type input "2669"
type input "1430"
type input "2707"
type input "1437"
type input "2745"
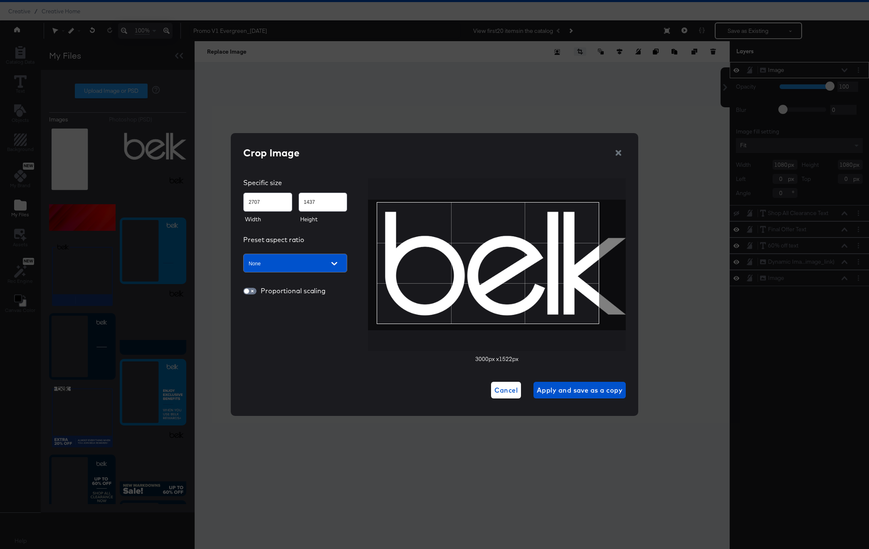
type input "1444"
type input "2758"
type input "1446"
type input "2764"
type input "1447"
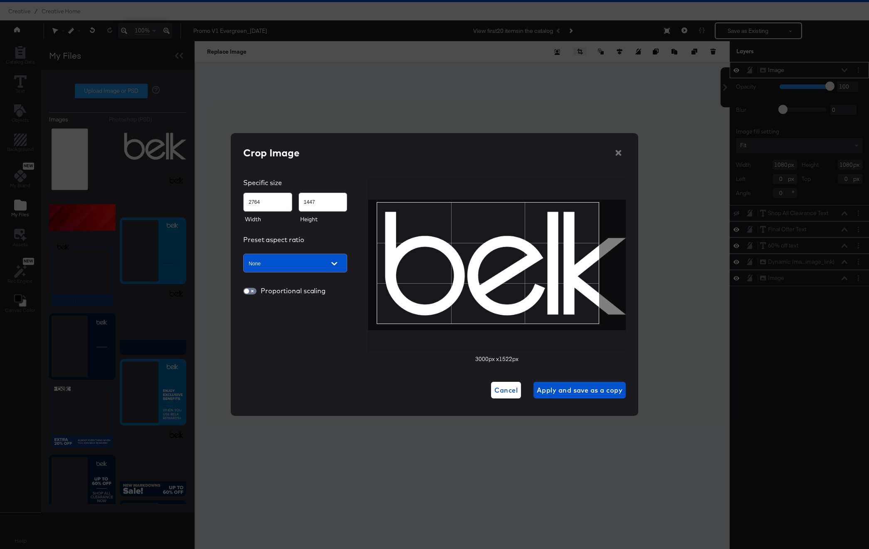
type input "2767"
type input "1448"
type input "2774"
type input "1449"
type input "2790"
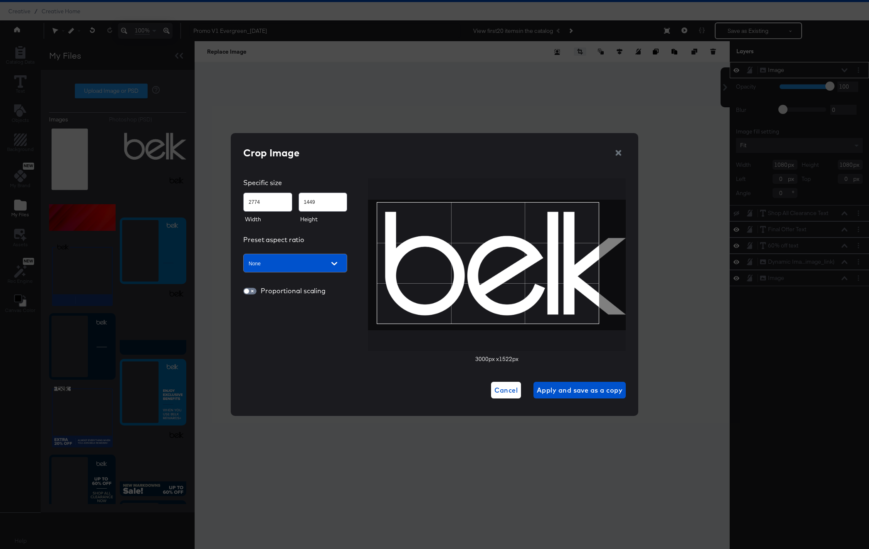
type input "1454"
type input "2803"
type input "1458"
type input "2823"
type input "1464"
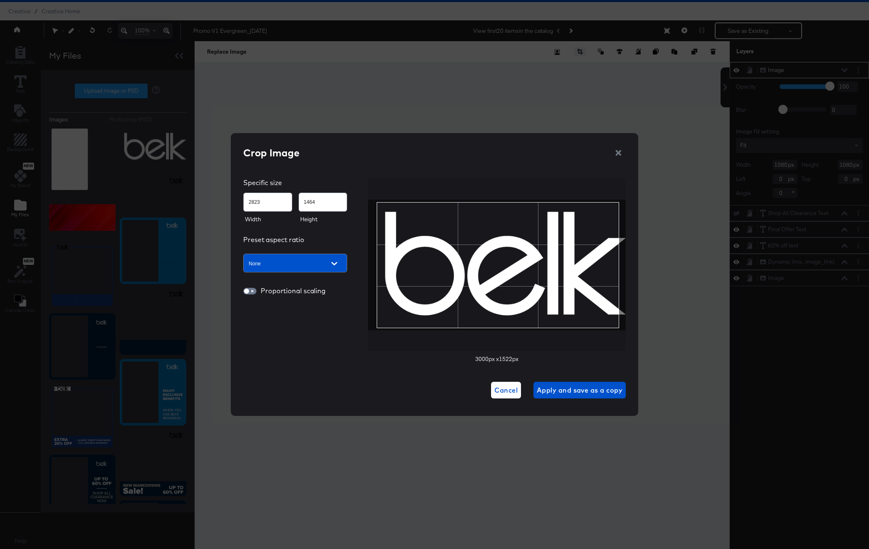
type input "2845"
type input "1470"
type input "2856"
type input "1474"
type input "2862"
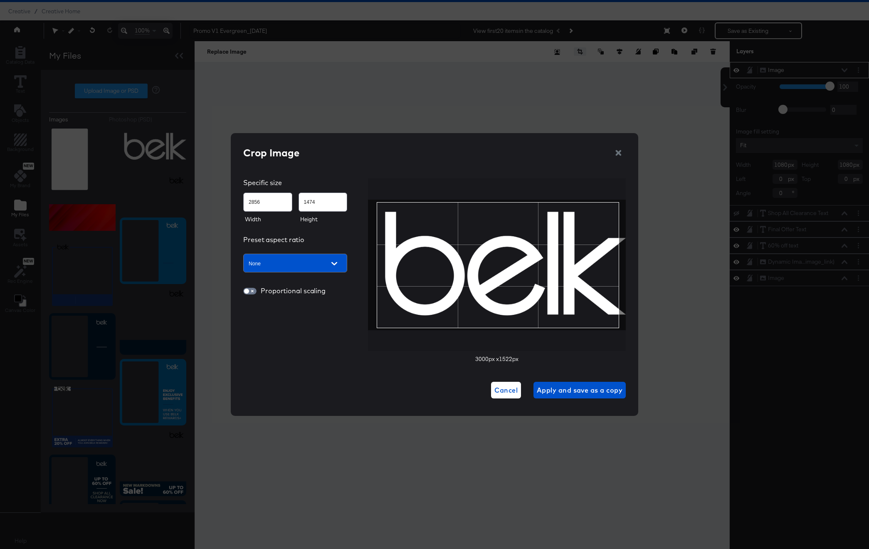
type input "1476"
type input "2866"
type input "1478"
type input "2877"
type input "1483"
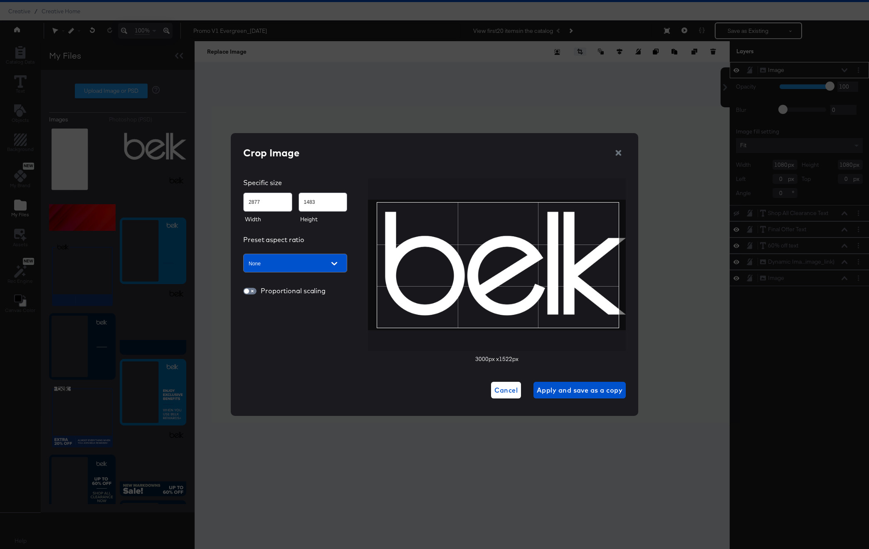
type input "2886"
type input "1486"
type input "2899"
click at [631, 332] on div "Crop Image Specific size 2899 1486 Width Height Preset aspect ratio None Propor…" at bounding box center [435, 274] width 408 height 283
click at [570, 393] on span "Apply and save as a copy" at bounding box center [580, 390] width 86 height 12
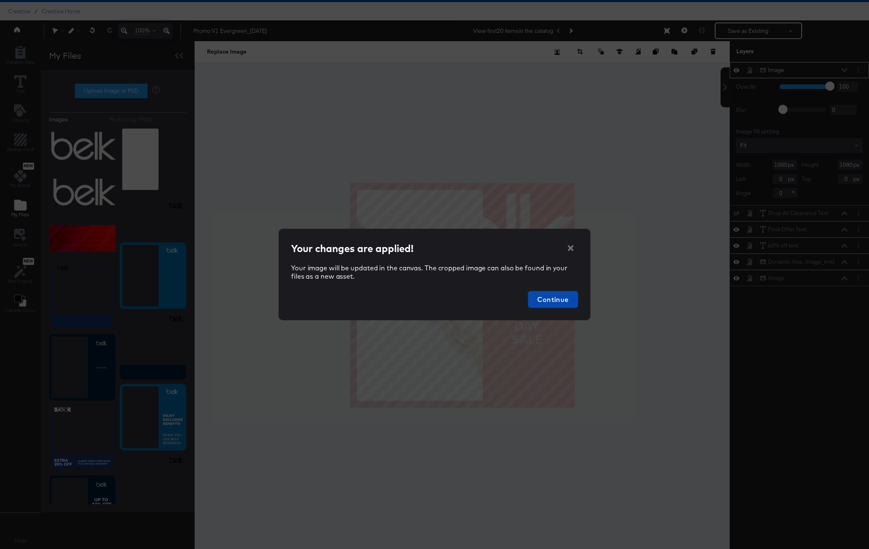
click at [561, 297] on span "Continue" at bounding box center [553, 300] width 43 height 12
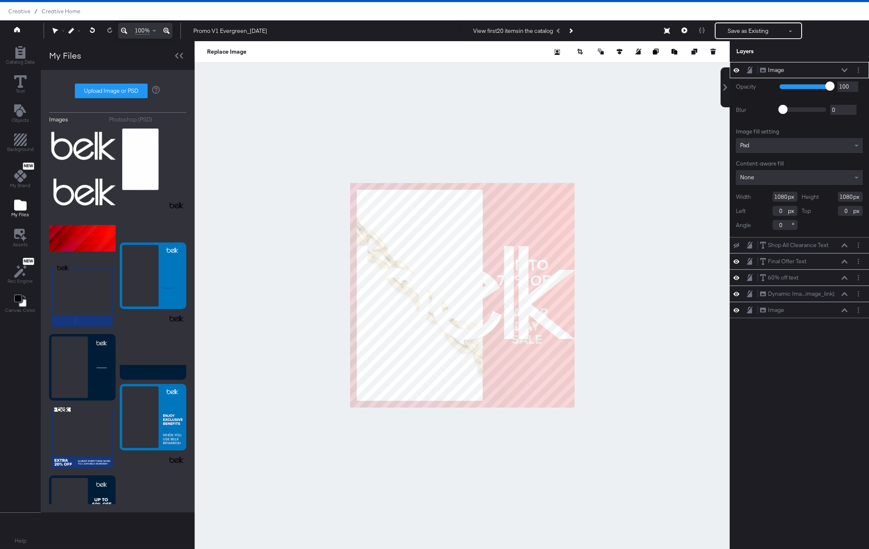
type input "458"
type input "477"
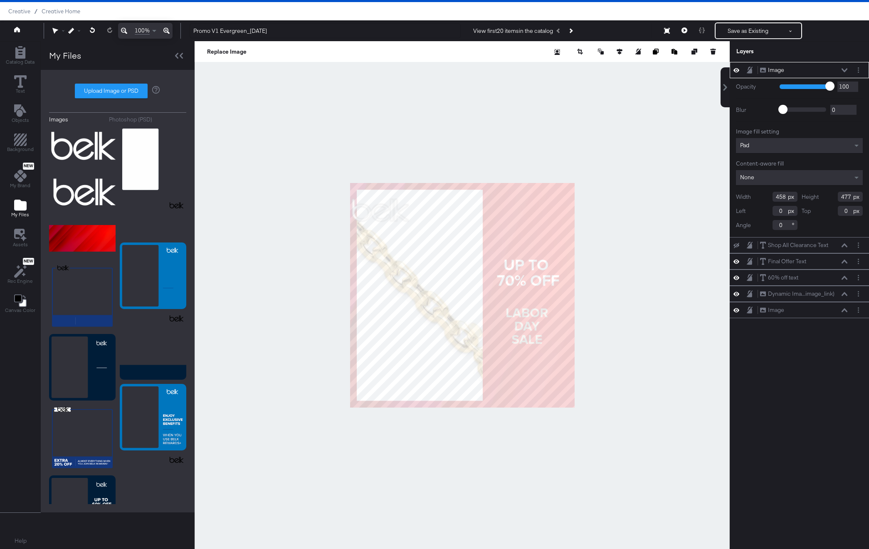
type input "284"
type input "267"
type input "711"
type input "32"
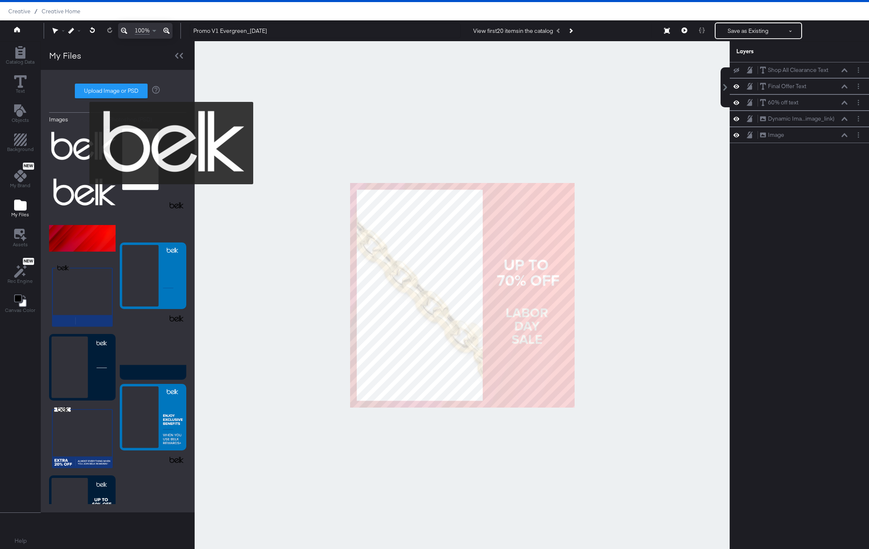
click at [84, 143] on img at bounding box center [82, 147] width 67 height 42
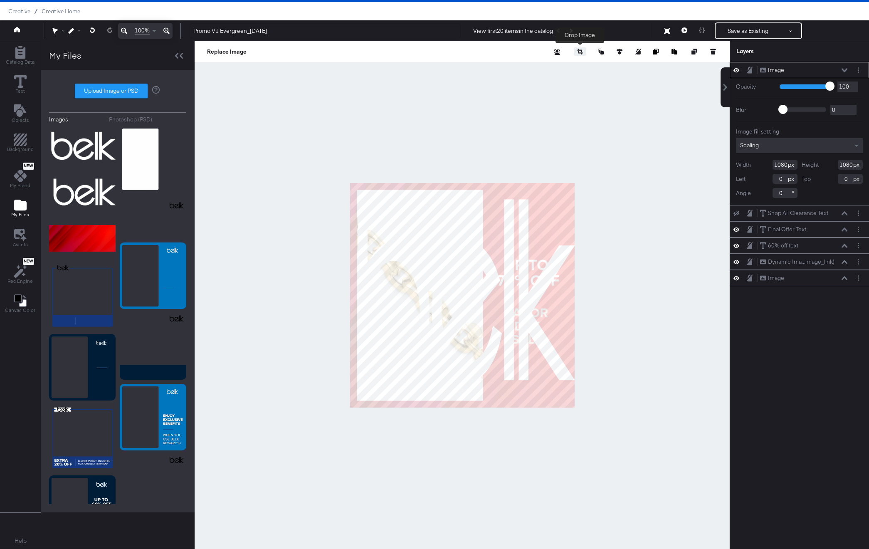
click at [579, 52] on icon "button" at bounding box center [580, 52] width 6 height 6
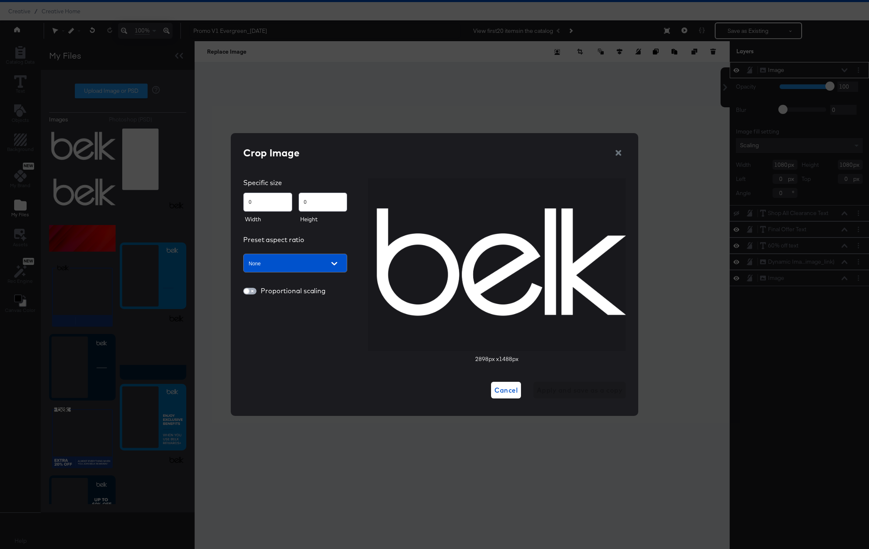
click at [251, 292] on input "checkbox" at bounding box center [247, 293] width 20 height 7
checkbox input "true"
drag, startPoint x: 366, startPoint y: 201, endPoint x: 410, endPoint y: 227, distance: 50.5
click at [410, 227] on div "Specific size 0 0 Width Height Preset aspect ratio None Proportional scaling 28…" at bounding box center [434, 270] width 383 height 185
type input "232"
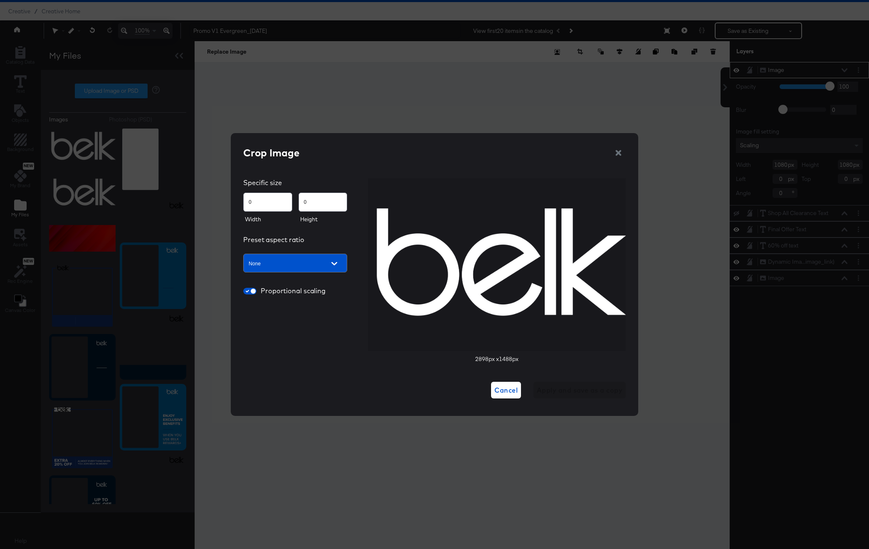
type input "119"
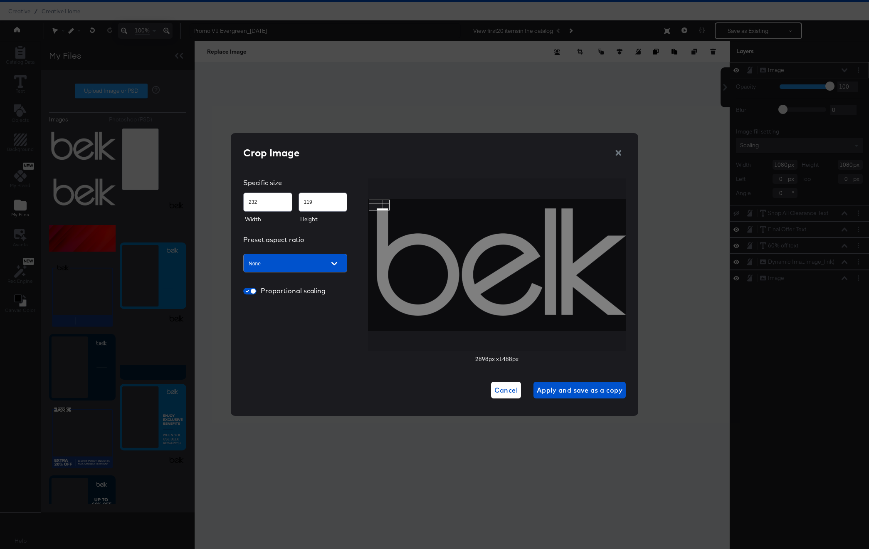
type input "260"
type input "143"
type input "490"
type input "255"
type input "753"
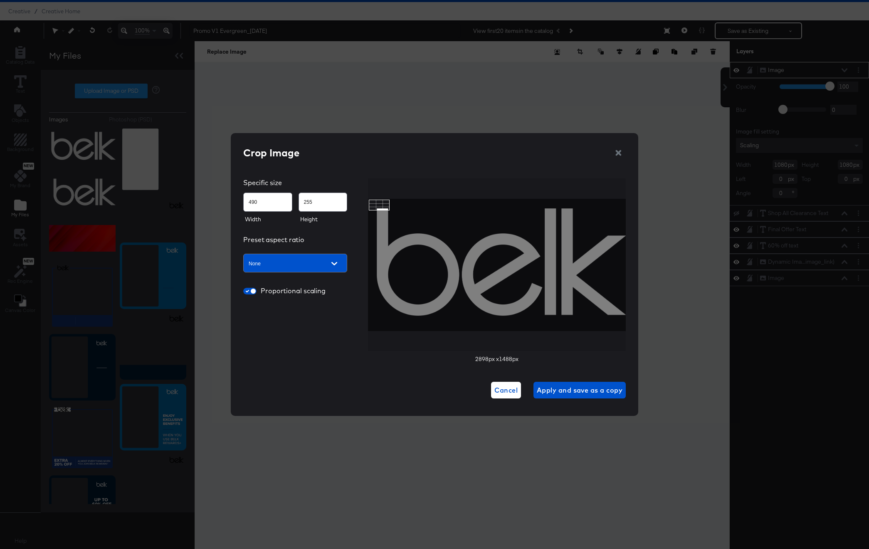
type input "387"
type input "1073"
type input "557"
type input "1417"
type input "737"
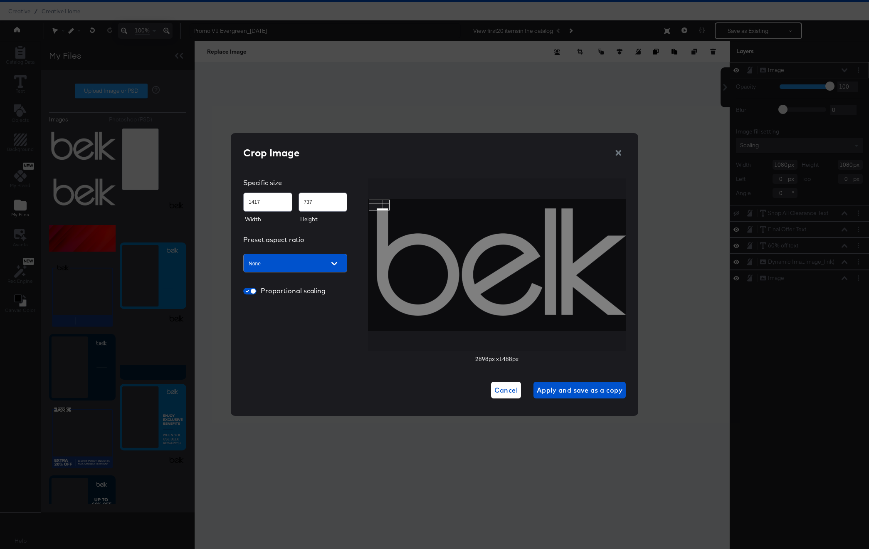
type input "1761"
type input "917"
type input "1906"
type input "991"
type input "2017"
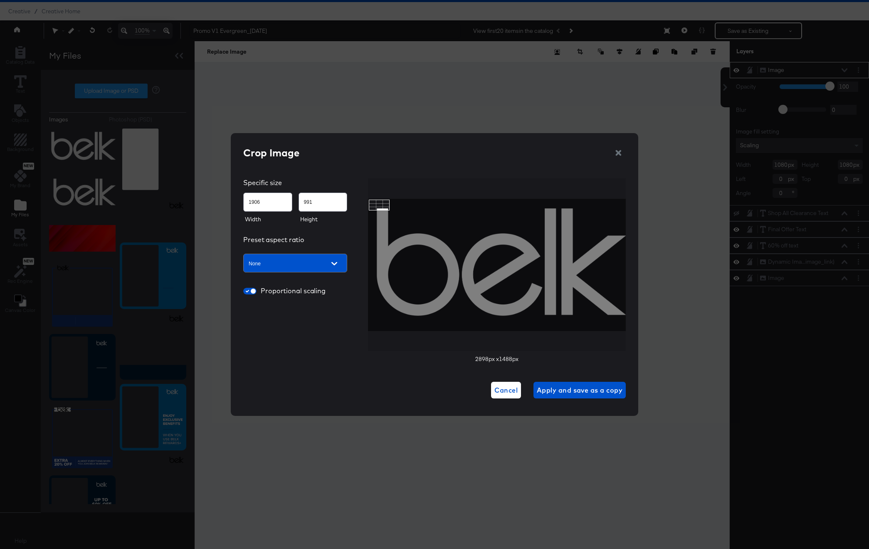
type input "1047"
type input "2091"
type input "1085"
type input "2149"
type input "1119"
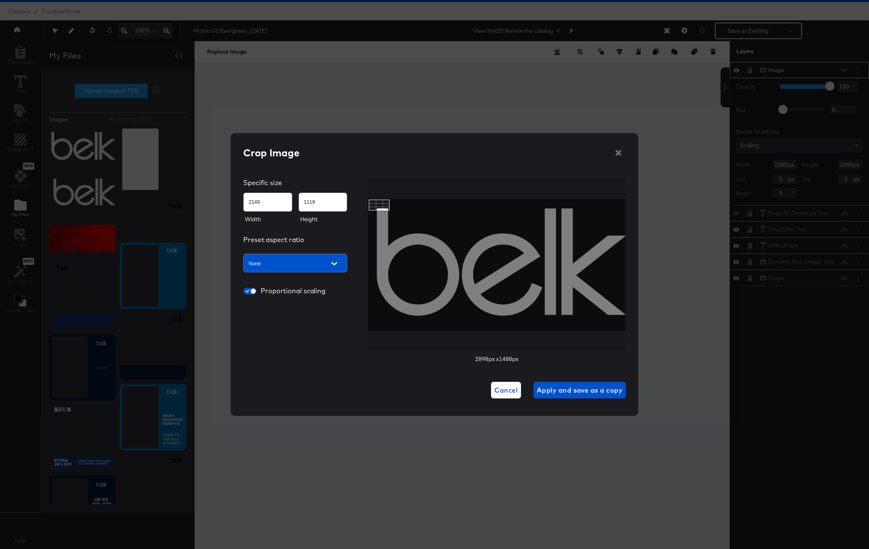
type input "2180"
type input "1139"
type input "2210"
type input "1158"
type input "2235"
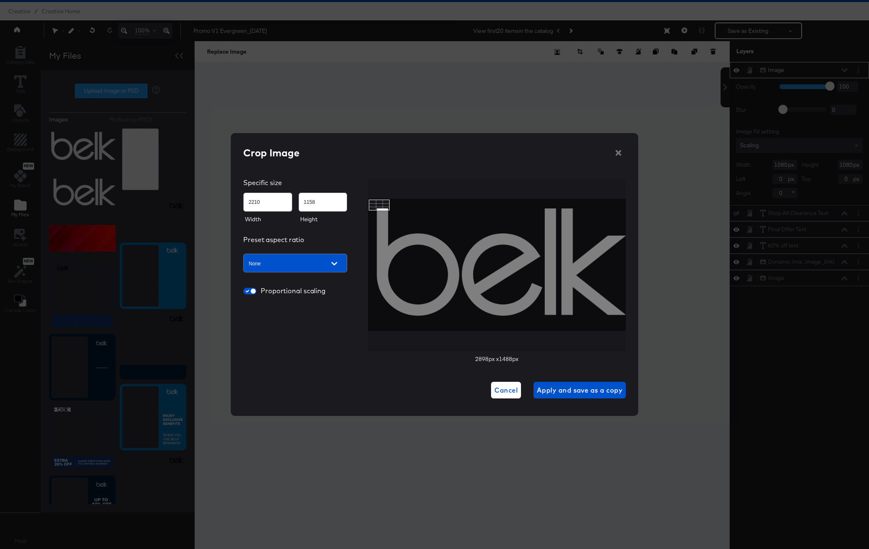
type input "1174"
type input "2256"
type input "1186"
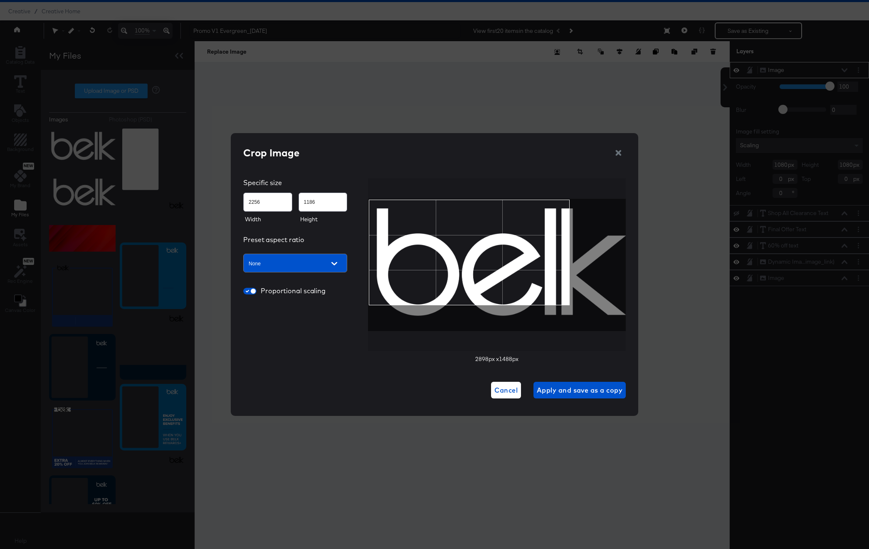
type input "2265"
type input "1192"
type input "2280"
type input "1200"
type input "2310"
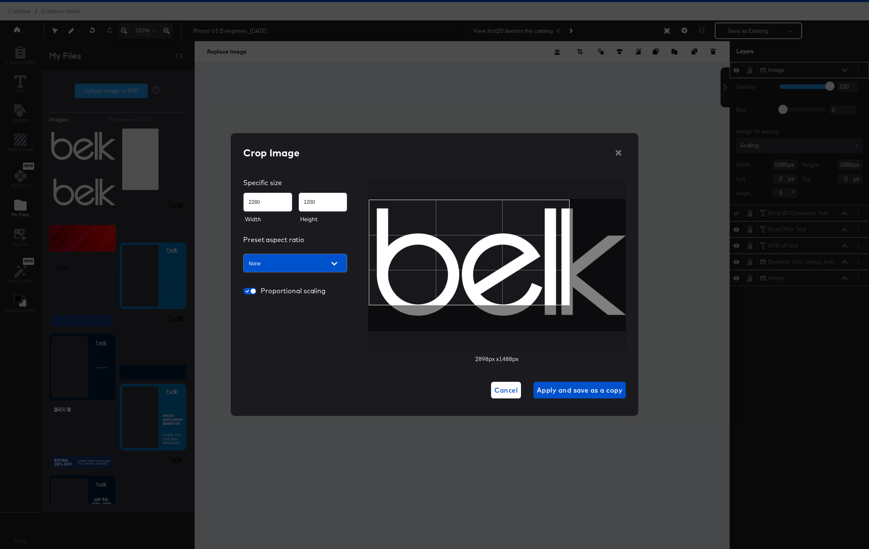
type input "1216"
type input "2339"
type input "1232"
type input "2375"
type input "1251"
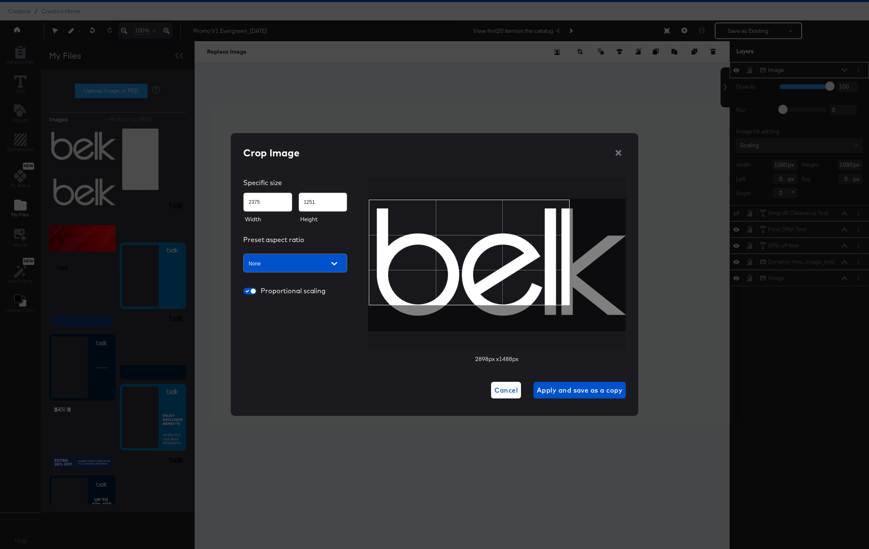
type input "2428"
type input "1278"
type input "2496"
type input "1312"
type input "2586"
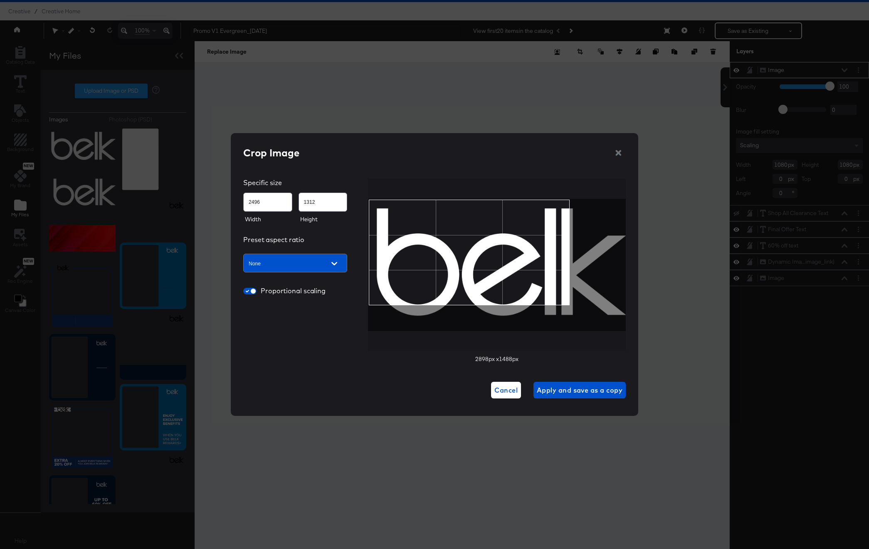
type input "1355"
type input "2630"
type input "1374"
type input "2658"
type input "1386"
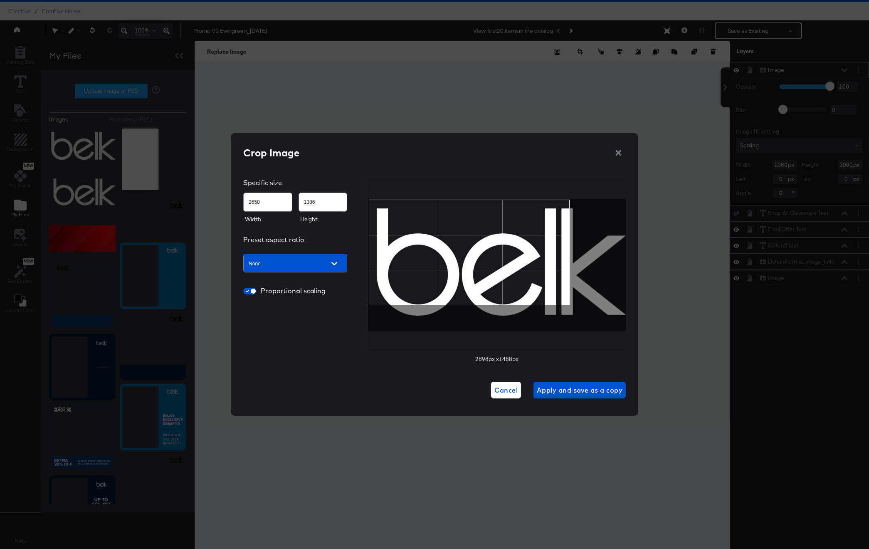
type input "2689"
type input "1396"
type input "2738"
type input "1409"
type input "2742"
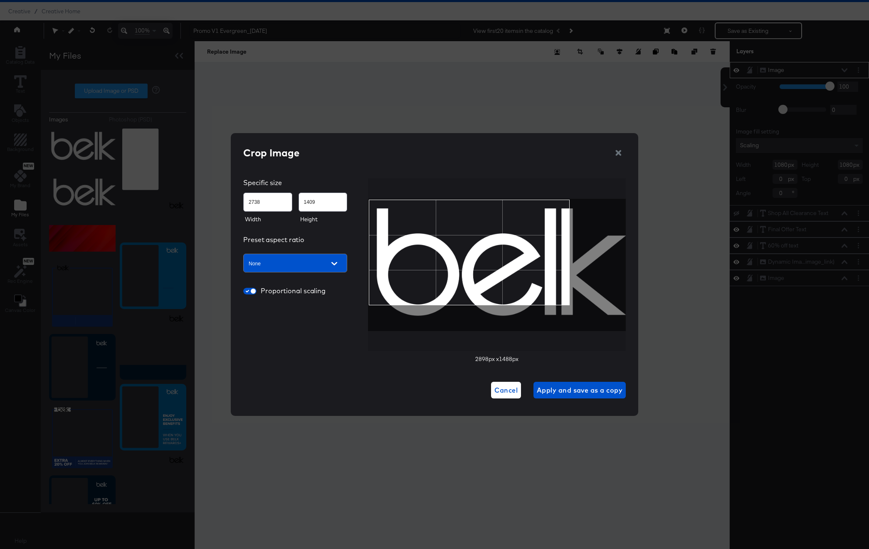
type input "1410"
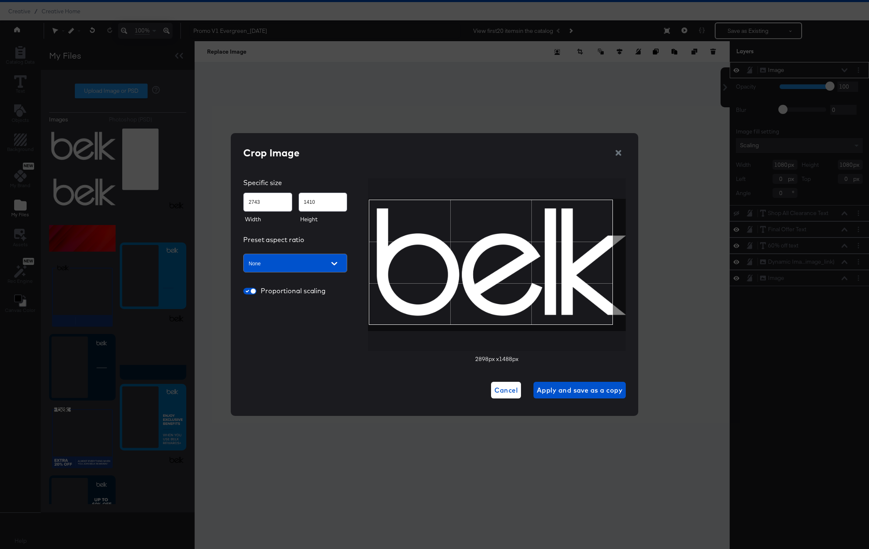
type input "2749"
type input "1411"
type input "2774"
type input "1418"
type input "2799"
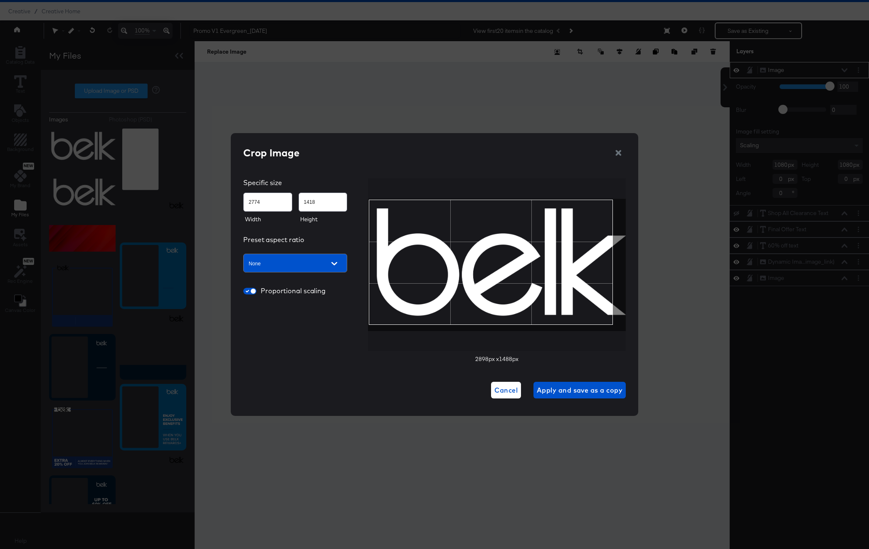
type input "1424"
type input "2829"
type input "1435"
type input "2859"
type input "1446"
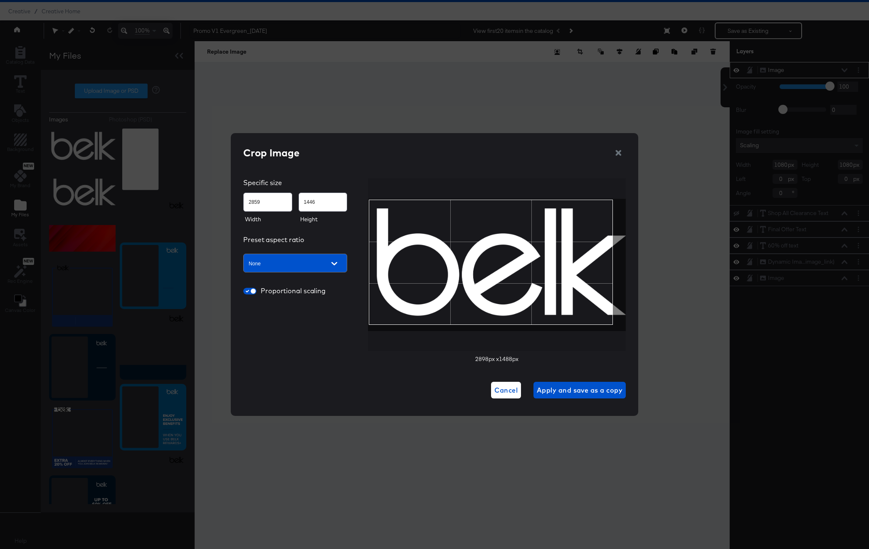
type input "2878"
type input "1455"
type input "2885"
type input "1459"
click at [629, 331] on div "Crop Image Specific size 2888 1476 Width Height Preset aspect ratio None Propor…" at bounding box center [435, 274] width 408 height 283
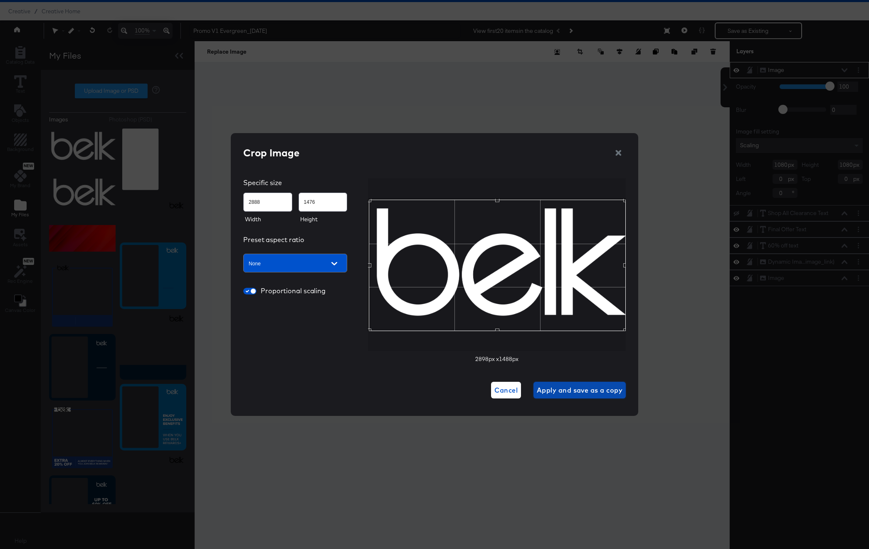
click at [599, 392] on span "Apply and save as a copy" at bounding box center [580, 390] width 86 height 12
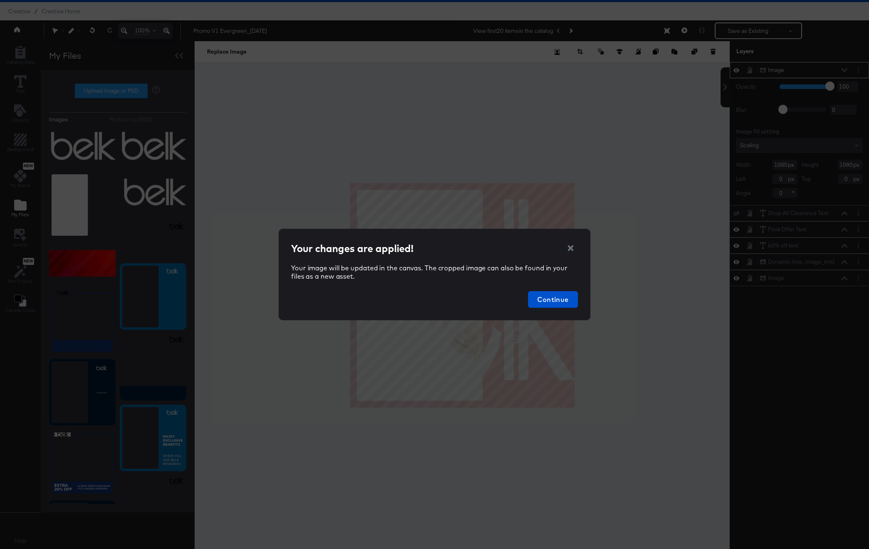
click at [574, 243] on div "Your changes are applied!" at bounding box center [434, 248] width 287 height 14
click at [574, 245] on icon "button" at bounding box center [571, 248] width 8 height 8
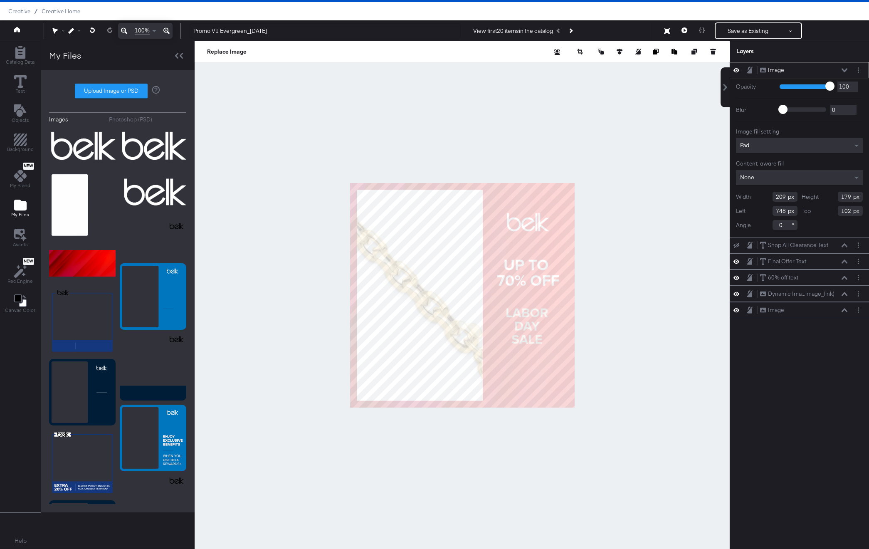
click at [634, 244] on div at bounding box center [462, 295] width 535 height 508
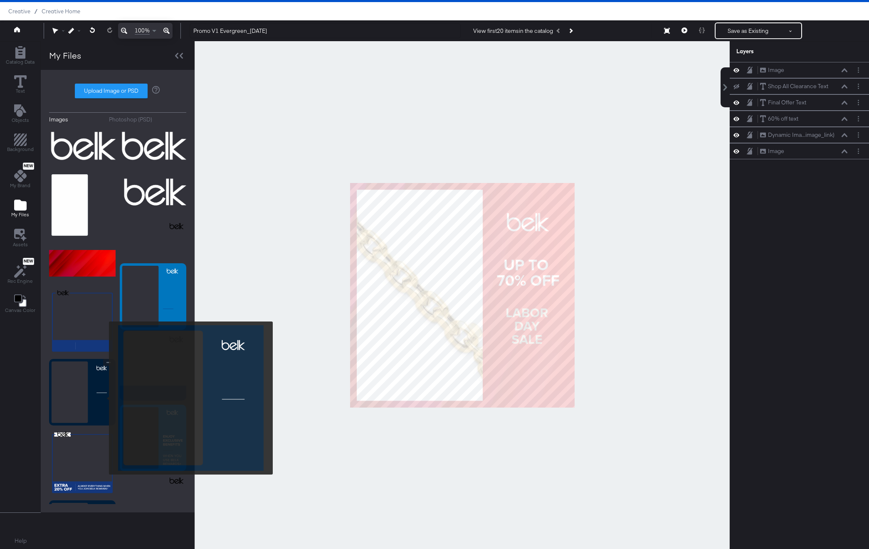
click at [104, 398] on img at bounding box center [82, 392] width 67 height 67
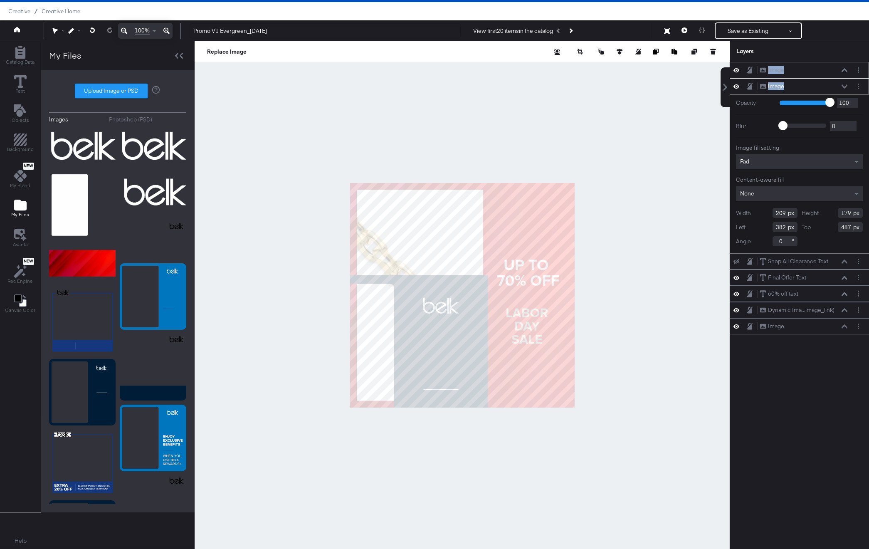
drag, startPoint x: 788, startPoint y: 85, endPoint x: 787, endPoint y: 66, distance: 18.8
click at [787, 66] on div "Image Image Image Image Opacity 1 100 100 Blur 0 2000 0 Image fill setting Pad …" at bounding box center [799, 198] width 139 height 272
click at [845, 85] on icon at bounding box center [845, 86] width 6 height 4
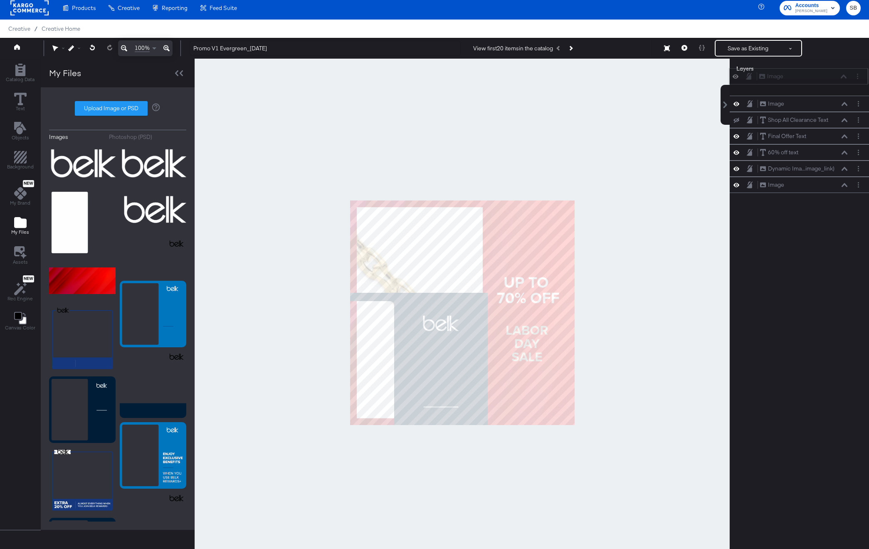
drag, startPoint x: 806, startPoint y: 87, endPoint x: 804, endPoint y: 76, distance: 10.9
click at [804, 76] on div "Image Image" at bounding box center [803, 76] width 88 height 9
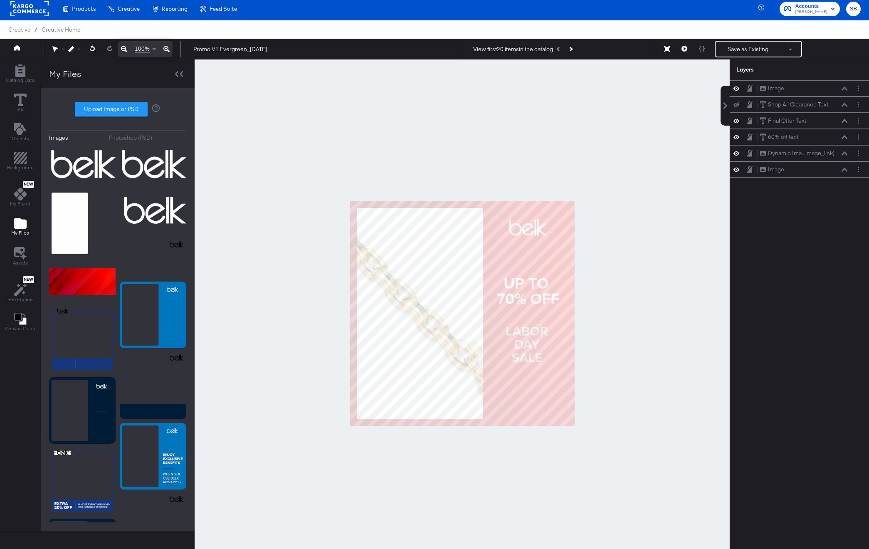
scroll to position [3, 0]
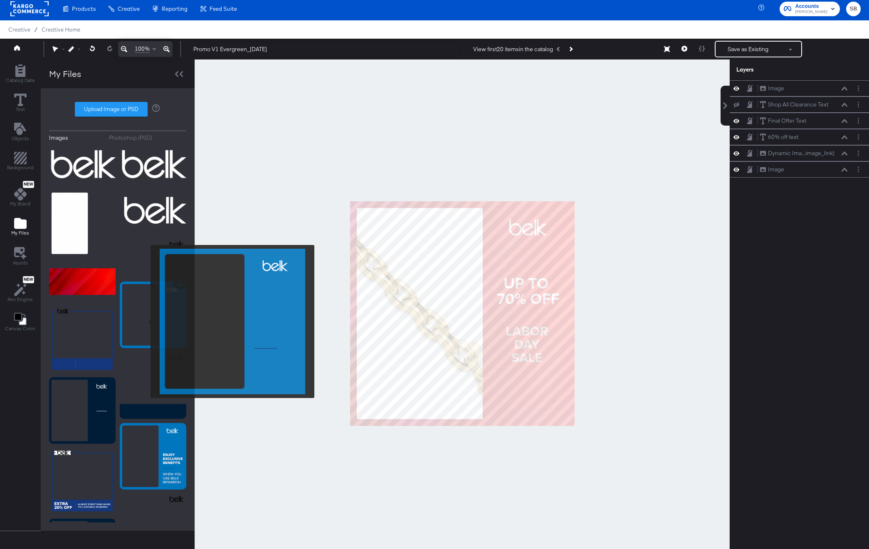
click at [145, 321] on img at bounding box center [153, 315] width 67 height 67
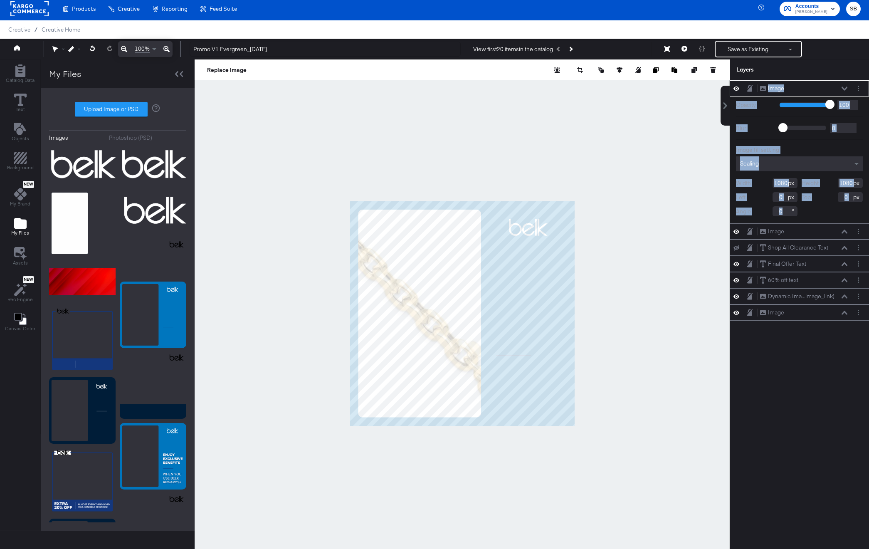
click at [847, 89] on icon at bounding box center [845, 89] width 6 height 4
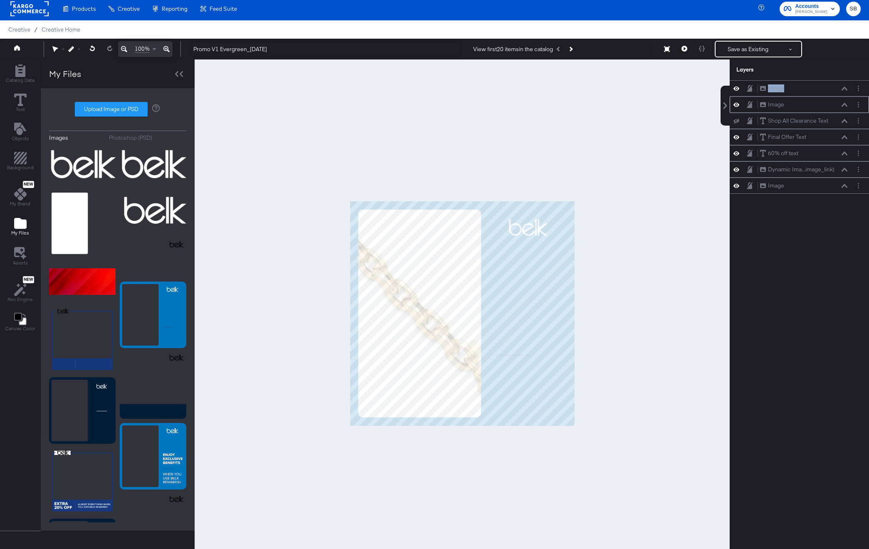
click at [804, 102] on div "Image Image" at bounding box center [804, 104] width 88 height 9
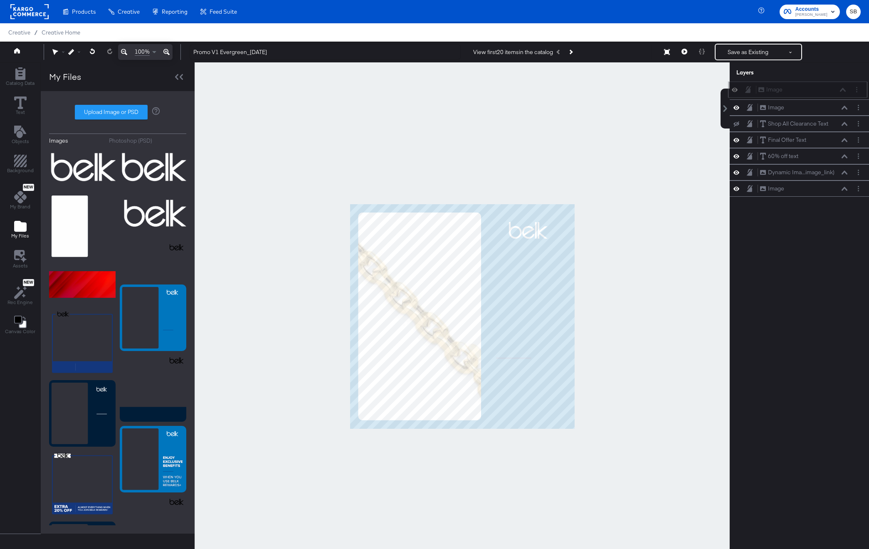
drag, startPoint x: 799, startPoint y: 107, endPoint x: 797, endPoint y: 89, distance: 18.5
click at [797, 89] on div "Image Image" at bounding box center [802, 89] width 88 height 9
click at [558, 186] on div at bounding box center [462, 316] width 535 height 508
click at [739, 90] on icon at bounding box center [737, 91] width 6 height 7
click at [739, 90] on icon at bounding box center [737, 91] width 6 height 5
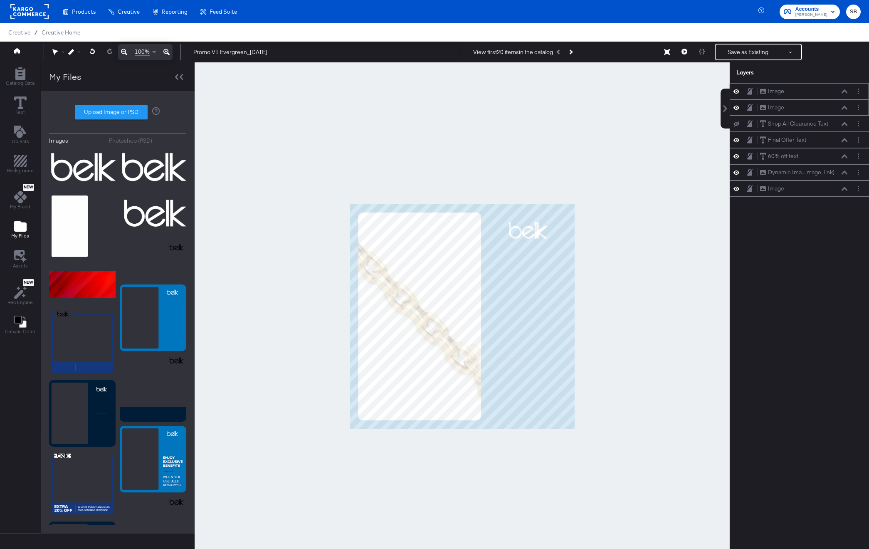
click at [737, 107] on icon at bounding box center [737, 107] width 6 height 7
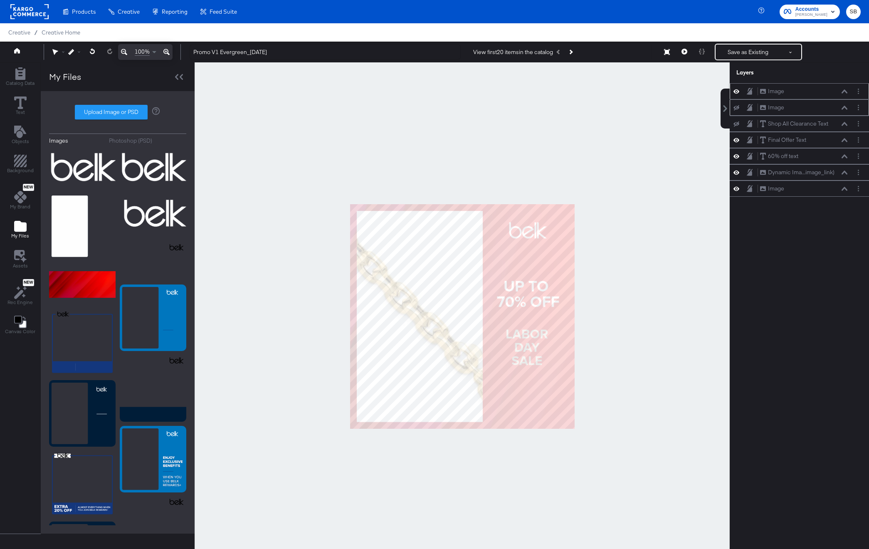
click at [737, 107] on icon at bounding box center [737, 107] width 6 height 5
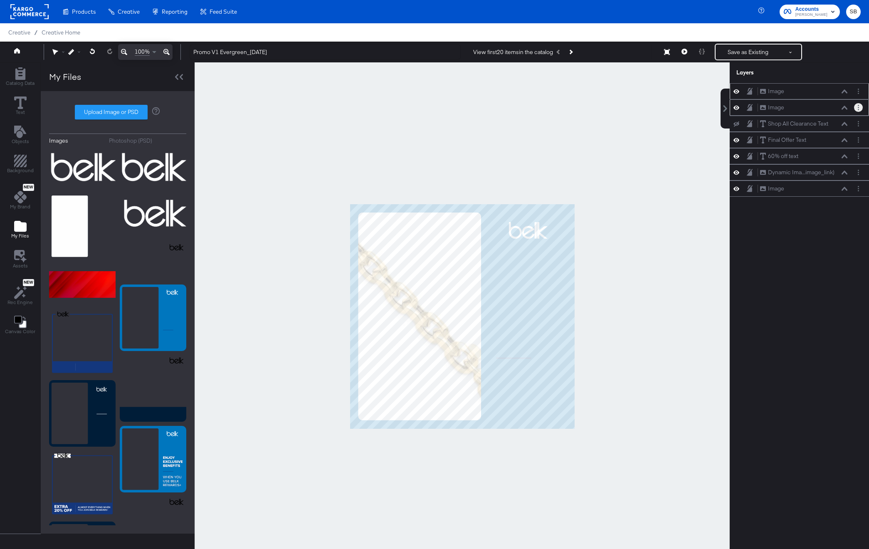
click at [858, 109] on circle "Layer Options" at bounding box center [858, 109] width 1 height 1
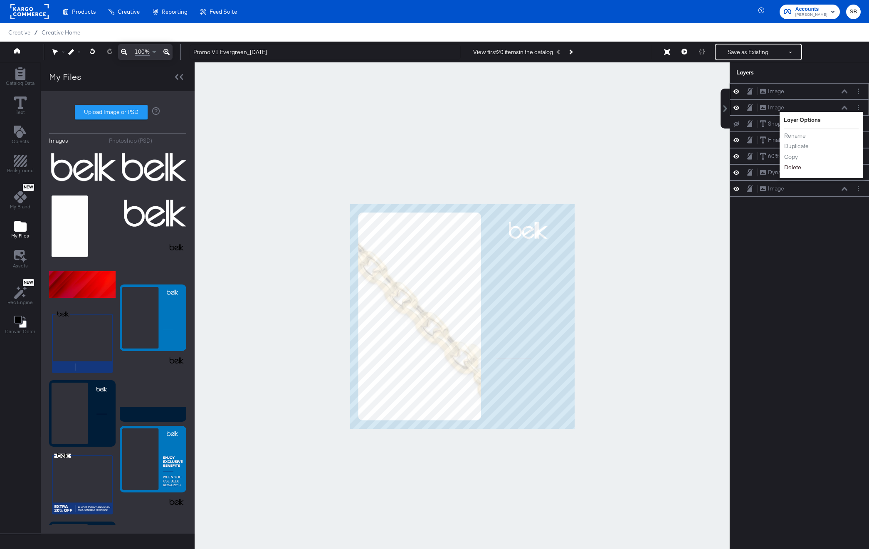
click at [794, 171] on button "Delete" at bounding box center [793, 167] width 18 height 9
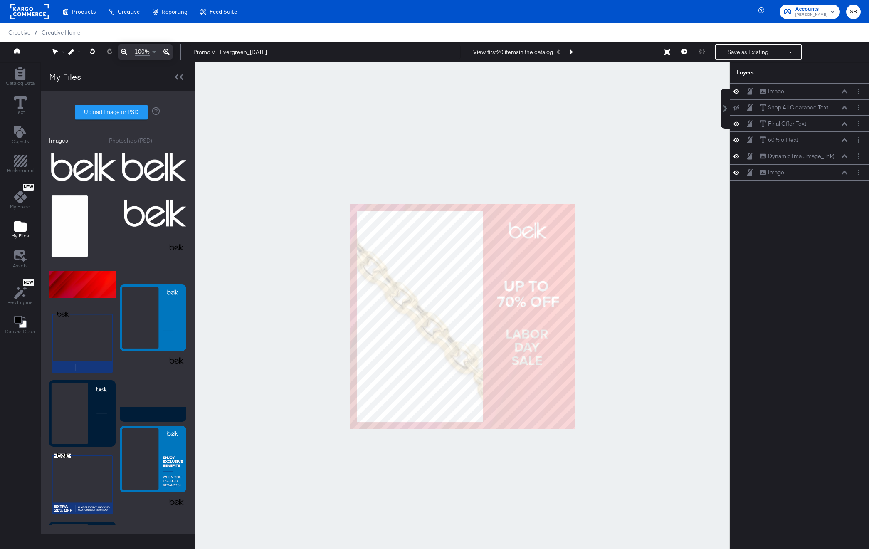
click at [557, 155] on div at bounding box center [462, 316] width 535 height 508
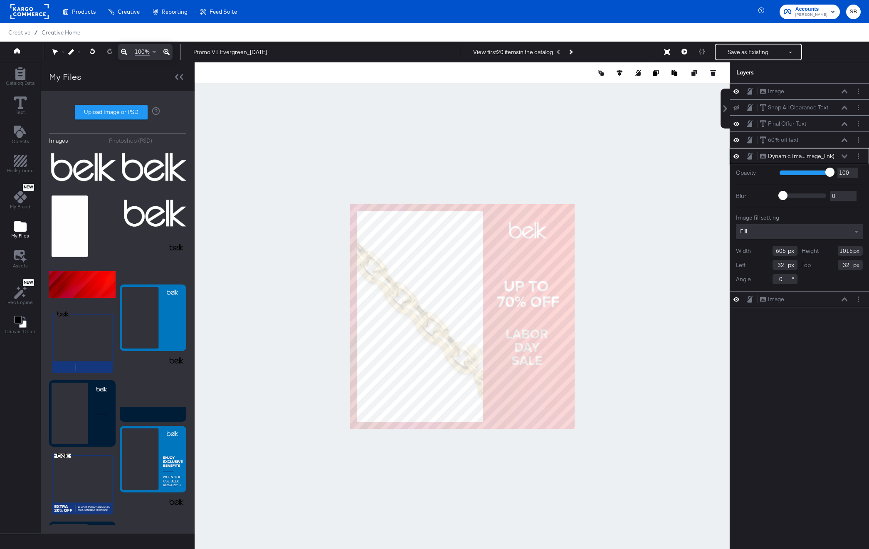
click at [642, 206] on div at bounding box center [462, 316] width 535 height 508
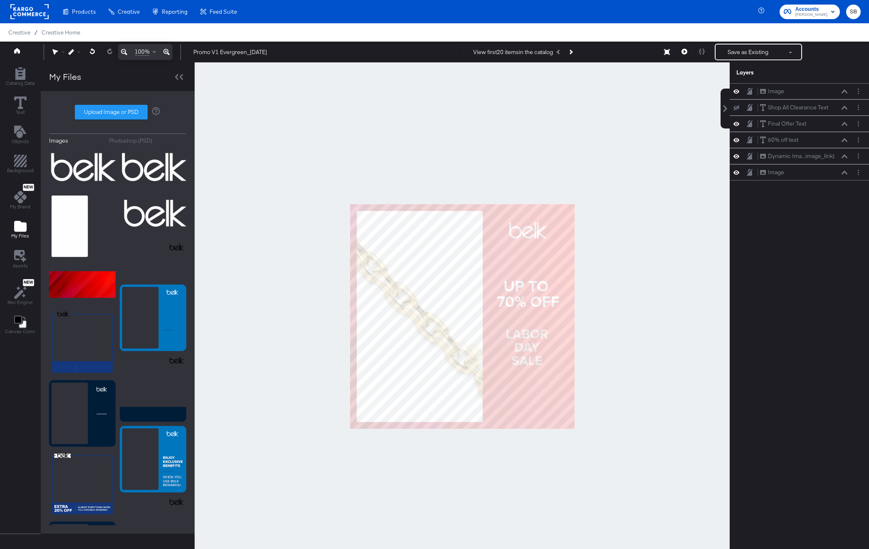
click at [614, 219] on div at bounding box center [462, 316] width 535 height 508
click at [666, 251] on div at bounding box center [462, 316] width 535 height 508
click at [624, 173] on div at bounding box center [462, 316] width 535 height 508
click at [744, 50] on button "Save as Existing" at bounding box center [748, 52] width 65 height 15
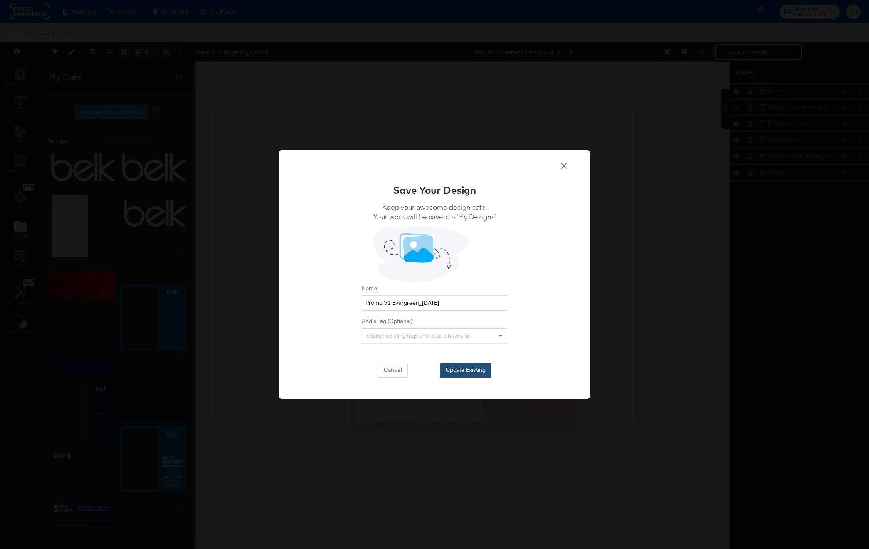
click at [456, 370] on button "Update Existing" at bounding box center [466, 370] width 52 height 15
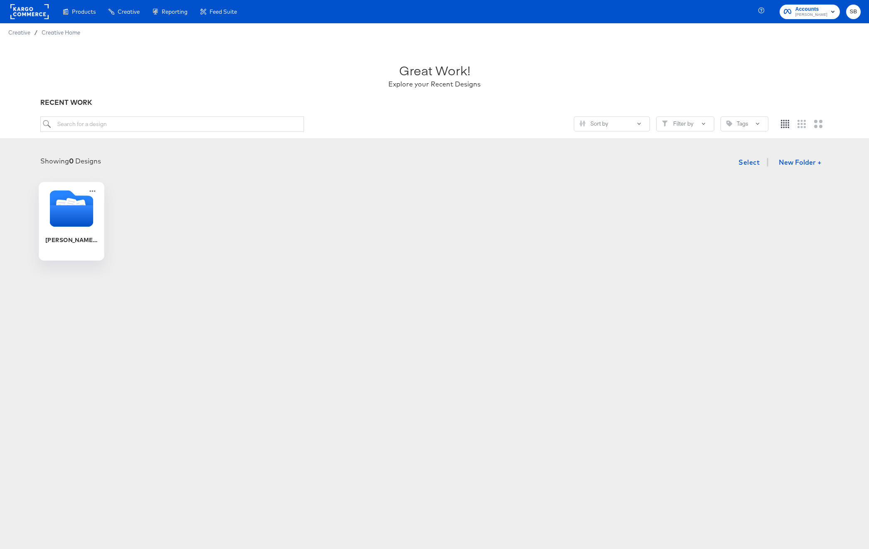
click at [56, 226] on icon "Folder" at bounding box center [72, 216] width 44 height 22
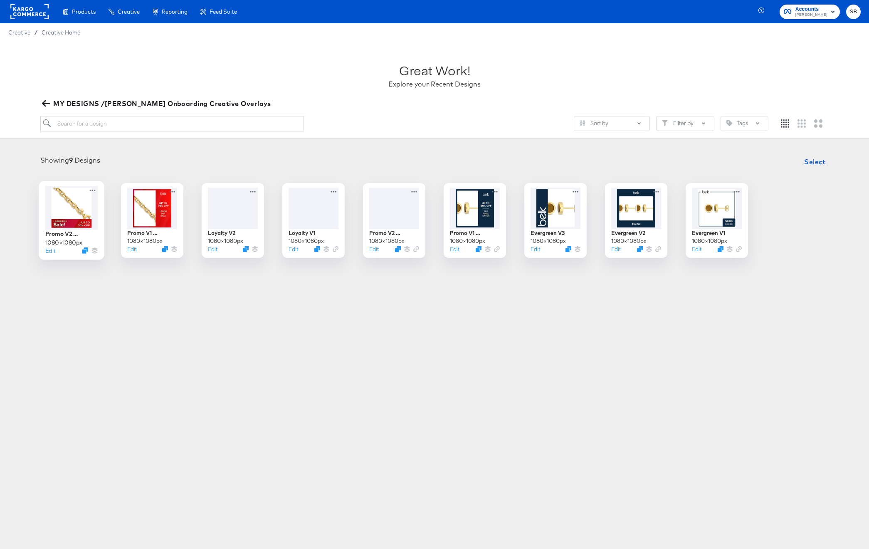
click at [80, 213] on div at bounding box center [71, 208] width 52 height 44
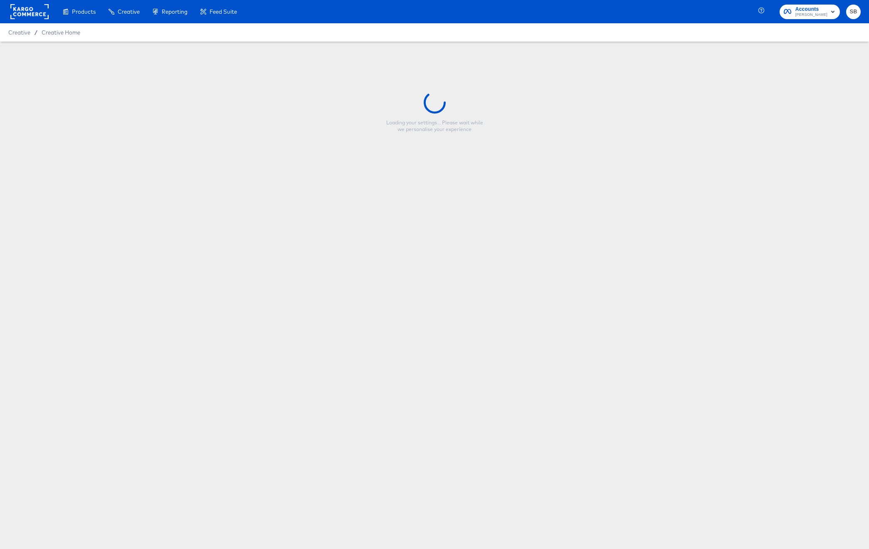
type input "Promo V2 Evergreen_[DATE]"
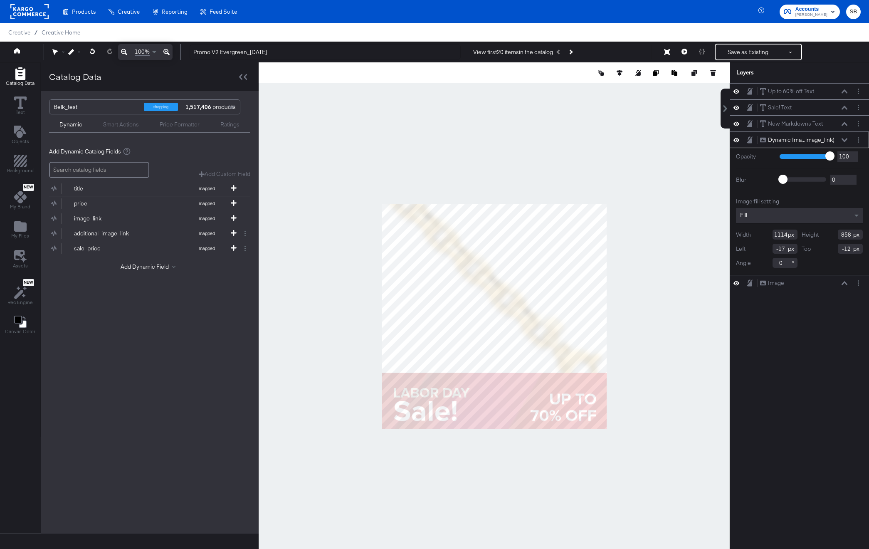
type input "823"
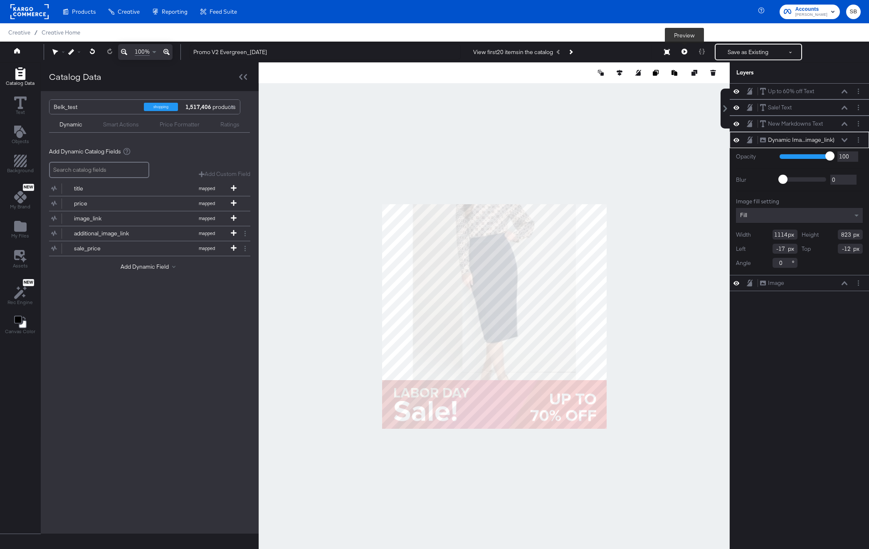
click at [684, 52] on icon at bounding box center [685, 52] width 6 height 6
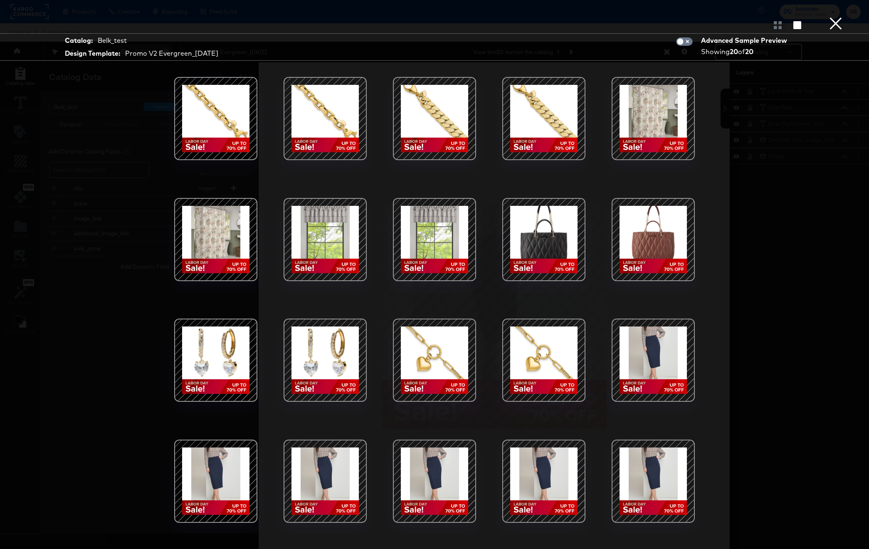
click at [839, 17] on button "×" at bounding box center [836, 8] width 17 height 17
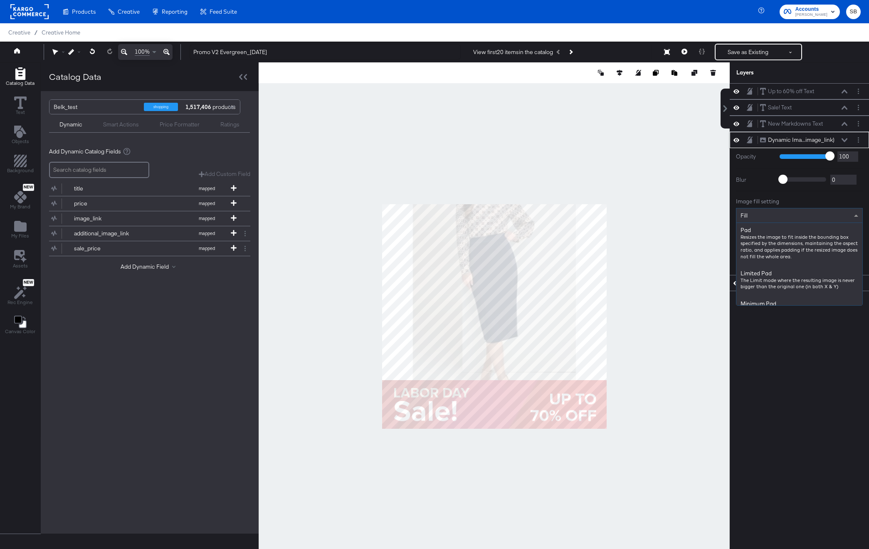
click at [761, 215] on div "Fill" at bounding box center [800, 215] width 126 height 14
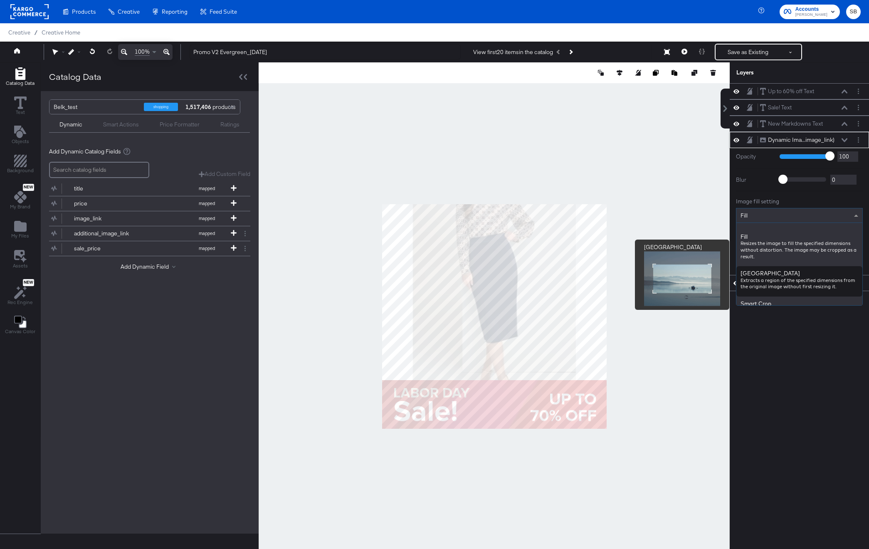
type input "858"
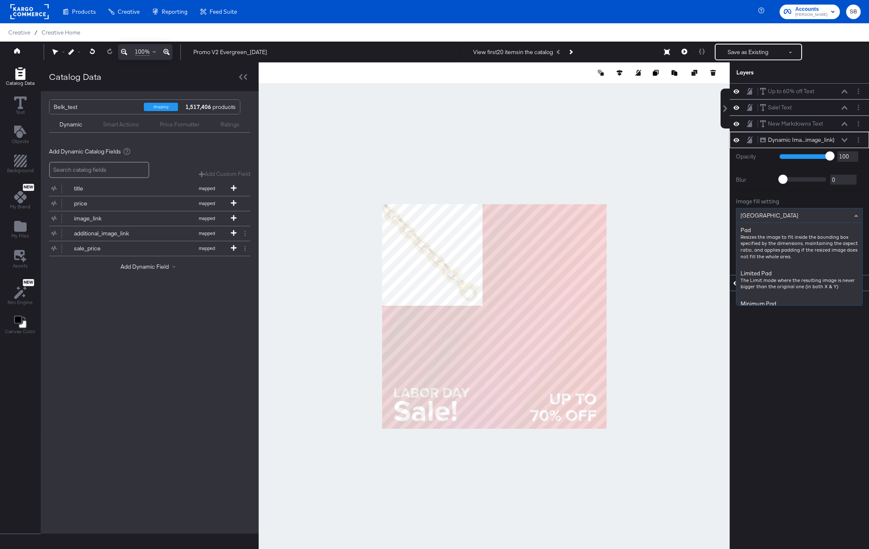
click at [765, 215] on span "[GEOGRAPHIC_DATA]" at bounding box center [770, 215] width 58 height 7
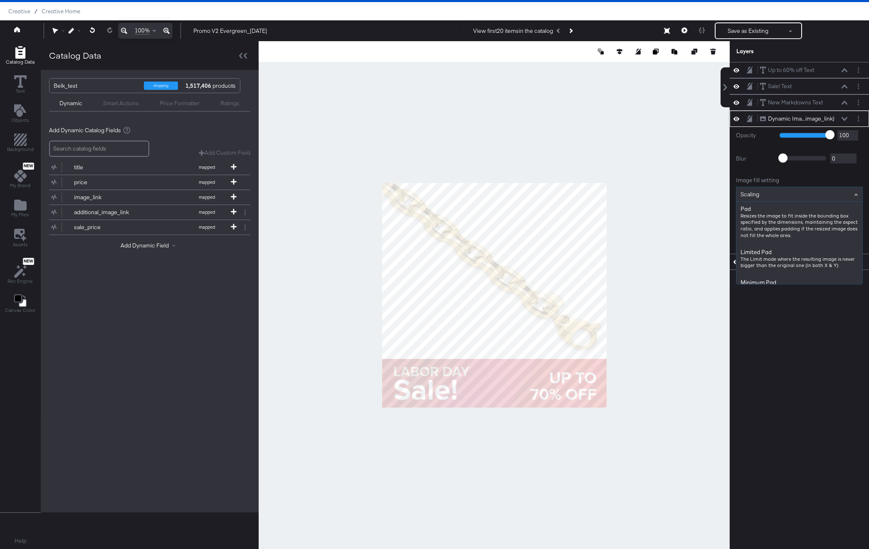
click at [770, 193] on div "Scaling" at bounding box center [800, 194] width 126 height 14
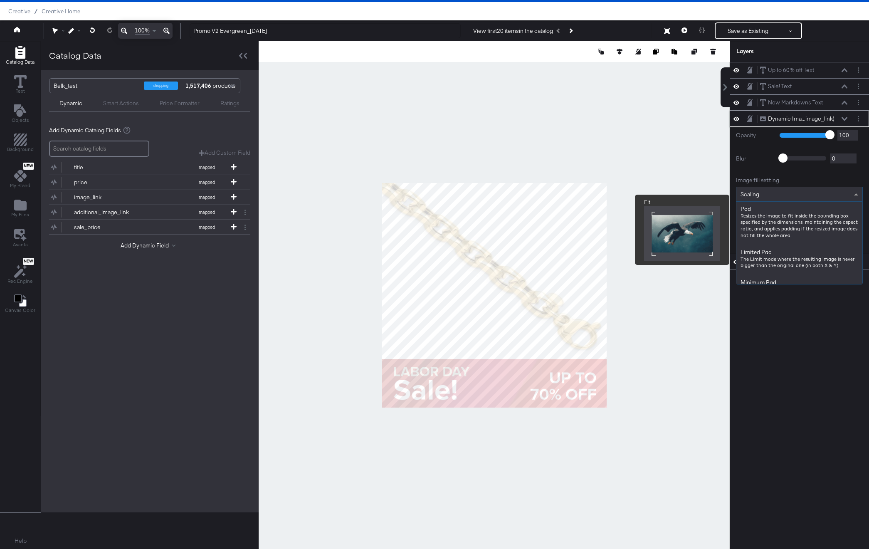
scroll to position [21, 0]
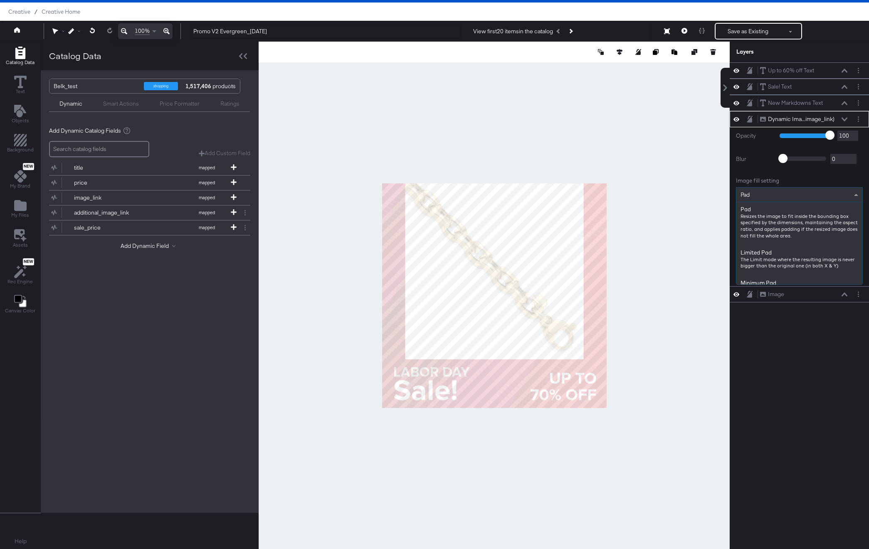
click at [757, 194] on div "Pad" at bounding box center [800, 195] width 126 height 14
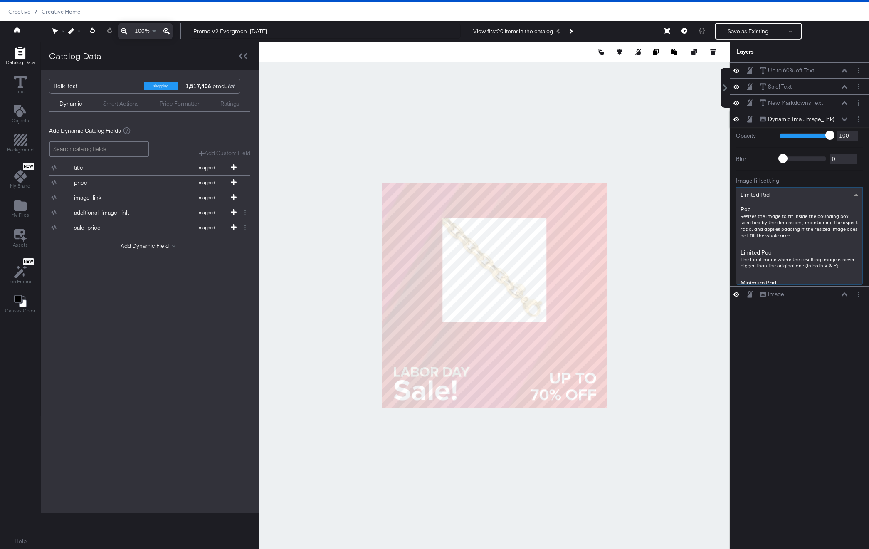
click at [773, 194] on div "Limited Pad" at bounding box center [800, 195] width 126 height 14
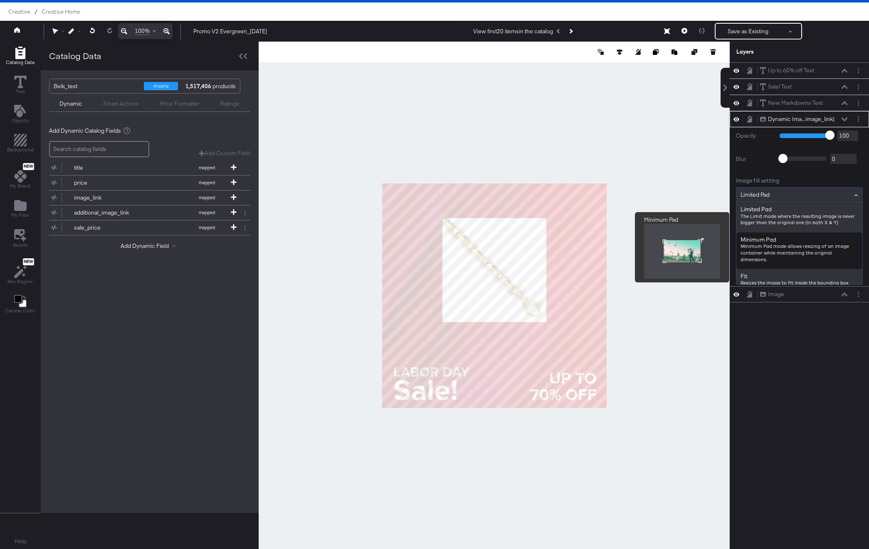
scroll to position [86, 0]
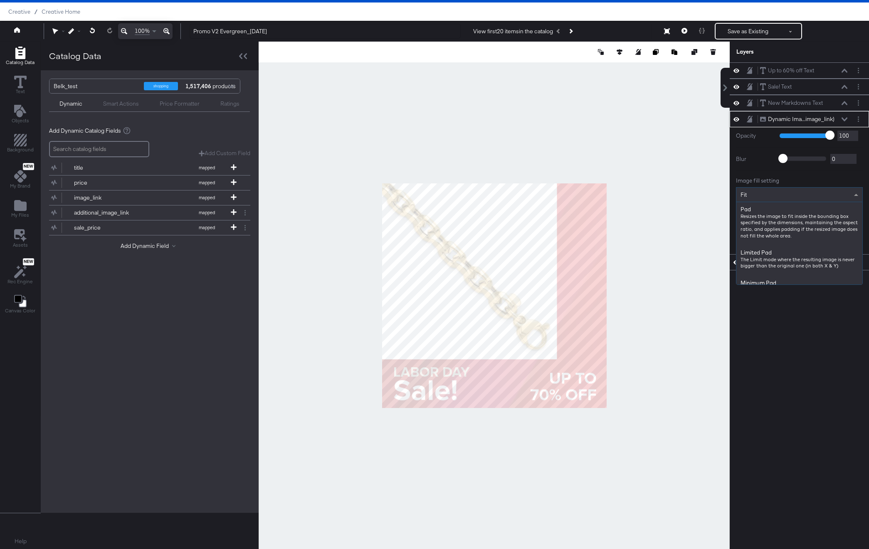
click at [768, 200] on div "Fit" at bounding box center [800, 195] width 126 height 14
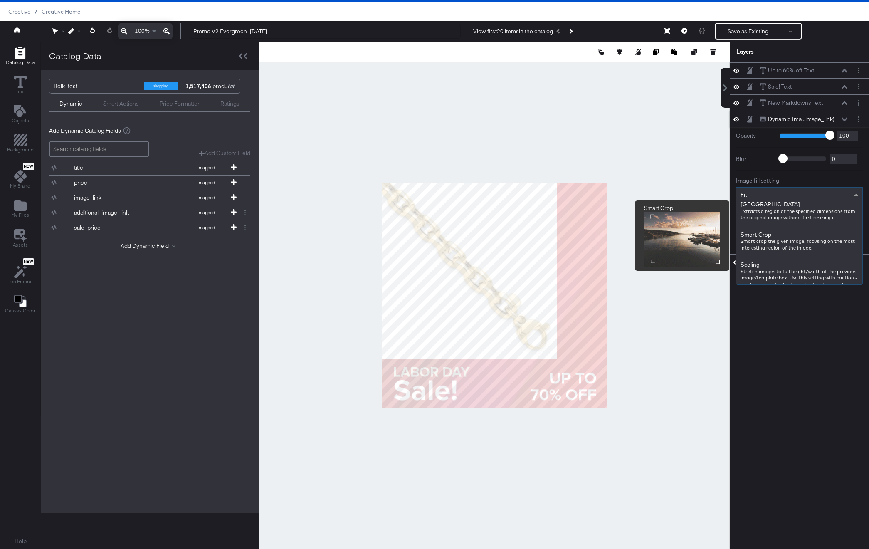
scroll to position [205, 0]
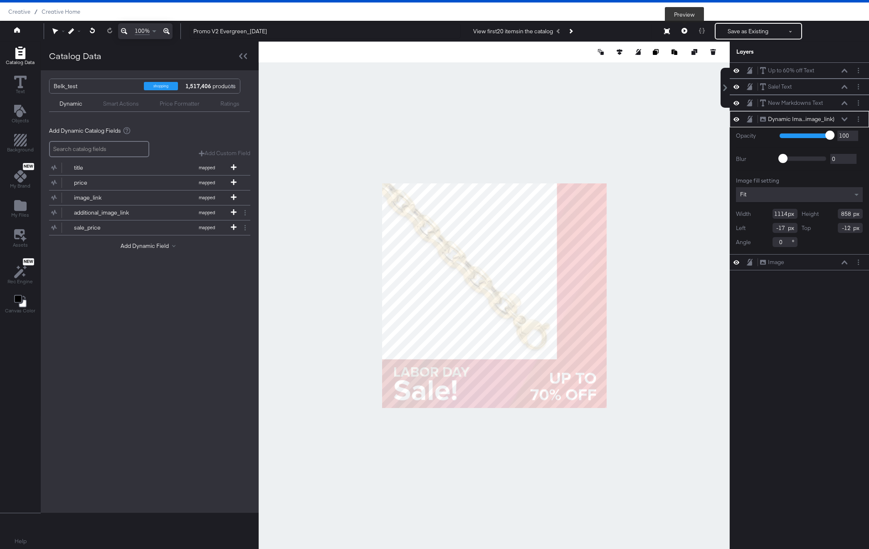
click at [683, 30] on icon at bounding box center [685, 31] width 6 height 6
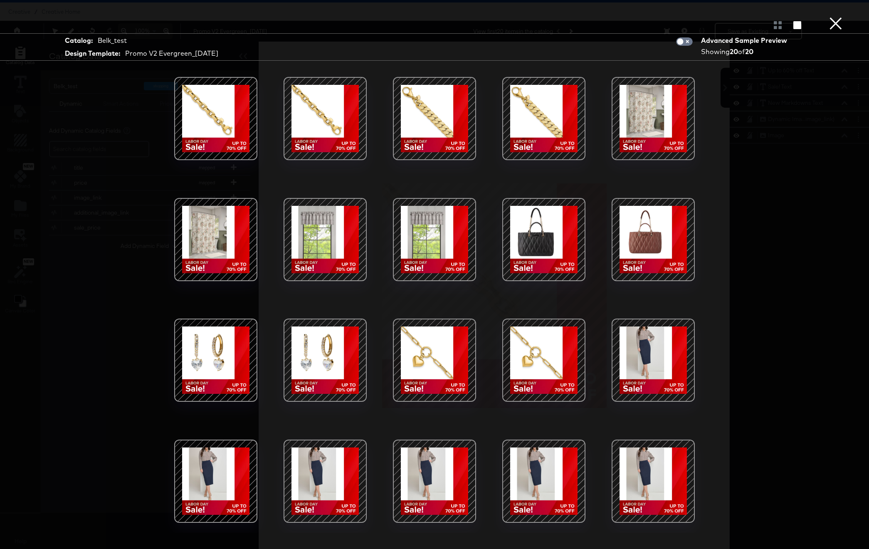
click at [834, 17] on button "×" at bounding box center [836, 8] width 17 height 17
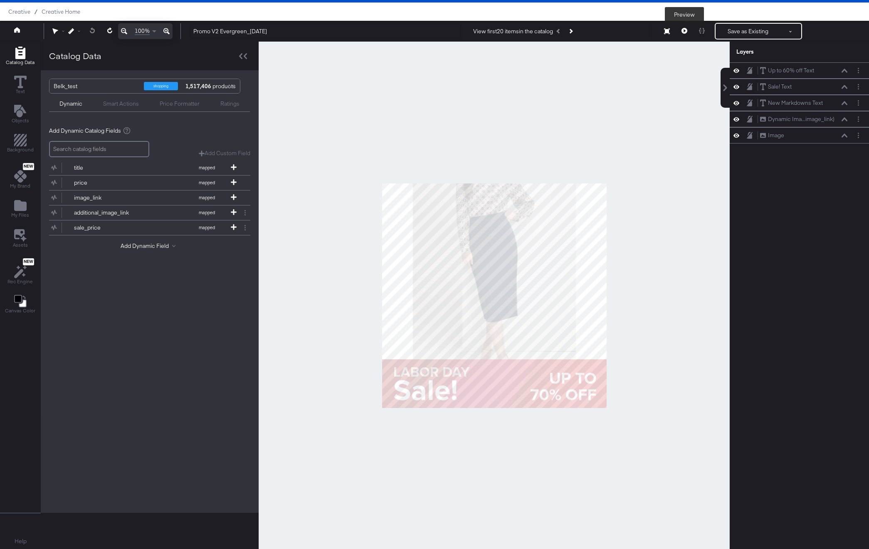
click at [689, 32] on button at bounding box center [684, 31] width 17 height 17
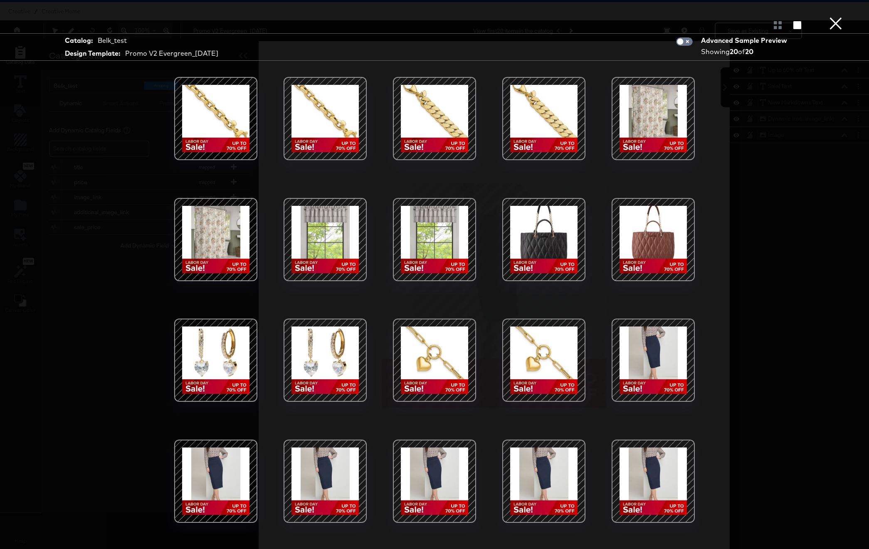
scroll to position [0, 0]
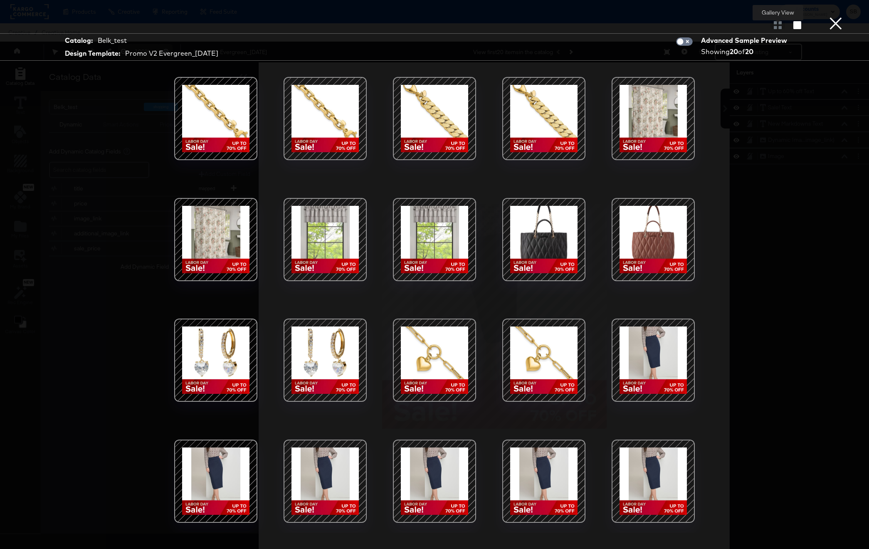
click at [778, 25] on div at bounding box center [778, 25] width 15 height 8
click at [834, 17] on button "×" at bounding box center [836, 8] width 17 height 17
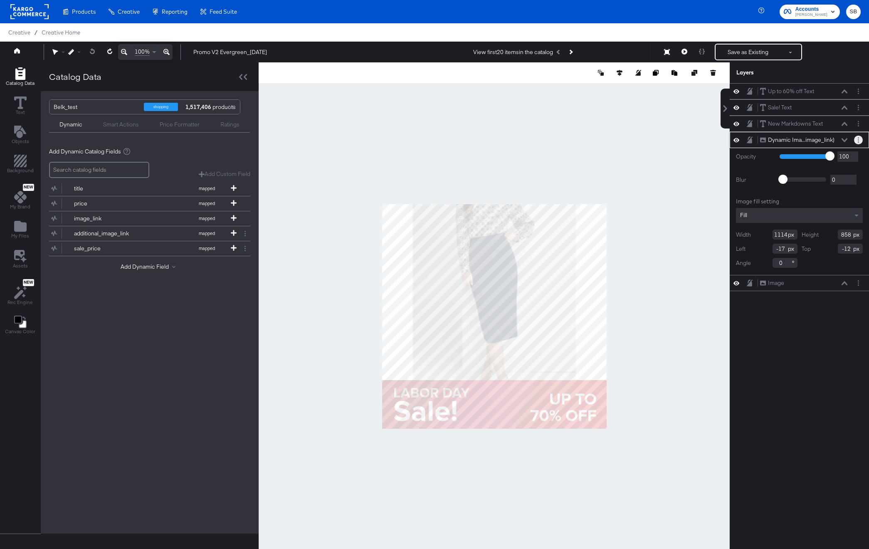
click at [858, 141] on icon "Layer Options" at bounding box center [858, 139] width 1 height 5
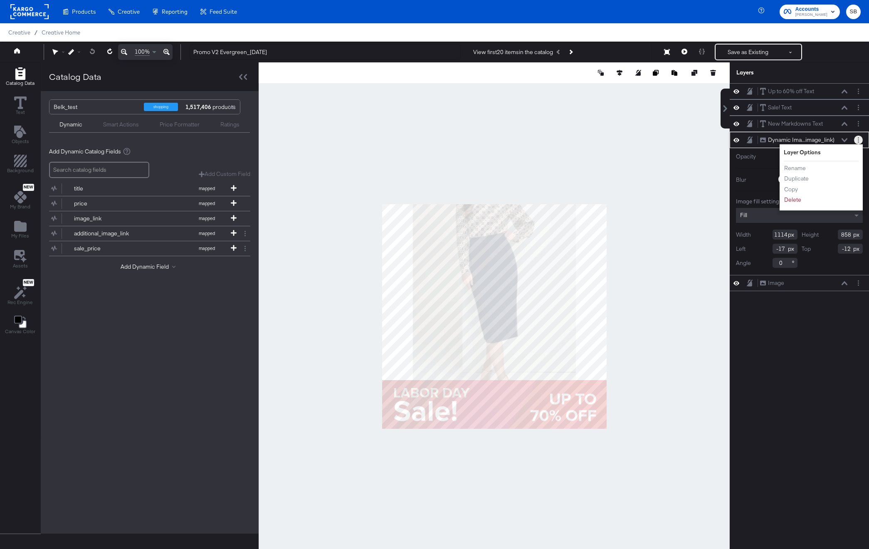
click at [858, 141] on icon "Layer Options" at bounding box center [858, 139] width 1 height 5
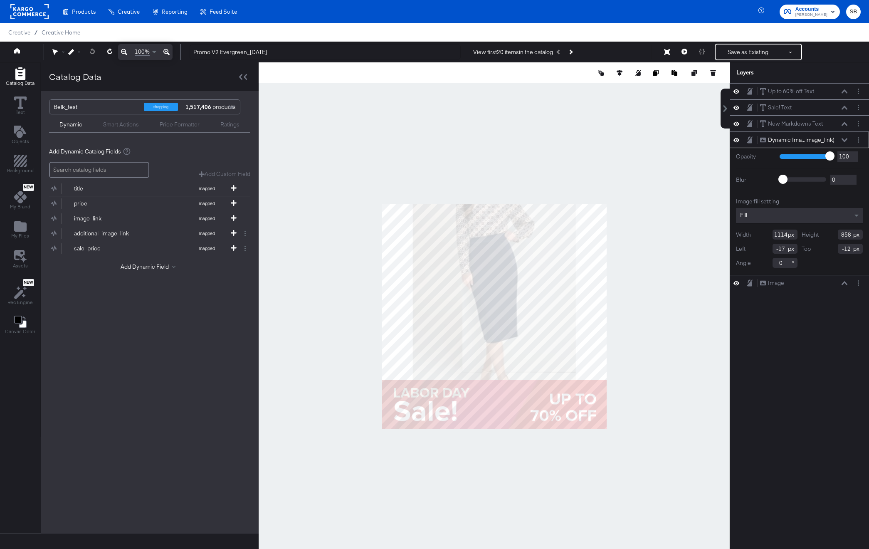
click at [567, 150] on div at bounding box center [494, 316] width 471 height 508
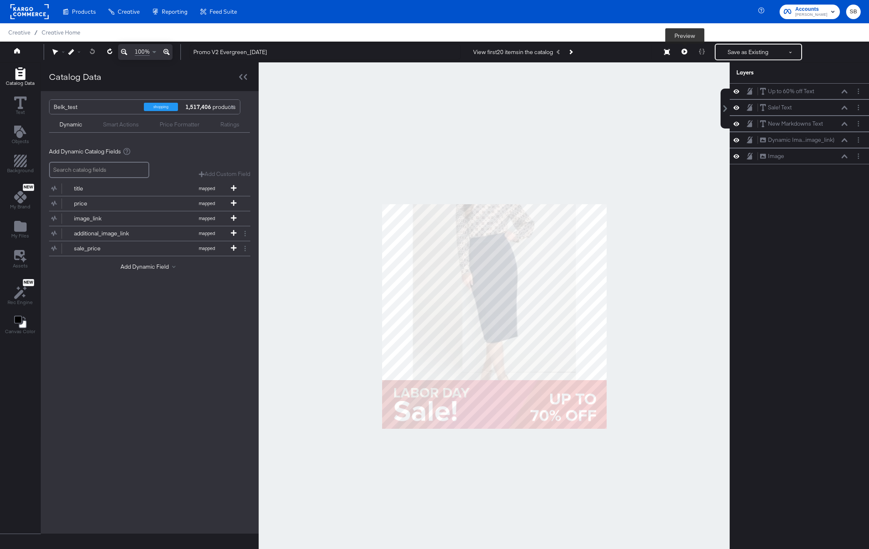
click at [681, 52] on button at bounding box center [684, 52] width 17 height 17
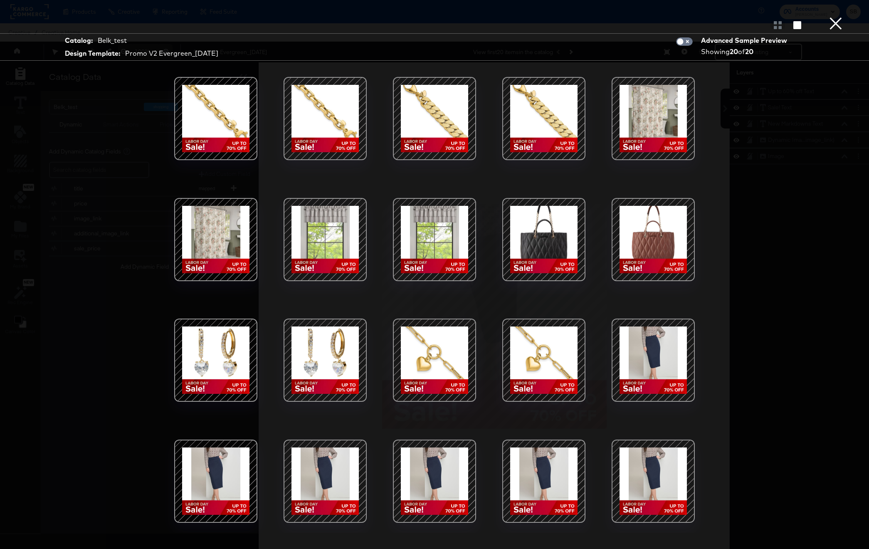
scroll to position [21, 0]
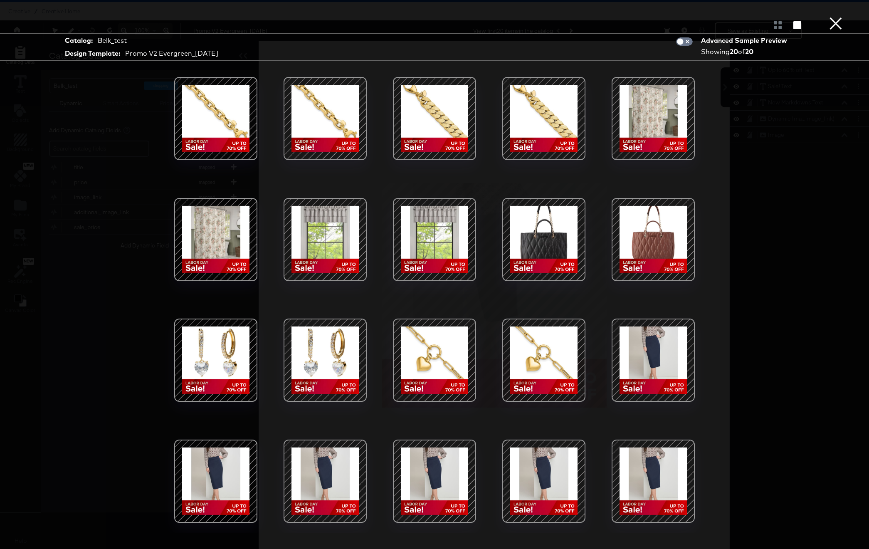
click at [841, 17] on button "×" at bounding box center [836, 8] width 17 height 17
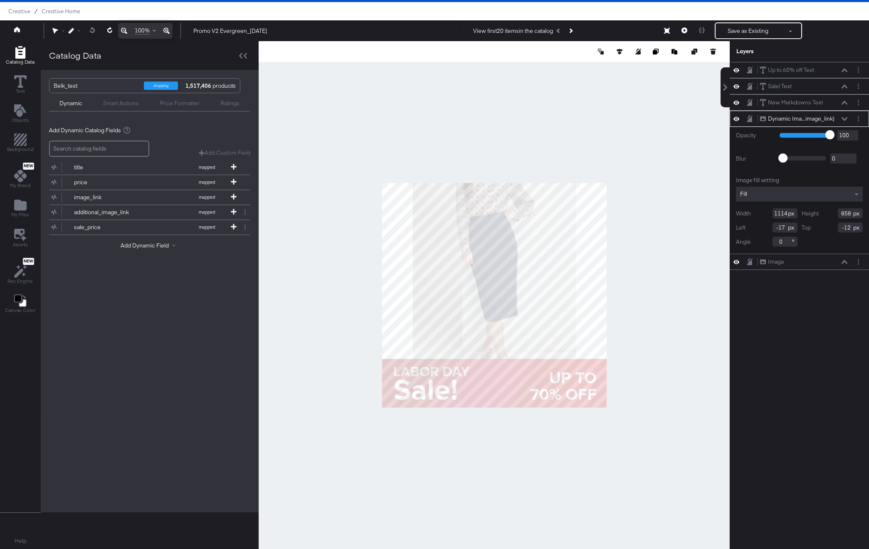
click at [761, 194] on div "Fill" at bounding box center [799, 194] width 127 height 15
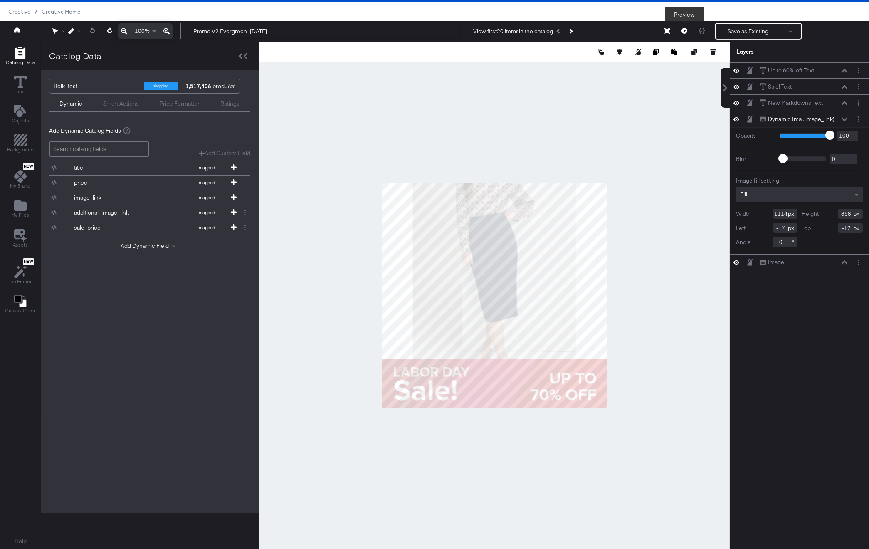
click at [682, 30] on icon at bounding box center [685, 31] width 6 height 6
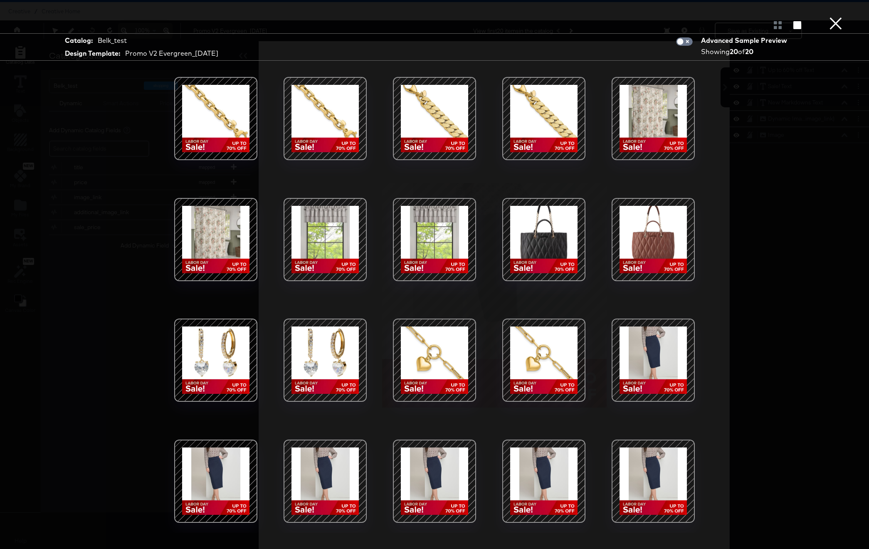
scroll to position [0, 0]
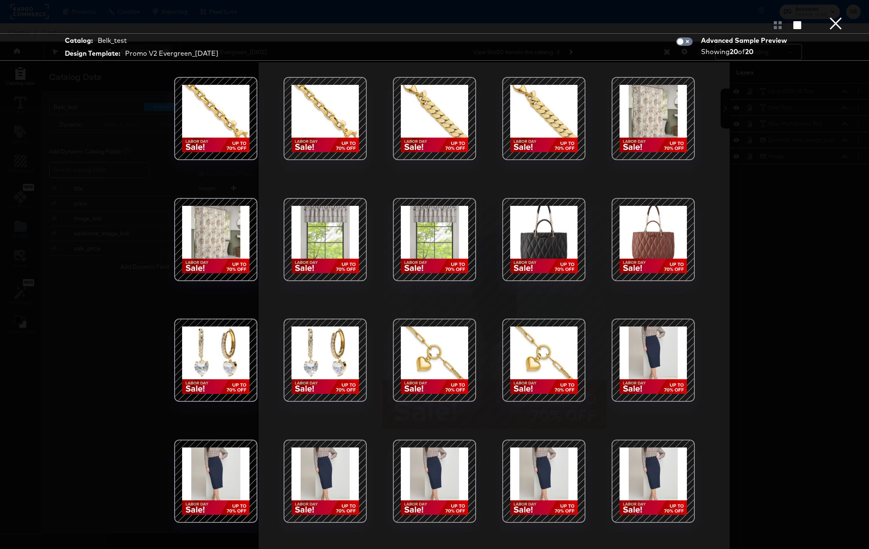
click at [836, 17] on button "×" at bounding box center [836, 8] width 17 height 17
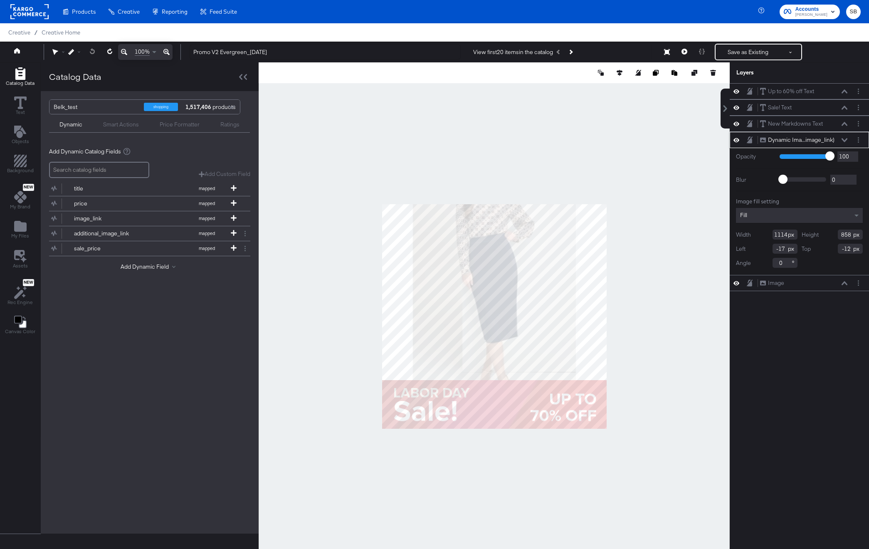
click at [773, 216] on div "Fill" at bounding box center [799, 215] width 127 height 15
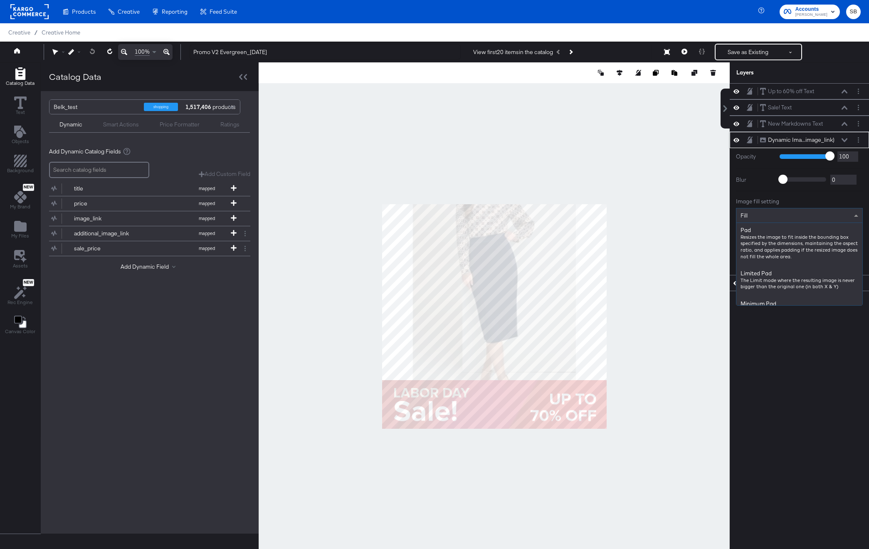
scroll to position [140, 0]
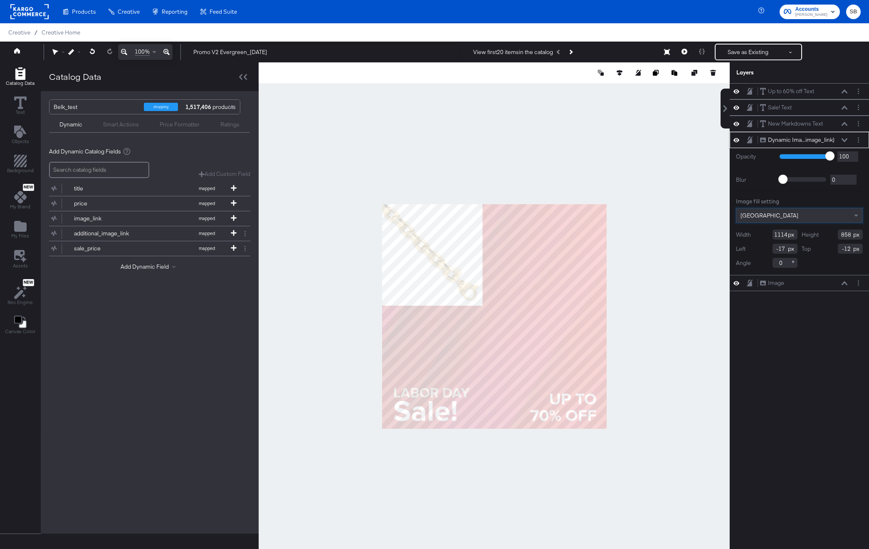
click at [760, 217] on span "Crop Center" at bounding box center [770, 215] width 58 height 7
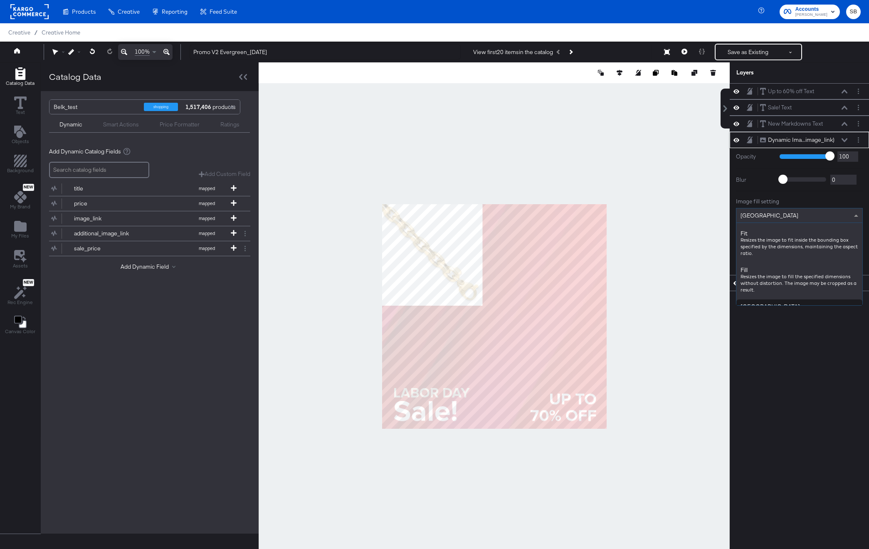
scroll to position [116, 0]
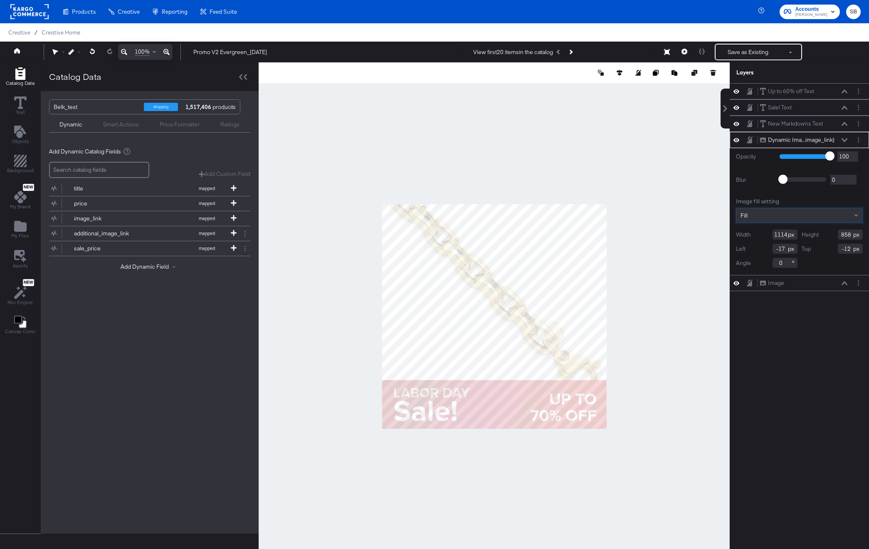
click at [822, 307] on div "Up to 60% off Text Up to 60% off Text Sale! Text Sale! Text New Markdowns Text …" at bounding box center [799, 320] width 139 height 474
click at [849, 238] on input "858" at bounding box center [850, 235] width 25 height 10
drag, startPoint x: 851, startPoint y: 234, endPoint x: 853, endPoint y: 247, distance: 13.1
click at [851, 235] on input "858" at bounding box center [850, 235] width 25 height 10
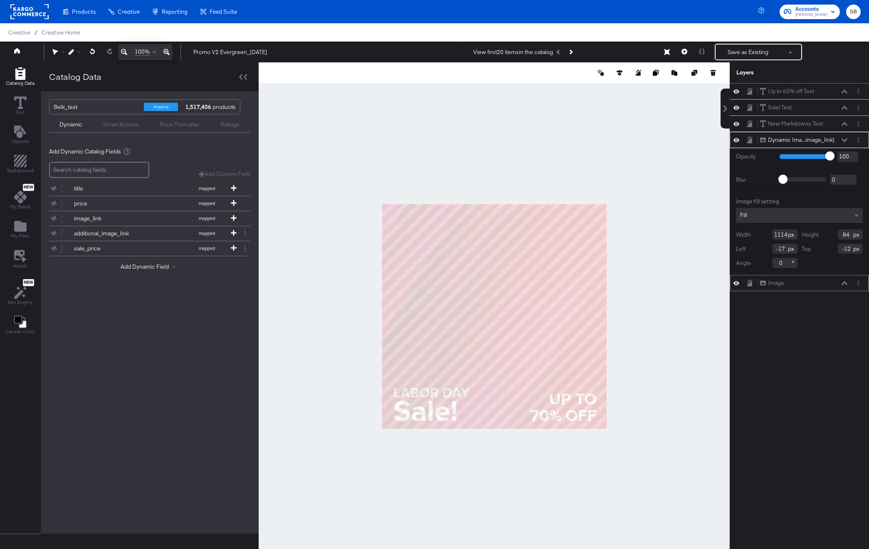
type input "840"
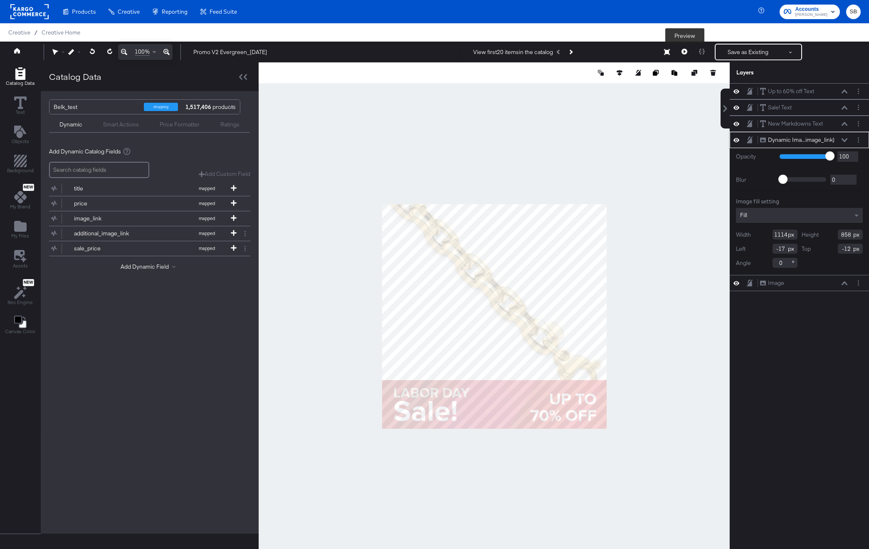
click at [682, 52] on icon at bounding box center [685, 52] width 6 height 6
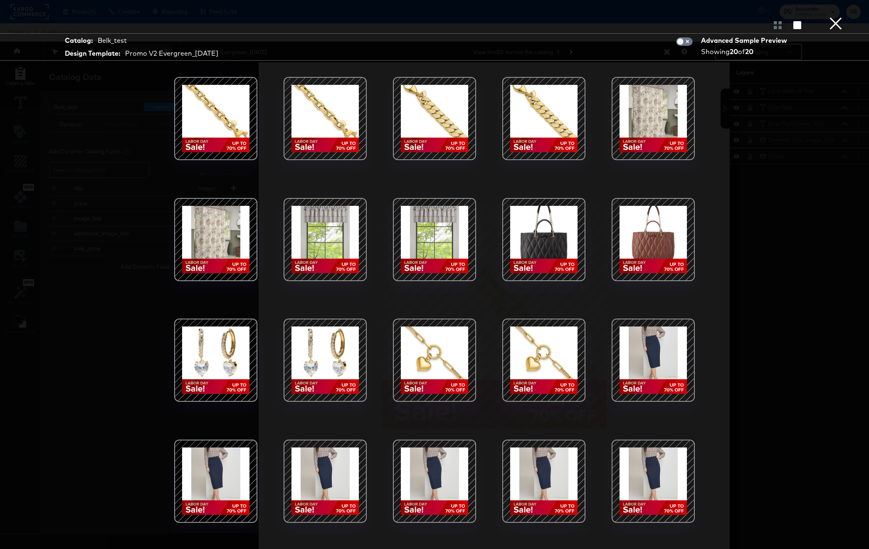
scroll to position [21, 0]
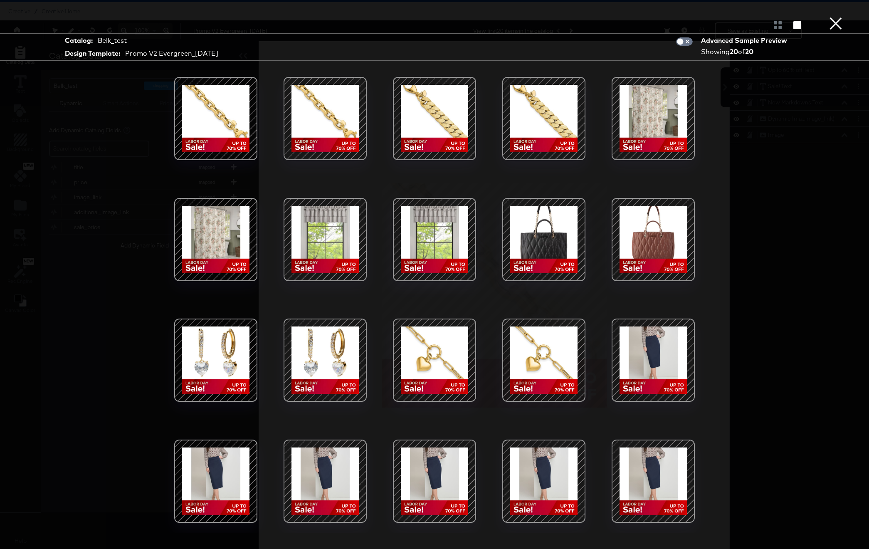
click at [640, 358] on div at bounding box center [653, 360] width 71 height 71
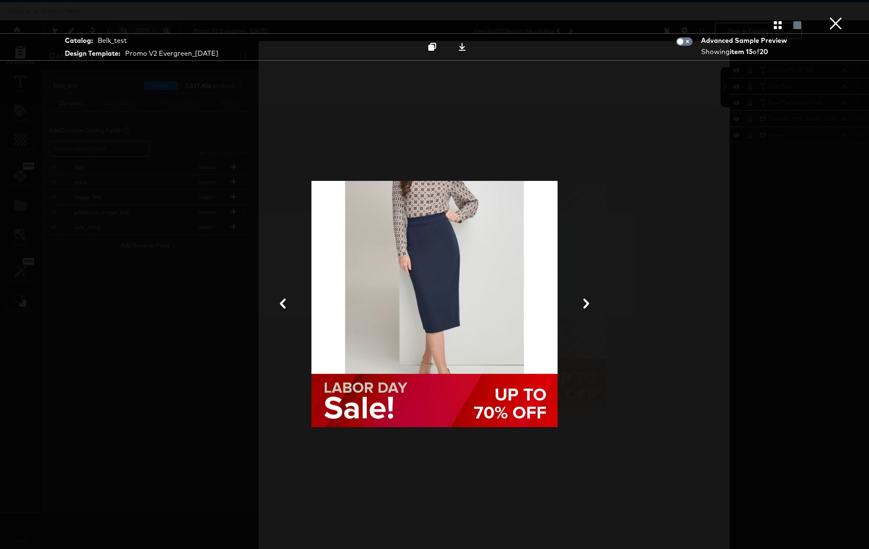
click at [836, 17] on button "×" at bounding box center [836, 8] width 17 height 17
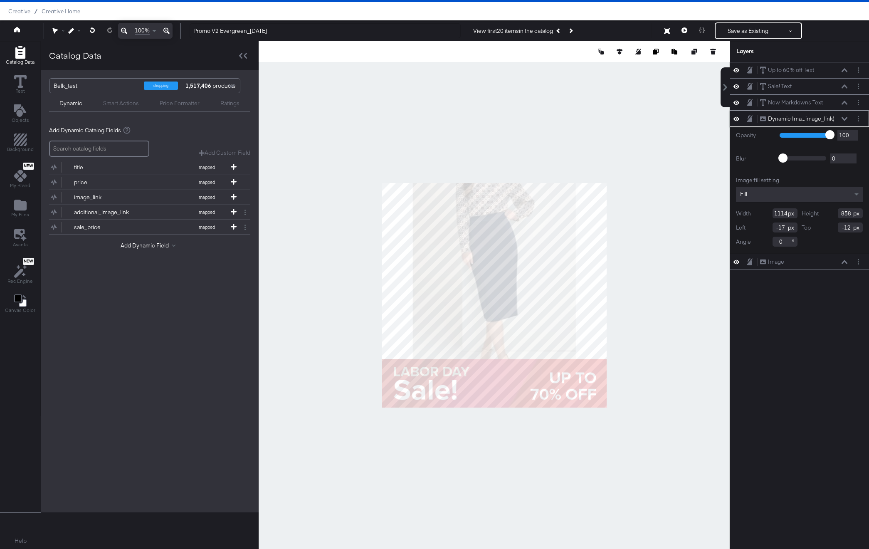
click at [763, 193] on div "Fill" at bounding box center [799, 194] width 127 height 15
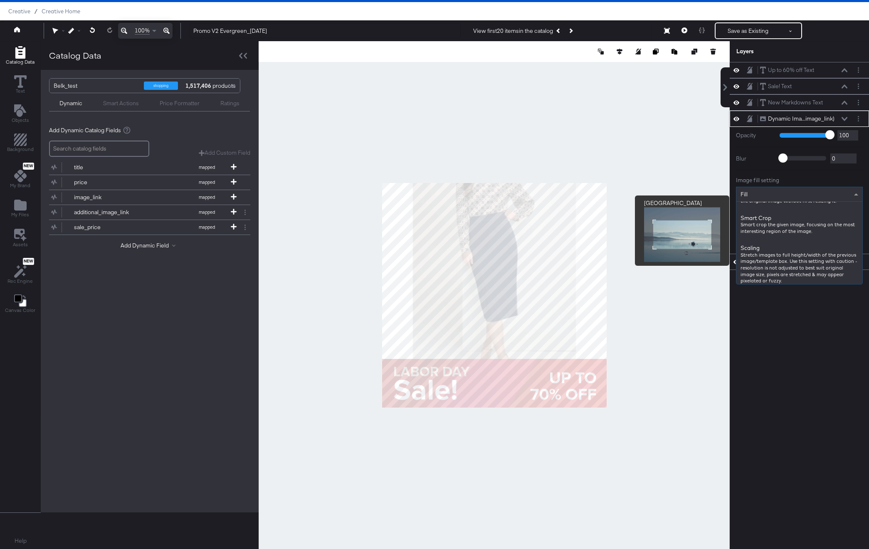
scroll to position [203, 0]
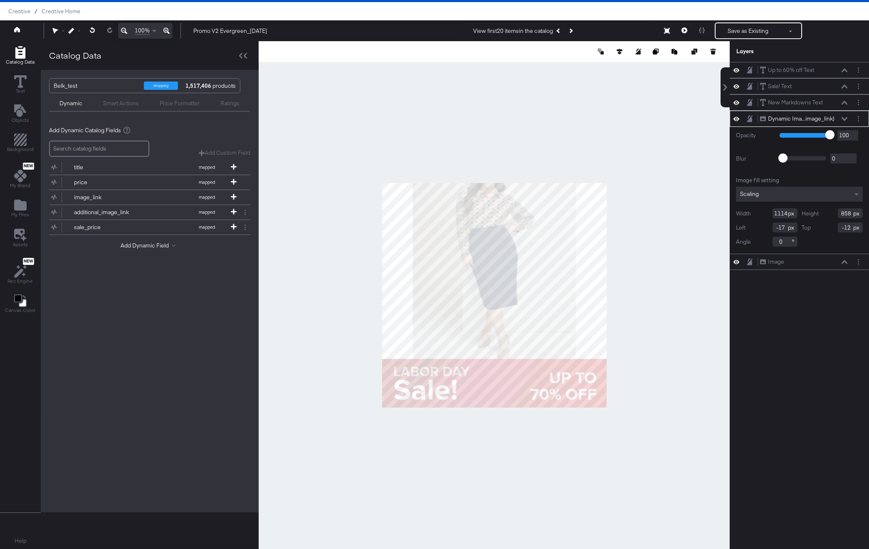
click at [339, 197] on div at bounding box center [494, 295] width 471 height 508
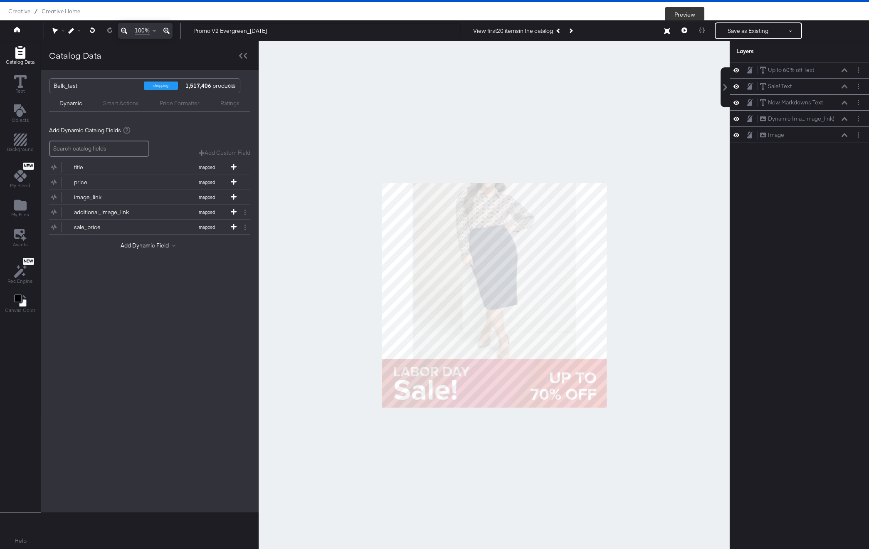
click at [684, 37] on button at bounding box center [684, 30] width 17 height 17
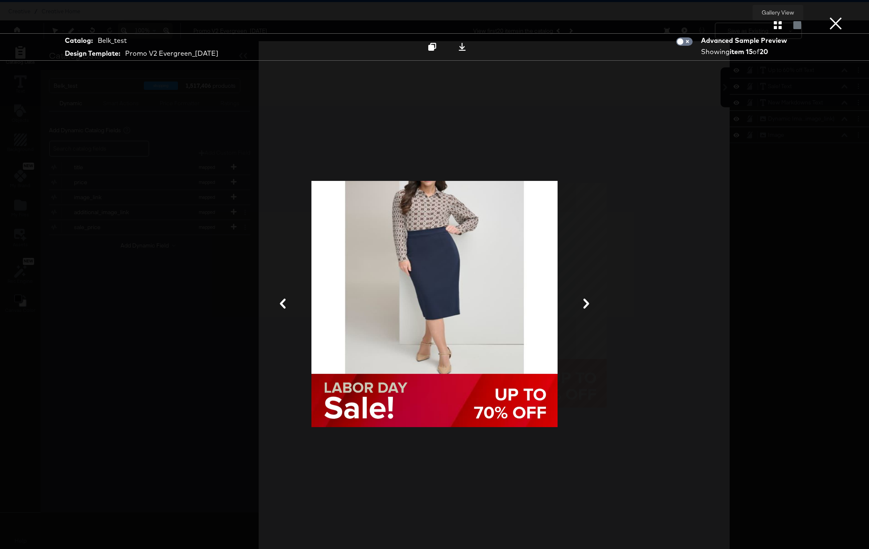
click at [778, 26] on icon "button" at bounding box center [778, 25] width 8 height 8
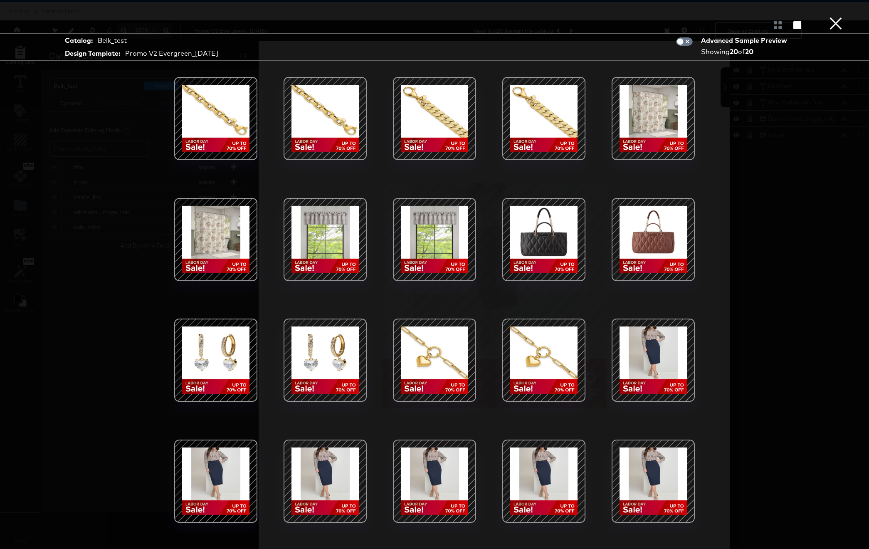
click at [209, 235] on div at bounding box center [216, 239] width 71 height 71
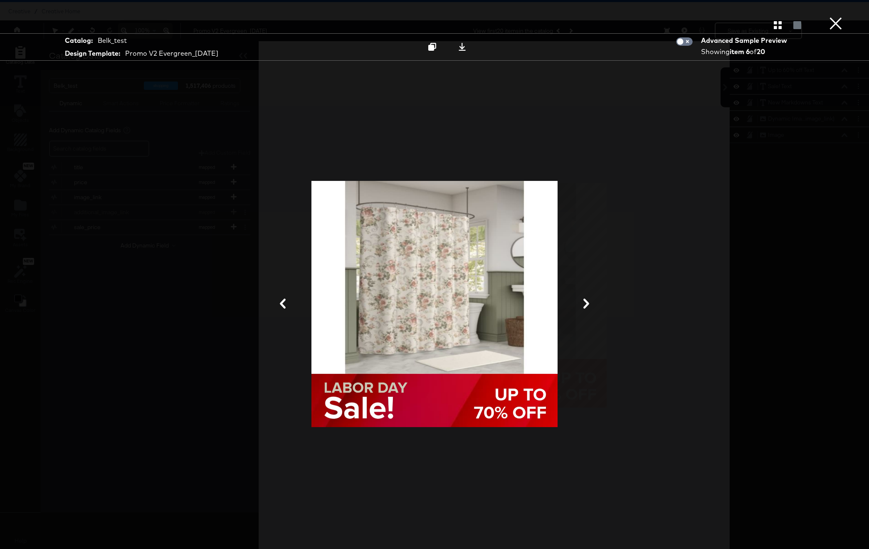
click at [840, 17] on button "×" at bounding box center [836, 8] width 17 height 17
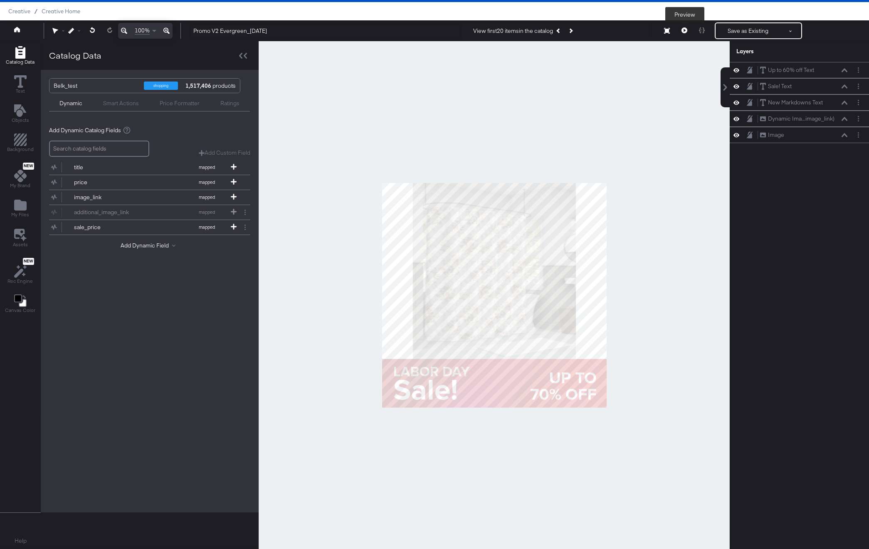
click at [684, 30] on icon at bounding box center [685, 30] width 6 height 6
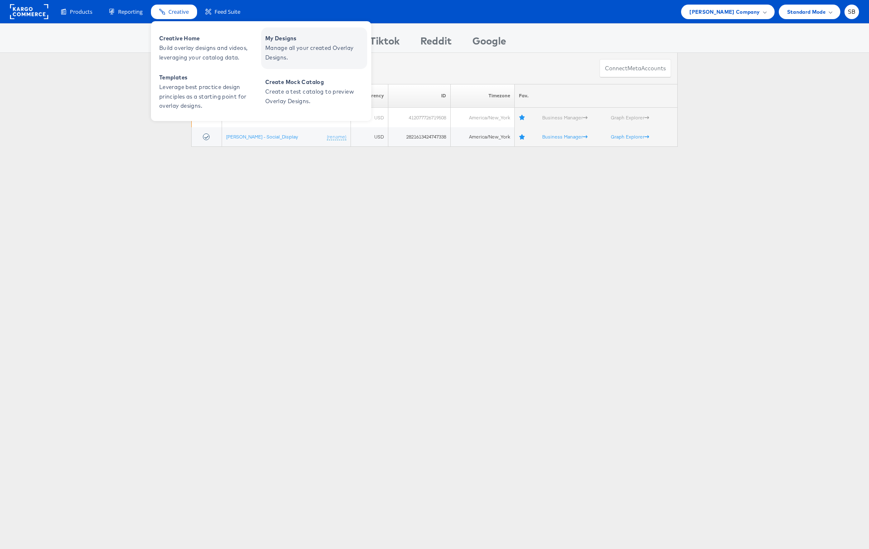
click at [280, 45] on span "Manage all your created Overlay Designs." at bounding box center [315, 52] width 100 height 19
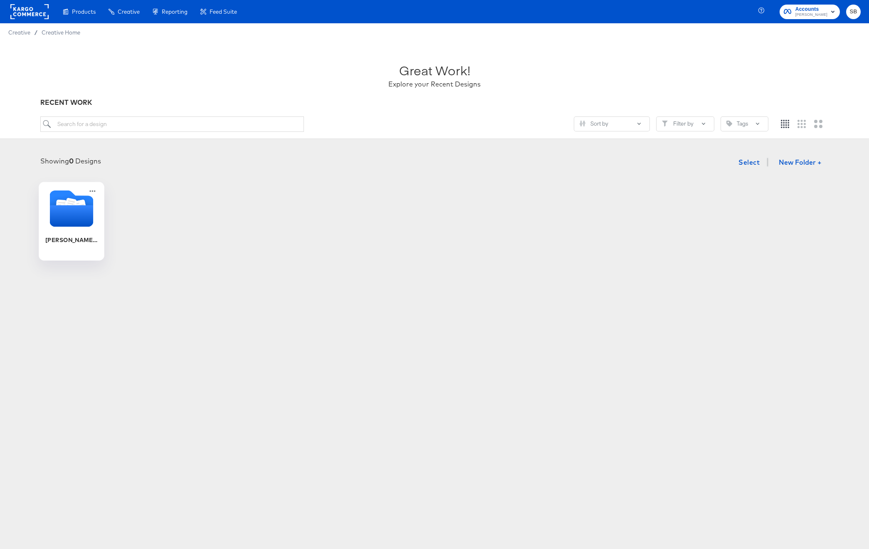
click at [67, 218] on icon "Folder" at bounding box center [72, 216] width 44 height 22
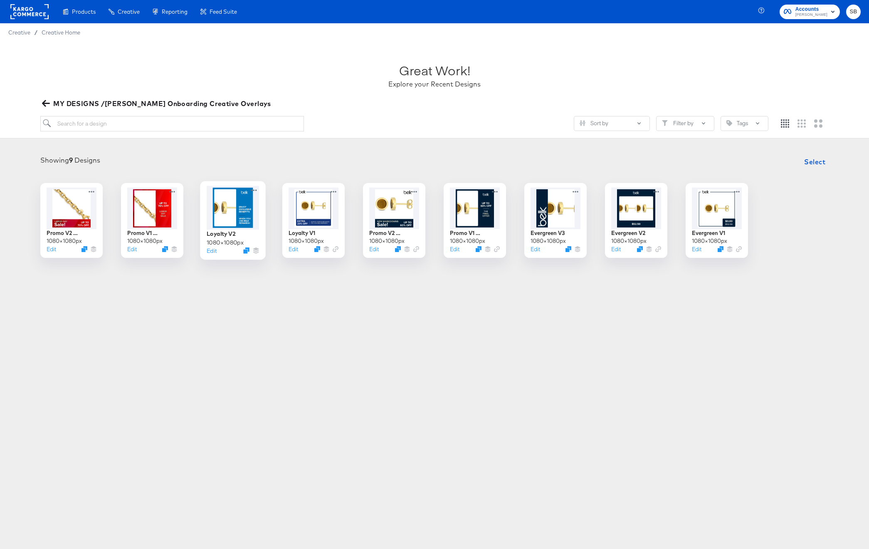
click at [235, 208] on div at bounding box center [233, 208] width 52 height 44
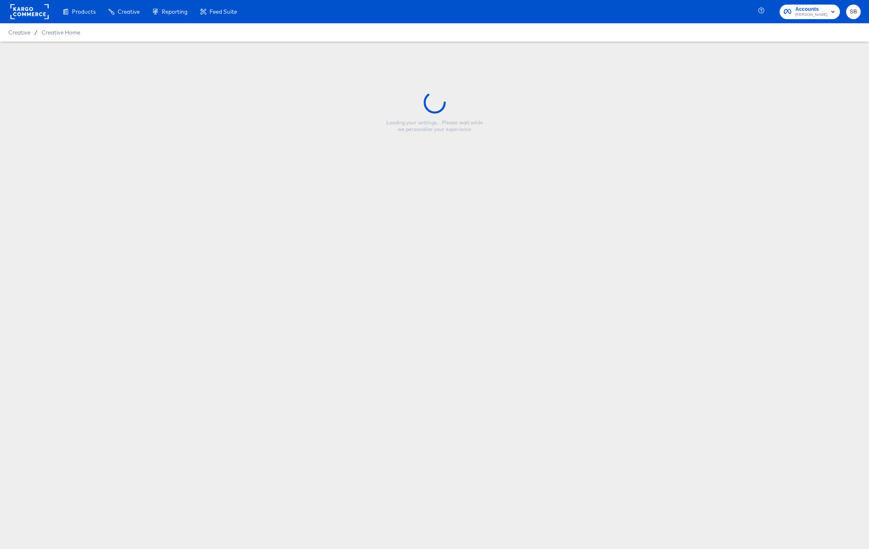
type input "Loyalty V2"
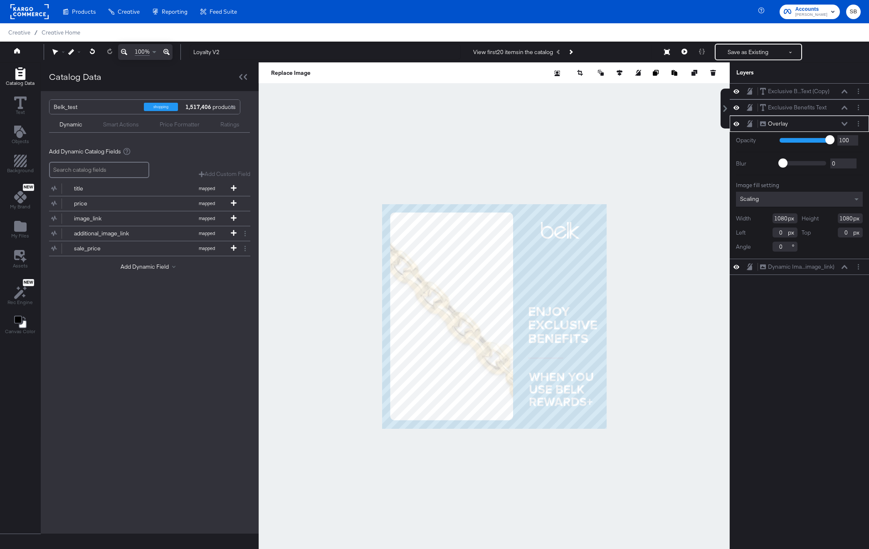
click at [635, 248] on div at bounding box center [494, 316] width 471 height 508
click at [688, 51] on button at bounding box center [684, 52] width 17 height 17
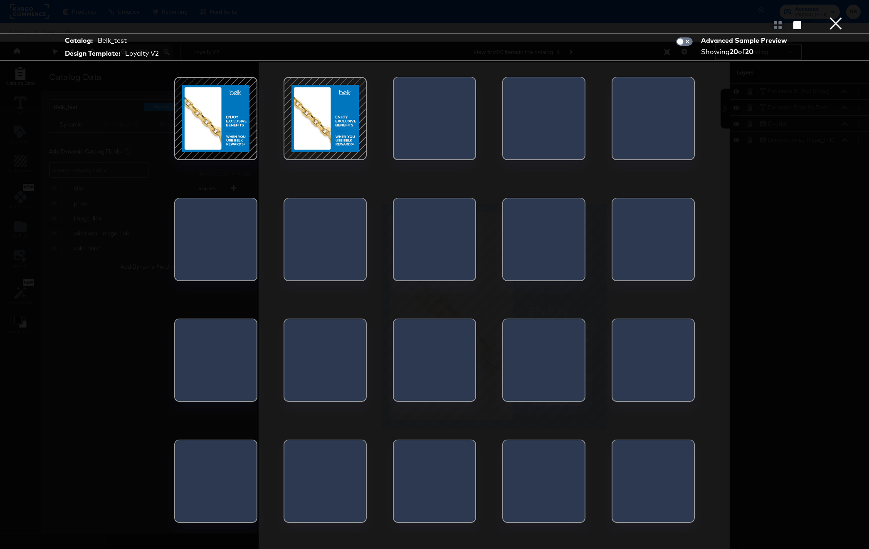
click at [314, 121] on div at bounding box center [325, 118] width 71 height 71
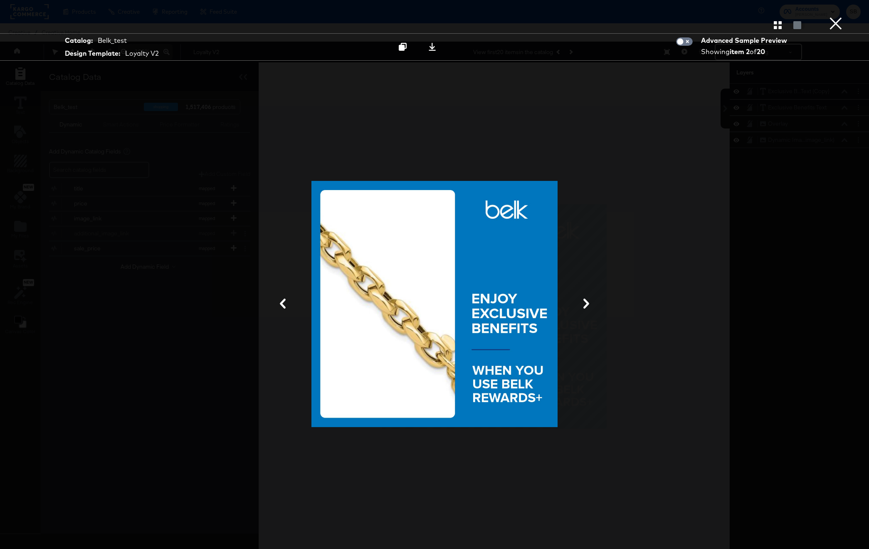
click at [834, 17] on button "×" at bounding box center [836, 8] width 17 height 17
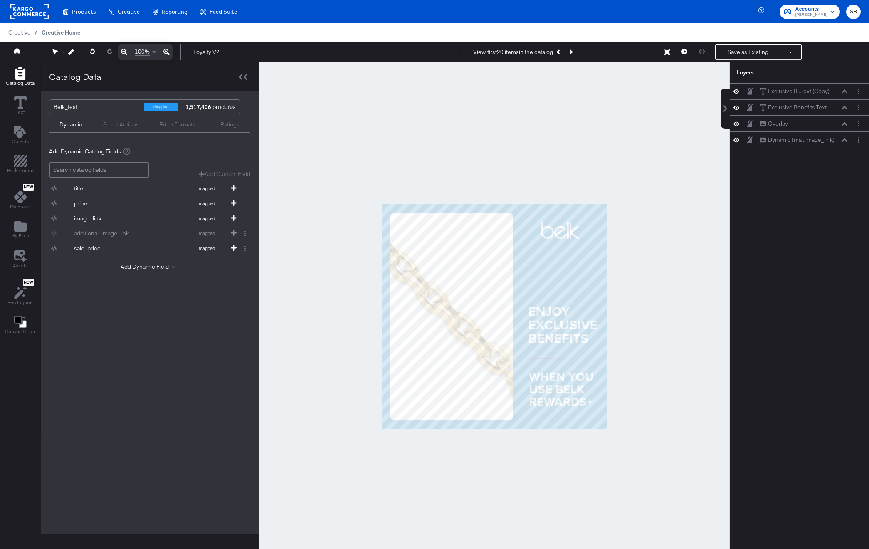
click at [67, 33] on span "Creative Home" at bounding box center [61, 32] width 39 height 7
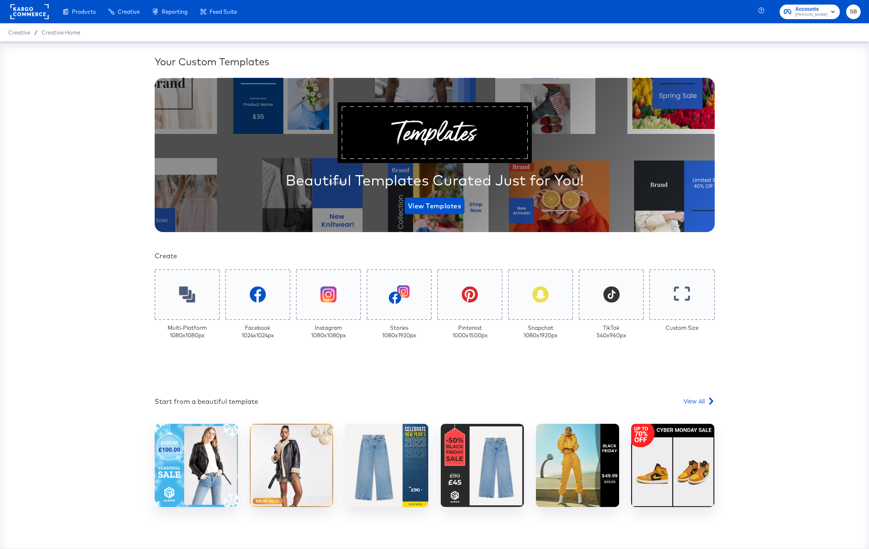
scroll to position [5, 0]
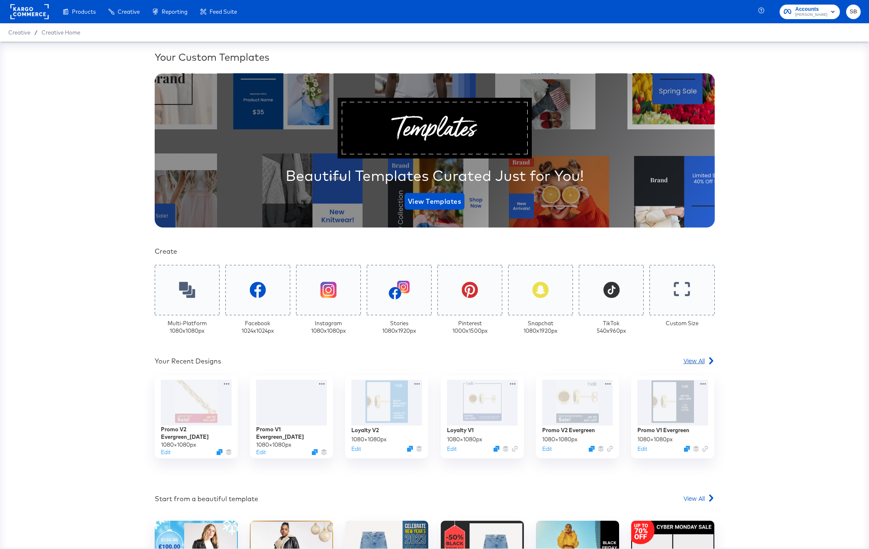
click at [696, 361] on span "View All" at bounding box center [694, 360] width 21 height 8
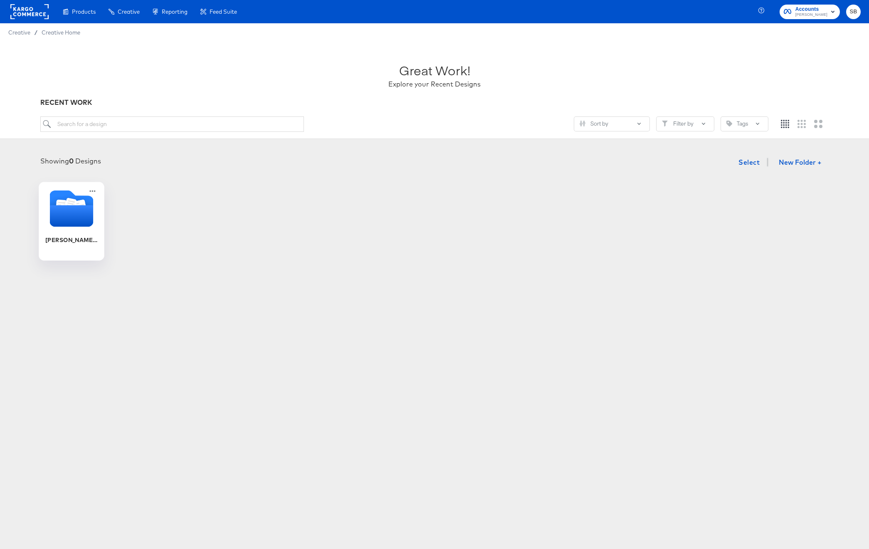
click at [77, 212] on icon "Folder" at bounding box center [72, 216] width 44 height 22
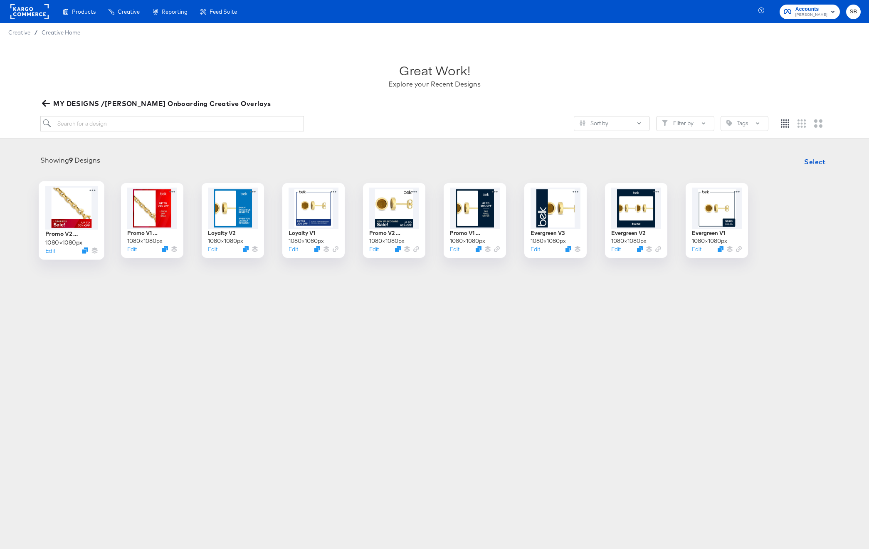
click at [65, 217] on div at bounding box center [71, 208] width 52 height 44
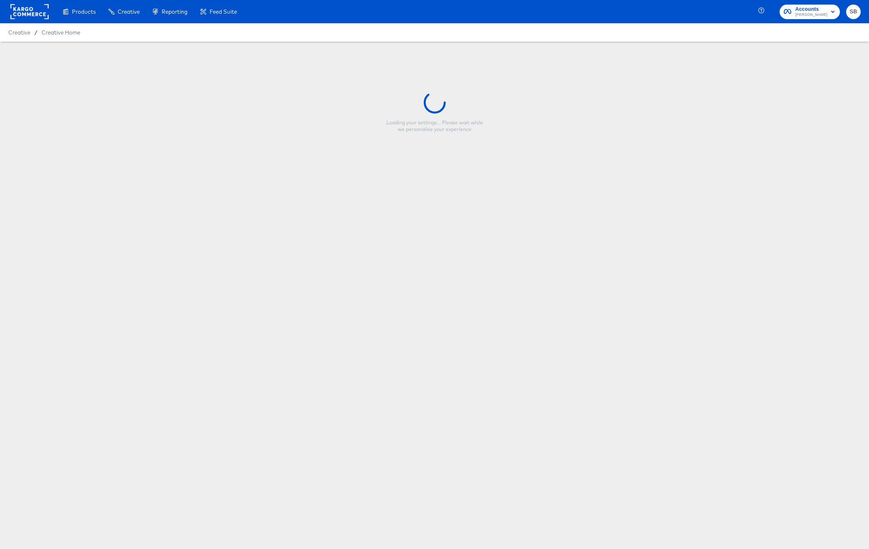
type input "Promo V2 Evergreen_[DATE]"
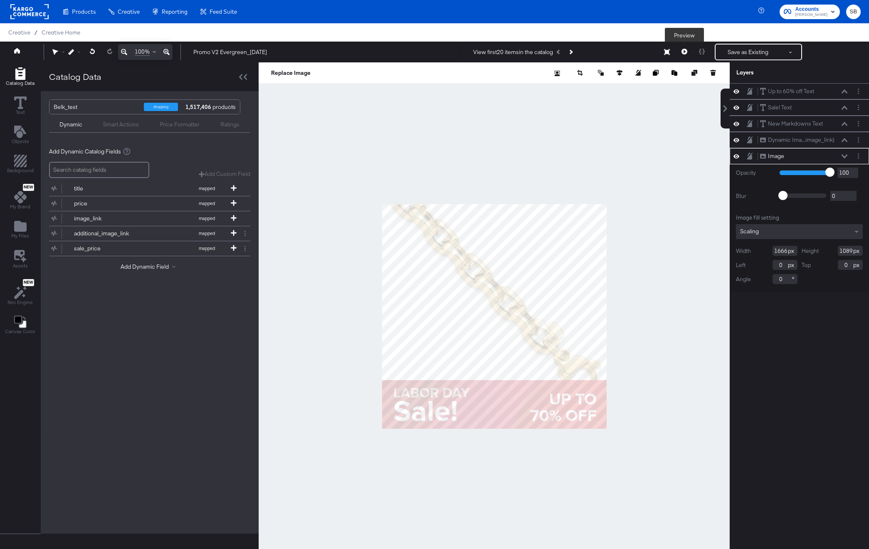
click at [687, 53] on icon at bounding box center [685, 52] width 6 height 6
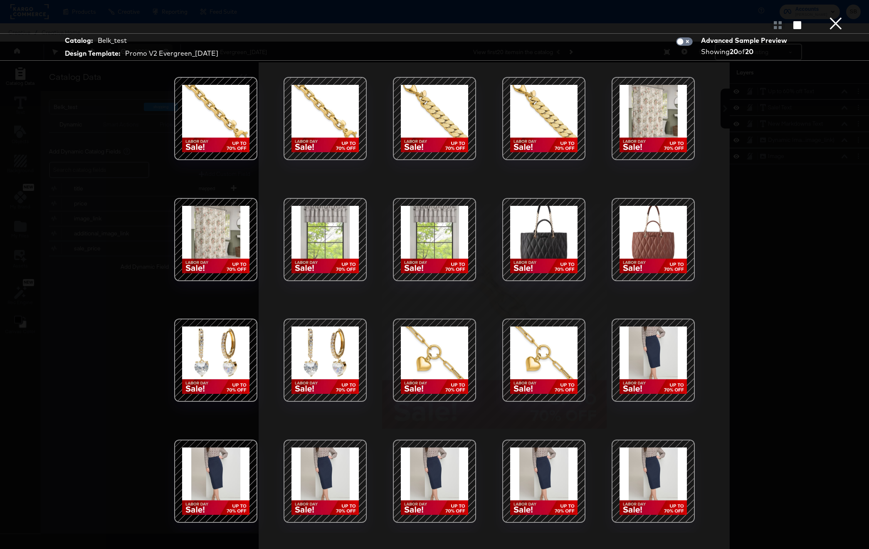
scroll to position [21, 0]
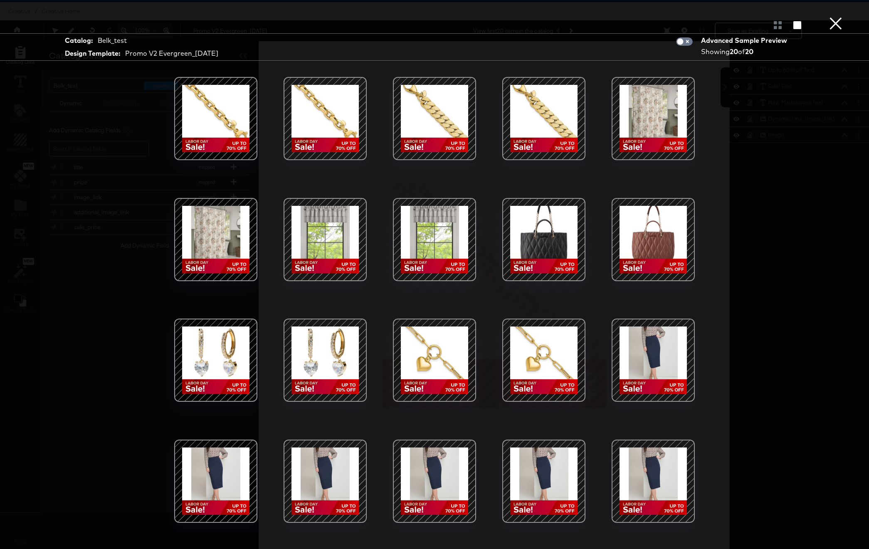
click at [663, 352] on div at bounding box center [653, 360] width 71 height 71
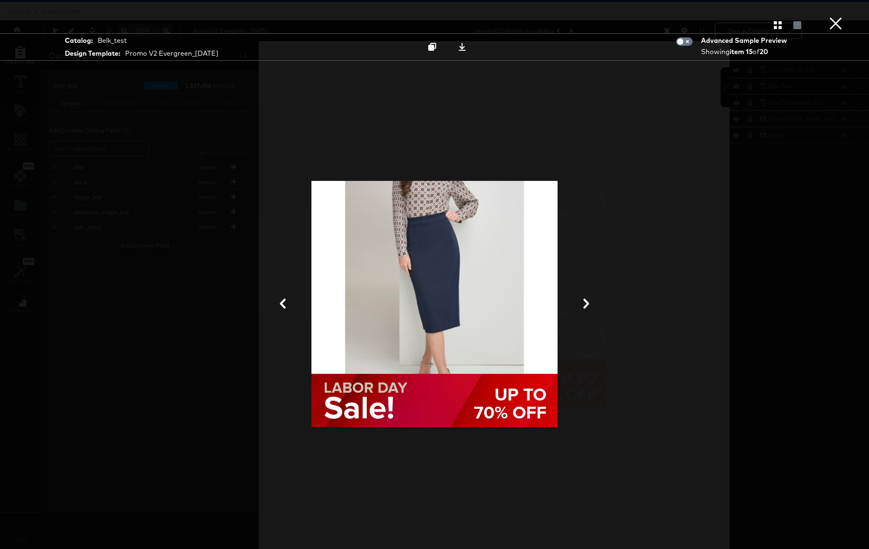
click at [833, 17] on button "×" at bounding box center [836, 8] width 17 height 17
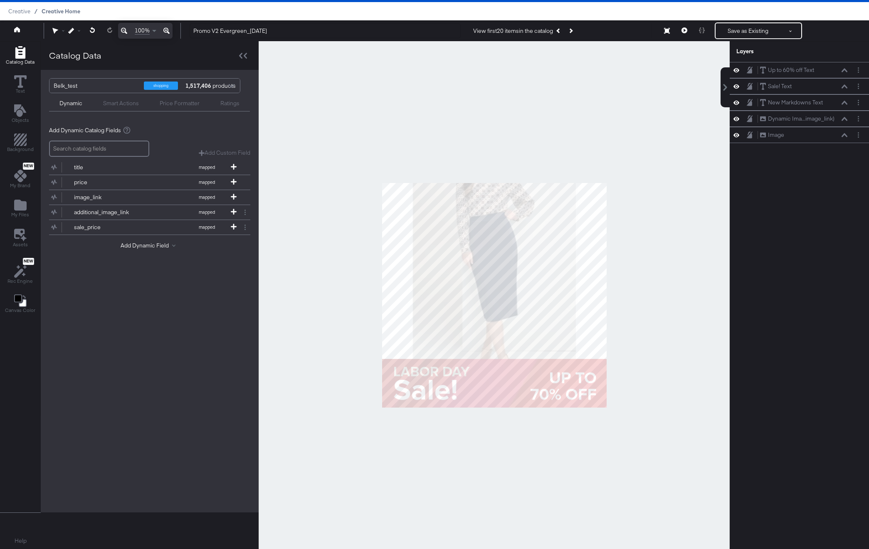
click at [51, 10] on span "Creative Home" at bounding box center [61, 11] width 39 height 7
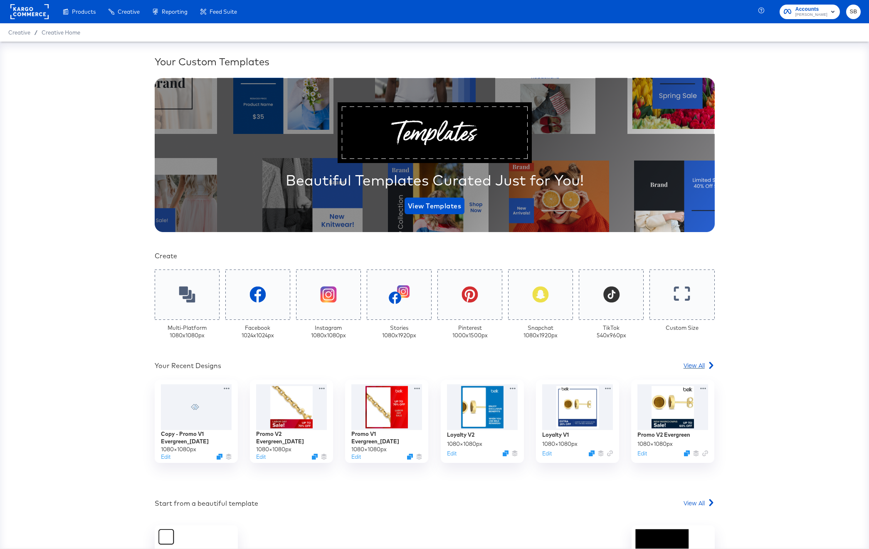
click at [700, 369] on span "View All" at bounding box center [694, 365] width 21 height 8
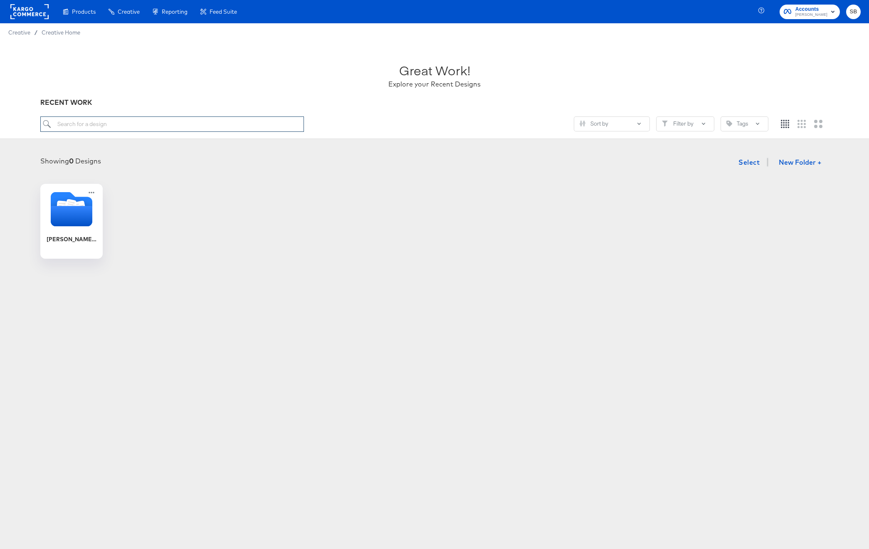
click at [115, 121] on input "search" at bounding box center [172, 123] width 264 height 15
click at [93, 219] on icon "Folder" at bounding box center [72, 216] width 44 height 22
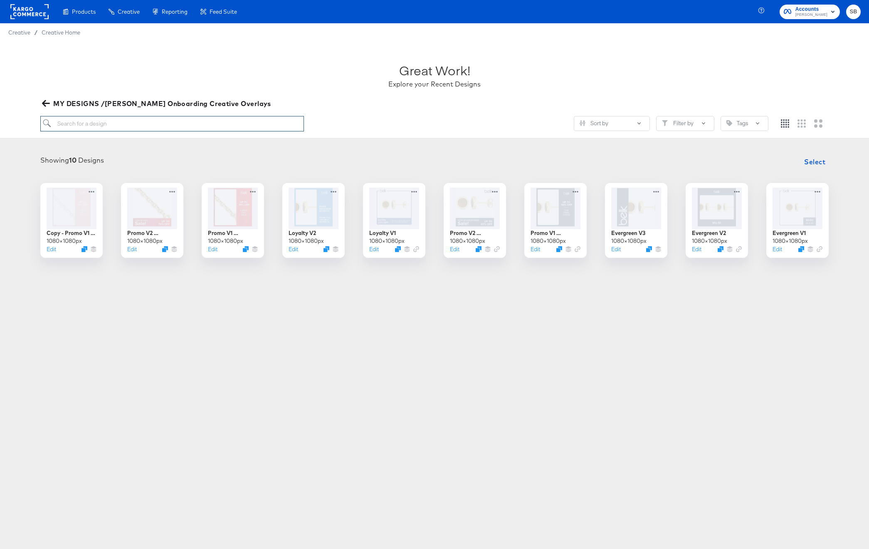
click at [84, 120] on input "search" at bounding box center [172, 123] width 264 height 15
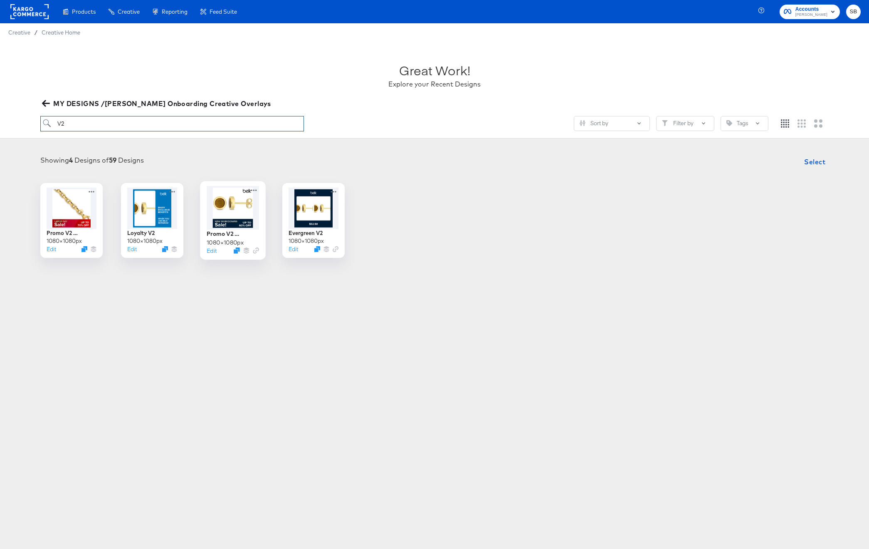
type input "V2"
click at [242, 208] on div at bounding box center [233, 208] width 52 height 44
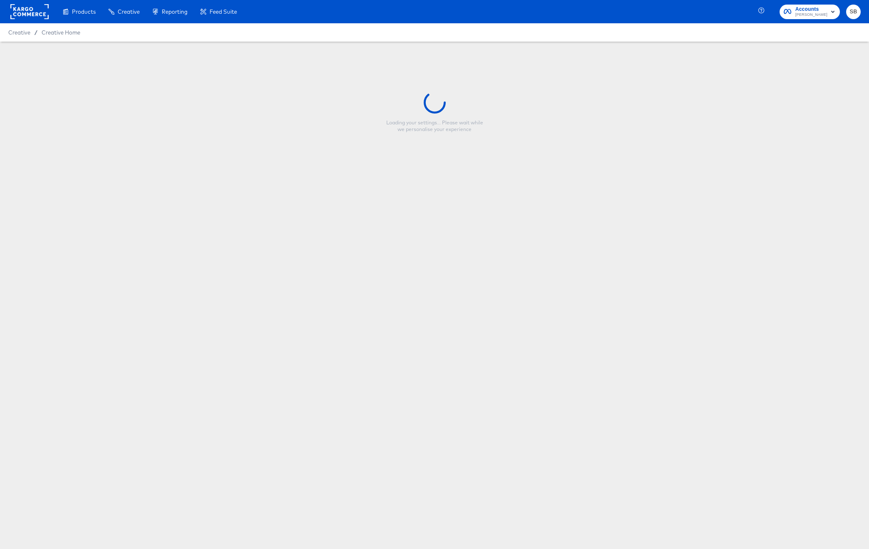
type input "Promo V2 Evergreen"
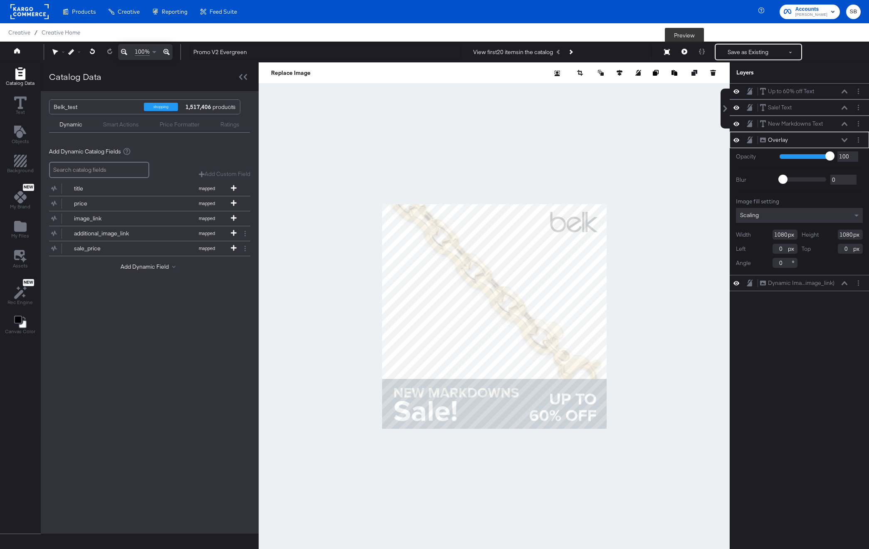
click at [681, 51] on button at bounding box center [684, 52] width 17 height 17
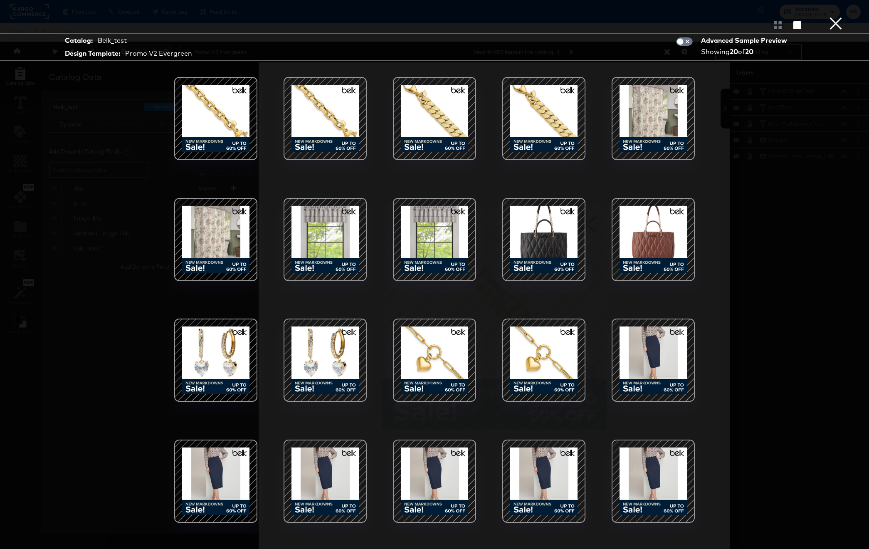
click at [538, 486] on div at bounding box center [544, 481] width 71 height 71
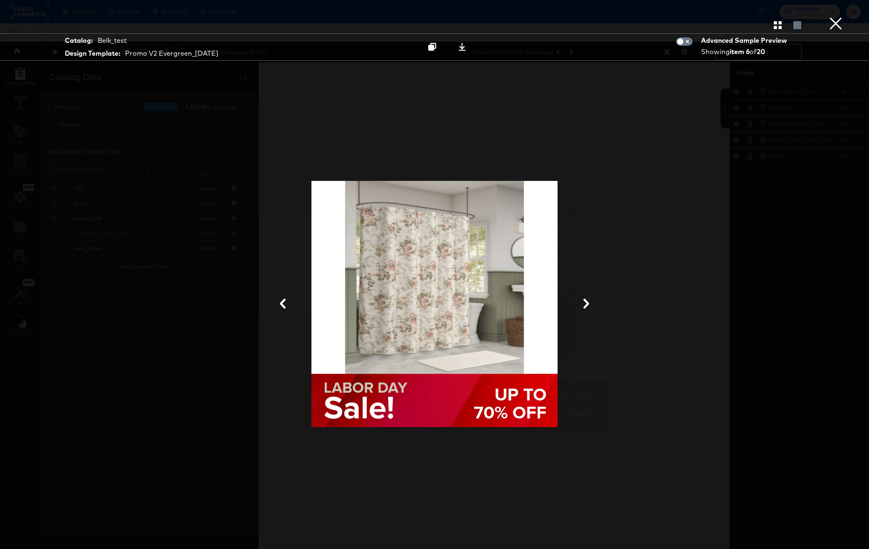
scroll to position [21, 0]
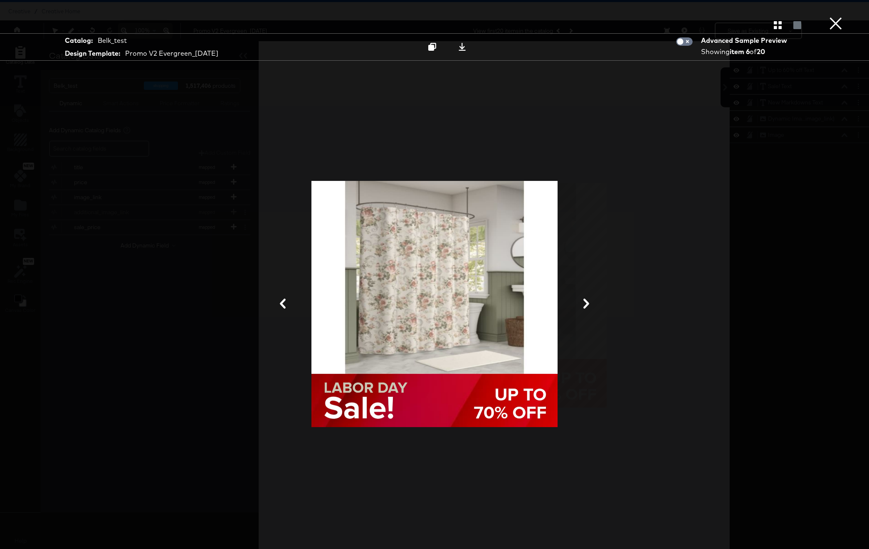
click at [838, 17] on button "×" at bounding box center [836, 8] width 17 height 17
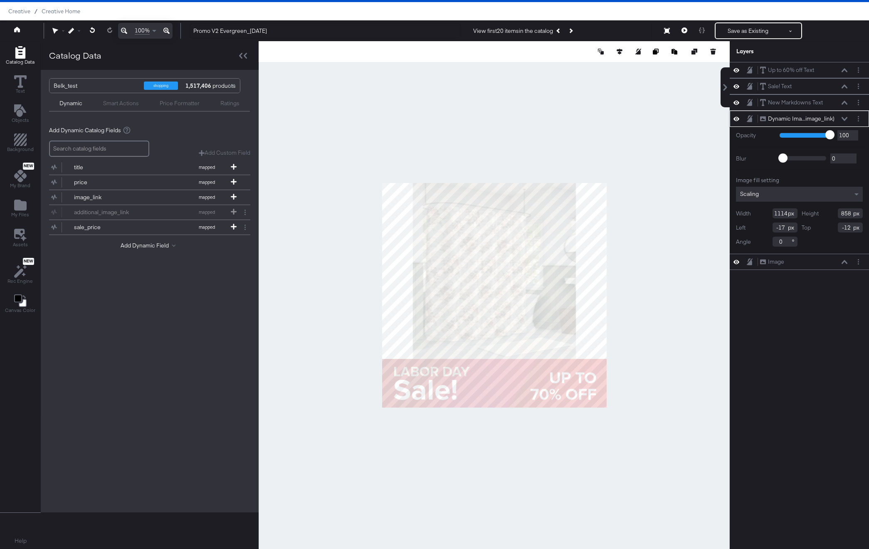
click at [780, 193] on div "Scaling" at bounding box center [799, 194] width 127 height 15
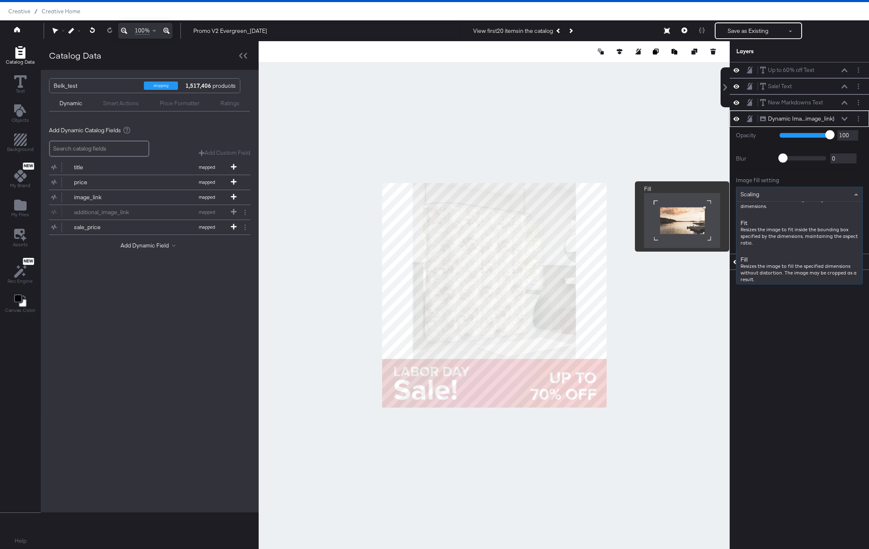
scroll to position [97, 0]
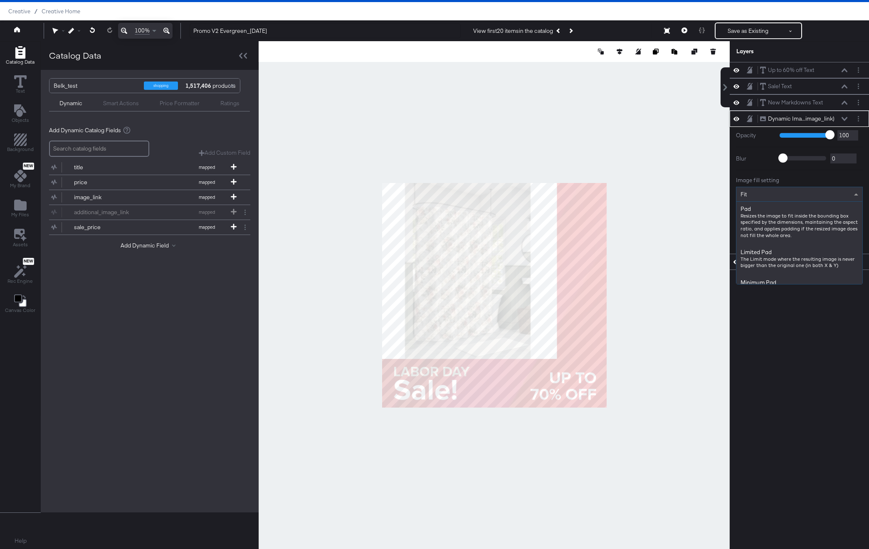
click at [749, 194] on div "Fit" at bounding box center [800, 194] width 126 height 14
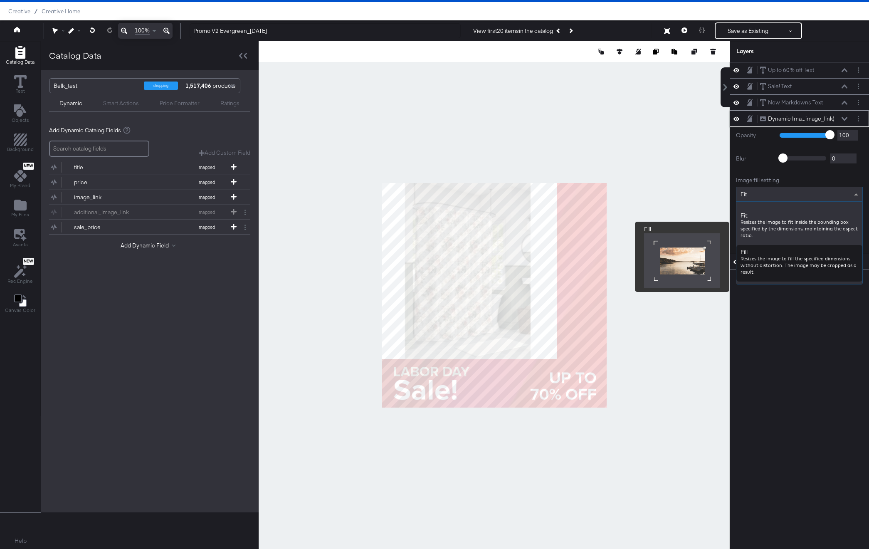
scroll to position [108, 0]
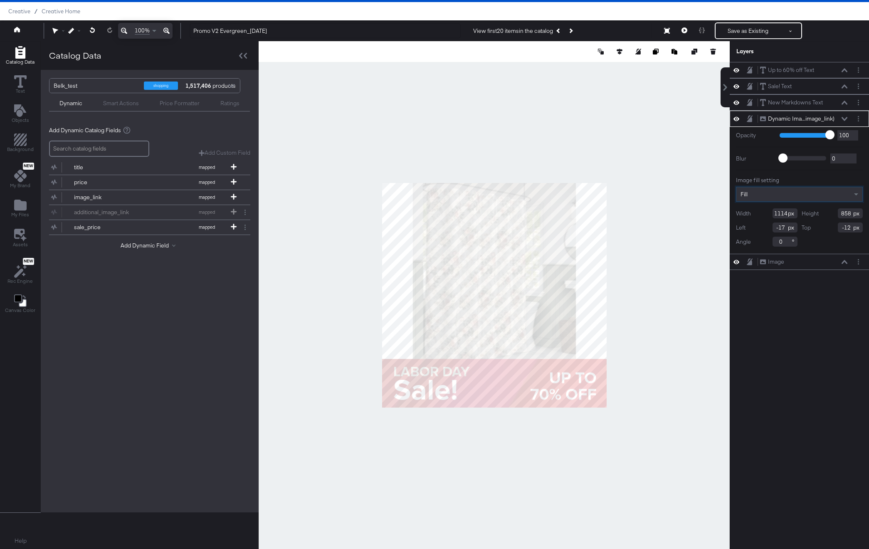
click at [658, 205] on div at bounding box center [494, 295] width 471 height 508
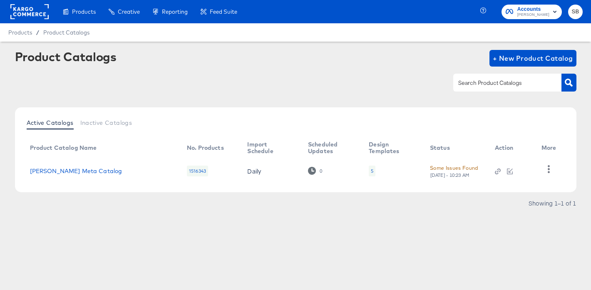
click at [479, 83] on input "text" at bounding box center [500, 83] width 89 height 10
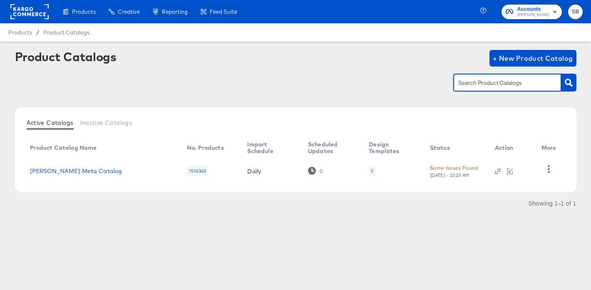
paste input "749388411289564"
type input "749388411289564"
click at [481, 81] on input "749388411289564" at bounding box center [500, 83] width 89 height 10
click at [168, 78] on div at bounding box center [295, 82] width 561 height 19
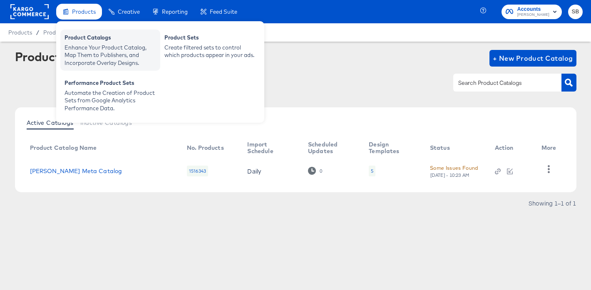
click at [126, 60] on div "Enhance Your Product Catalog, Map Them to Publishers, and Incorporate Overlay D…" at bounding box center [110, 55] width 92 height 23
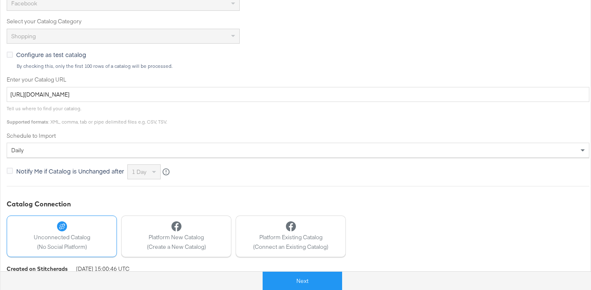
scroll to position [268, 0]
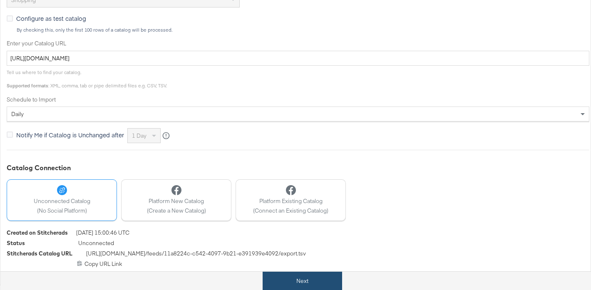
click at [323, 275] on button "Next" at bounding box center [301, 281] width 79 height 19
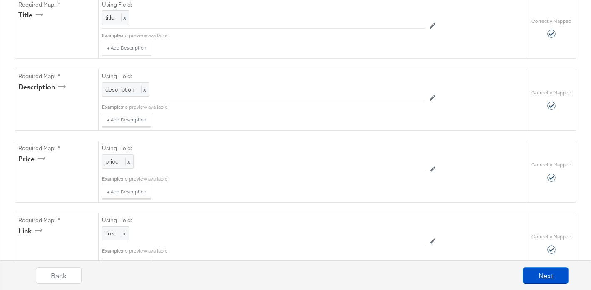
scroll to position [0, 0]
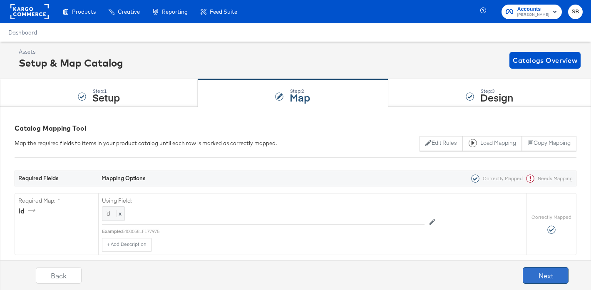
click at [547, 275] on button "Next" at bounding box center [545, 275] width 46 height 17
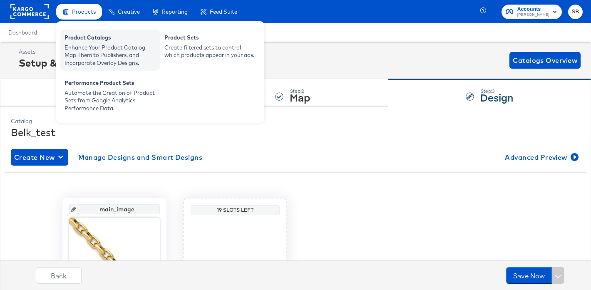
click at [103, 49] on div "Enhance Your Product Catalog, Map Them to Publishers, and Incorporate Overlay D…" at bounding box center [110, 55] width 92 height 23
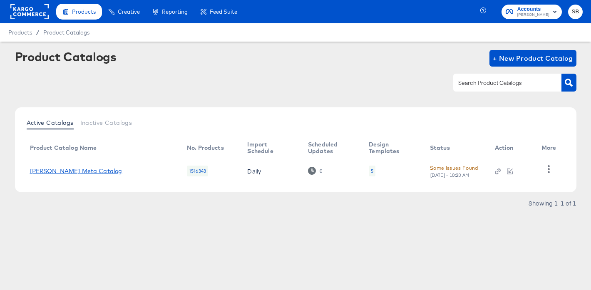
click at [74, 169] on link "[PERSON_NAME] Meta Catalog" at bounding box center [76, 171] width 92 height 7
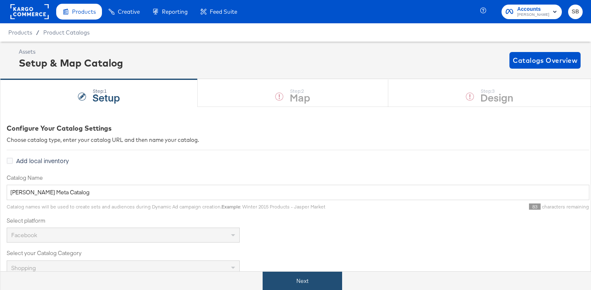
click at [309, 278] on button "Next" at bounding box center [301, 281] width 79 height 19
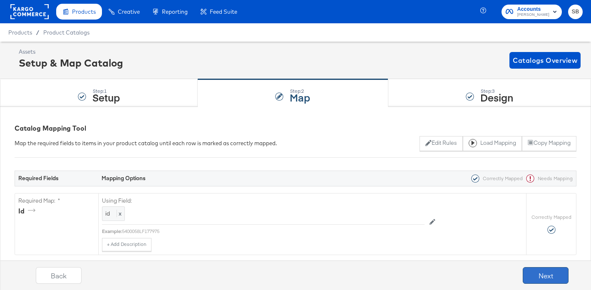
click at [534, 274] on button "Next" at bounding box center [545, 275] width 46 height 17
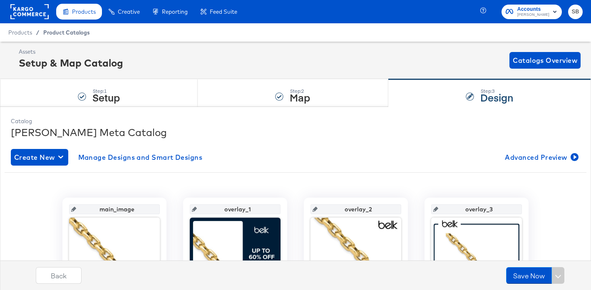
click at [62, 31] on span "Product Catalogs" at bounding box center [66, 32] width 47 height 7
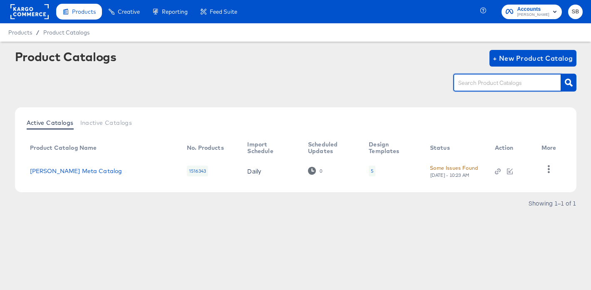
click at [474, 83] on input "text" at bounding box center [500, 83] width 89 height 10
paste input "749388411289564"
type input "749388411289564"
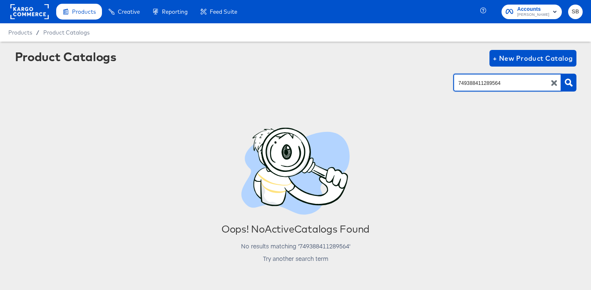
click at [490, 82] on input "749388411289564" at bounding box center [500, 83] width 89 height 10
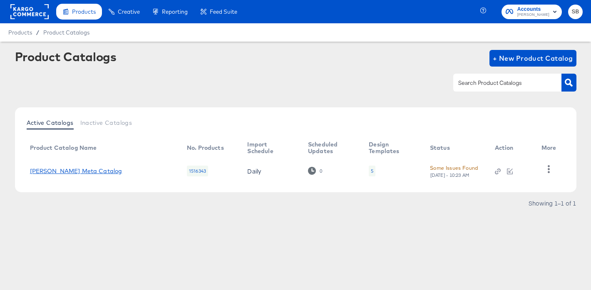
click at [48, 174] on link "Belk Meta Catalog" at bounding box center [76, 171] width 92 height 7
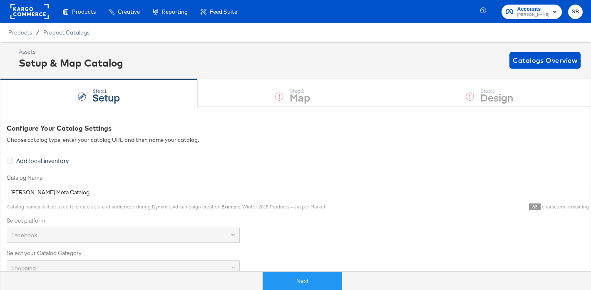
click at [19, 33] on span "Products" at bounding box center [20, 32] width 24 height 7
click at [64, 34] on span "Product Catalogs" at bounding box center [66, 32] width 47 height 7
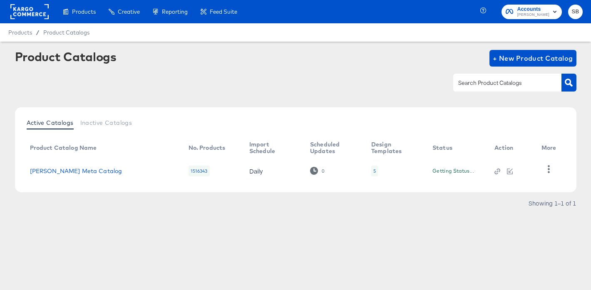
click at [496, 83] on input "text" at bounding box center [500, 83] width 89 height 10
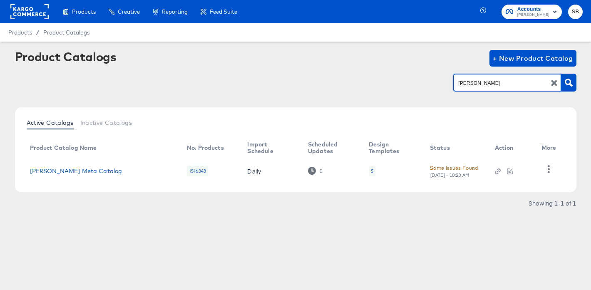
type input "[PERSON_NAME]"
click at [32, 7] on rect at bounding box center [29, 11] width 38 height 15
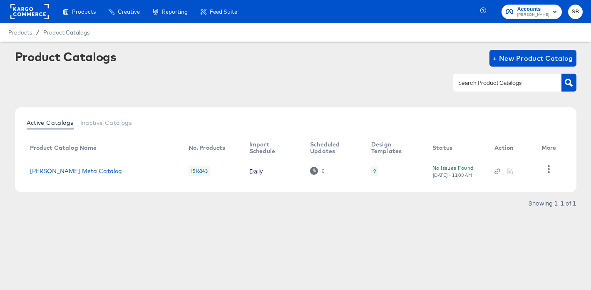
click at [30, 10] on rect at bounding box center [29, 11] width 38 height 15
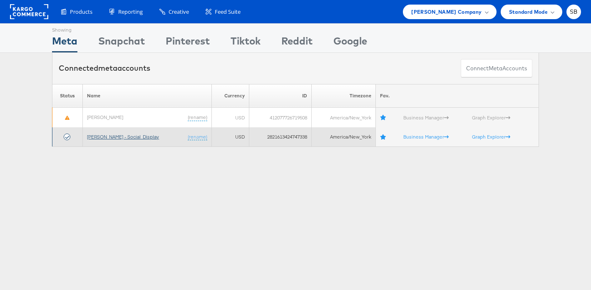
click at [122, 134] on link "[PERSON_NAME] - Social_Display" at bounding box center [123, 137] width 72 height 6
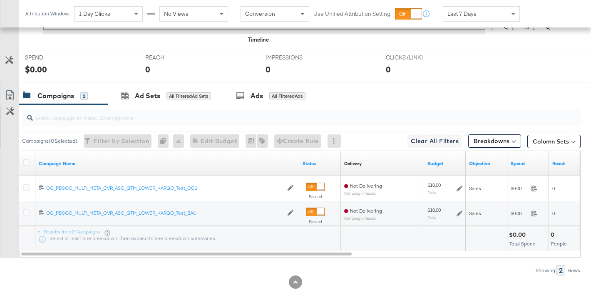
scroll to position [335, 0]
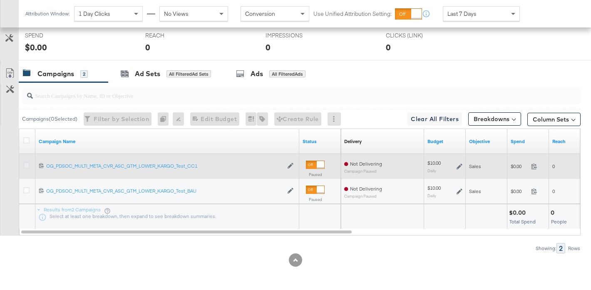
click at [26, 165] on icon at bounding box center [26, 165] width 6 height 6
click at [0, 0] on input "checkbox" at bounding box center [0, 0] width 0 height 0
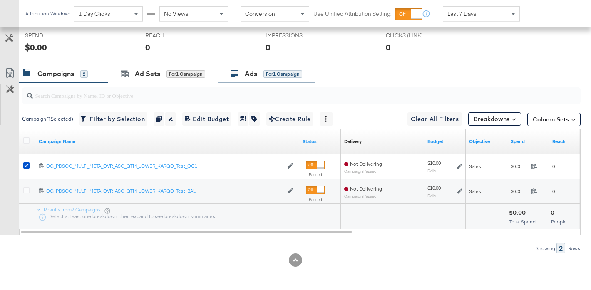
click at [274, 77] on div "for 1 Campaign" at bounding box center [282, 73] width 39 height 7
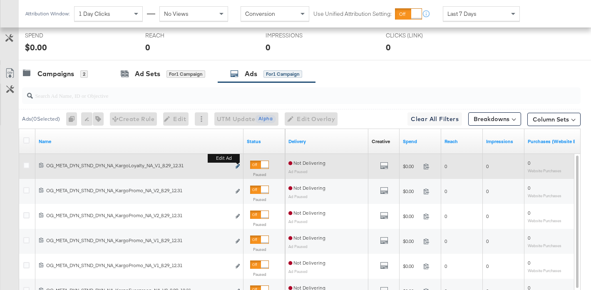
click at [237, 164] on button "Edit ad" at bounding box center [237, 166] width 5 height 9
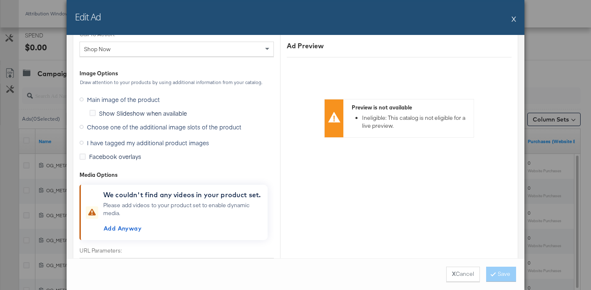
scroll to position [826, 0]
click at [132, 127] on span "Choose one of the additional image slots of the product" at bounding box center [164, 128] width 154 height 8
click at [0, 0] on input "Choose one of the additional image slots of the product" at bounding box center [0, 0] width 0 height 0
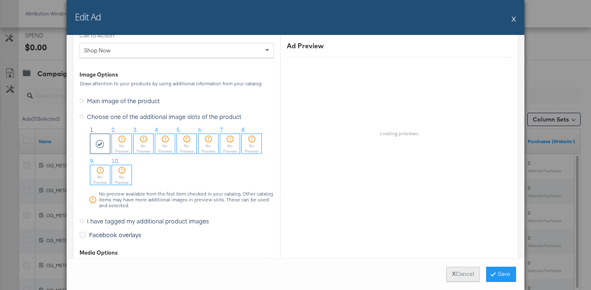
click at [460, 277] on button "X Cancel" at bounding box center [463, 274] width 34 height 15
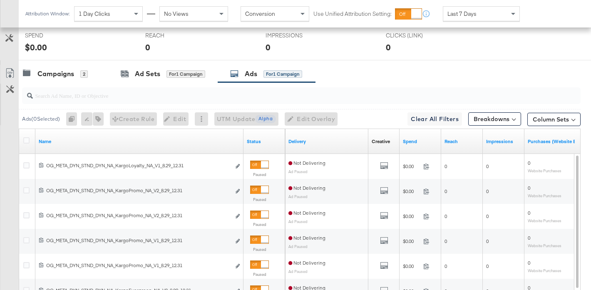
scroll to position [0, 0]
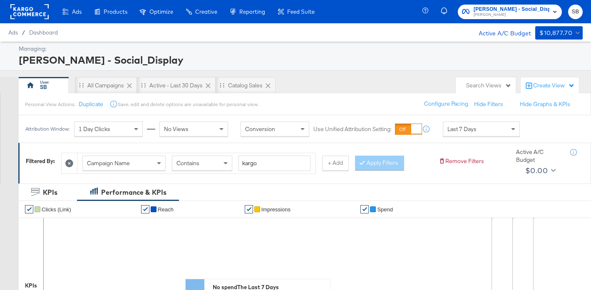
click at [33, 8] on rect at bounding box center [29, 11] width 38 height 15
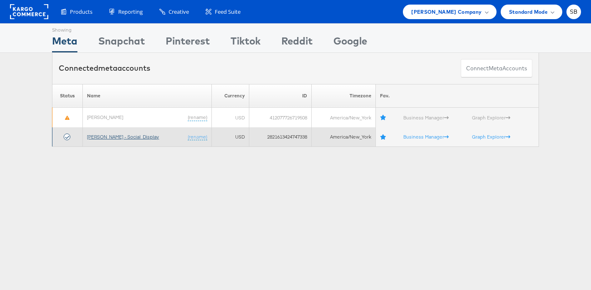
click at [125, 135] on link "[PERSON_NAME] - Social_Display" at bounding box center [123, 137] width 72 height 6
click at [112, 136] on link "[PERSON_NAME] - Social_Display" at bounding box center [123, 137] width 72 height 6
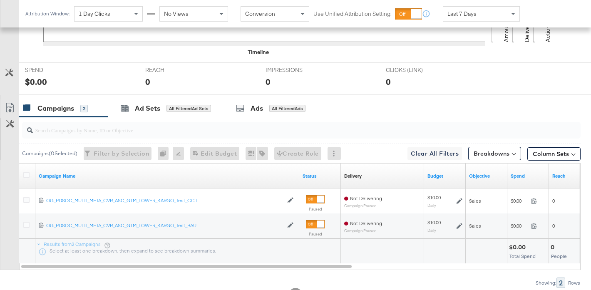
scroll to position [335, 0]
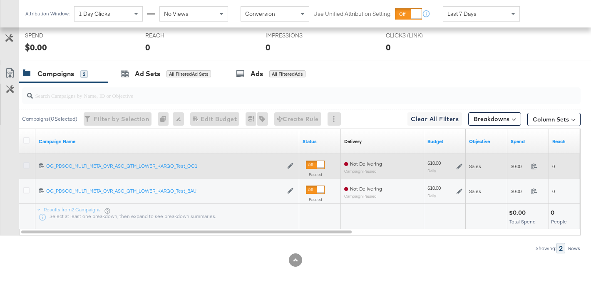
click at [28, 164] on icon at bounding box center [26, 165] width 6 height 6
click at [0, 0] on input "checkbox" at bounding box center [0, 0] width 0 height 0
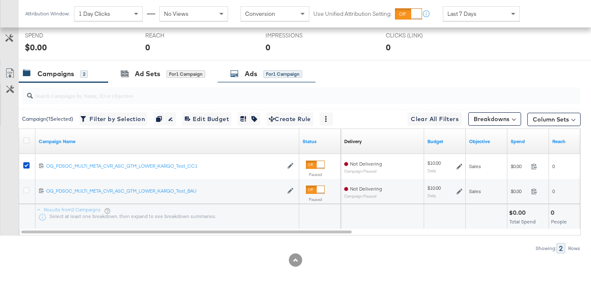
click at [241, 73] on div "Ads for 1 Campaign" at bounding box center [266, 74] width 72 height 10
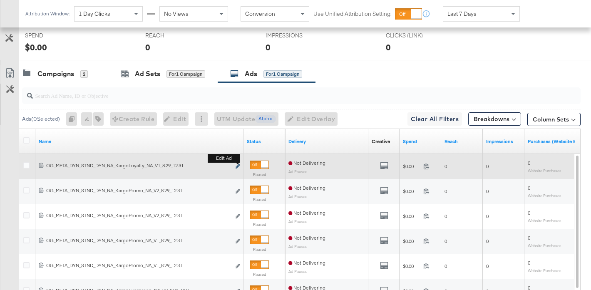
click at [237, 166] on icon "link" at bounding box center [237, 166] width 4 height 5
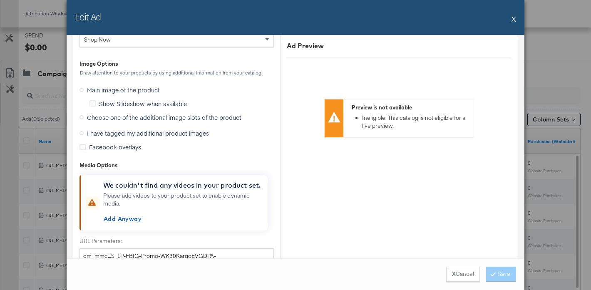
scroll to position [891, 0]
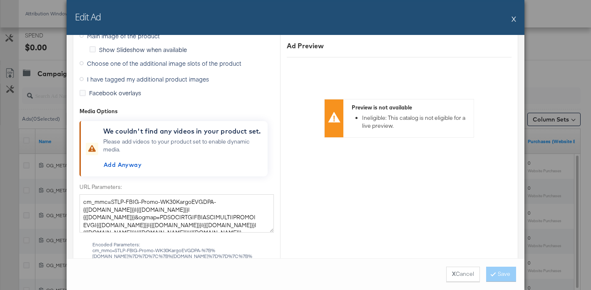
click at [184, 61] on span "Choose one of the additional image slots of the product" at bounding box center [164, 63] width 154 height 8
click at [0, 0] on input "Choose one of the additional image slots of the product" at bounding box center [0, 0] width 0 height 0
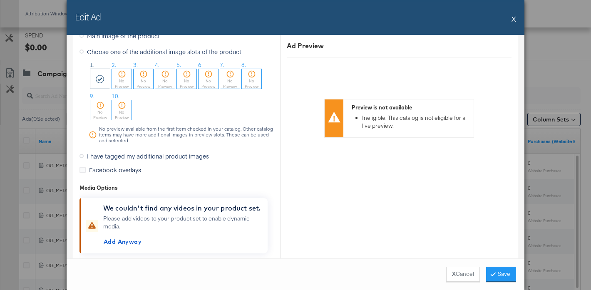
click at [514, 19] on button "X" at bounding box center [513, 18] width 5 height 17
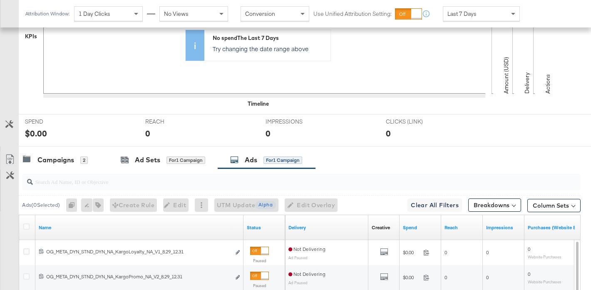
scroll to position [0, 0]
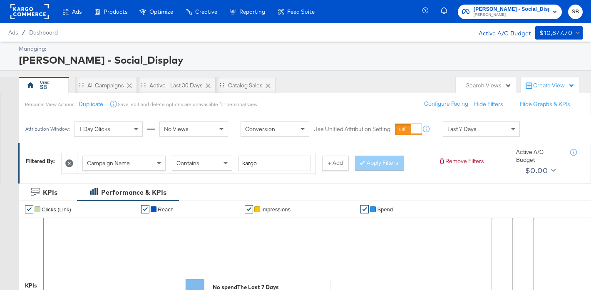
click at [27, 14] on rect at bounding box center [29, 11] width 38 height 15
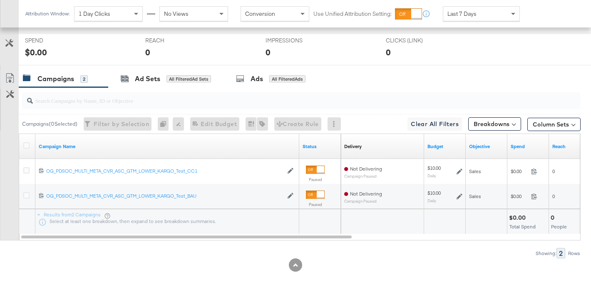
scroll to position [335, 0]
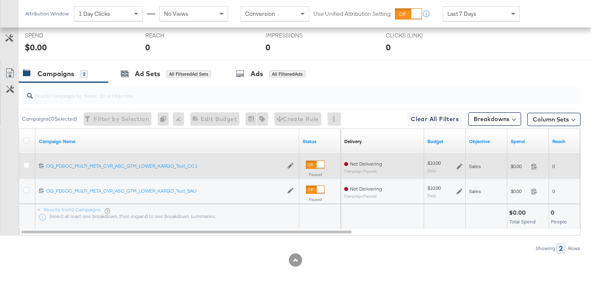
click at [22, 165] on div at bounding box center [27, 166] width 15 height 15
click at [25, 164] on icon at bounding box center [26, 165] width 6 height 6
click at [0, 0] on input "checkbox" at bounding box center [0, 0] width 0 height 0
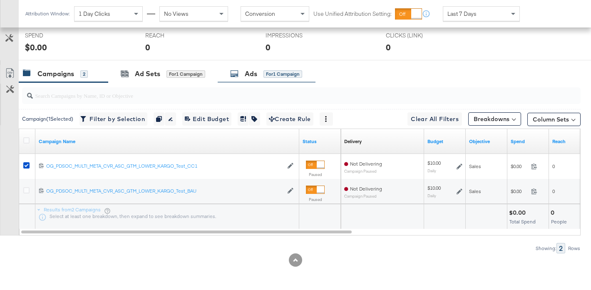
click at [253, 76] on div "Ads" at bounding box center [251, 74] width 12 height 10
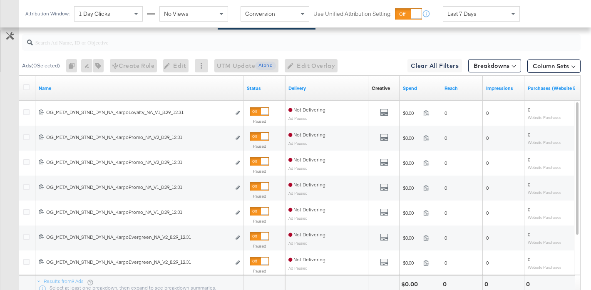
scroll to position [395, 0]
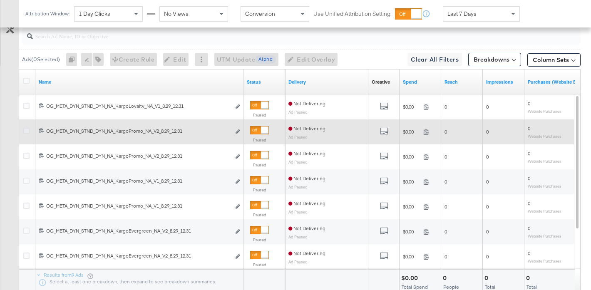
click at [25, 132] on icon at bounding box center [26, 131] width 6 height 6
click at [0, 0] on input "checkbox" at bounding box center [0, 0] width 0 height 0
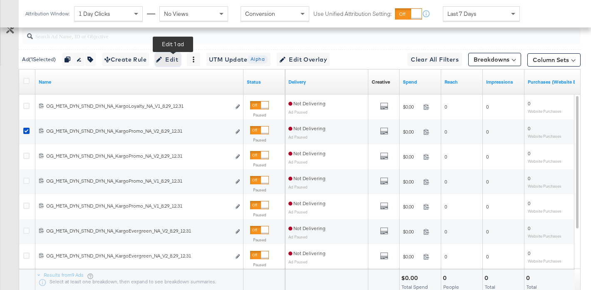
click at [166, 63] on span "Edit" at bounding box center [168, 59] width 20 height 10
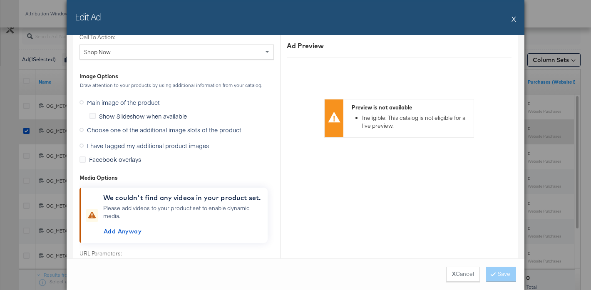
scroll to position [823, 0]
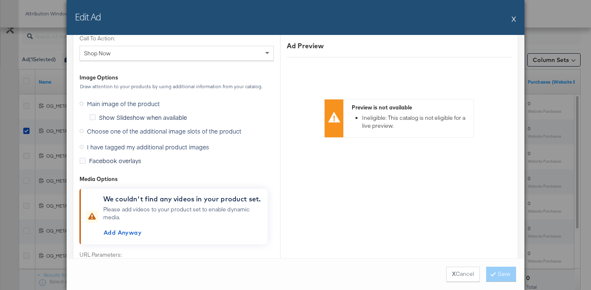
click at [143, 133] on span "Choose one of the additional image slots of the product" at bounding box center [164, 131] width 154 height 8
click at [0, 0] on input "Choose one of the additional image slots of the product" at bounding box center [0, 0] width 0 height 0
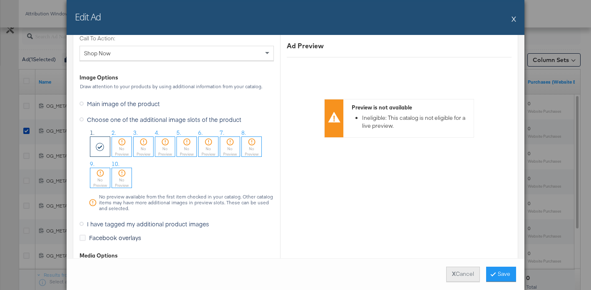
click at [463, 278] on button "X Cancel" at bounding box center [463, 274] width 34 height 15
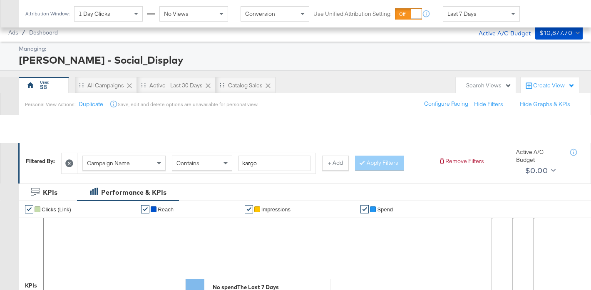
scroll to position [290, 0]
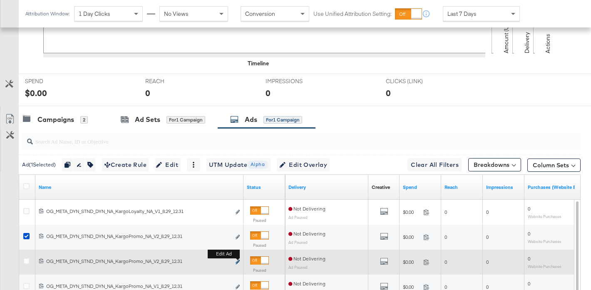
click at [237, 261] on icon "link" at bounding box center [237, 262] width 4 height 5
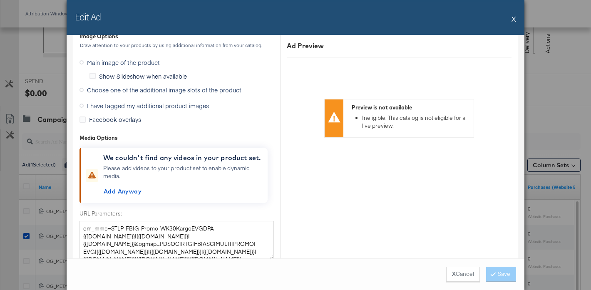
scroll to position [864, 0]
click at [141, 90] on span "Choose one of the additional image slots of the product" at bounding box center [164, 90] width 154 height 8
click at [0, 0] on input "Choose one of the additional image slots of the product" at bounding box center [0, 0] width 0 height 0
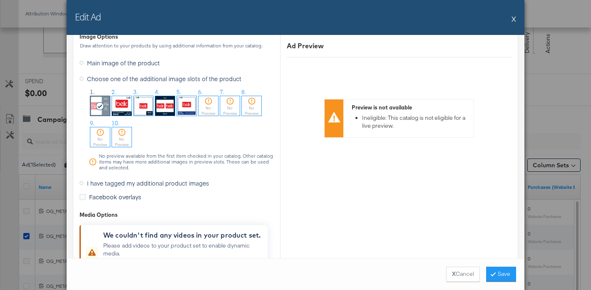
click at [124, 108] on img at bounding box center [122, 106] width 20 height 20
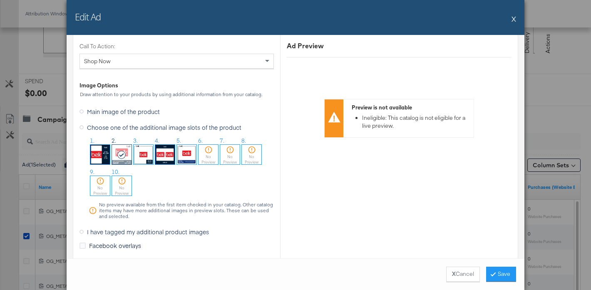
scroll to position [807, 0]
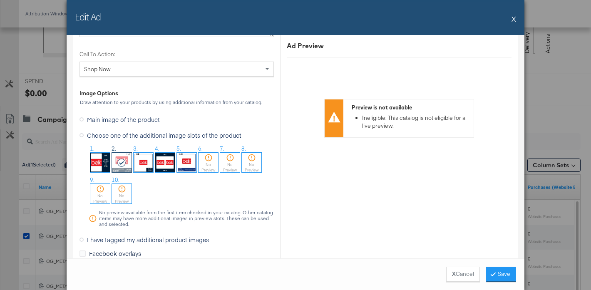
click at [515, 17] on button "X" at bounding box center [513, 18] width 5 height 17
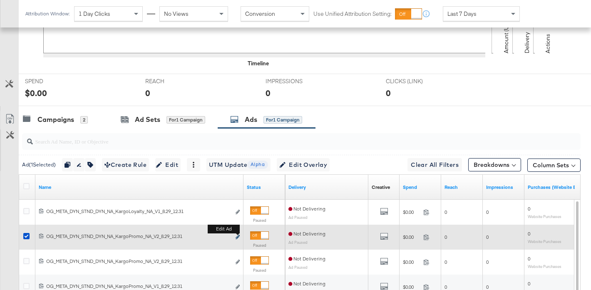
click at [237, 236] on icon "link" at bounding box center [237, 237] width 4 height 5
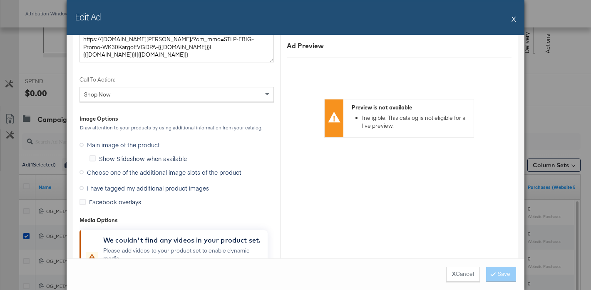
scroll to position [846, 0]
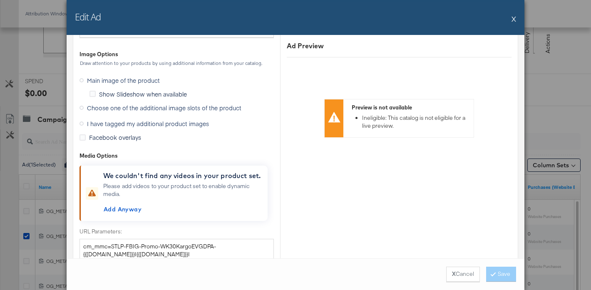
click at [169, 104] on span "Choose one of the additional image slots of the product" at bounding box center [164, 108] width 154 height 8
click at [0, 0] on input "Choose one of the additional image slots of the product" at bounding box center [0, 0] width 0 height 0
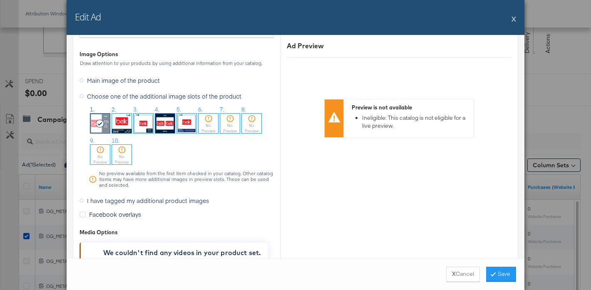
click at [513, 21] on button "X" at bounding box center [513, 18] width 5 height 17
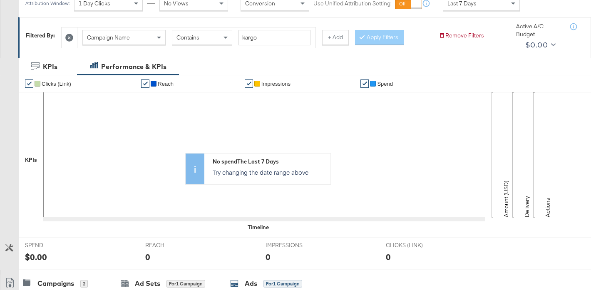
scroll to position [0, 0]
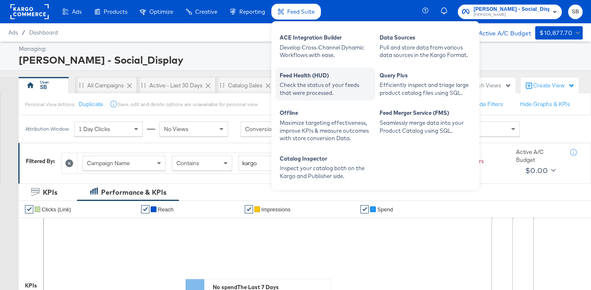
click at [333, 85] on div "Check the status of your feeds that were processed." at bounding box center [326, 88] width 92 height 15
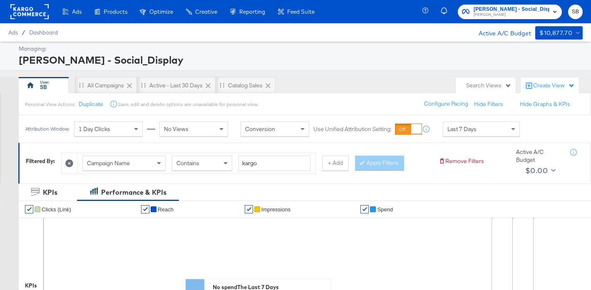
scroll to position [440, 0]
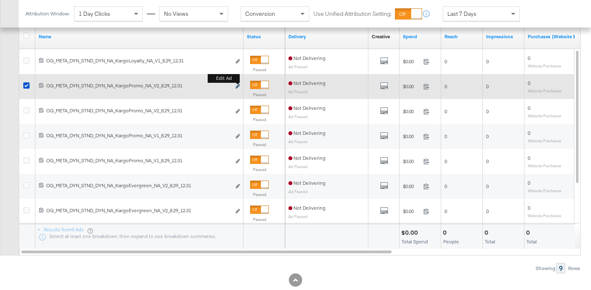
click at [237, 87] on icon "link" at bounding box center [237, 86] width 4 height 5
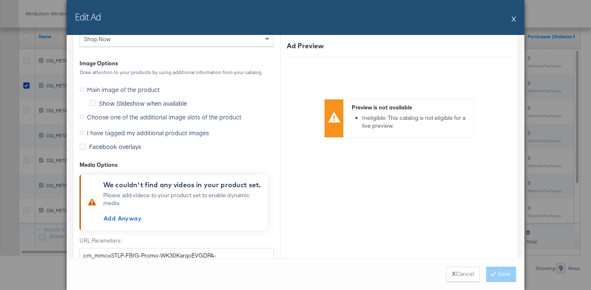
scroll to position [834, 0]
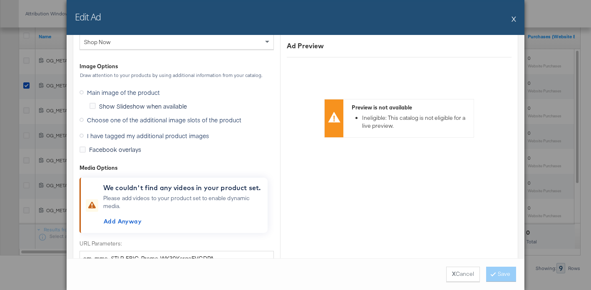
click at [158, 121] on span "Choose one of the additional image slots of the product" at bounding box center [164, 120] width 154 height 8
click at [0, 0] on input "Choose one of the additional image slots of the product" at bounding box center [0, 0] width 0 height 0
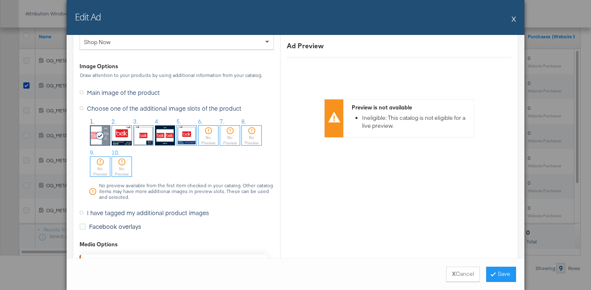
click at [514, 18] on button "X" at bounding box center [513, 18] width 5 height 17
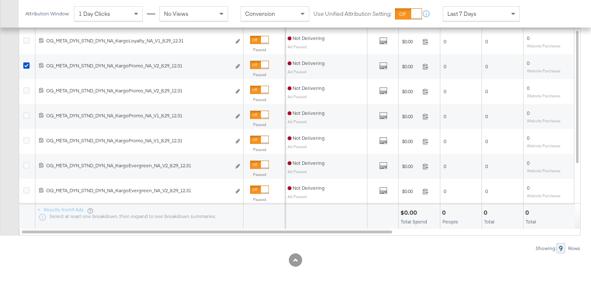
scroll to position [352, 0]
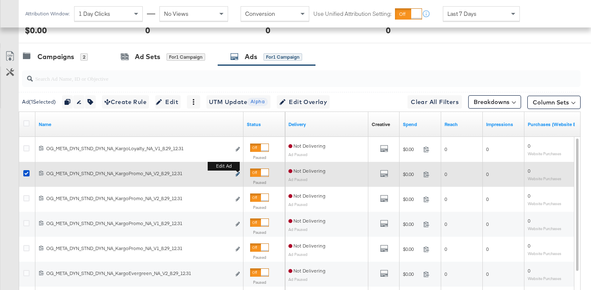
click at [237, 173] on icon "link" at bounding box center [237, 174] width 4 height 5
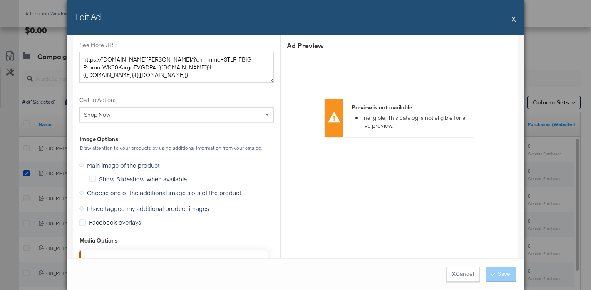
scroll to position [794, 0]
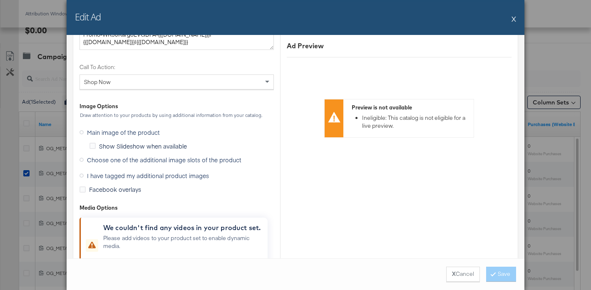
click at [176, 160] on span "Choose one of the additional image slots of the product" at bounding box center [164, 160] width 154 height 8
click at [0, 0] on input "Choose one of the additional image slots of the product" at bounding box center [0, 0] width 0 height 0
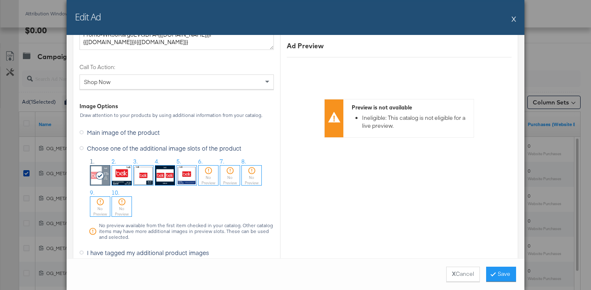
scroll to position [814, 0]
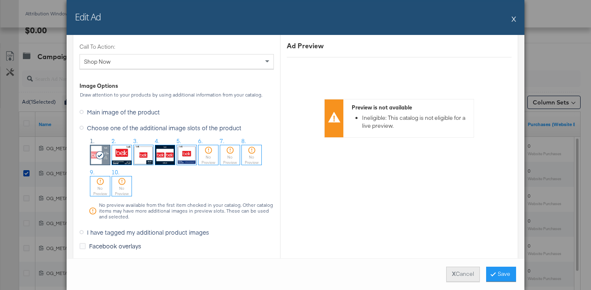
click at [458, 274] on button "X Cancel" at bounding box center [463, 274] width 34 height 15
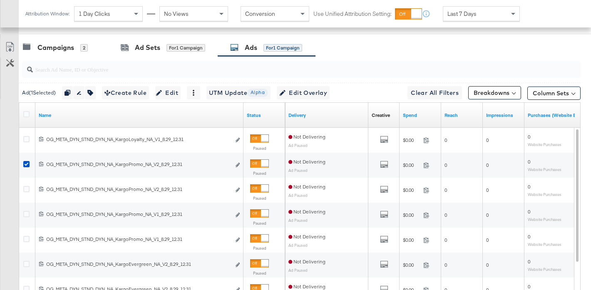
scroll to position [372, 0]
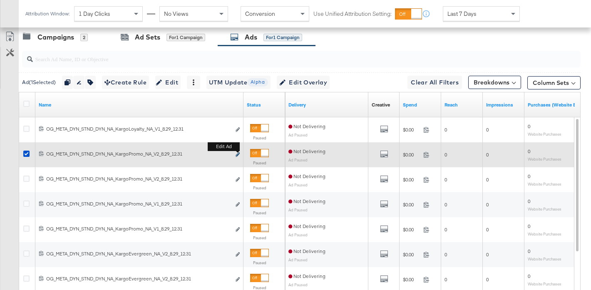
click at [238, 153] on icon "link" at bounding box center [237, 154] width 4 height 5
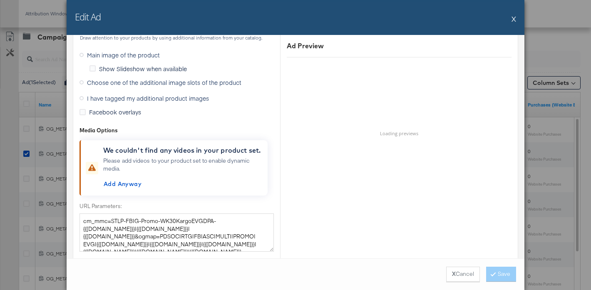
scroll to position [871, 0]
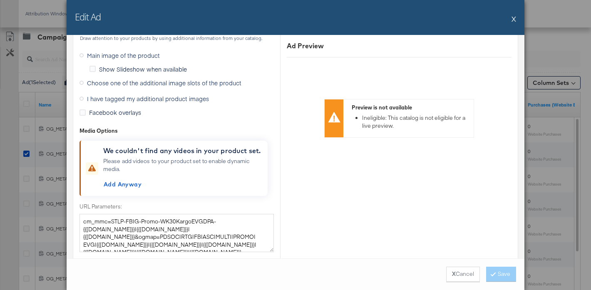
click at [209, 83] on span "Choose one of the additional image slots of the product" at bounding box center [164, 83] width 154 height 8
click at [0, 0] on input "Choose one of the additional image slots of the product" at bounding box center [0, 0] width 0 height 0
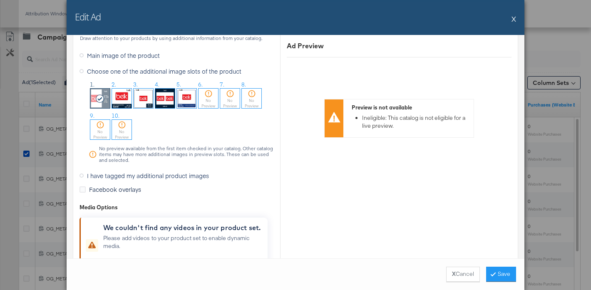
click at [513, 18] on button "X" at bounding box center [513, 18] width 5 height 17
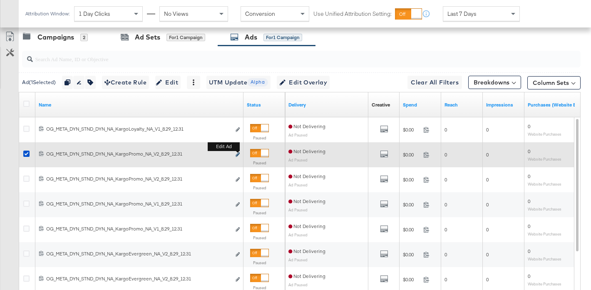
click at [236, 151] on b "Edit ad" at bounding box center [224, 146] width 32 height 9
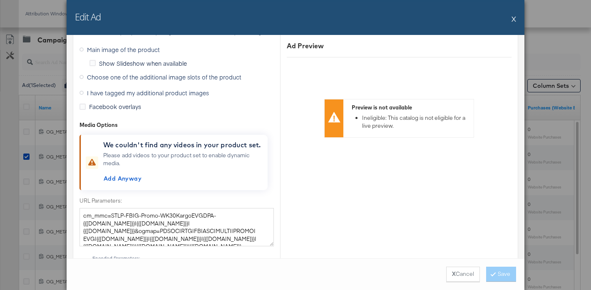
scroll to position [854, 0]
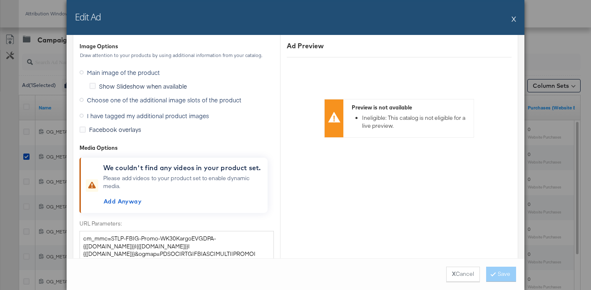
click at [213, 100] on span "Choose one of the additional image slots of the product" at bounding box center [164, 100] width 154 height 8
click at [0, 0] on input "Choose one of the additional image slots of the product" at bounding box center [0, 0] width 0 height 0
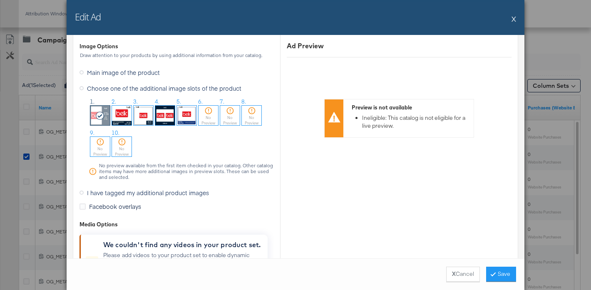
click at [512, 19] on button "X" at bounding box center [513, 18] width 5 height 17
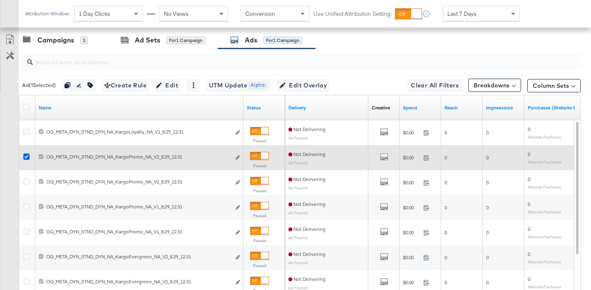
click at [27, 156] on icon at bounding box center [26, 156] width 6 height 6
click at [0, 0] on input "checkbox" at bounding box center [0, 0] width 0 height 0
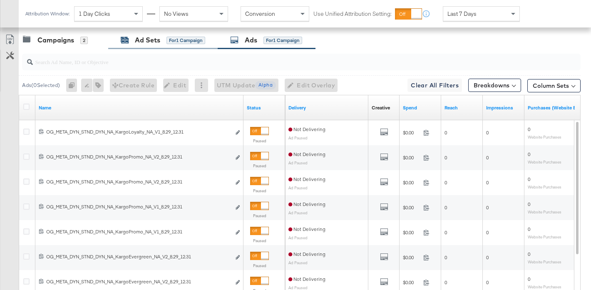
click at [158, 41] on div "Ad Sets" at bounding box center [147, 40] width 25 height 10
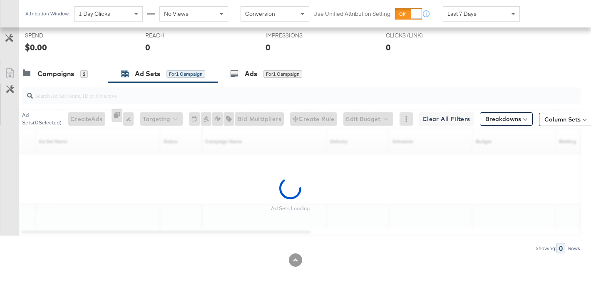
scroll to position [335, 0]
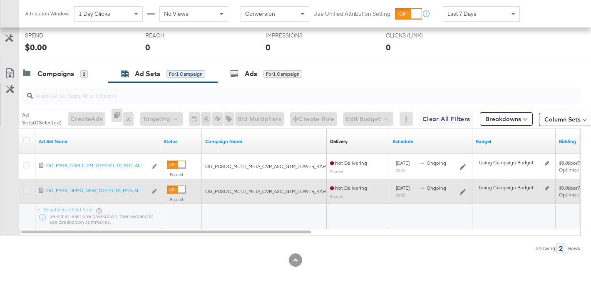
click at [26, 190] on icon at bounding box center [26, 190] width 6 height 6
click at [0, 0] on input "checkbox" at bounding box center [0, 0] width 0 height 0
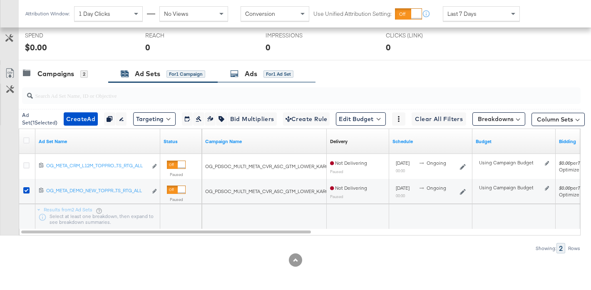
click at [244, 66] on div "Ads for 1 Ad Set" at bounding box center [267, 74] width 98 height 18
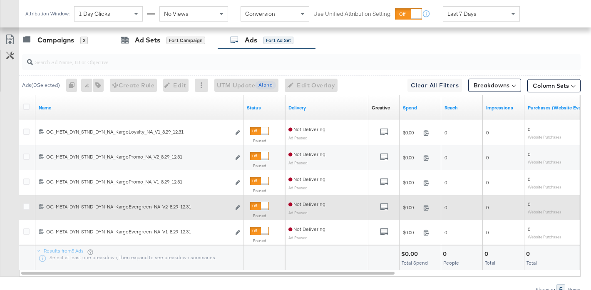
scroll to position [379, 0]
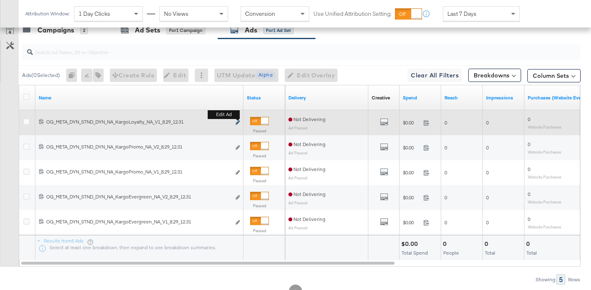
click at [239, 122] on icon "link" at bounding box center [237, 122] width 4 height 5
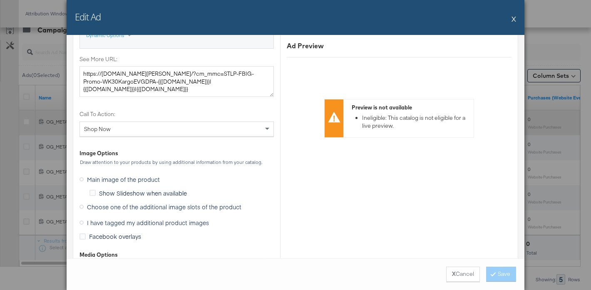
scroll to position [790, 0]
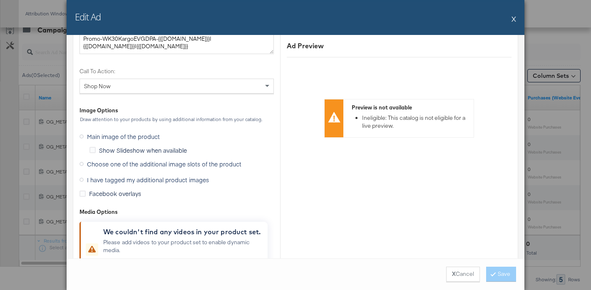
click at [204, 162] on span "Choose one of the additional image slots of the product" at bounding box center [164, 164] width 154 height 8
click at [0, 0] on input "Choose one of the additional image slots of the product" at bounding box center [0, 0] width 0 height 0
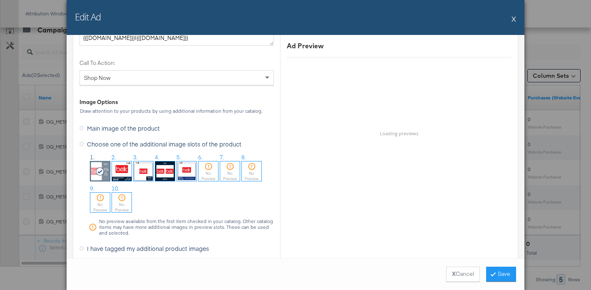
scroll to position [799, 0]
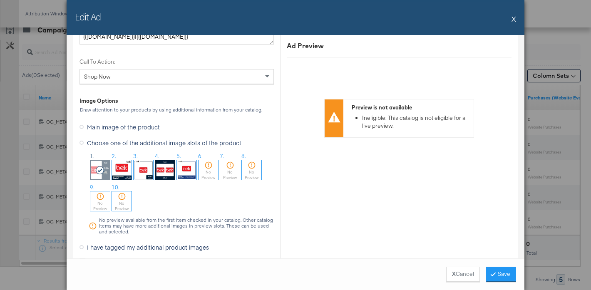
click at [190, 176] on img at bounding box center [187, 170] width 20 height 20
click at [500, 270] on button "Save" at bounding box center [501, 274] width 30 height 15
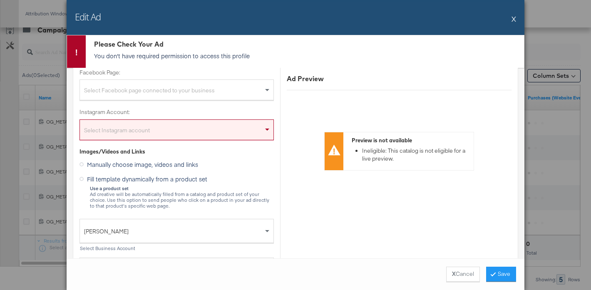
scroll to position [119, 0]
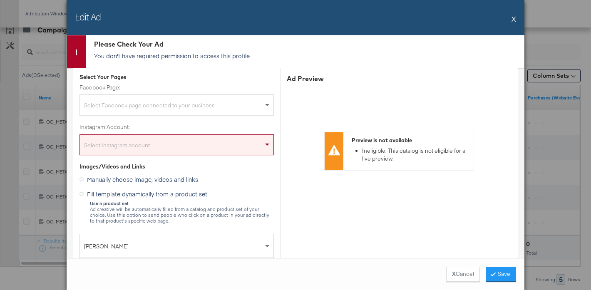
click at [252, 147] on div "Select Instagram account" at bounding box center [176, 146] width 193 height 17
click at [514, 19] on button "X" at bounding box center [513, 18] width 5 height 17
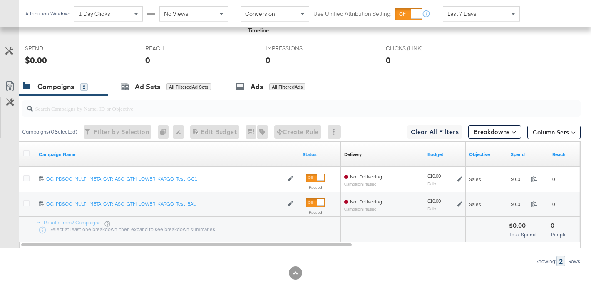
scroll to position [323, 0]
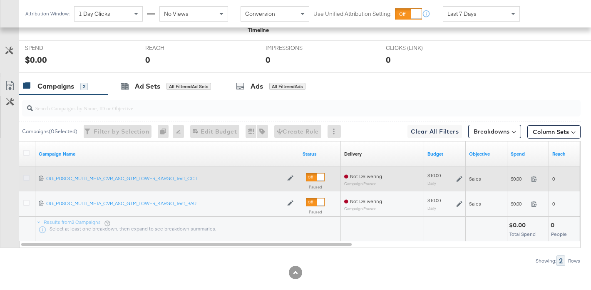
click at [27, 178] on icon at bounding box center [26, 178] width 6 height 6
click at [0, 0] on input "checkbox" at bounding box center [0, 0] width 0 height 0
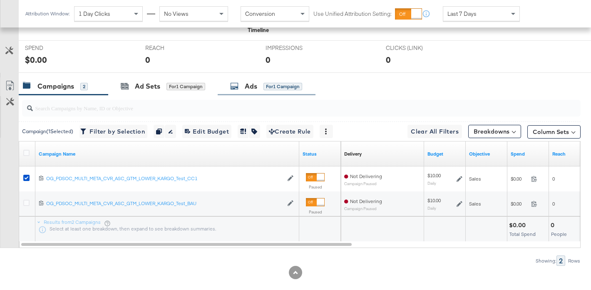
click at [257, 89] on div "Ads" at bounding box center [251, 87] width 12 height 10
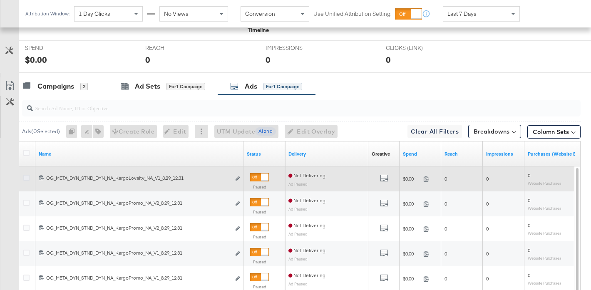
click at [25, 178] on icon at bounding box center [26, 178] width 6 height 6
click at [0, 0] on input "checkbox" at bounding box center [0, 0] width 0 height 0
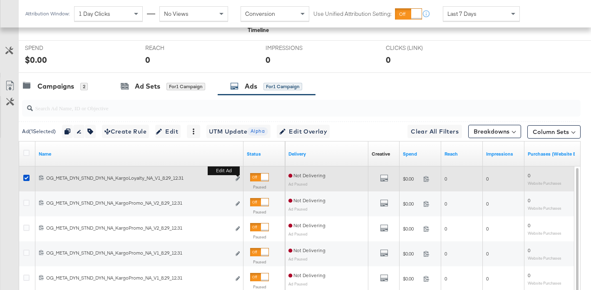
click at [237, 176] on button "Edit ad" at bounding box center [237, 179] width 5 height 9
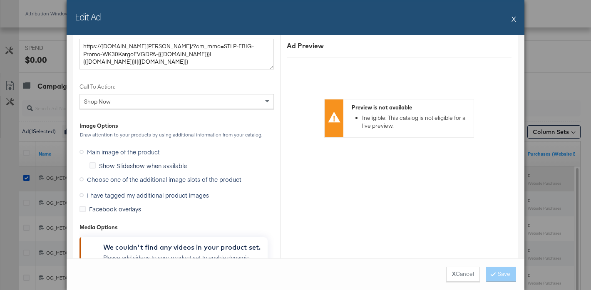
scroll to position [774, 0]
click at [215, 176] on span "Choose one of the additional image slots of the product" at bounding box center [164, 180] width 154 height 8
click at [0, 0] on input "Choose one of the additional image slots of the product" at bounding box center [0, 0] width 0 height 0
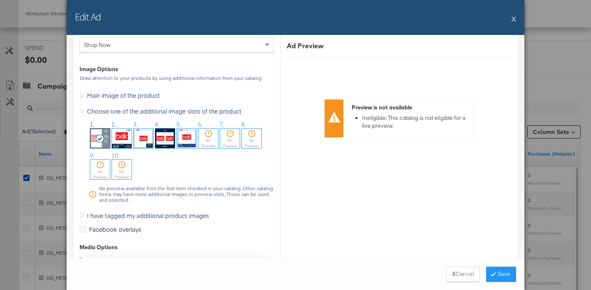
scroll to position [833, 0]
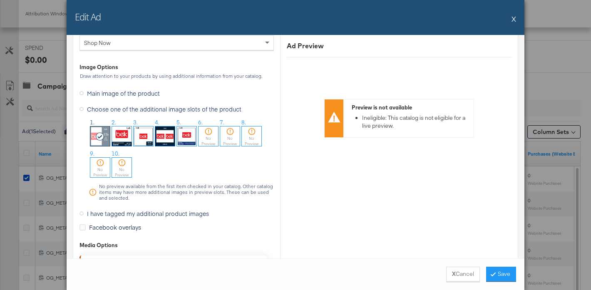
click at [187, 138] on img at bounding box center [187, 136] width 20 height 20
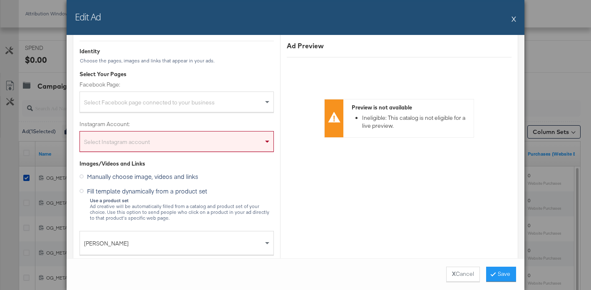
scroll to position [87, 0]
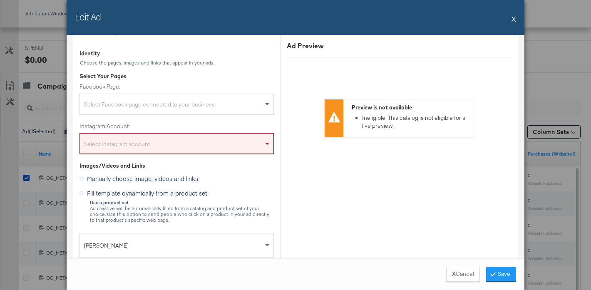
click at [200, 100] on div "Select Facebook page connected to your business" at bounding box center [176, 105] width 193 height 17
type input "b"
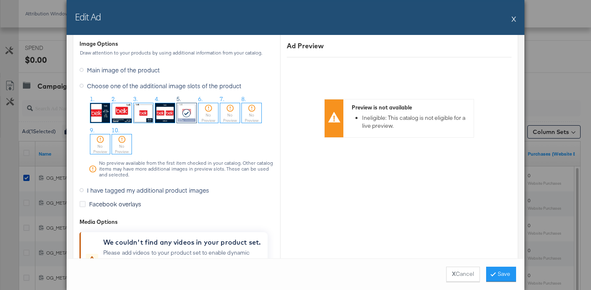
scroll to position [879, 0]
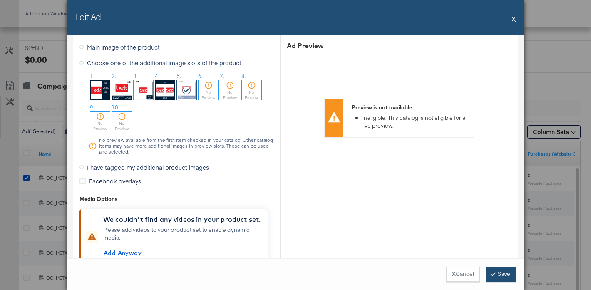
click at [494, 272] on icon at bounding box center [493, 273] width 2 height 5
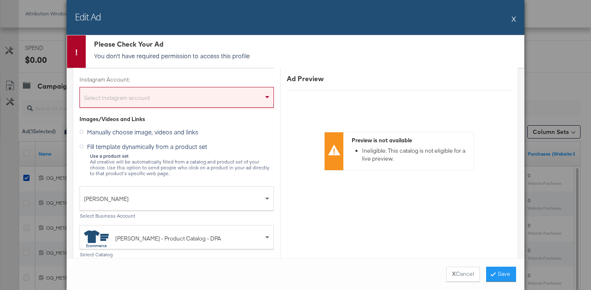
scroll to position [0, 0]
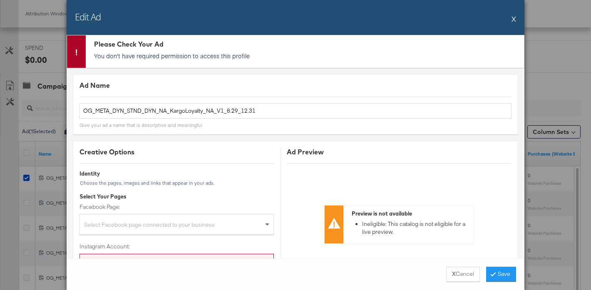
click at [513, 17] on button "X" at bounding box center [513, 18] width 5 height 17
